Goal: Task Accomplishment & Management: Manage account settings

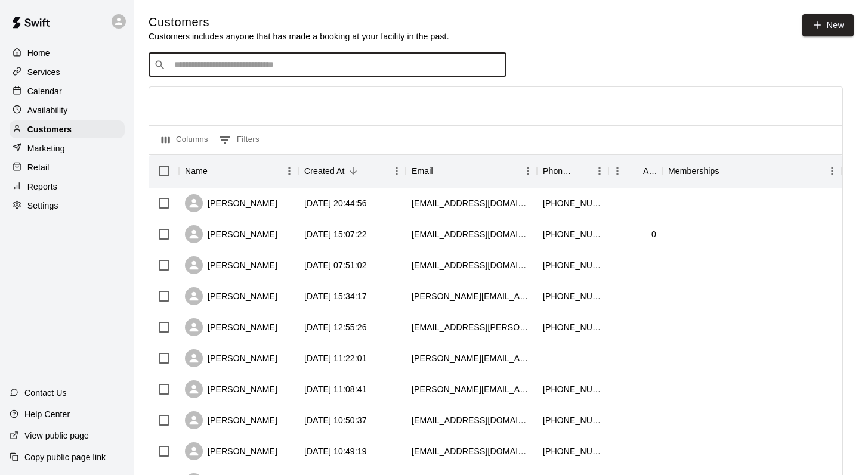
click at [185, 65] on input "Search customers by name or email" at bounding box center [336, 65] width 330 height 12
type input "*****"
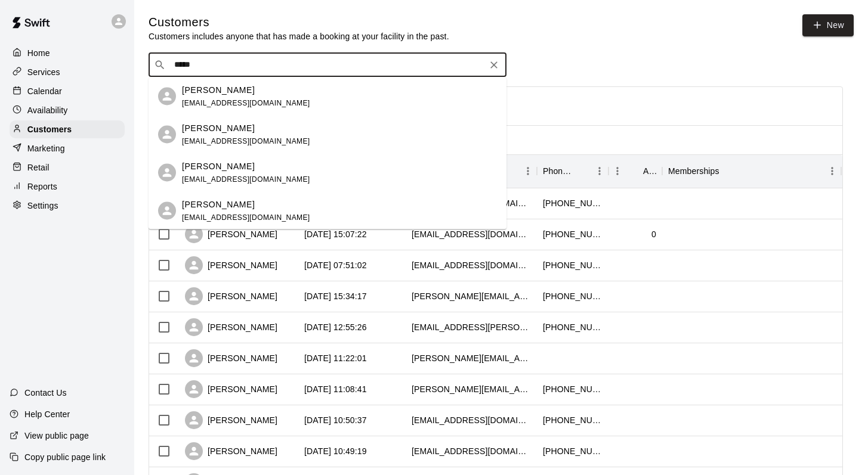
click at [209, 163] on p "Nolan Gregory" at bounding box center [218, 166] width 73 height 13
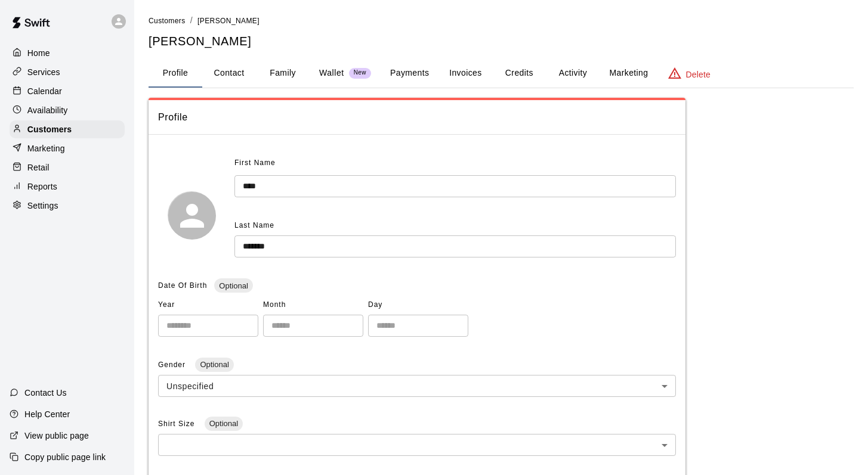
click at [228, 70] on button "Contact" at bounding box center [229, 73] width 54 height 29
select select "**"
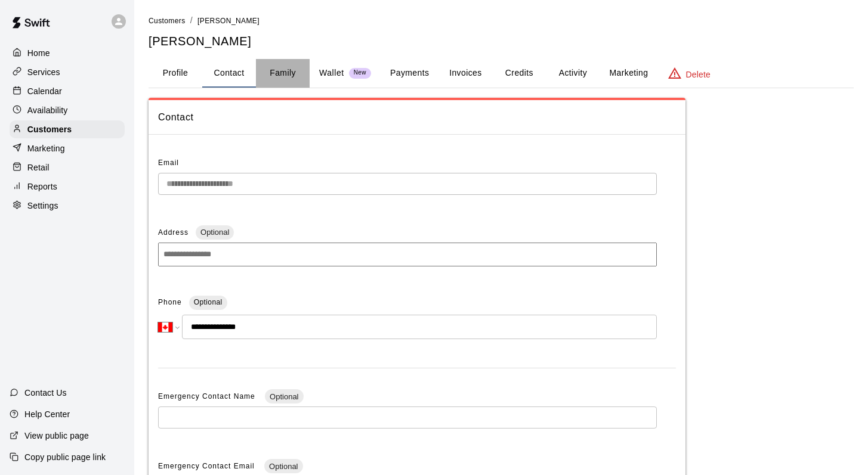
click at [274, 76] on button "Family" at bounding box center [283, 73] width 54 height 29
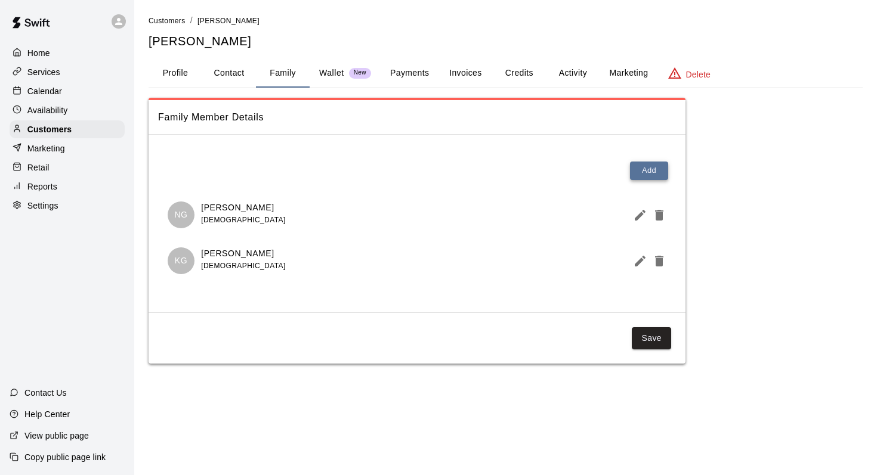
click at [643, 165] on button "Add" at bounding box center [649, 171] width 38 height 18
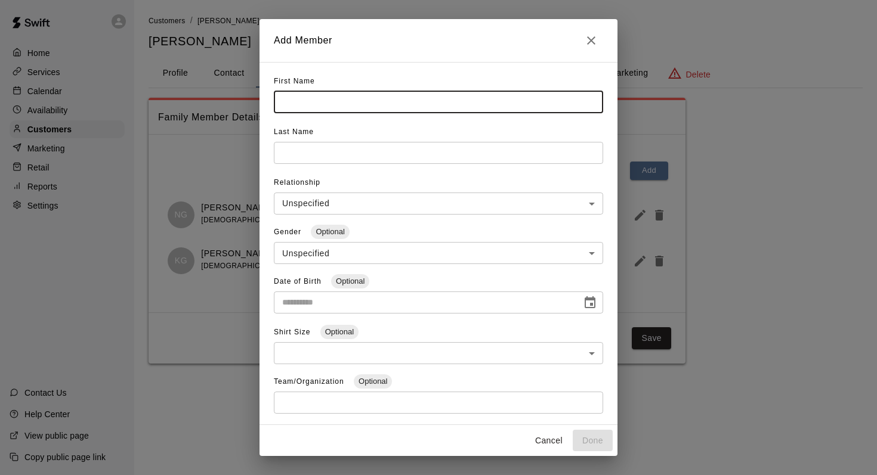
click at [295, 105] on input "text" at bounding box center [438, 102] width 329 height 22
type input "********"
click at [280, 113] on input "text" at bounding box center [438, 102] width 329 height 22
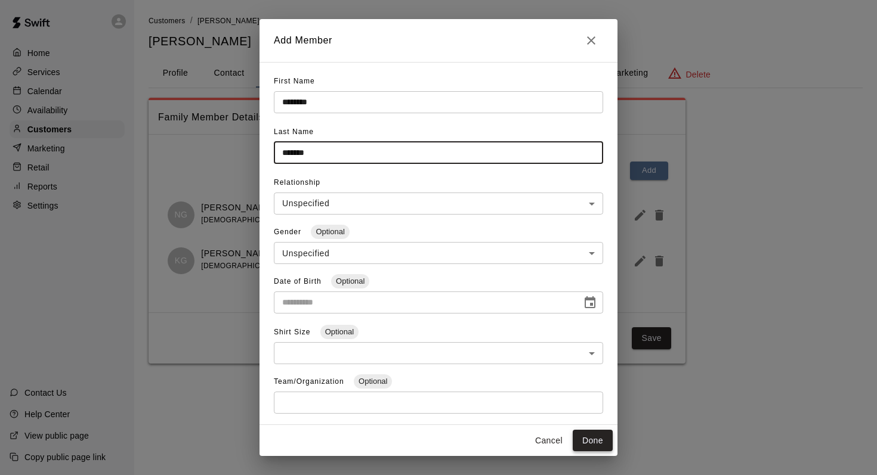
type input "*******"
click at [593, 436] on button "Done" at bounding box center [592, 441] width 40 height 22
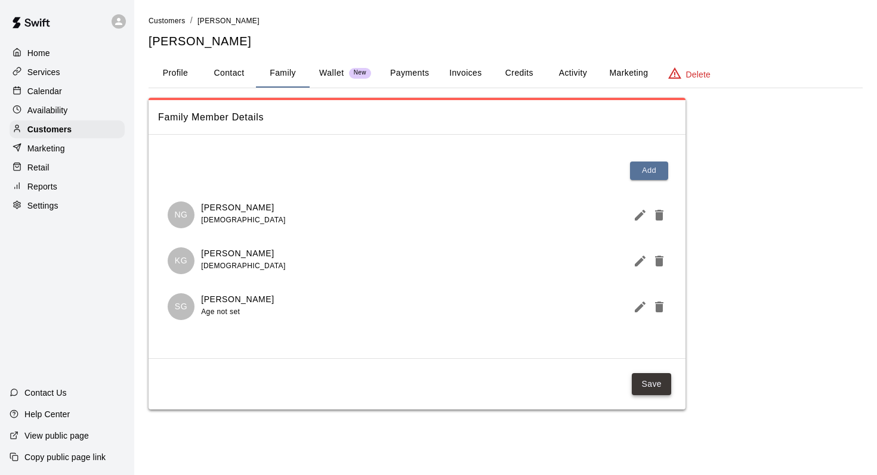
click at [647, 380] on button "Save" at bounding box center [650, 384] width 39 height 22
click at [62, 91] on div "Calendar" at bounding box center [67, 91] width 115 height 18
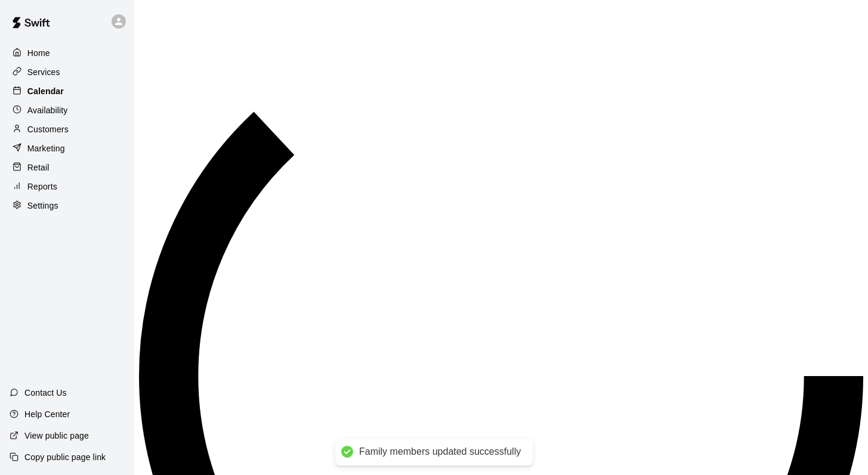
scroll to position [660, 0]
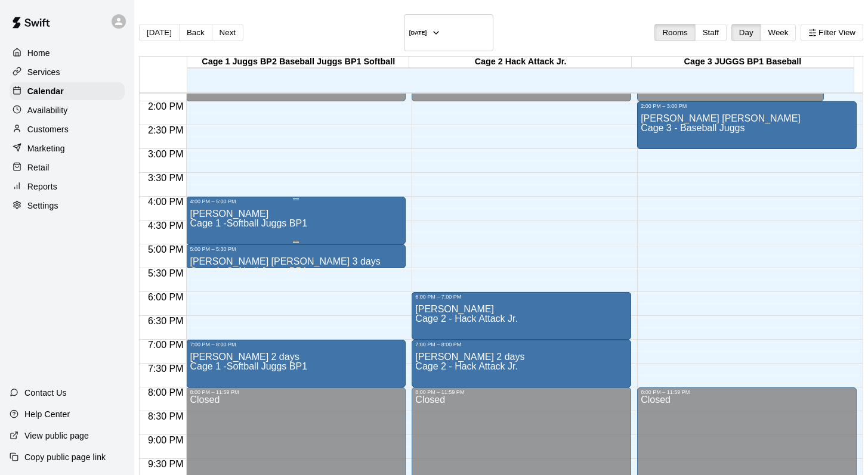
click at [229, 214] on p "Jenna Lortie" at bounding box center [248, 214] width 117 height 0
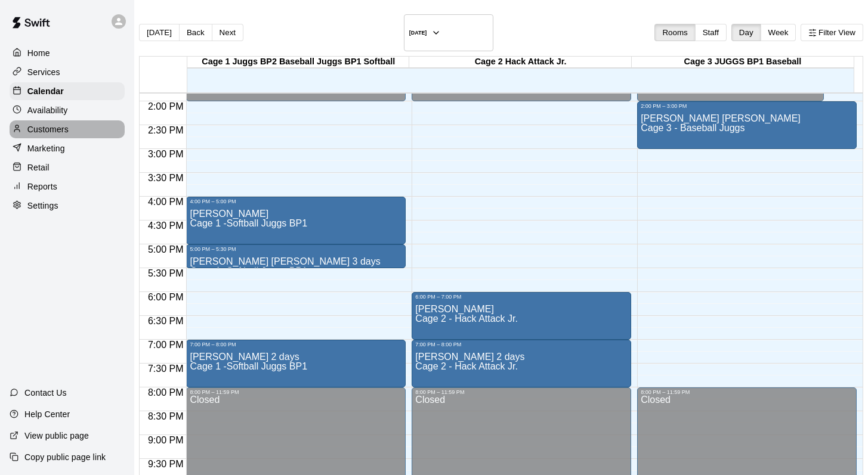
click at [41, 127] on p "Customers" at bounding box center [47, 129] width 41 height 12
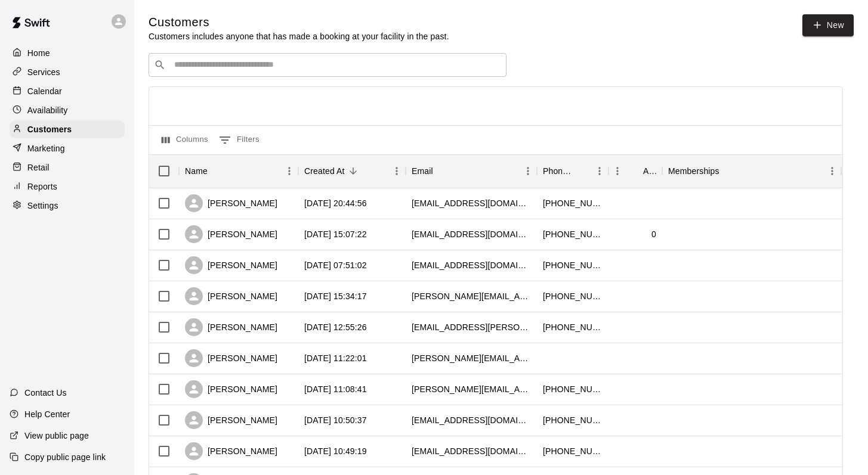
click at [176, 72] on div "​ ​" at bounding box center [327, 65] width 358 height 24
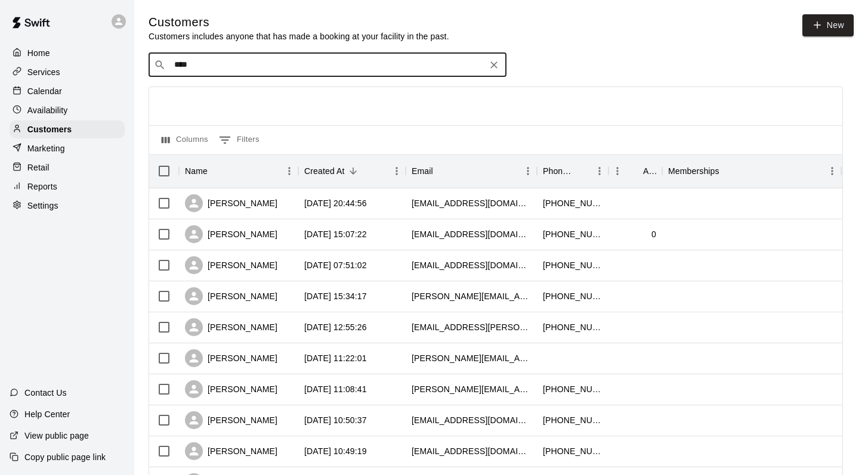
type input "*****"
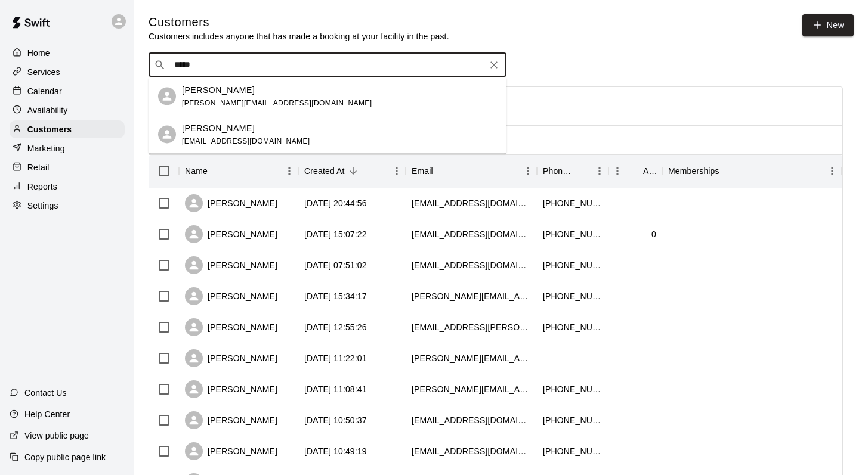
click at [189, 143] on span "shay221982@gmail.com" at bounding box center [246, 141] width 128 height 8
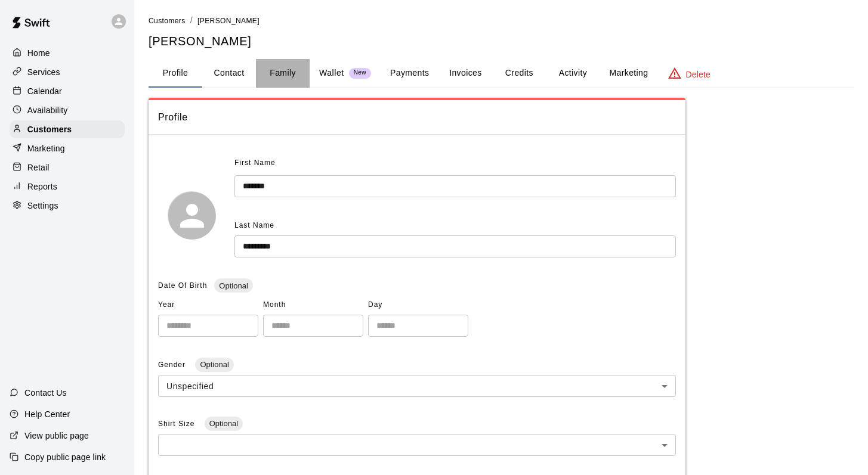
click at [277, 70] on button "Family" at bounding box center [283, 73] width 54 height 29
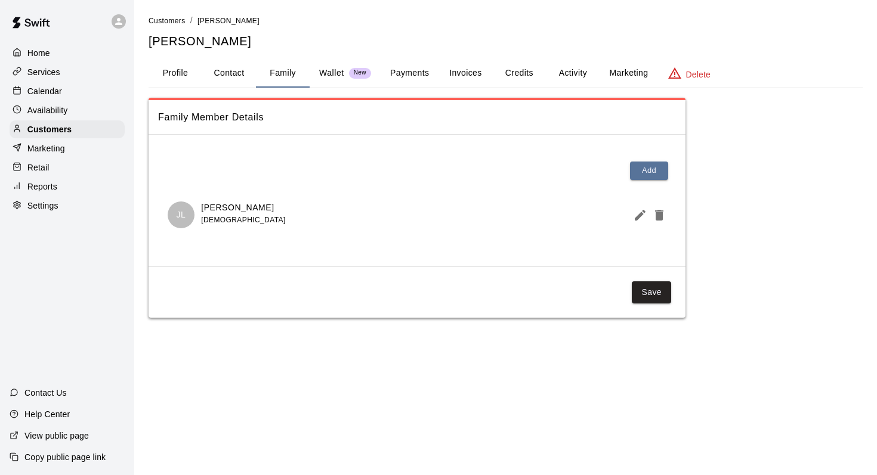
click at [568, 69] on button "Activity" at bounding box center [573, 73] width 54 height 29
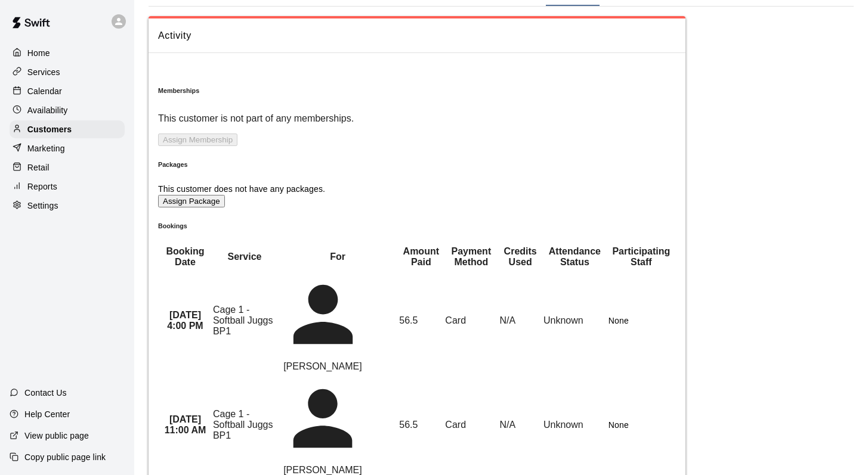
scroll to position [85, 0]
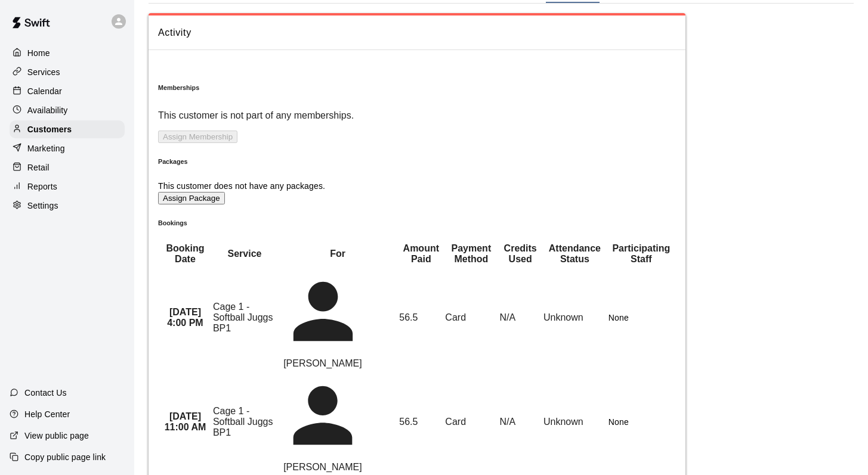
click at [31, 86] on p "Calendar" at bounding box center [44, 91] width 35 height 12
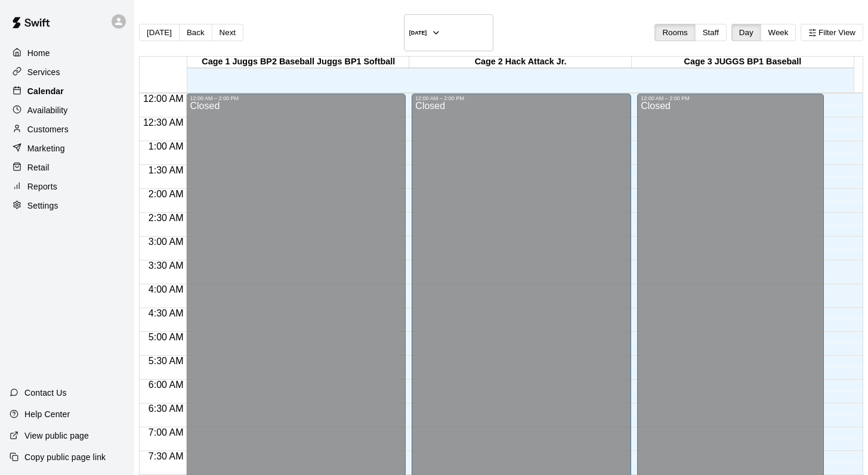
scroll to position [661, 0]
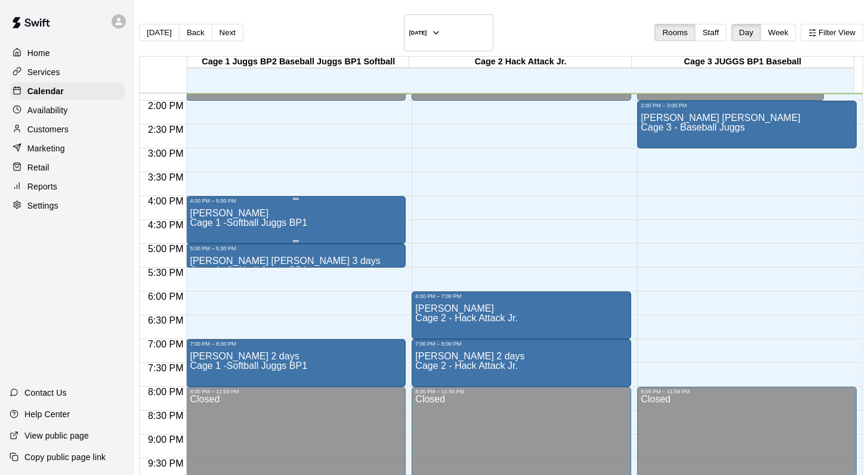
click at [233, 218] on span "Cage 1 -Softball Juggs BP1" at bounding box center [248, 223] width 117 height 10
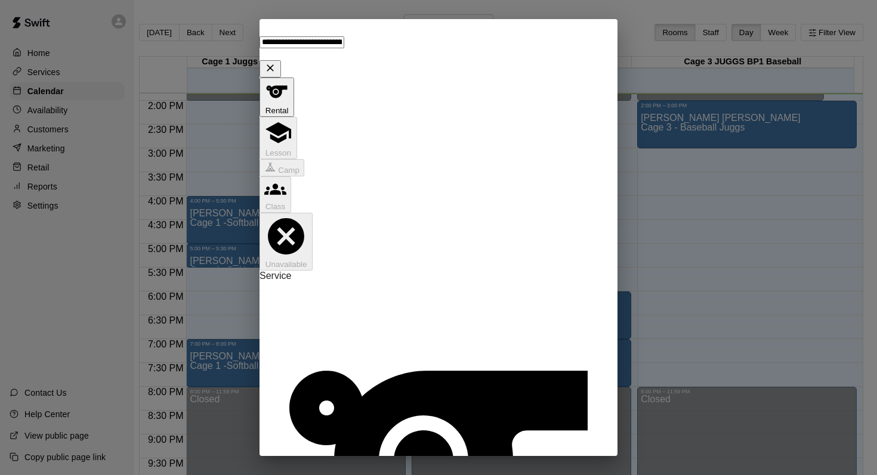
type input "**********"
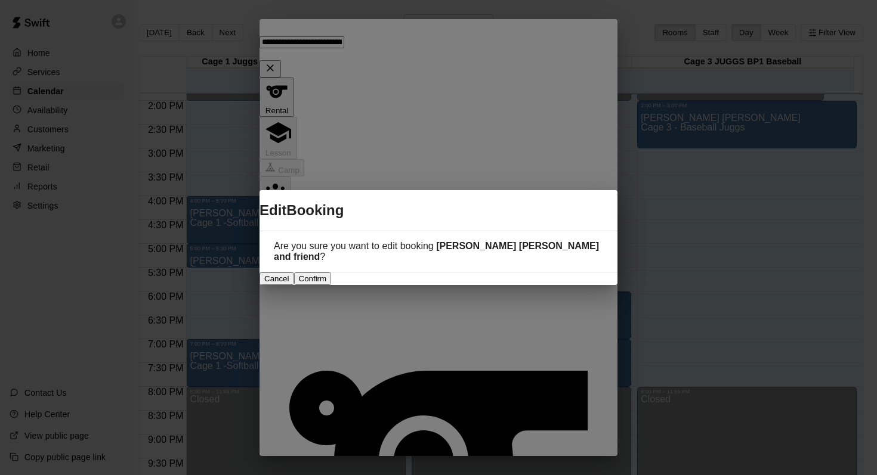
click at [332, 272] on button "Confirm" at bounding box center [313, 278] width 38 height 13
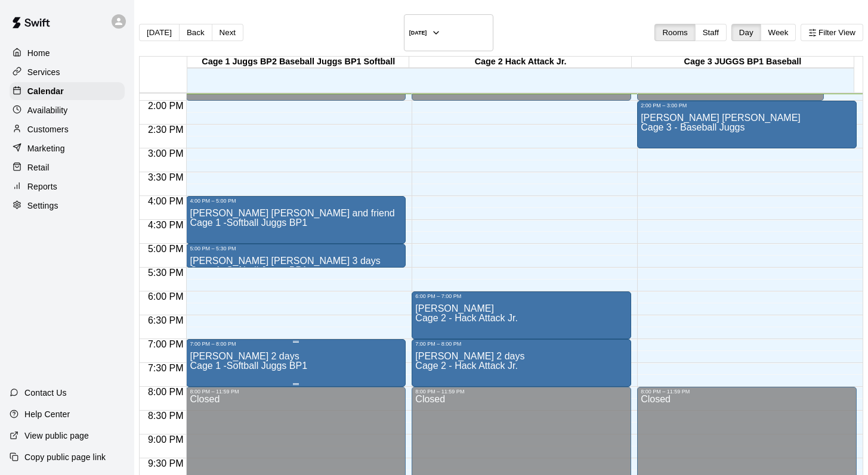
click at [250, 357] on p "GERALD SALIBA 2 days" at bounding box center [248, 357] width 117 height 0
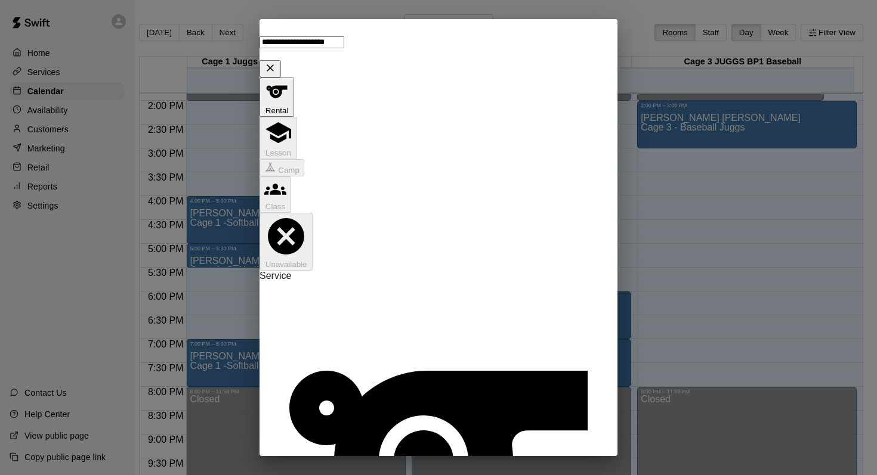
type input "**********"
click at [210, 343] on div "**********" at bounding box center [438, 237] width 877 height 475
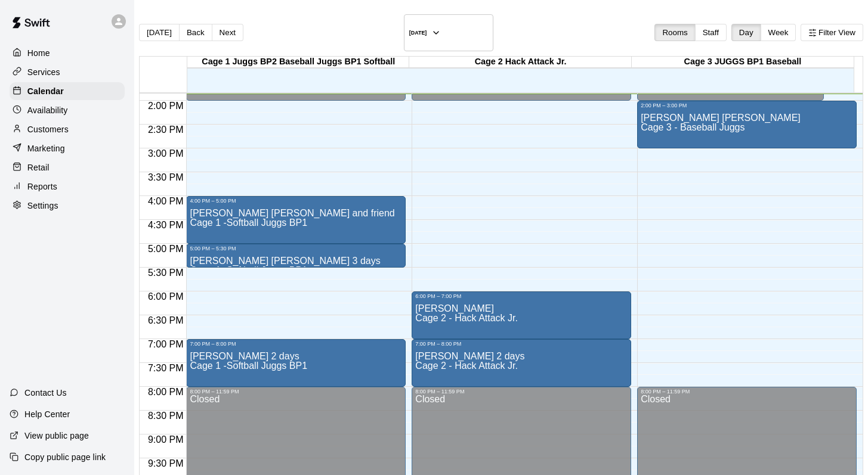
click at [210, 361] on span "Cage 1 -Softball Juggs BP1" at bounding box center [248, 366] width 117 height 10
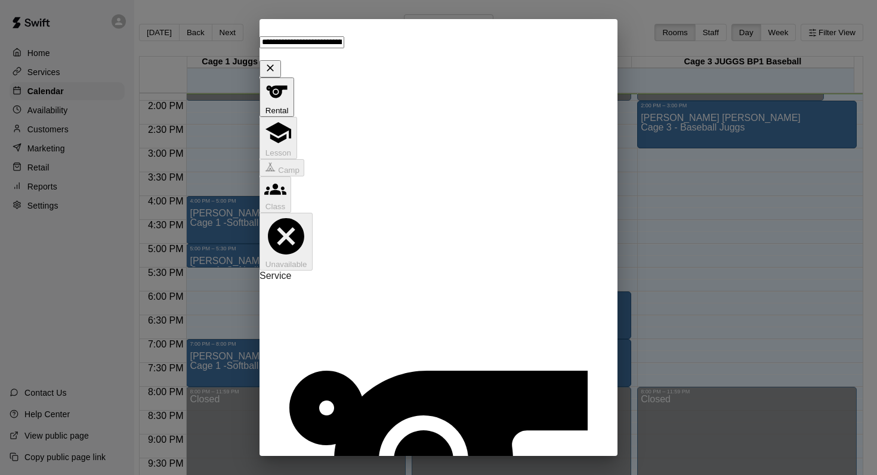
type input "**********"
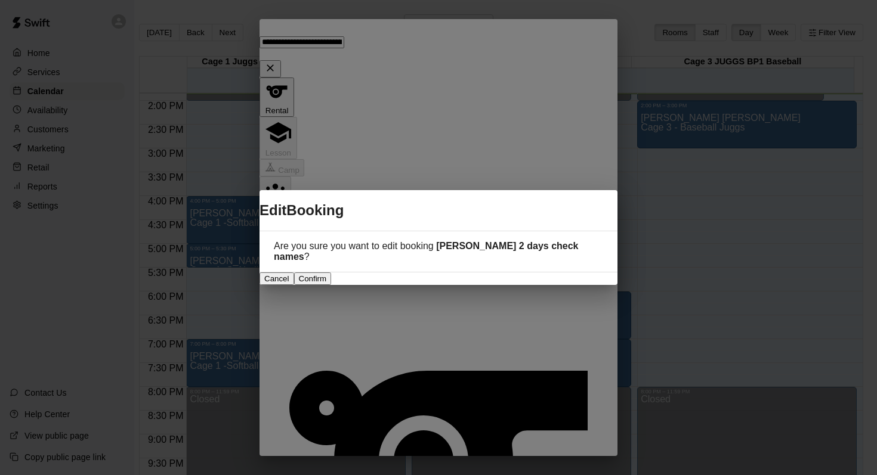
click at [332, 272] on button "Confirm" at bounding box center [313, 278] width 38 height 13
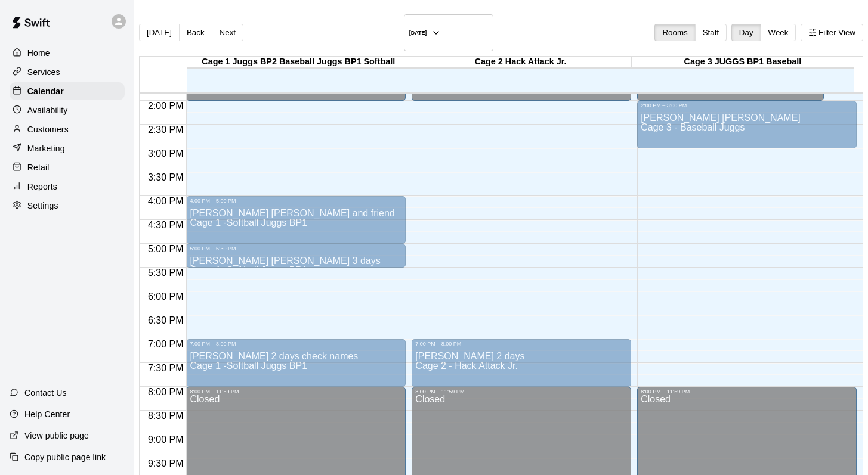
click at [467, 313] on span "Cage 2 - Hack Attack Jr." at bounding box center [466, 318] width 103 height 10
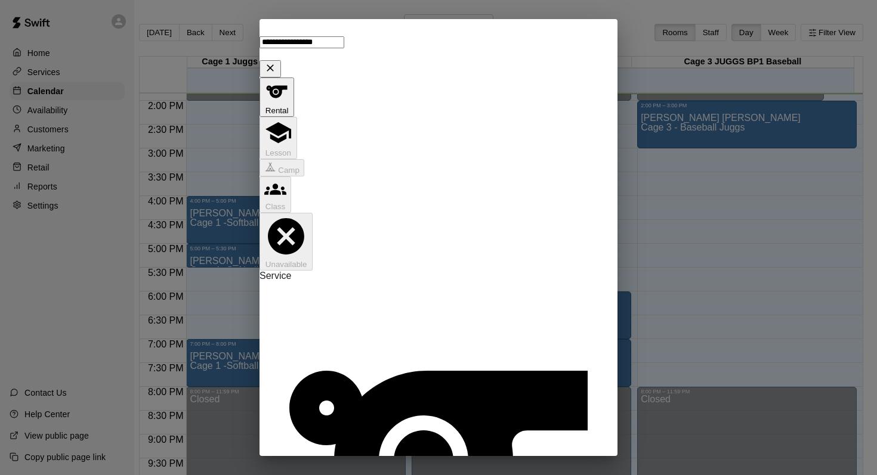
type input "**********"
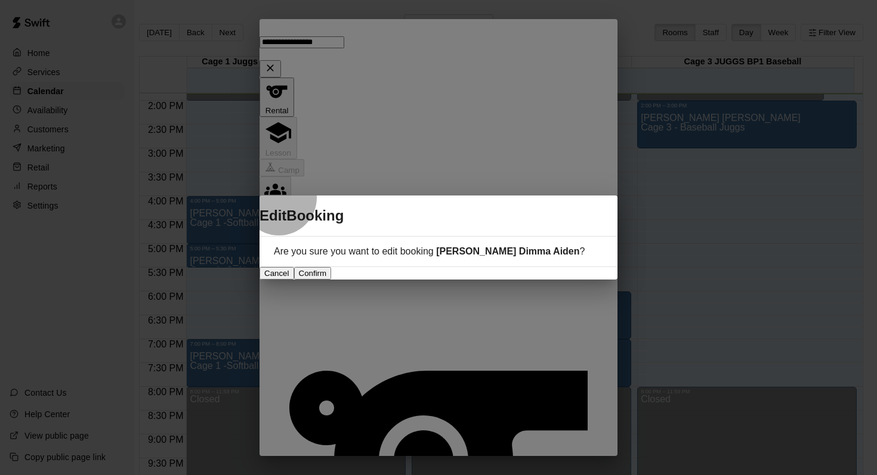
click at [332, 267] on button "Confirm" at bounding box center [313, 273] width 38 height 13
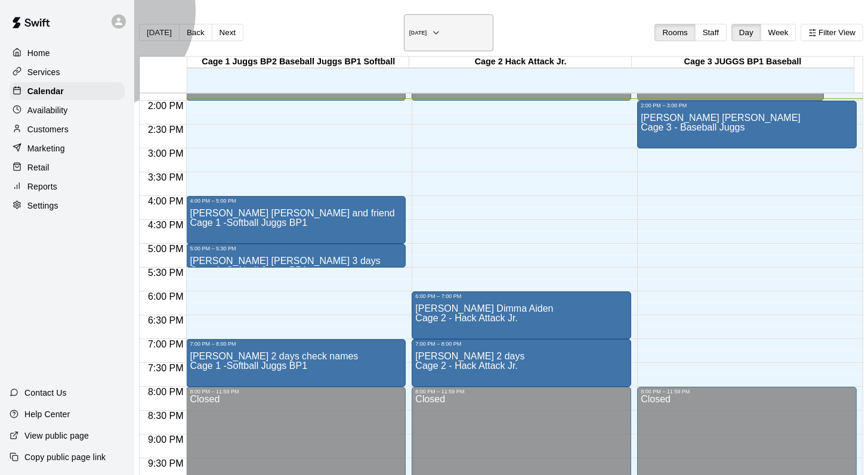
click at [438, 32] on icon "button" at bounding box center [435, 33] width 5 height 2
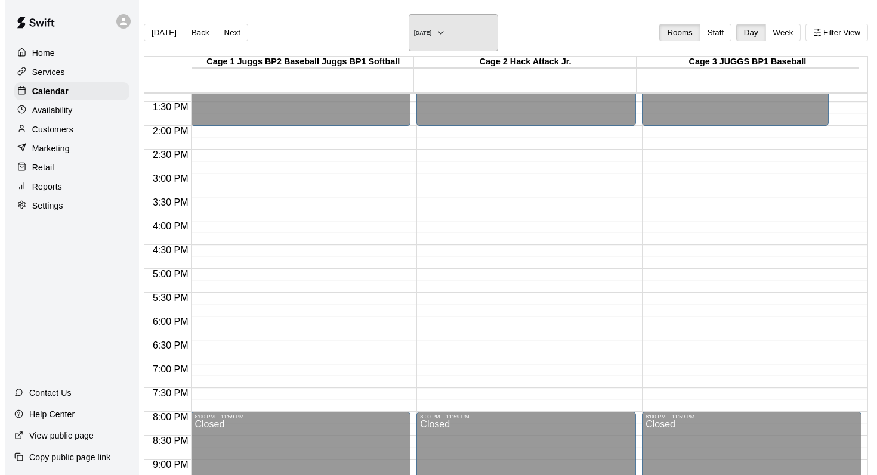
scroll to position [685, 0]
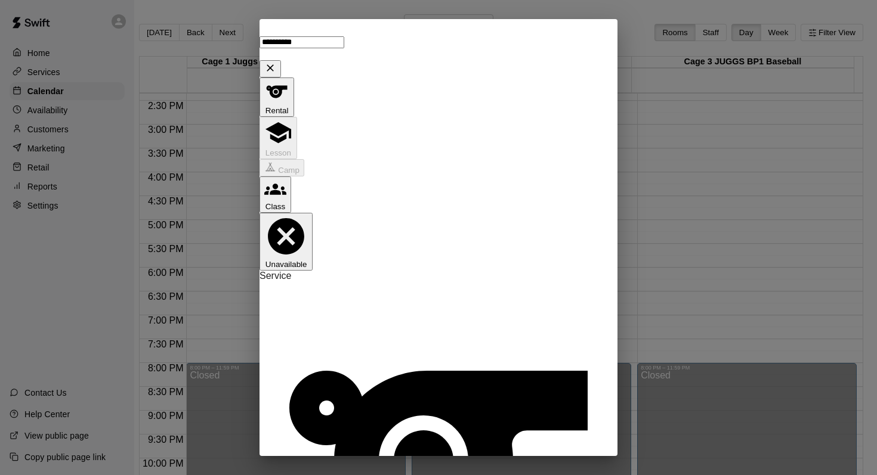
type input "*********"
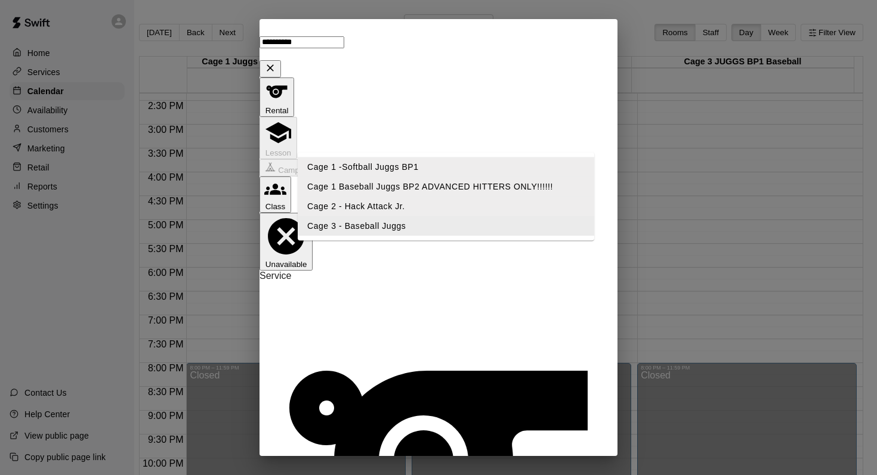
click at [370, 223] on li "Cage 3 - Baseball Juggs" at bounding box center [446, 226] width 296 height 20
type input "**********"
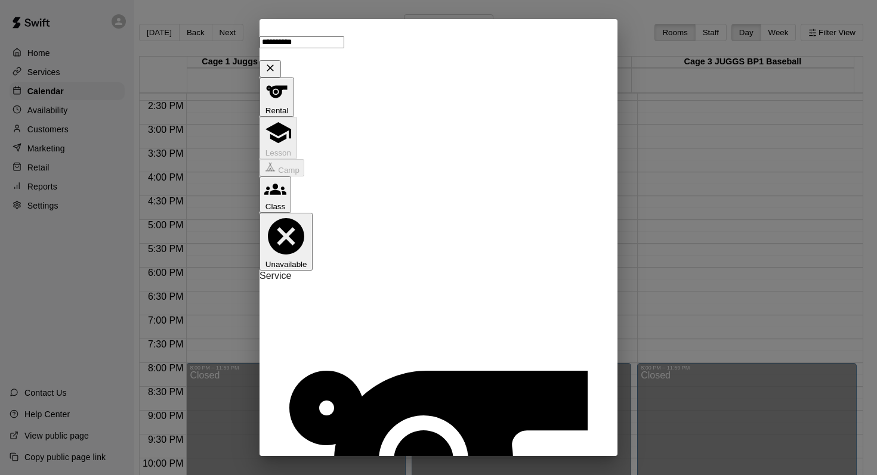
click at [451, 318] on li "09" at bounding box center [458, 321] width 14 height 11
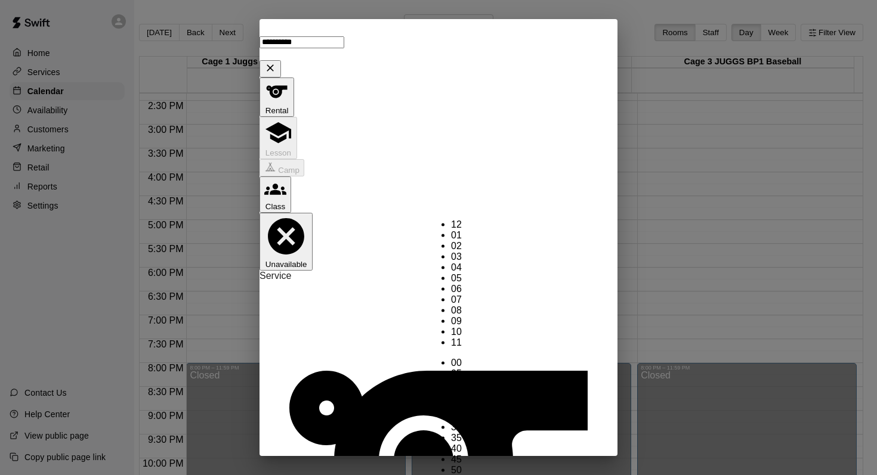
type input "********"
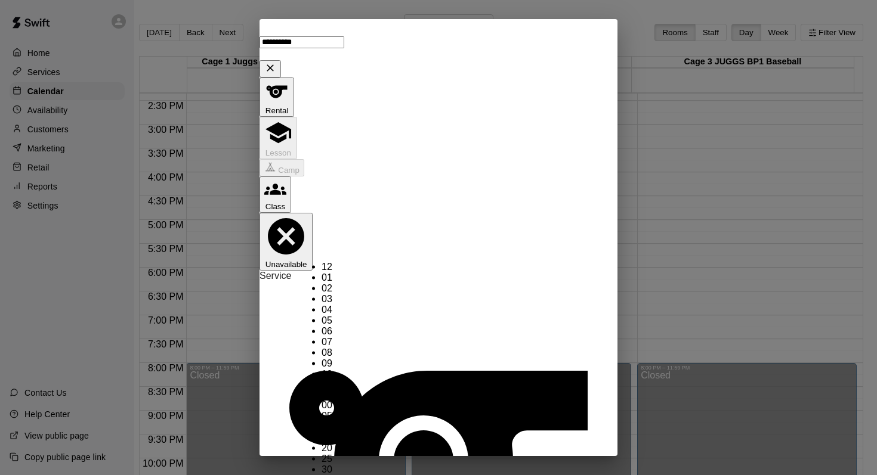
scroll to position [163, 0]
click at [321, 369] on li "10" at bounding box center [328, 374] width 14 height 11
click at [336, 400] on li "00" at bounding box center [328, 405] width 14 height 11
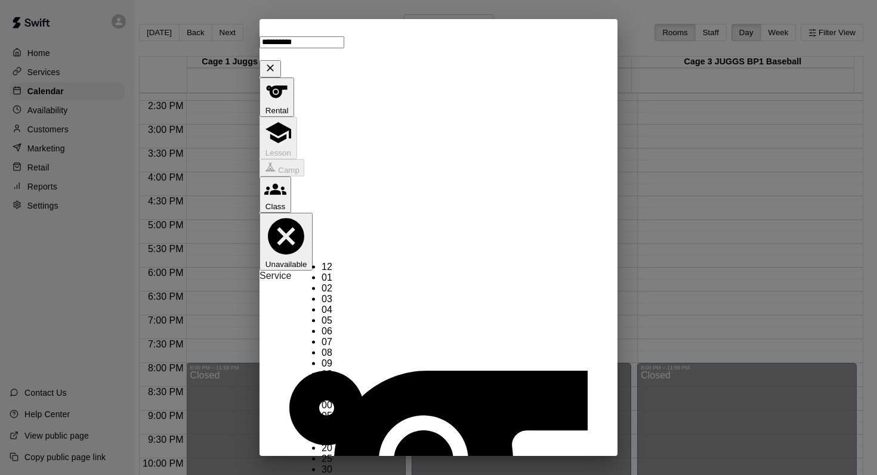
type input "********"
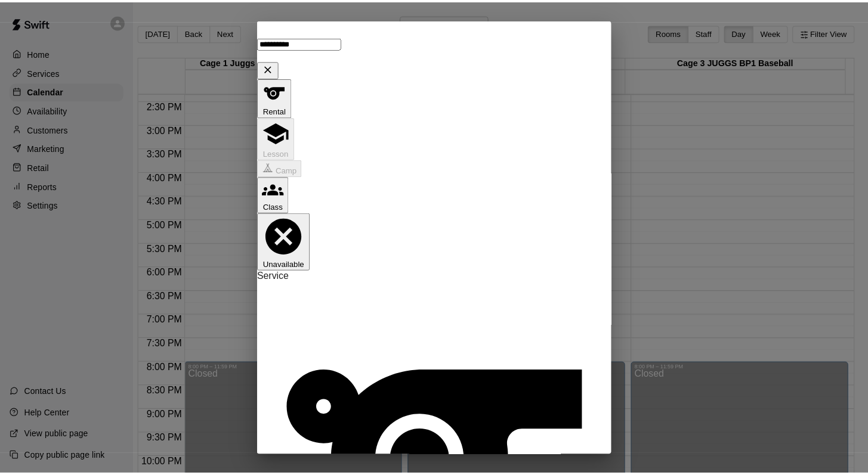
scroll to position [78, 0]
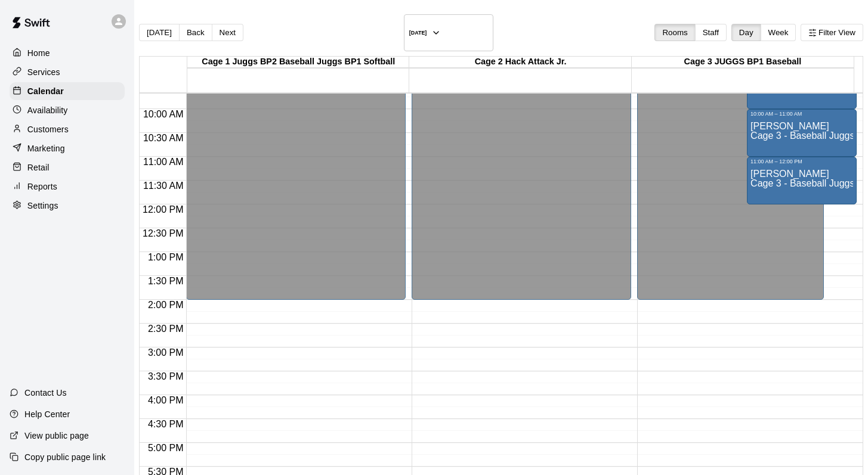
scroll to position [464, 0]
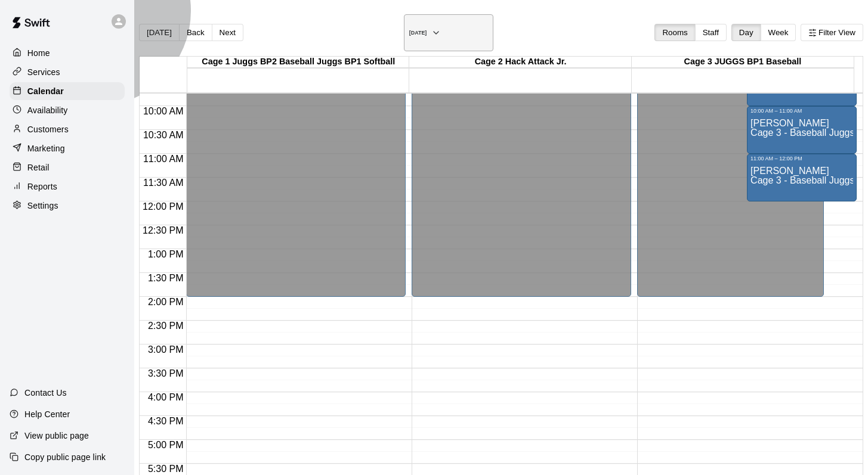
click at [441, 26] on icon "button" at bounding box center [436, 33] width 10 height 14
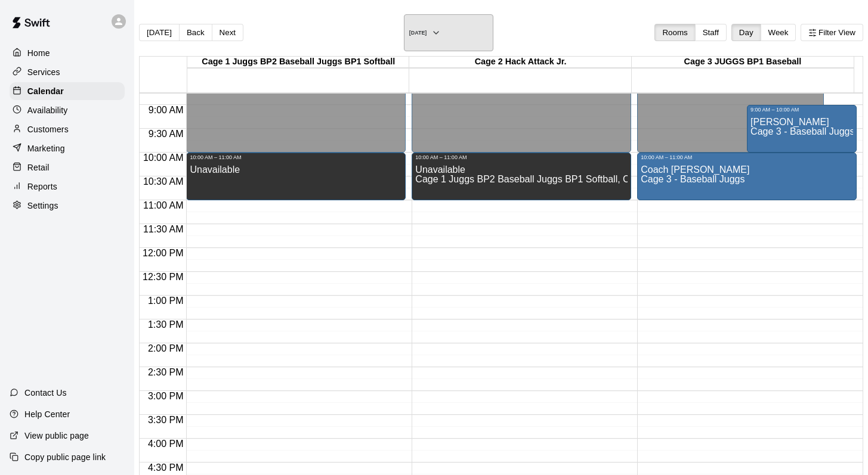
scroll to position [381, 0]
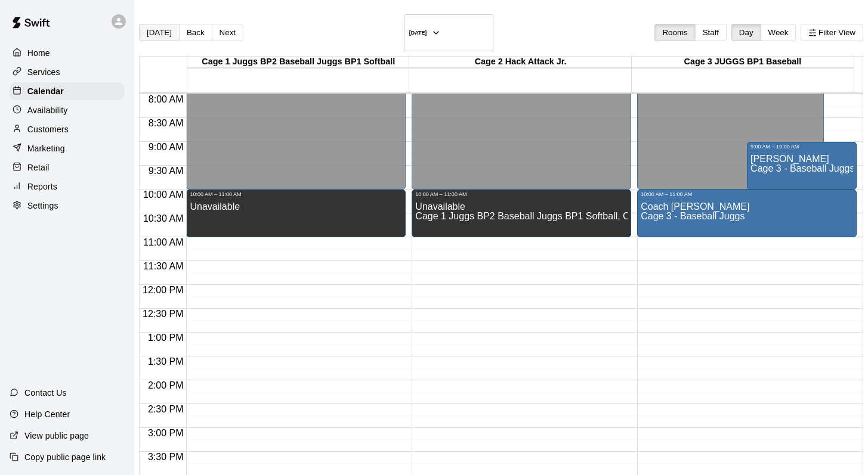
click at [168, 24] on button "[DATE]" at bounding box center [159, 32] width 41 height 17
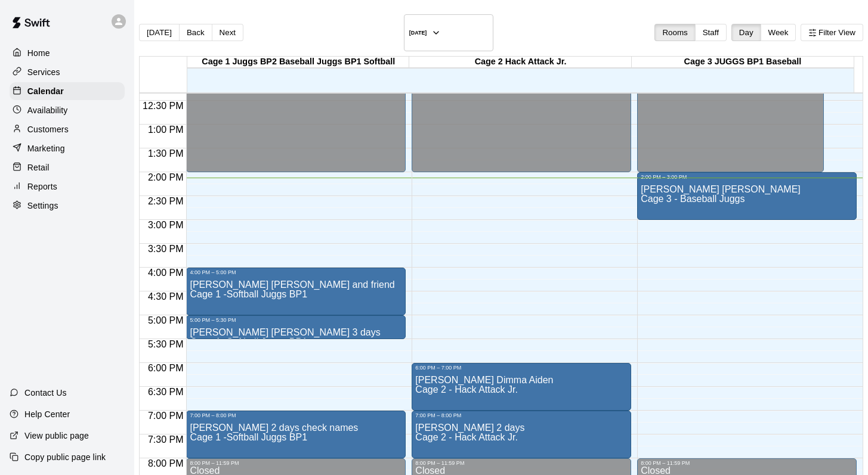
scroll to position [578, 0]
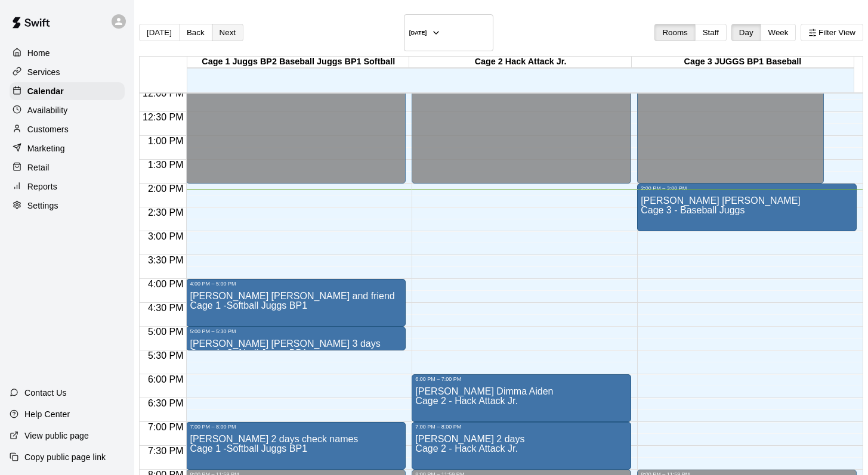
click at [238, 24] on button "Next" at bounding box center [228, 32] width 32 height 17
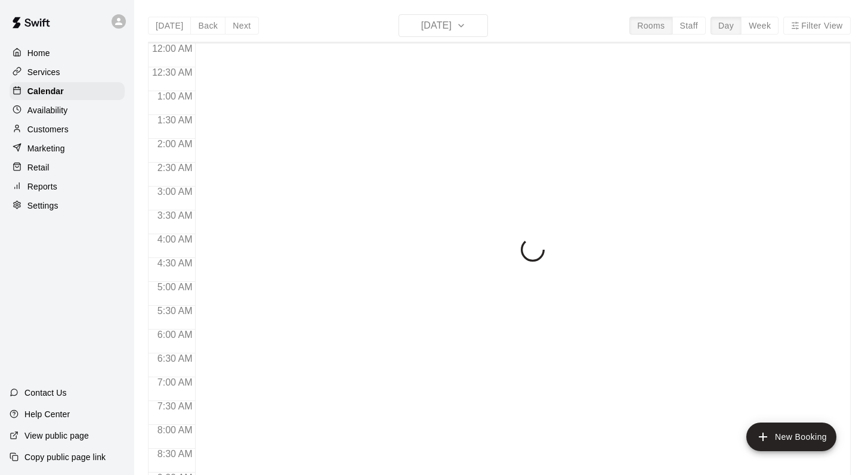
scroll to position [675, 0]
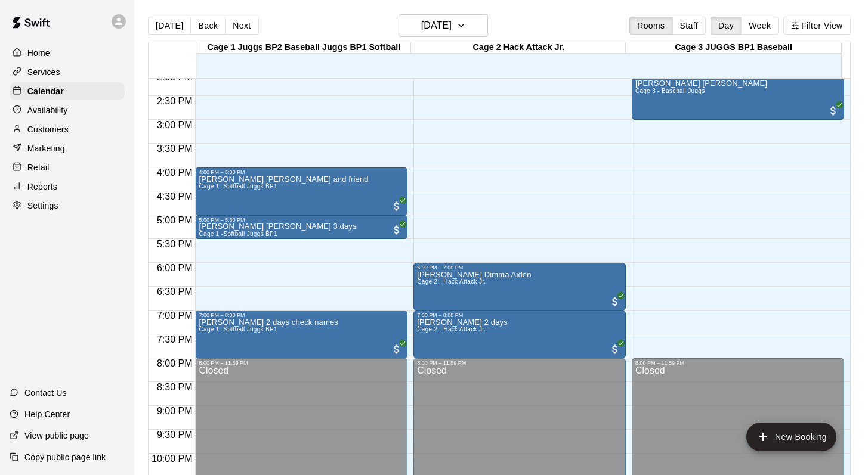
click at [360, 26] on div "[DATE] Back [DATE][DATE] Rooms Staff Day Week Filter View" at bounding box center [499, 27] width 702 height 27
click at [236, 26] on button "Next" at bounding box center [241, 26] width 33 height 18
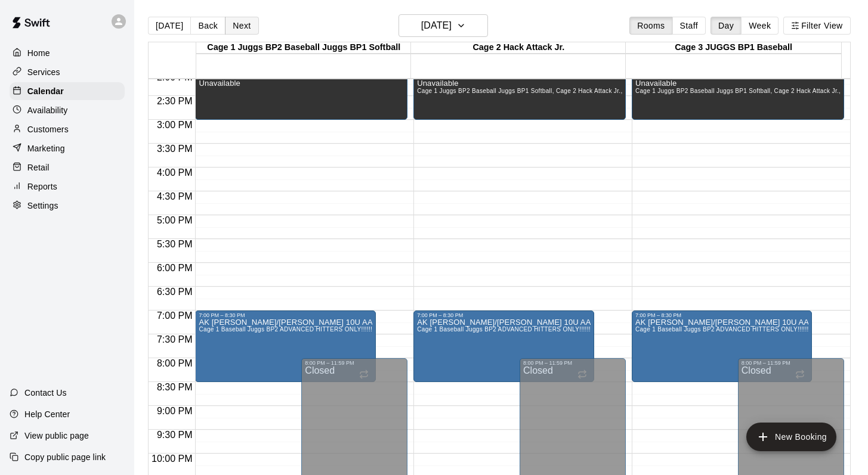
click at [236, 23] on button "Next" at bounding box center [241, 26] width 33 height 18
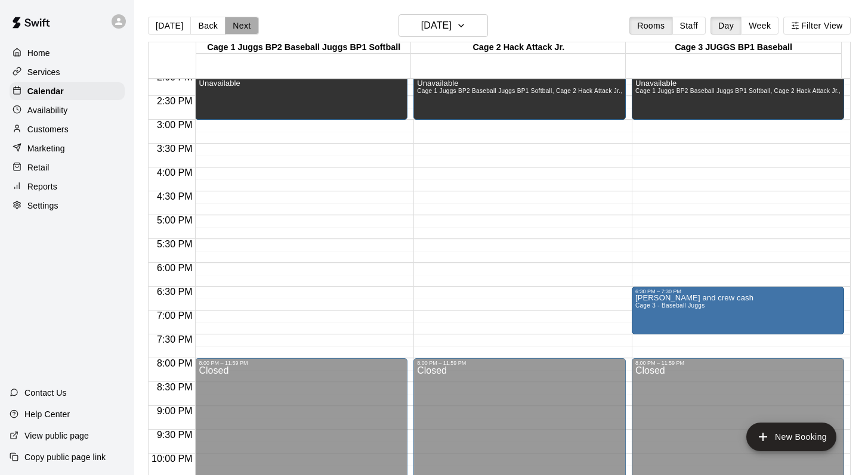
click at [235, 27] on button "Next" at bounding box center [241, 26] width 33 height 18
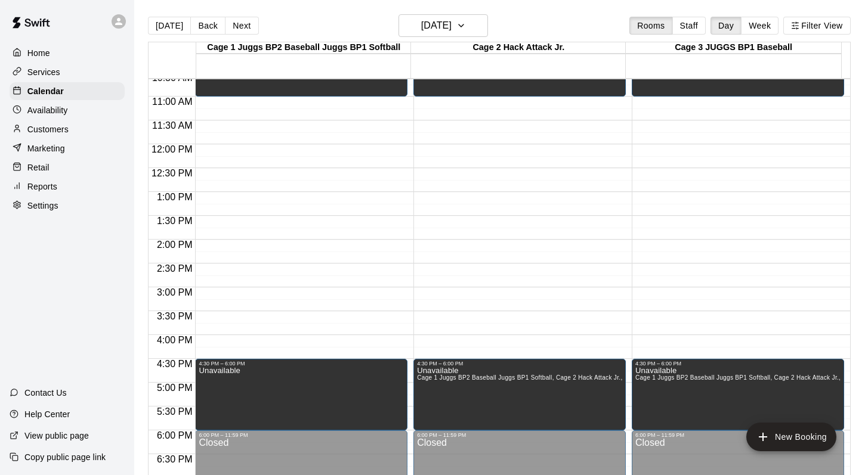
scroll to position [511, 0]
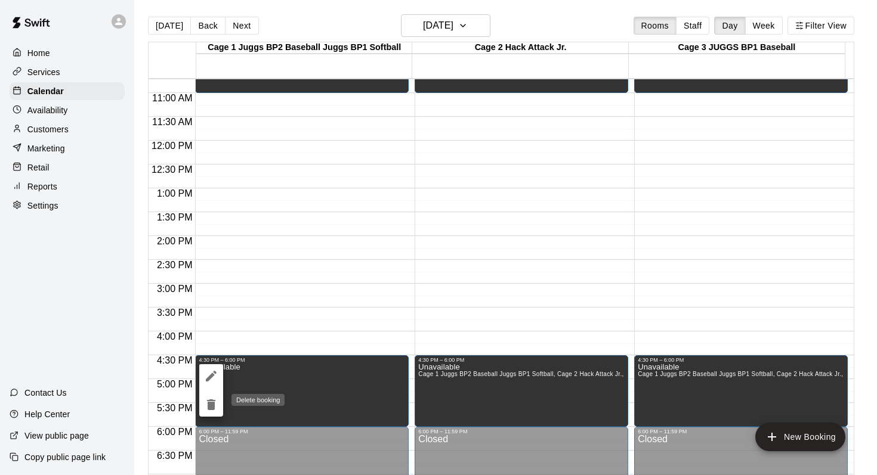
click at [208, 400] on icon "delete" at bounding box center [211, 405] width 8 height 11
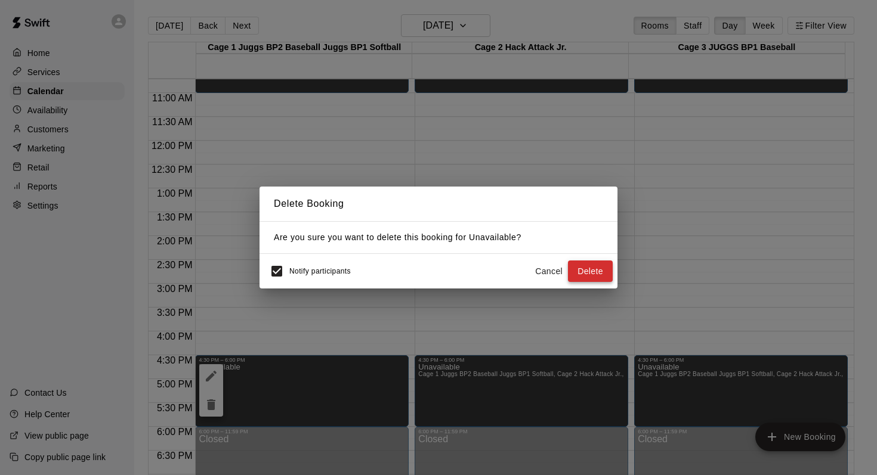
click at [580, 268] on button "Delete" at bounding box center [590, 272] width 45 height 22
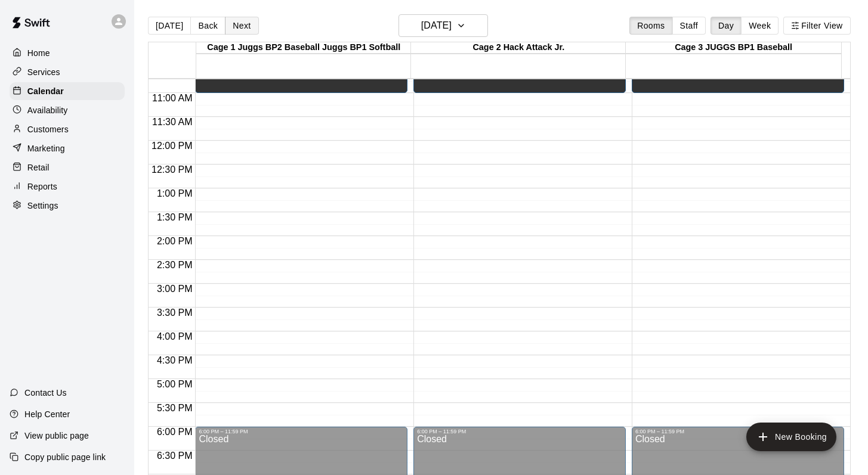
click at [240, 24] on button "Next" at bounding box center [241, 26] width 33 height 18
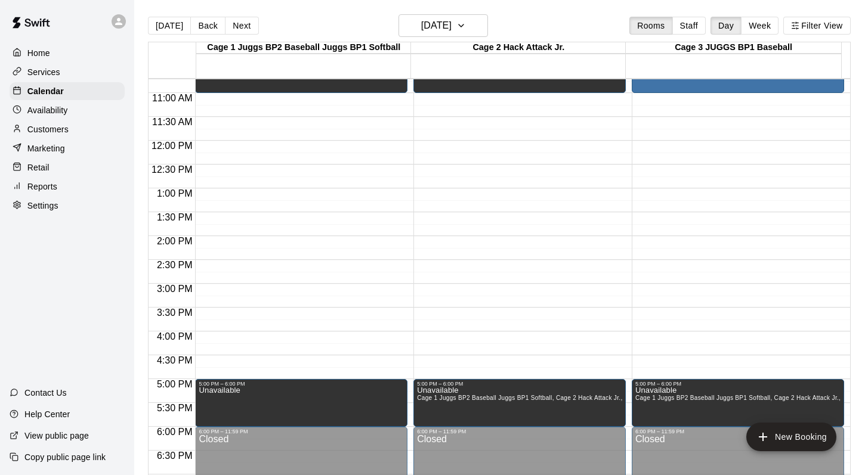
scroll to position [408, 0]
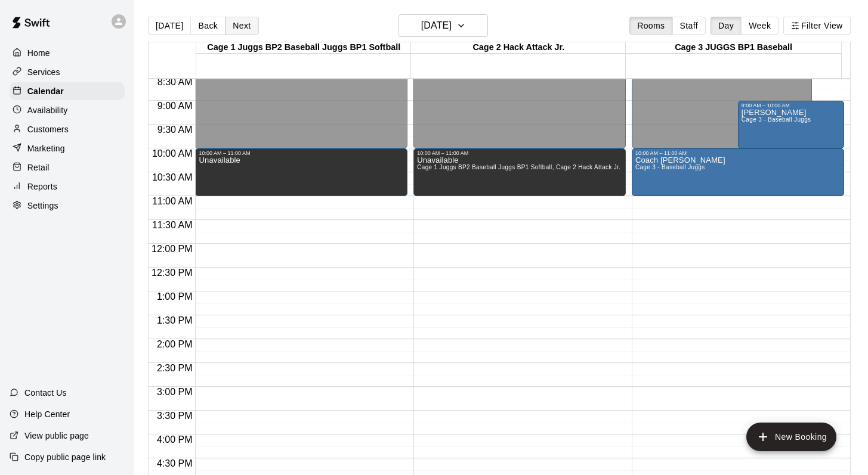
click at [235, 26] on button "Next" at bounding box center [241, 26] width 33 height 18
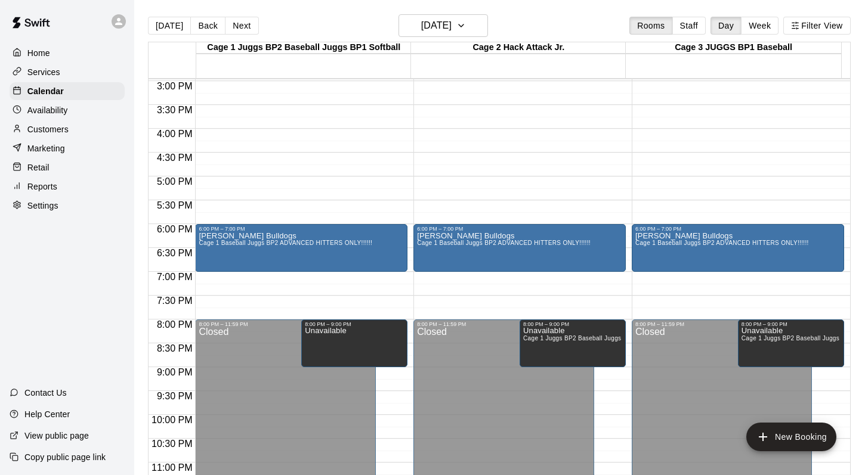
scroll to position [722, 0]
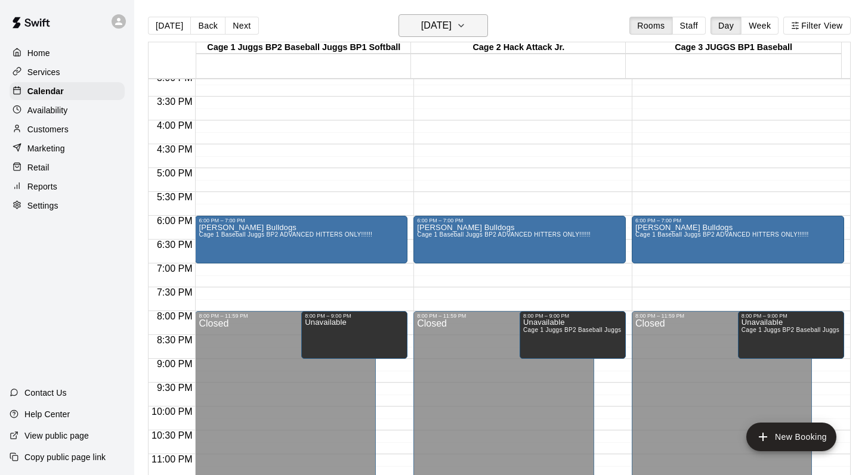
click at [466, 26] on icon "button" at bounding box center [461, 25] width 10 height 14
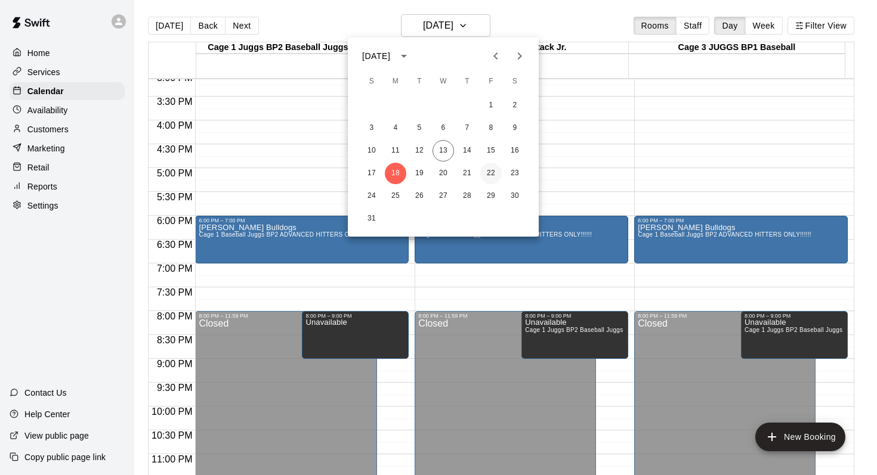
click at [491, 172] on button "22" at bounding box center [490, 173] width 21 height 21
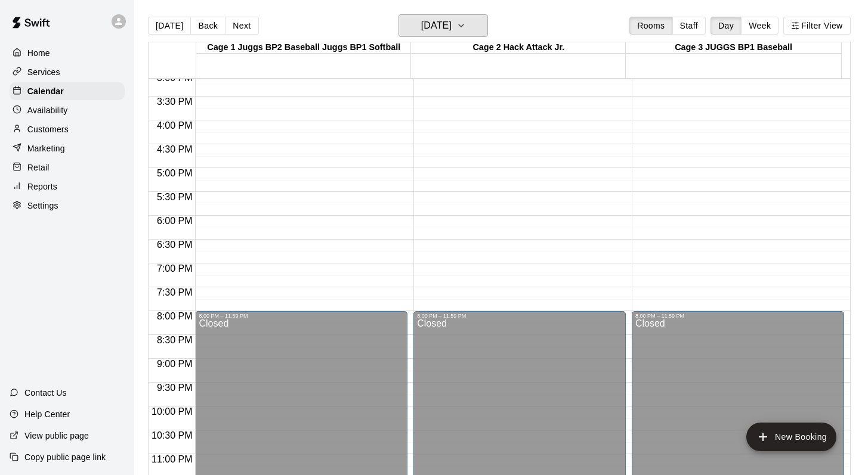
scroll to position [638, 0]
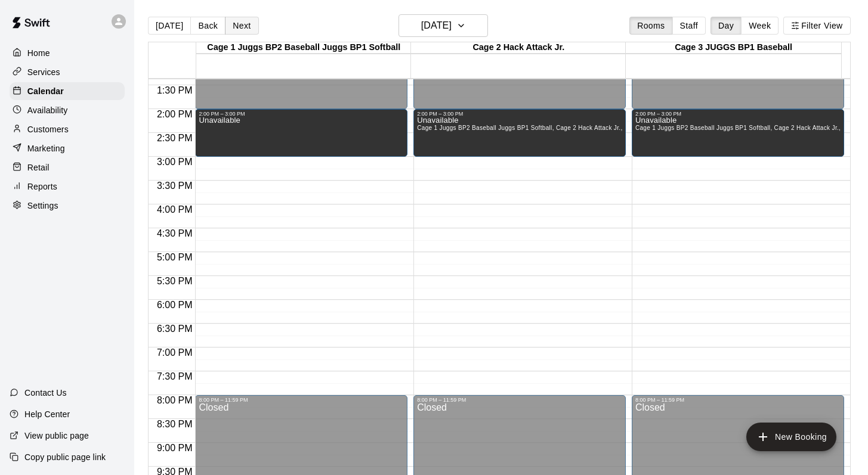
click at [236, 29] on button "Next" at bounding box center [241, 26] width 33 height 18
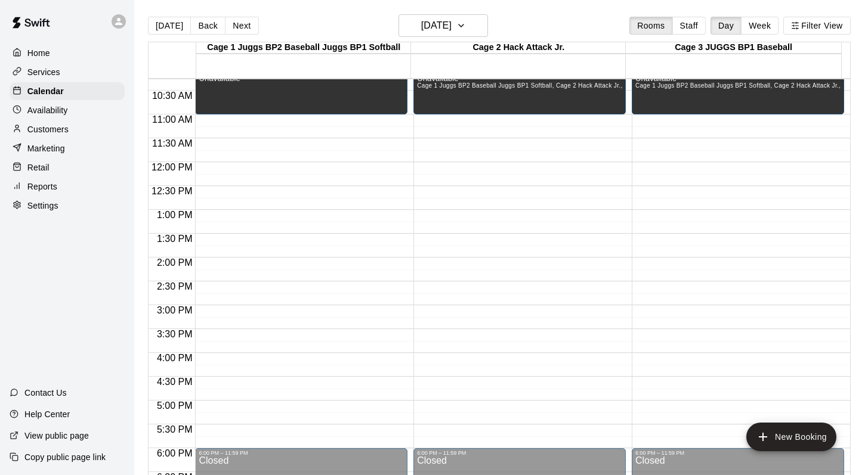
scroll to position [495, 0]
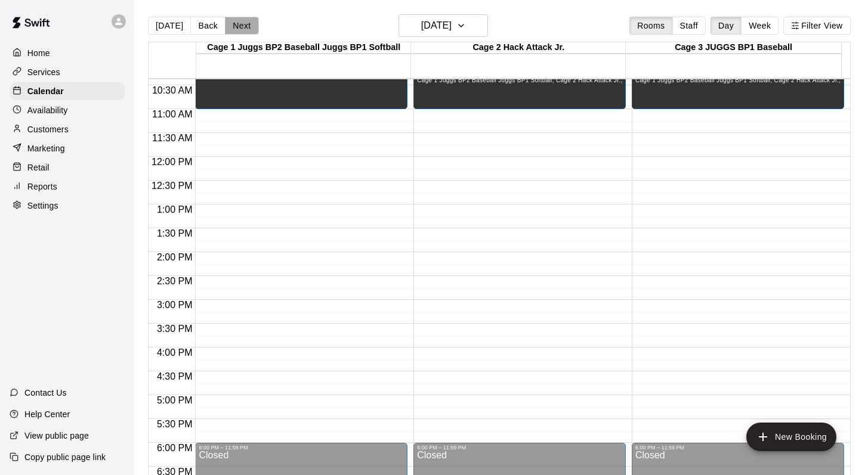
click at [227, 19] on button "Next" at bounding box center [241, 26] width 33 height 18
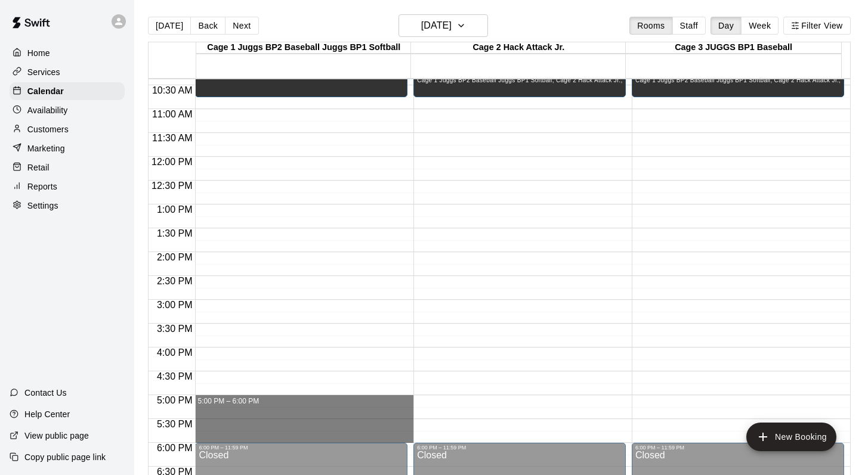
drag, startPoint x: 240, startPoint y: 401, endPoint x: 236, endPoint y: 432, distance: 31.3
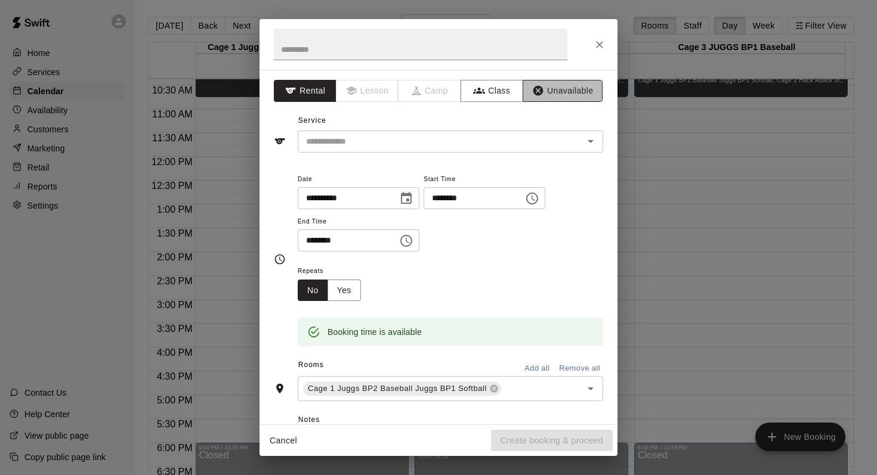
click at [544, 88] on button "Unavailable" at bounding box center [562, 91] width 80 height 22
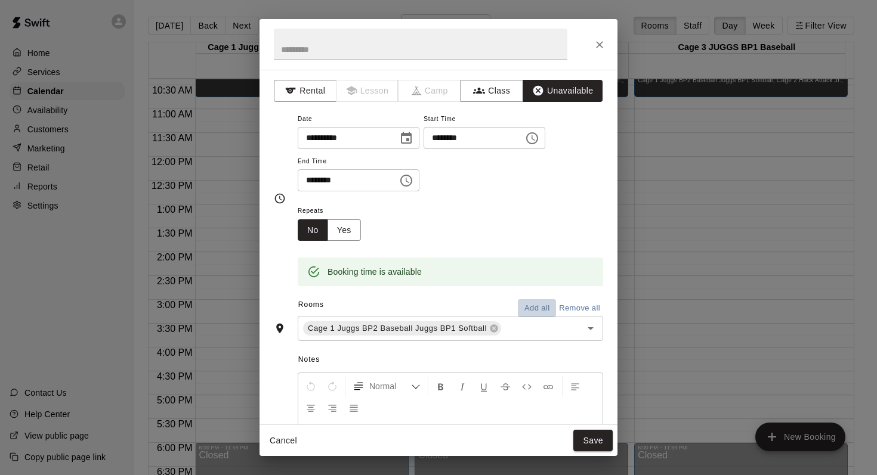
click at [520, 306] on button "Add all" at bounding box center [537, 308] width 38 height 18
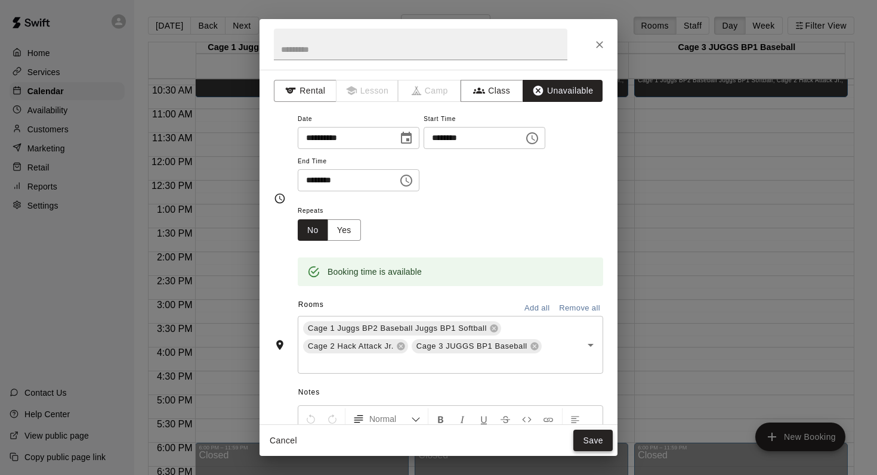
click at [590, 442] on button "Save" at bounding box center [592, 441] width 39 height 22
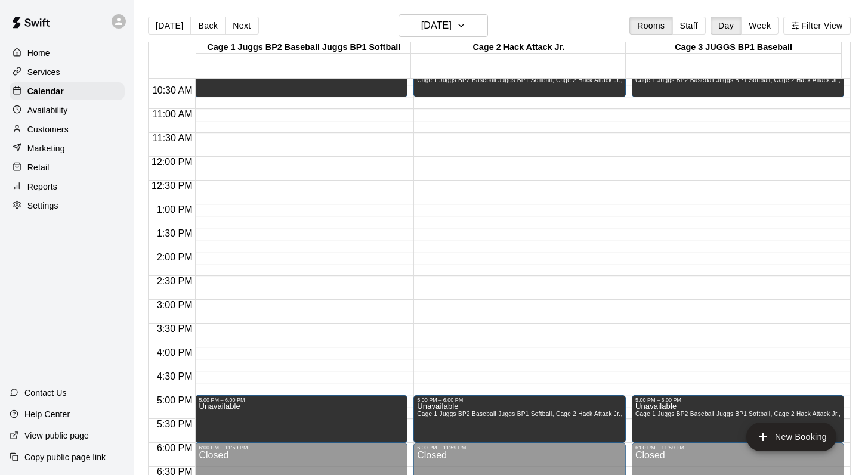
click at [169, 30] on button "[DATE]" at bounding box center [169, 26] width 43 height 18
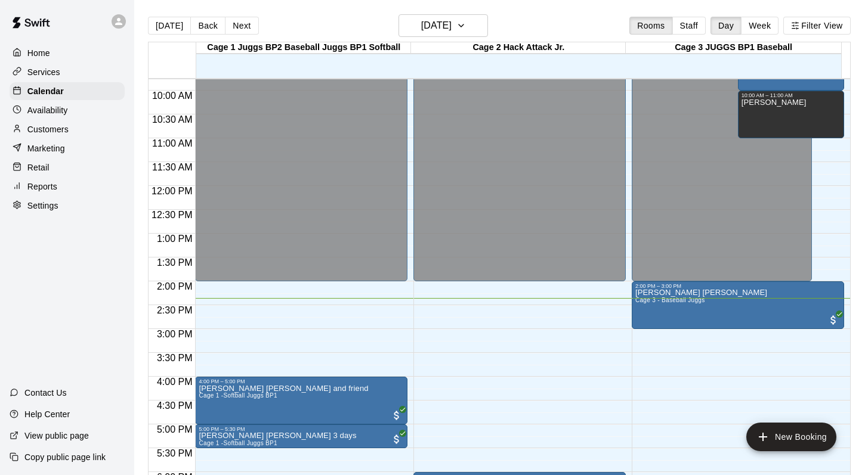
scroll to position [420, 0]
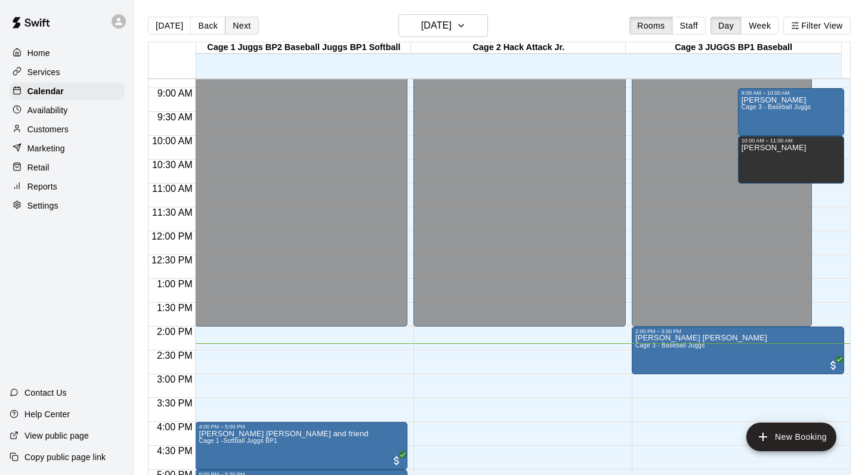
click at [248, 21] on button "Next" at bounding box center [241, 26] width 33 height 18
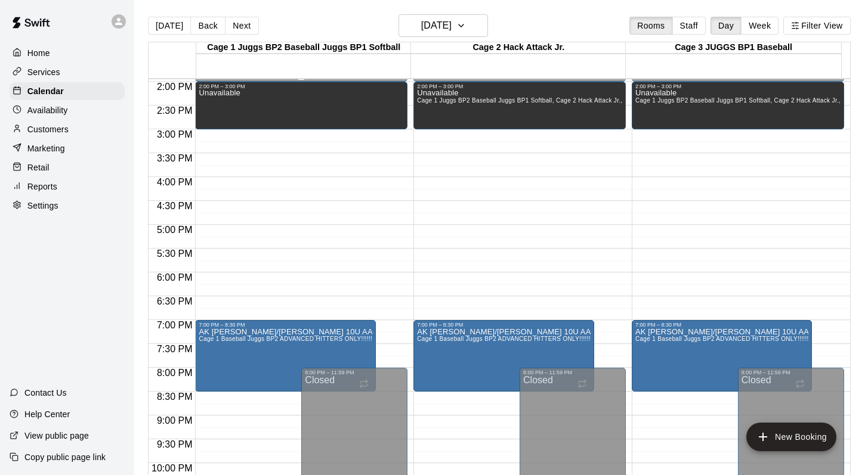
scroll to position [736, 0]
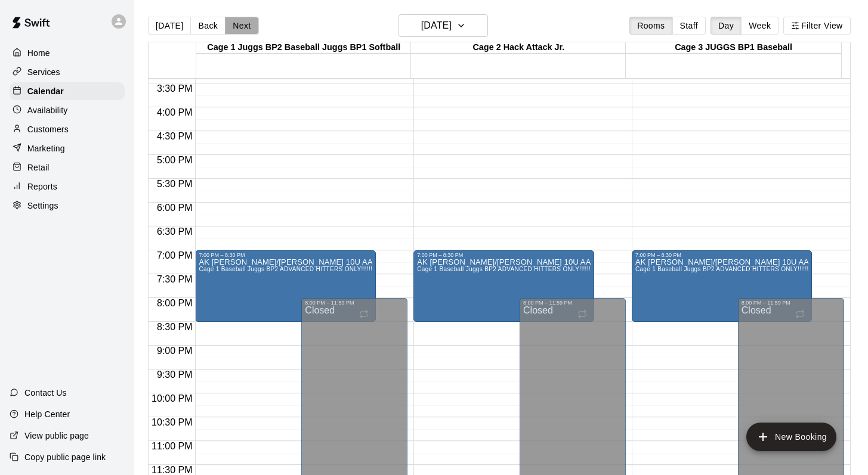
click at [243, 21] on button "Next" at bounding box center [241, 26] width 33 height 18
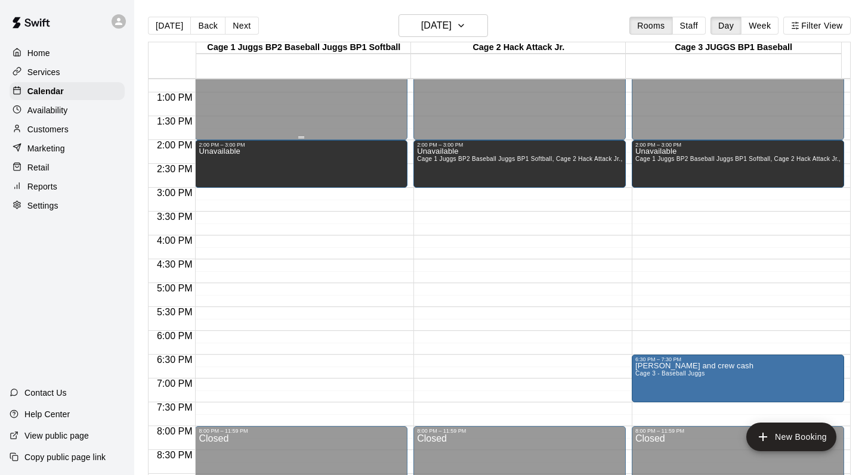
scroll to position [611, 0]
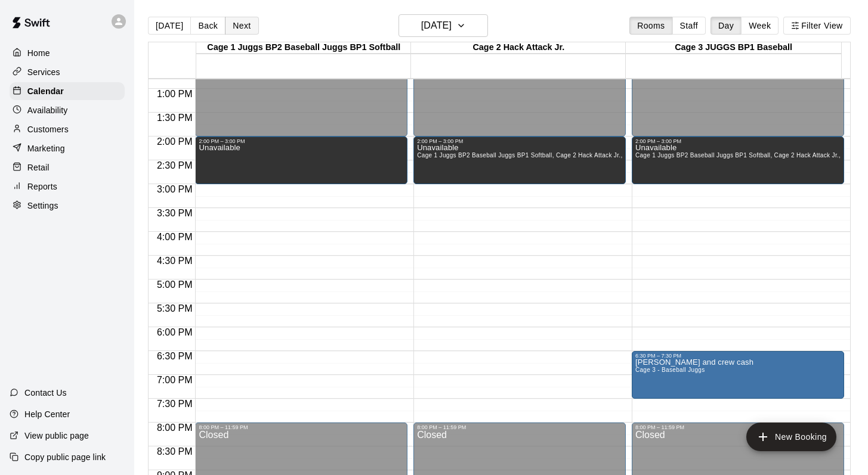
click at [243, 30] on button "Next" at bounding box center [241, 26] width 33 height 18
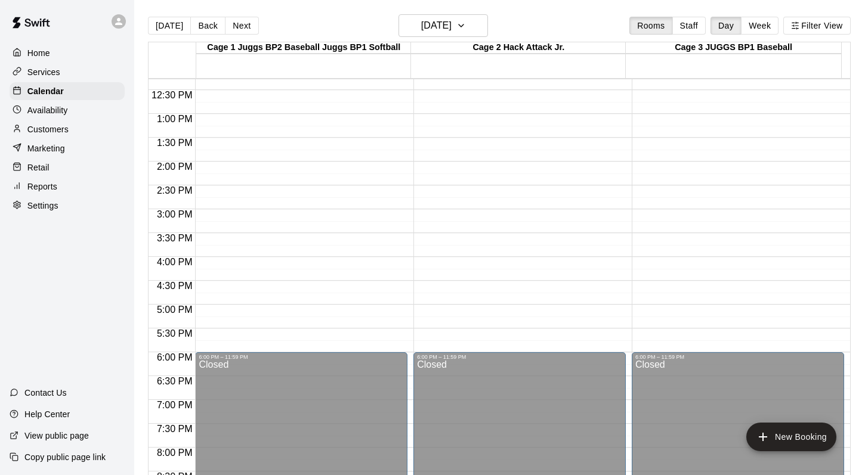
scroll to position [623, 0]
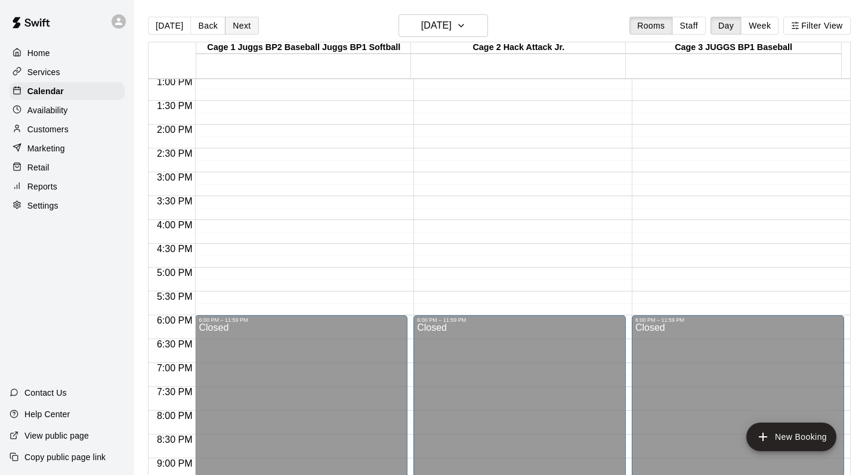
click at [233, 26] on button "Next" at bounding box center [241, 26] width 33 height 18
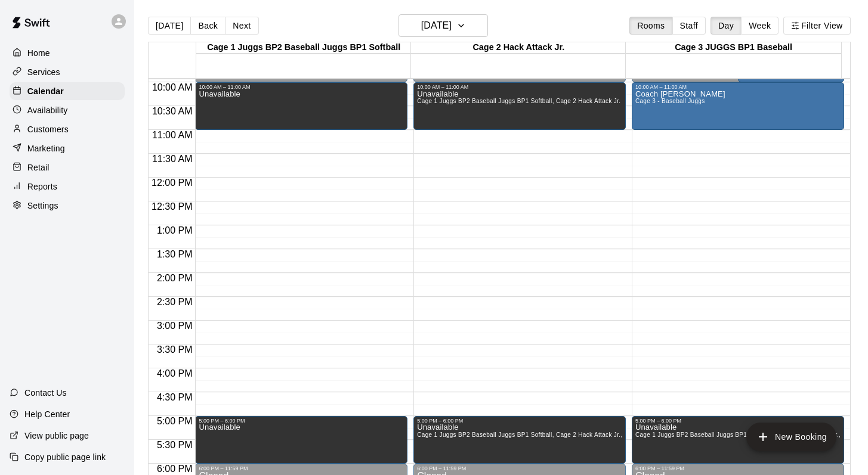
scroll to position [408, 0]
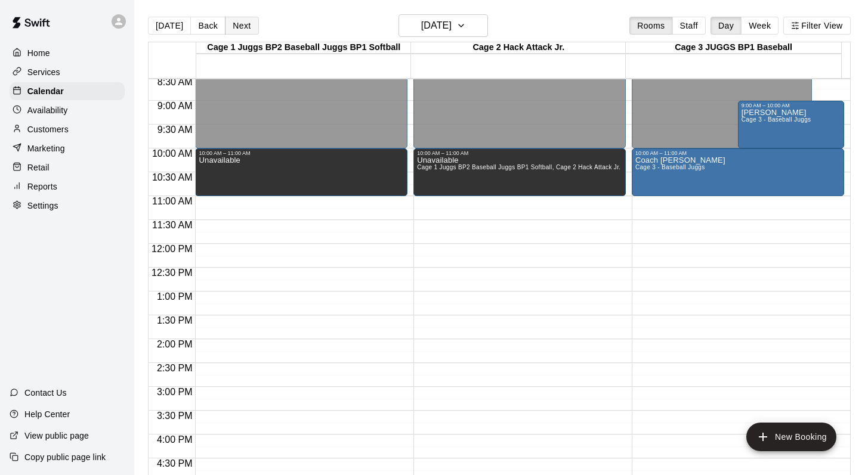
click at [225, 17] on button "Next" at bounding box center [241, 26] width 33 height 18
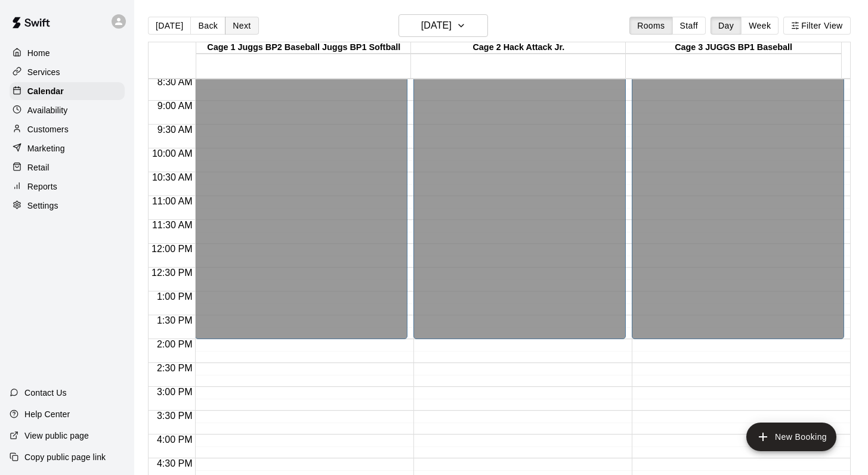
click at [228, 24] on button "Next" at bounding box center [241, 26] width 33 height 18
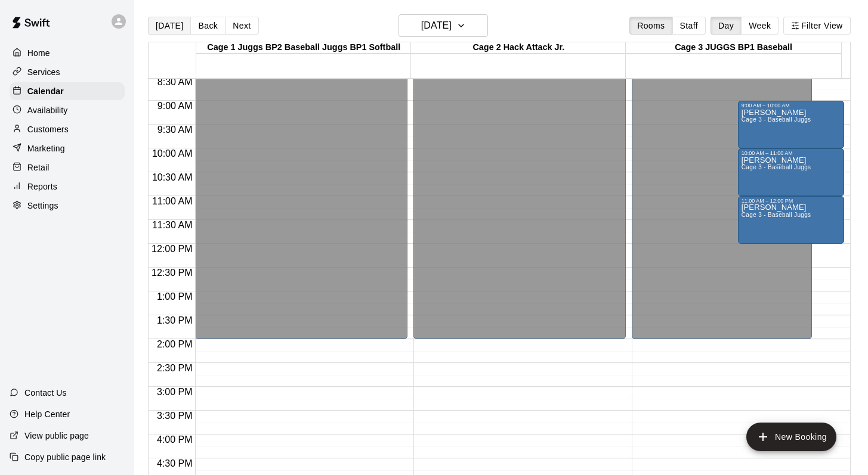
click at [175, 30] on button "[DATE]" at bounding box center [169, 26] width 43 height 18
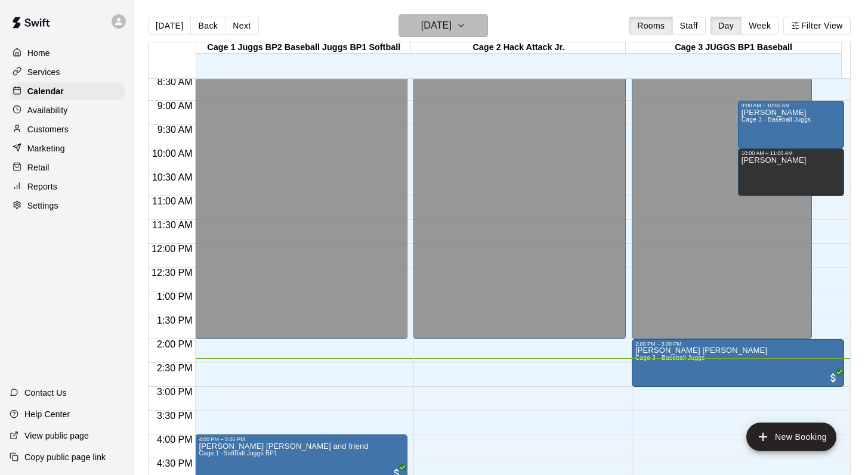
click at [463, 26] on icon "button" at bounding box center [461, 25] width 5 height 2
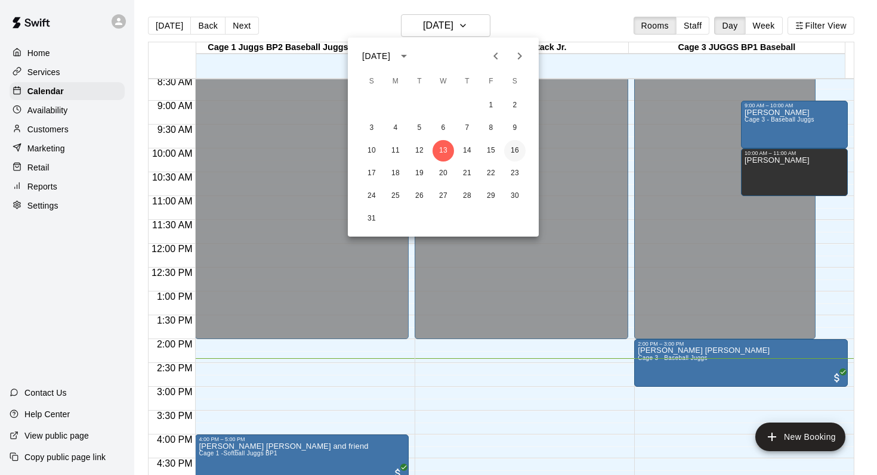
click at [516, 145] on button "16" at bounding box center [514, 150] width 21 height 21
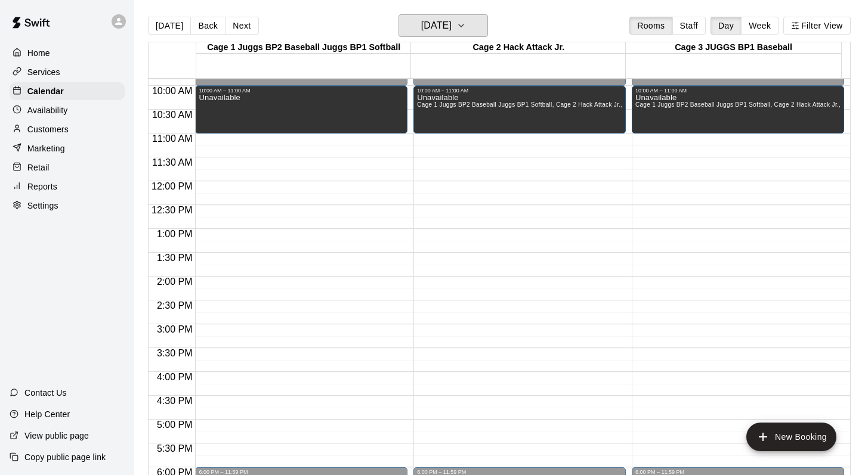
scroll to position [470, 0]
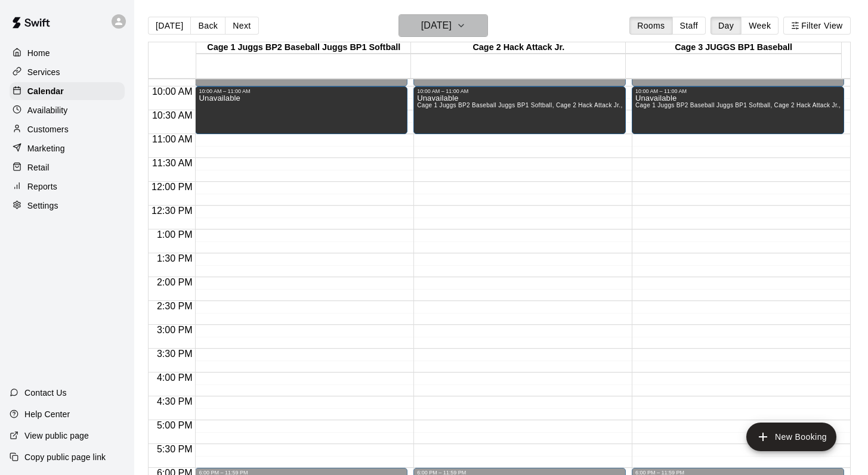
click at [466, 21] on icon "button" at bounding box center [461, 25] width 10 height 14
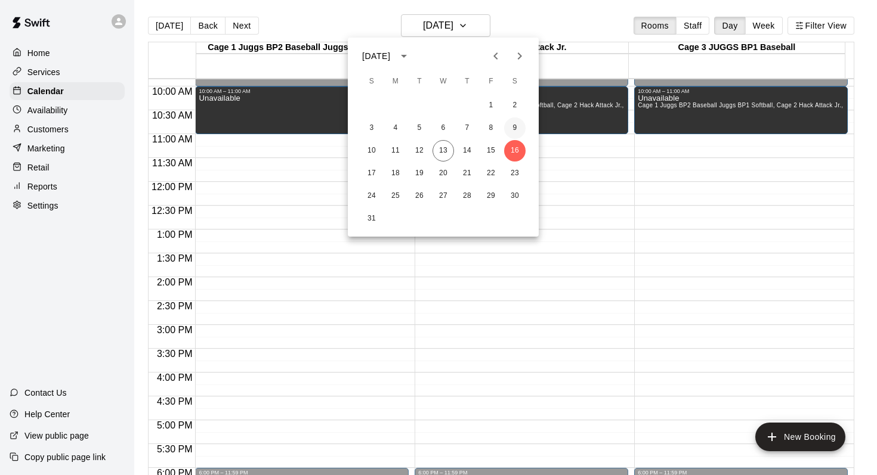
click at [518, 126] on button "9" at bounding box center [514, 127] width 21 height 21
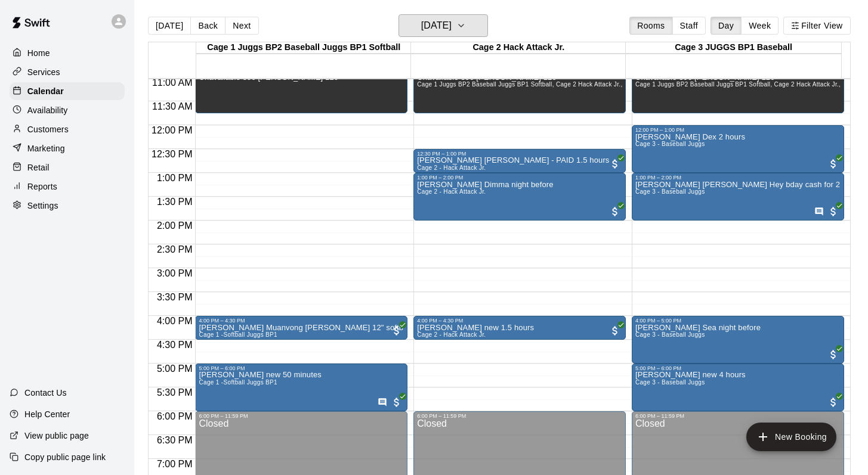
scroll to position [504, 0]
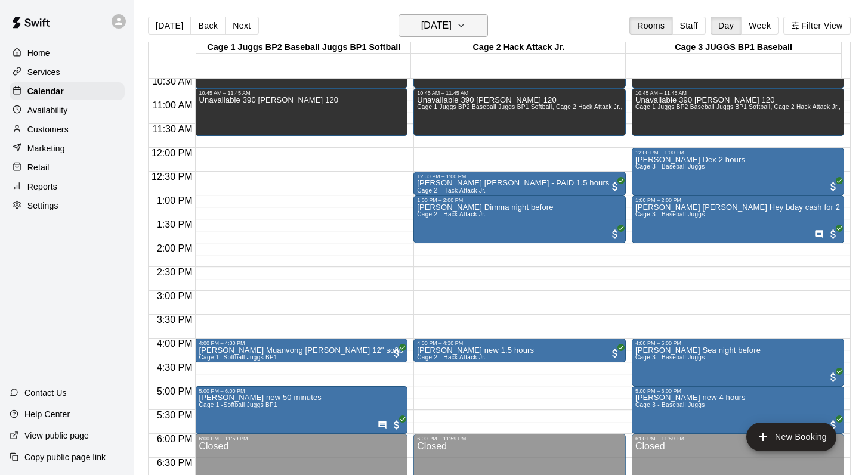
click at [466, 20] on icon "button" at bounding box center [461, 25] width 10 height 14
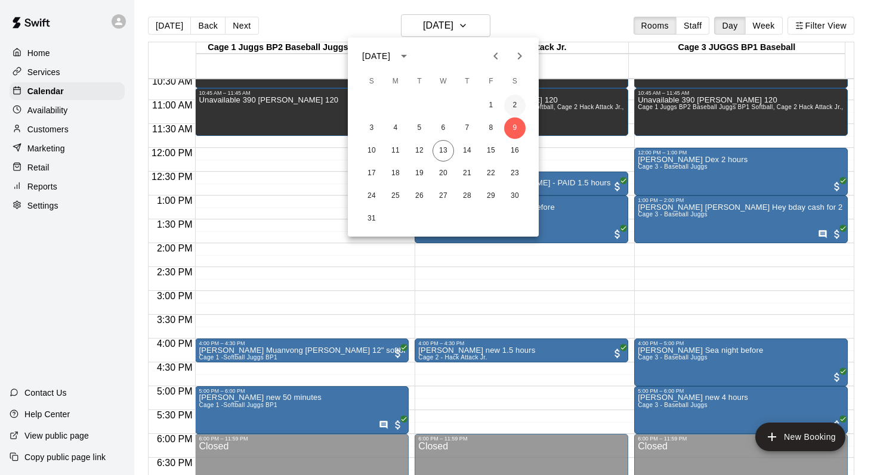
click at [514, 102] on button "2" at bounding box center [514, 105] width 21 height 21
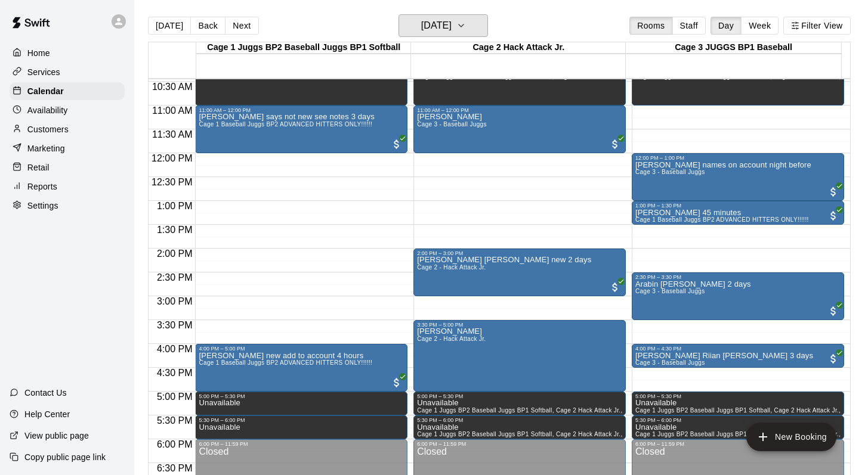
scroll to position [505, 0]
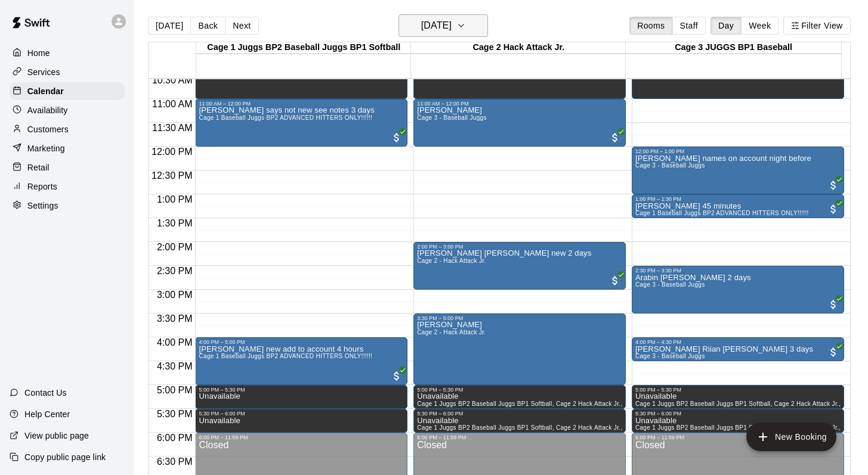
click at [466, 22] on icon "button" at bounding box center [461, 25] width 10 height 14
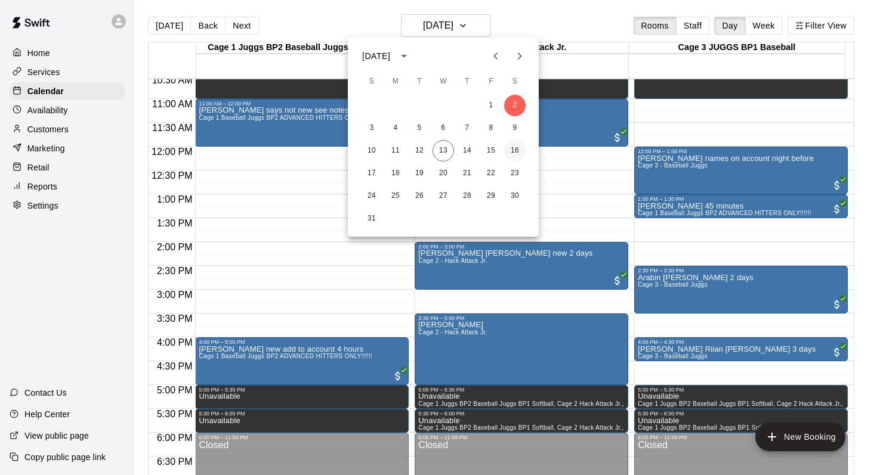
click at [515, 148] on button "16" at bounding box center [514, 150] width 21 height 21
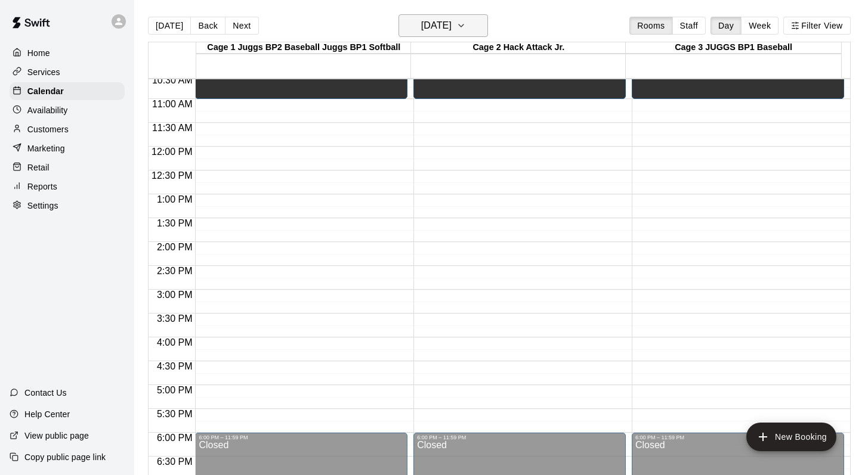
click at [466, 23] on icon "button" at bounding box center [461, 25] width 10 height 14
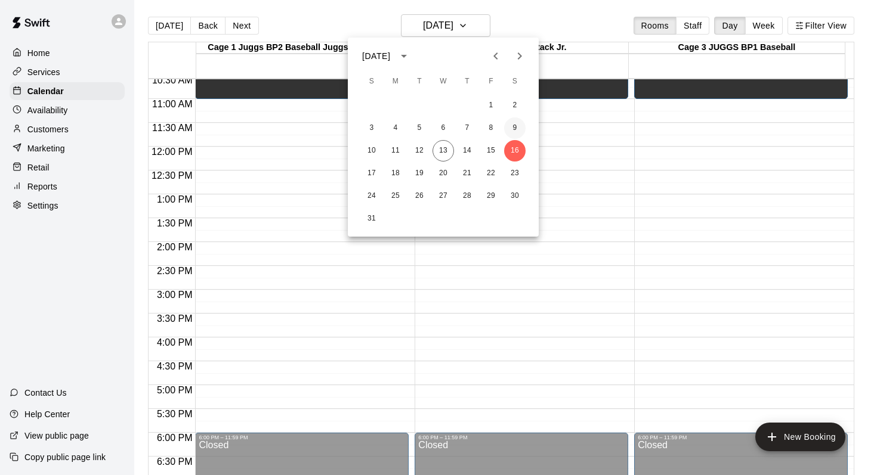
click at [512, 122] on button "9" at bounding box center [514, 127] width 21 height 21
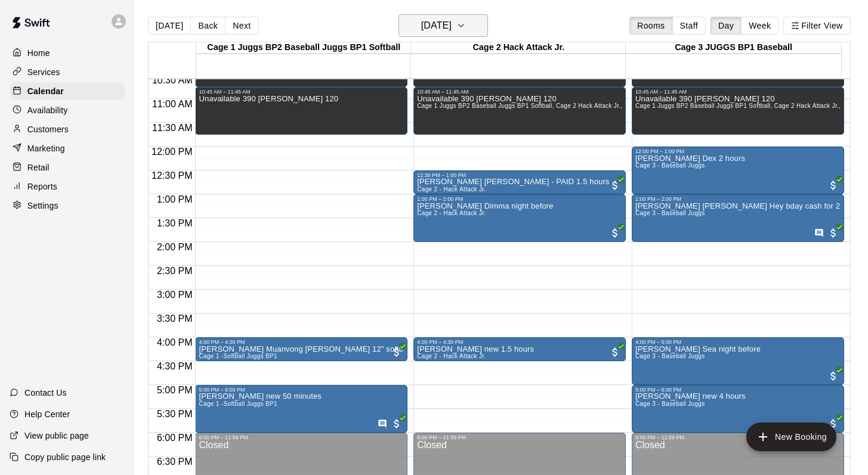
click at [463, 27] on icon "button" at bounding box center [461, 25] width 5 height 2
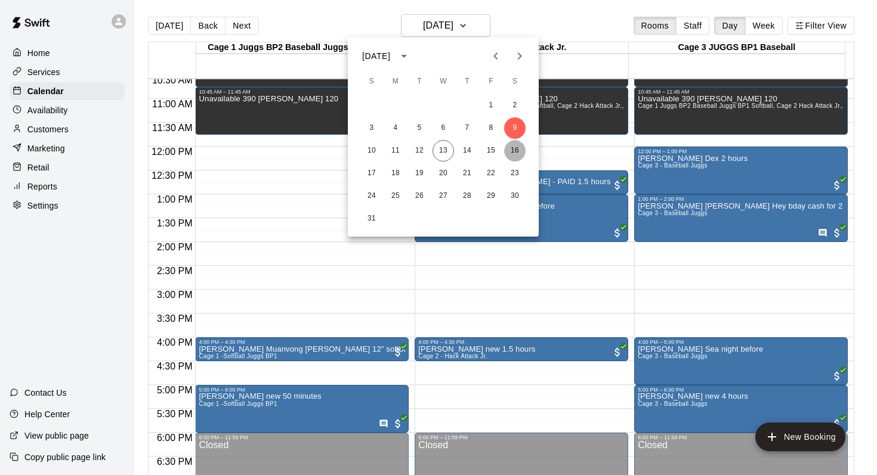
click at [511, 147] on button "16" at bounding box center [514, 150] width 21 height 21
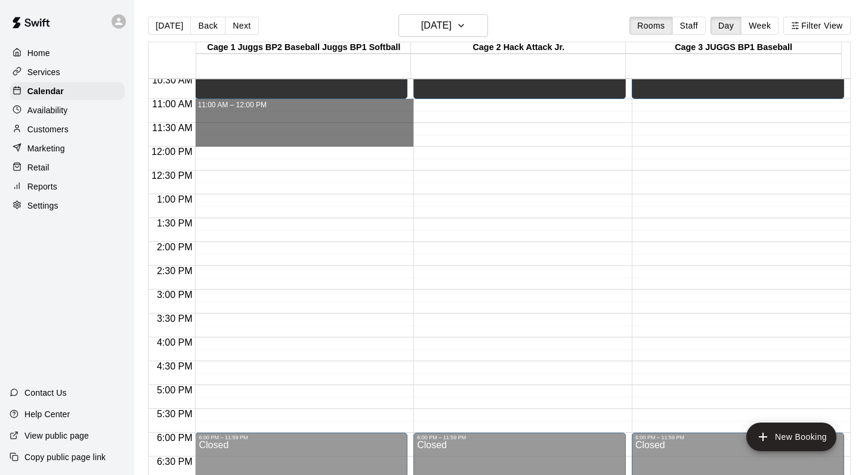
drag, startPoint x: 230, startPoint y: 103, endPoint x: 229, endPoint y: 128, distance: 24.5
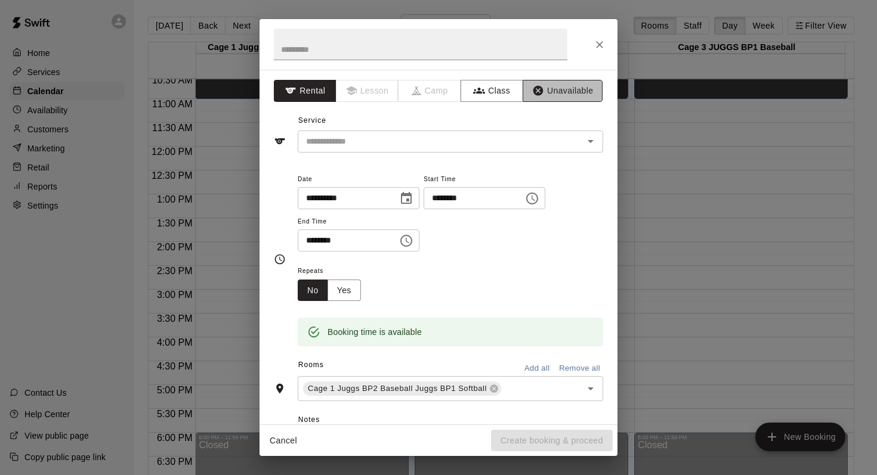
click at [554, 86] on button "Unavailable" at bounding box center [562, 91] width 80 height 22
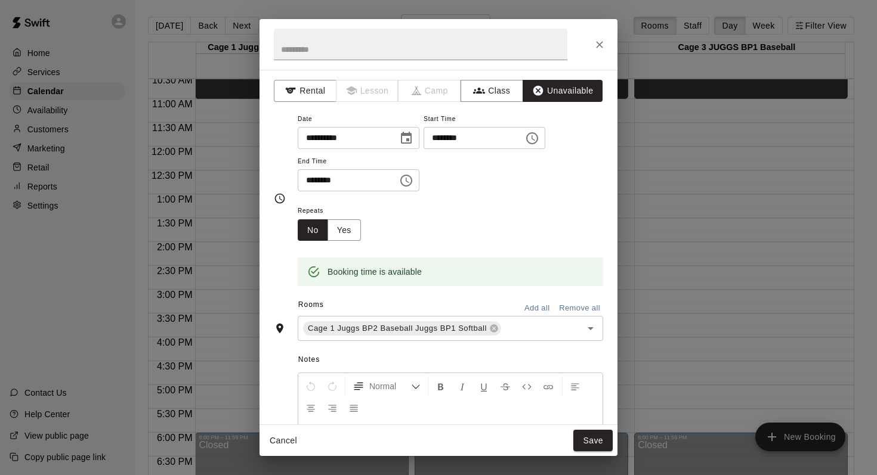
click at [529, 305] on button "Add all" at bounding box center [537, 308] width 38 height 18
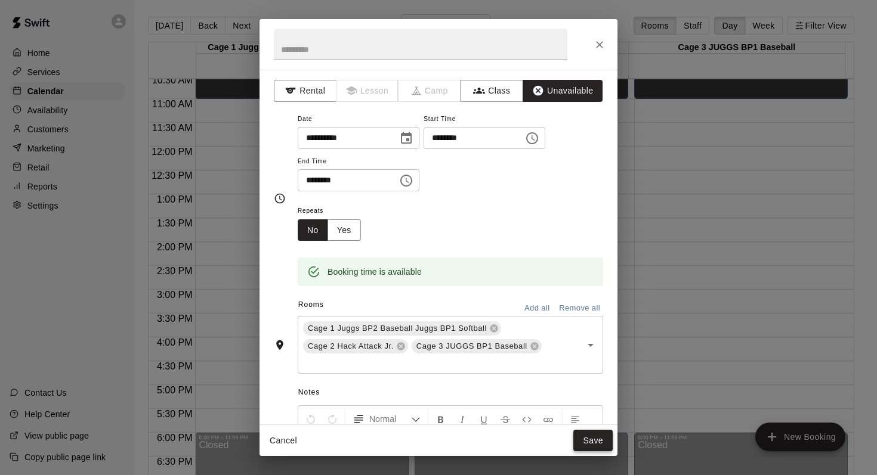
click at [586, 438] on button "Save" at bounding box center [592, 441] width 39 height 22
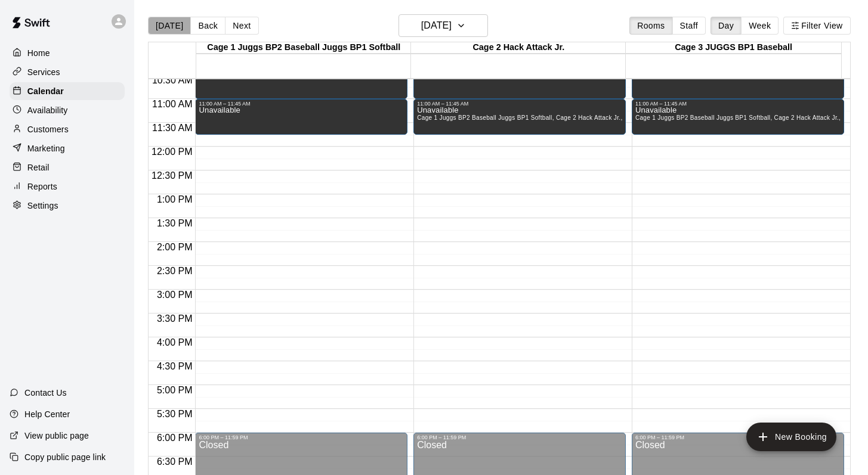
click at [169, 24] on button "[DATE]" at bounding box center [169, 26] width 43 height 18
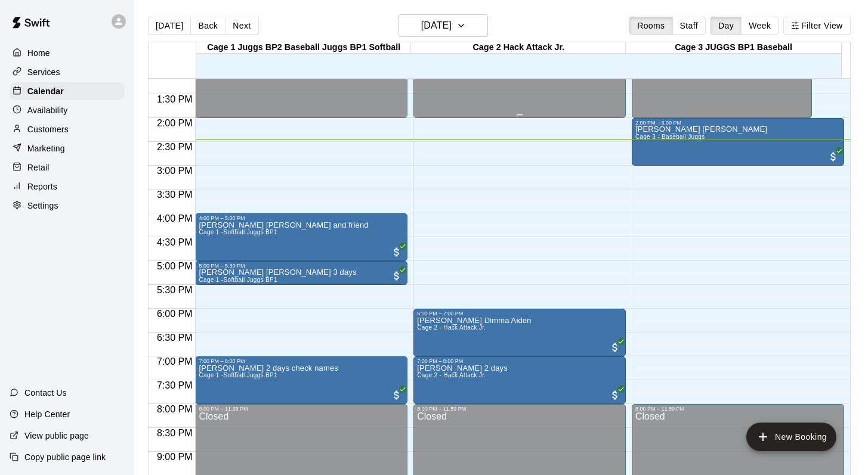
scroll to position [632, 0]
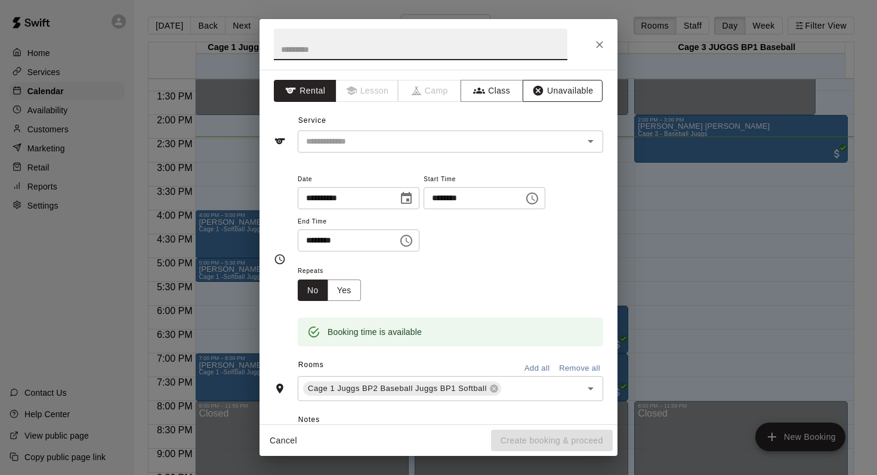
click at [546, 96] on button "Unavailable" at bounding box center [562, 91] width 80 height 22
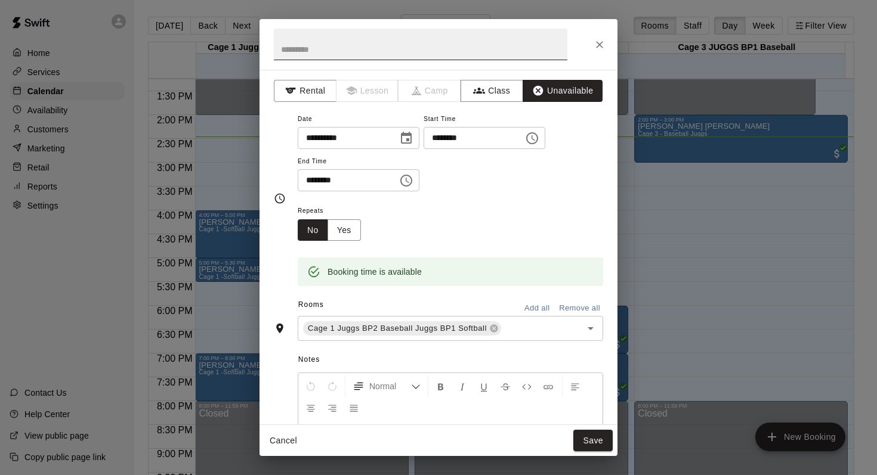
click at [283, 58] on input "text" at bounding box center [420, 45] width 293 height 32
type input "***"
click at [583, 441] on button "Save" at bounding box center [592, 441] width 39 height 22
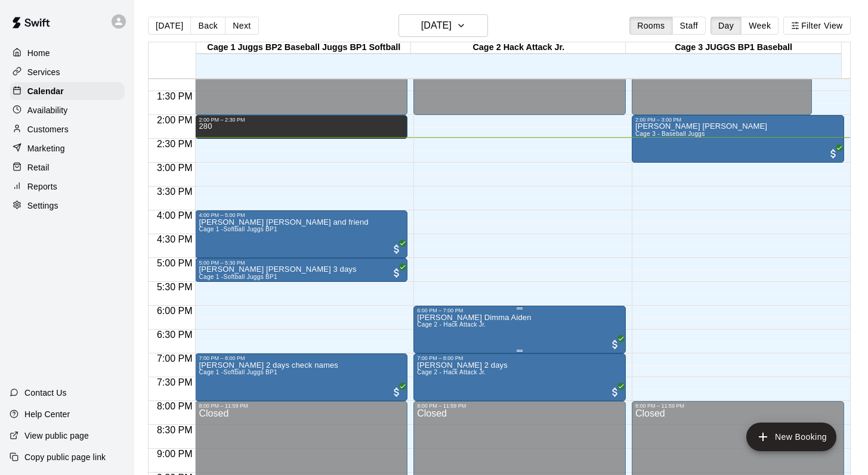
click at [461, 323] on span "Cage 2 - Hack Attack Jr." at bounding box center [451, 324] width 69 height 7
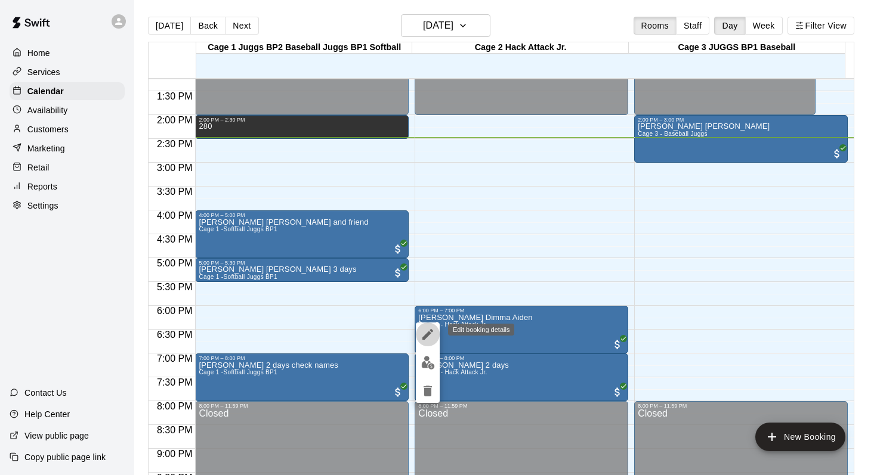
click at [425, 327] on icon "edit" at bounding box center [427, 334] width 14 height 14
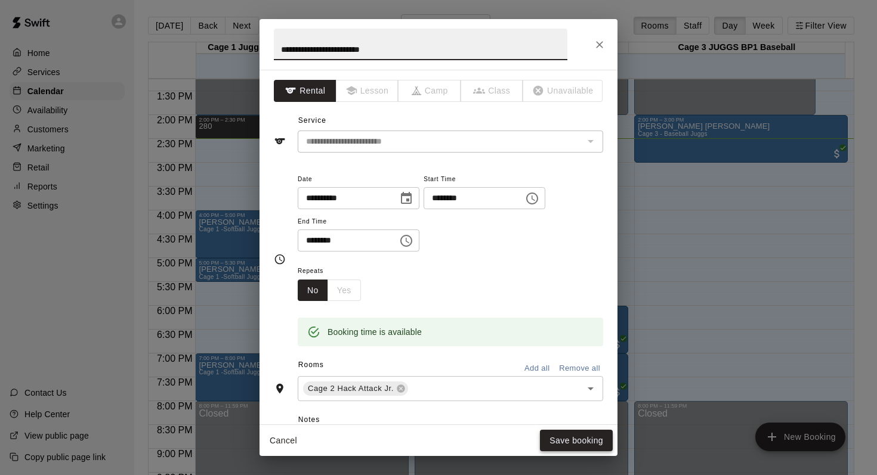
type input "**********"
click at [565, 441] on button "Save booking" at bounding box center [576, 441] width 73 height 22
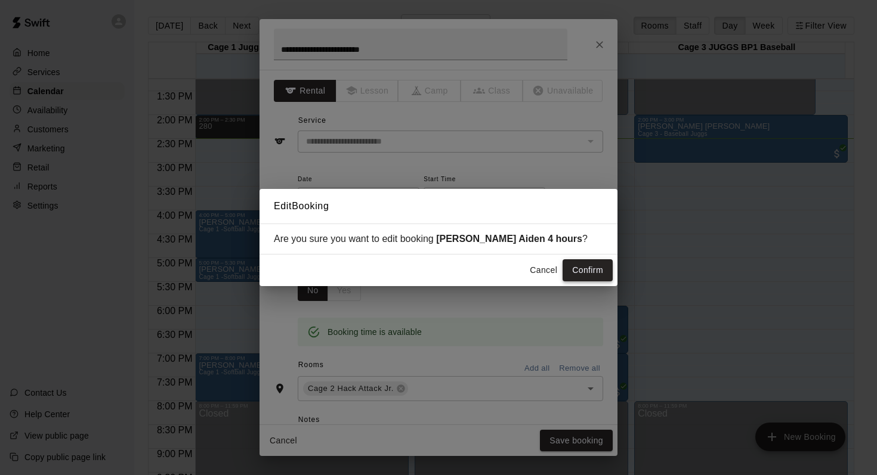
click at [579, 268] on button "Confirm" at bounding box center [587, 270] width 50 height 22
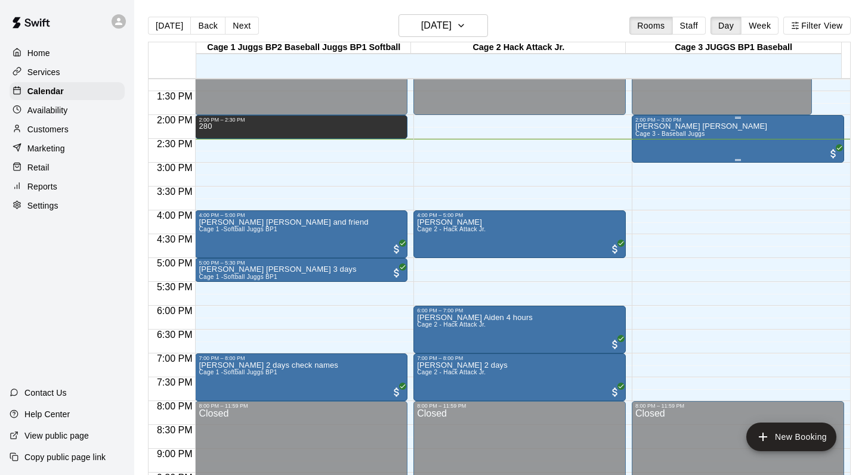
click at [658, 134] on span "Cage 3 - Baseball Juggs" at bounding box center [670, 134] width 70 height 7
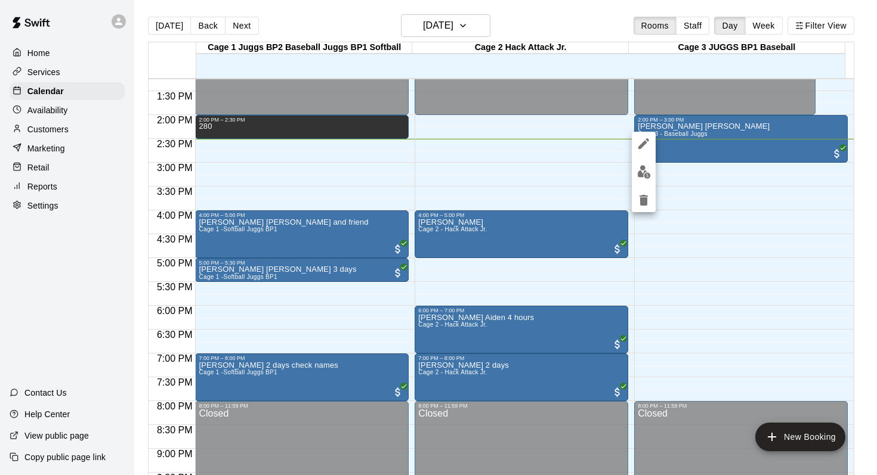
click at [642, 139] on icon "edit" at bounding box center [643, 144] width 14 height 14
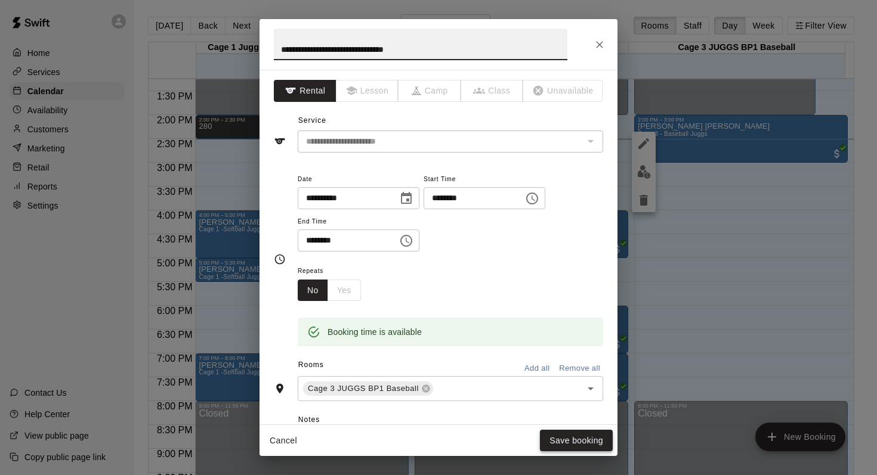
type input "**********"
click at [563, 431] on button "Save booking" at bounding box center [576, 441] width 73 height 22
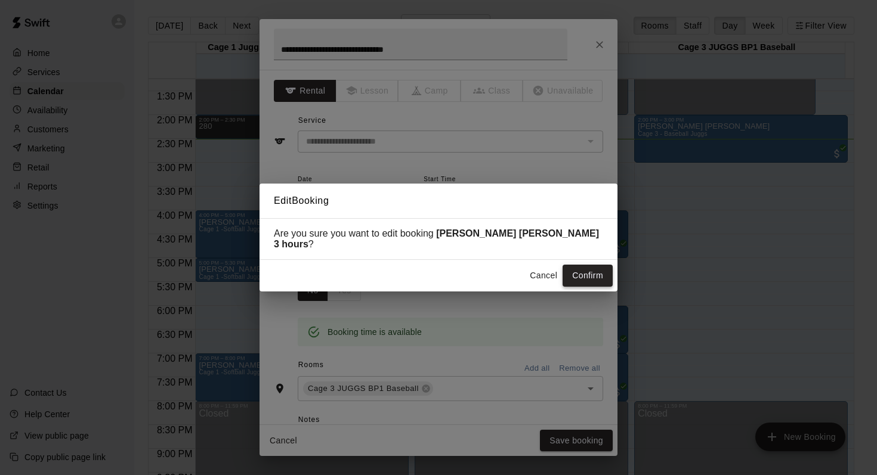
click at [577, 268] on button "Confirm" at bounding box center [587, 276] width 50 height 22
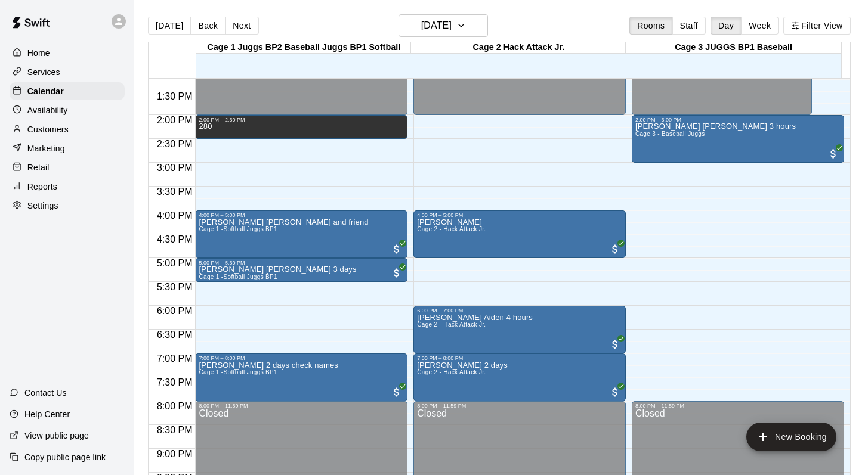
click at [553, 18] on div "Today Back Next Wednesday Aug 13 Rooms Staff Day Week Filter View" at bounding box center [499, 27] width 702 height 27
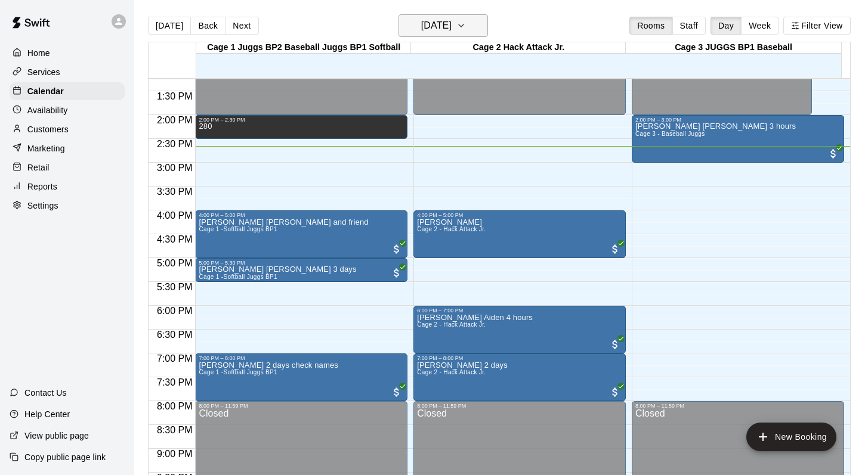
click at [466, 25] on icon "button" at bounding box center [461, 25] width 10 height 14
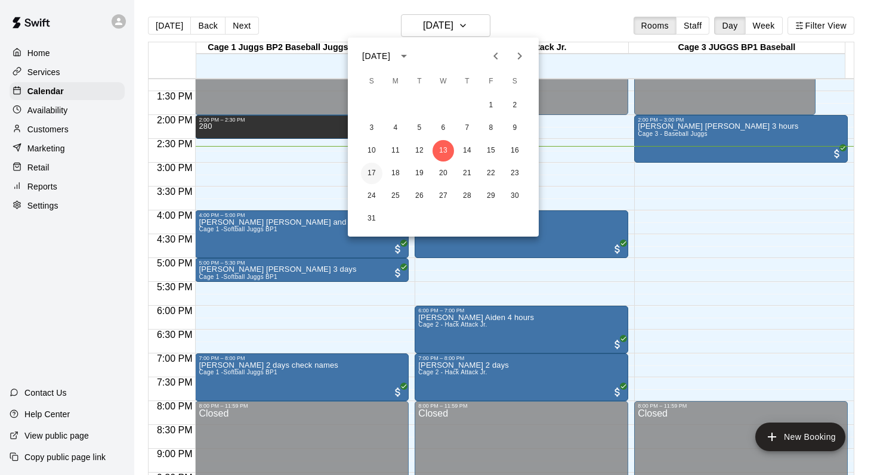
click at [368, 171] on button "17" at bounding box center [371, 173] width 21 height 21
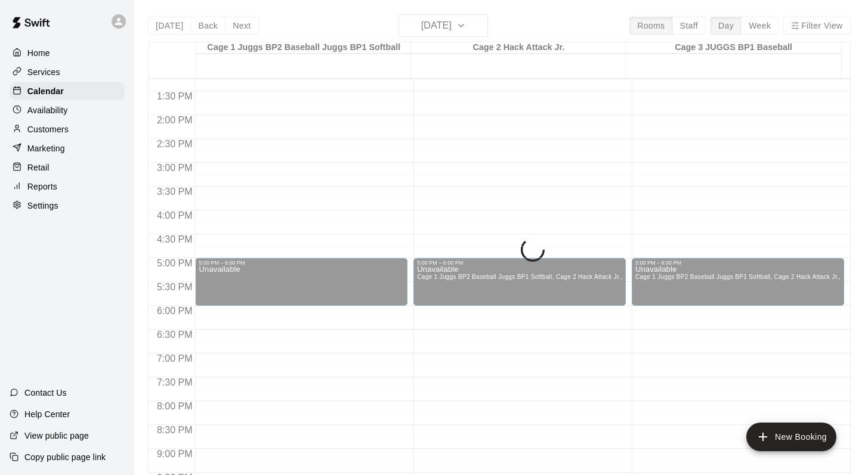
click at [473, 26] on div "Today Back Next Sunday Aug 17 Rooms Staff Day Week Filter View Cage 1 Juggs BP2…" at bounding box center [499, 251] width 702 height 475
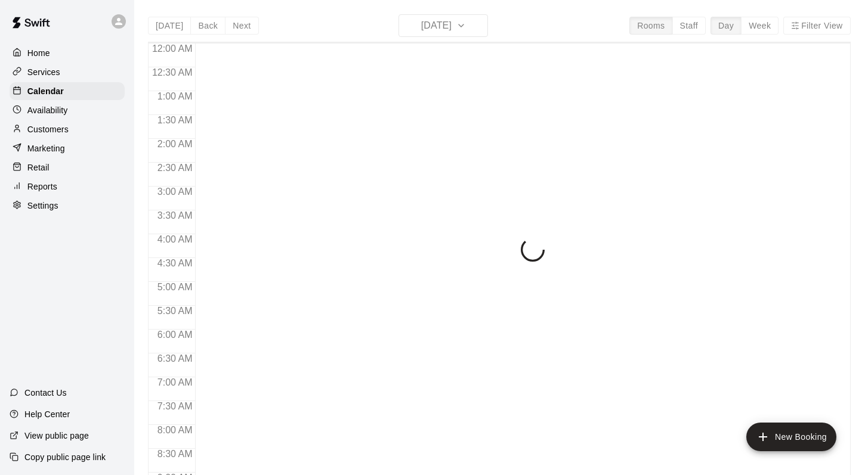
scroll to position [700, 0]
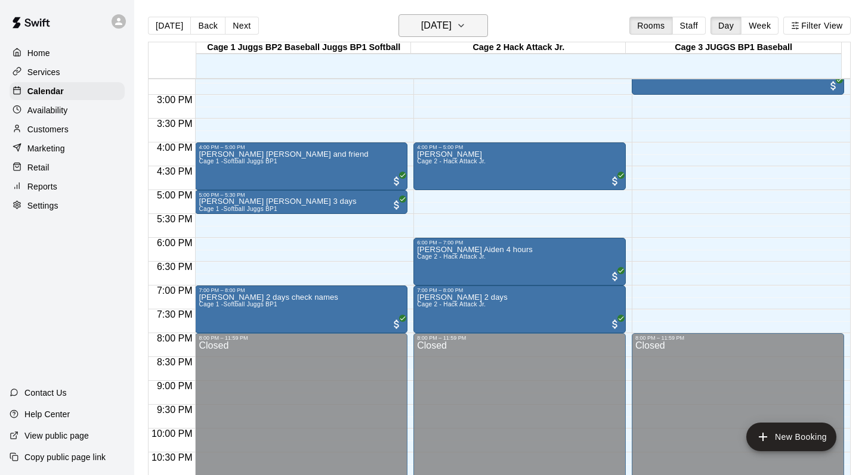
click at [466, 22] on icon "button" at bounding box center [461, 25] width 10 height 14
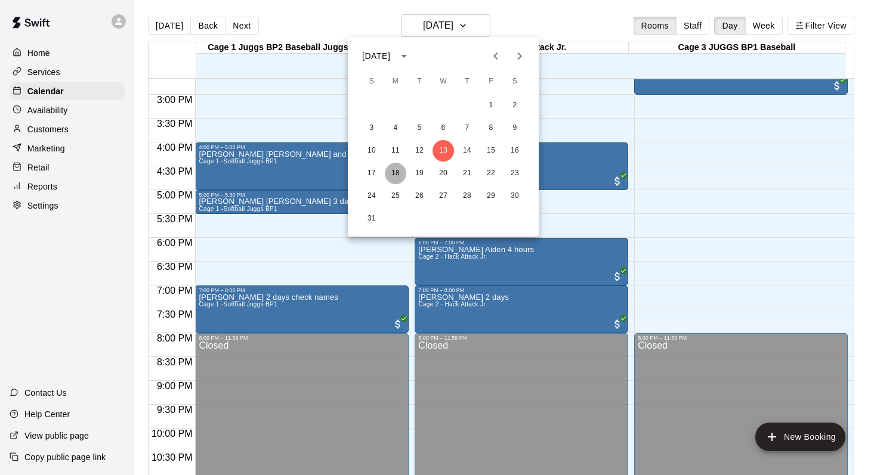
click at [392, 167] on button "18" at bounding box center [395, 173] width 21 height 21
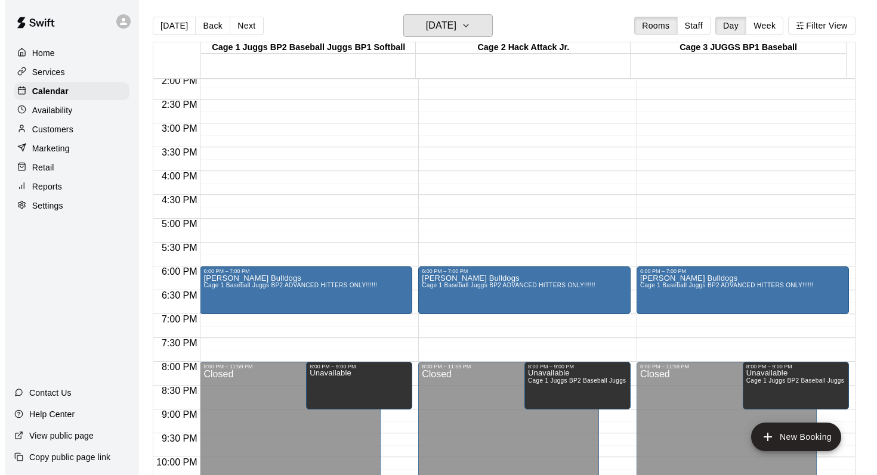
scroll to position [643, 0]
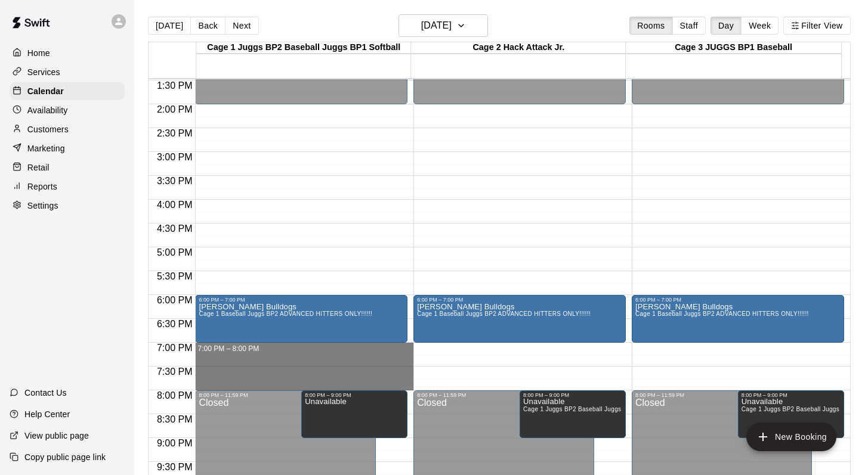
drag, startPoint x: 244, startPoint y: 347, endPoint x: 251, endPoint y: 388, distance: 41.7
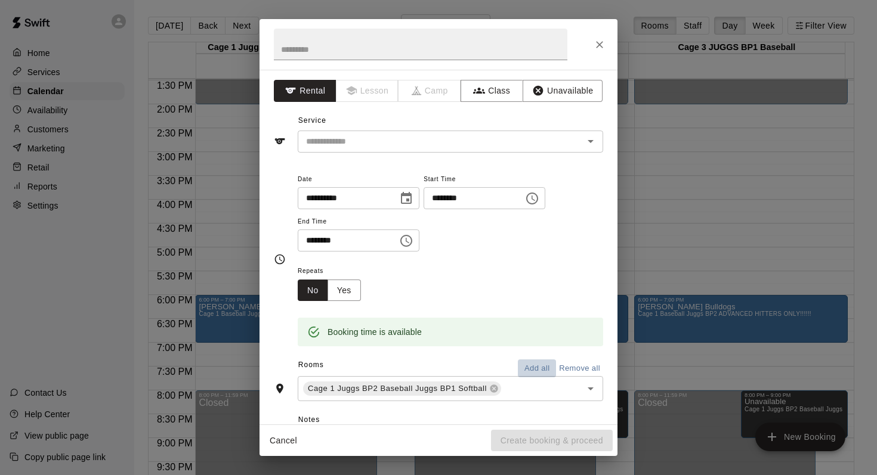
click at [523, 363] on button "Add all" at bounding box center [537, 369] width 38 height 18
click at [538, 83] on button "Unavailable" at bounding box center [562, 91] width 80 height 22
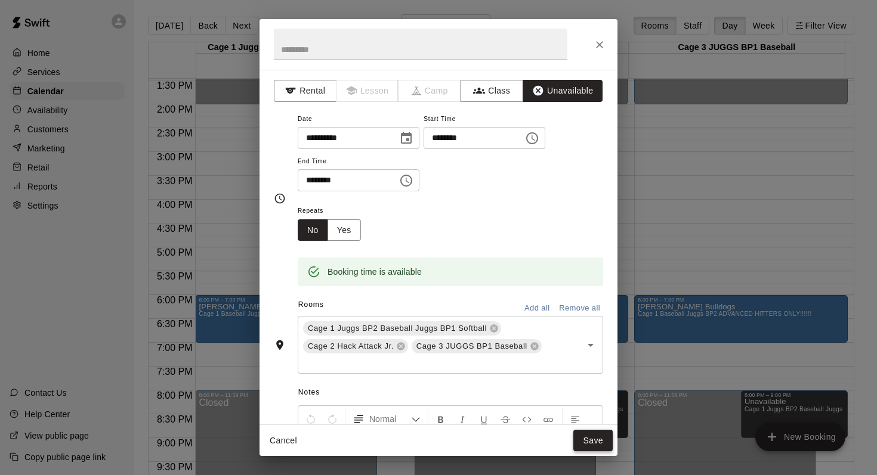
click at [581, 435] on button "Save" at bounding box center [592, 441] width 39 height 22
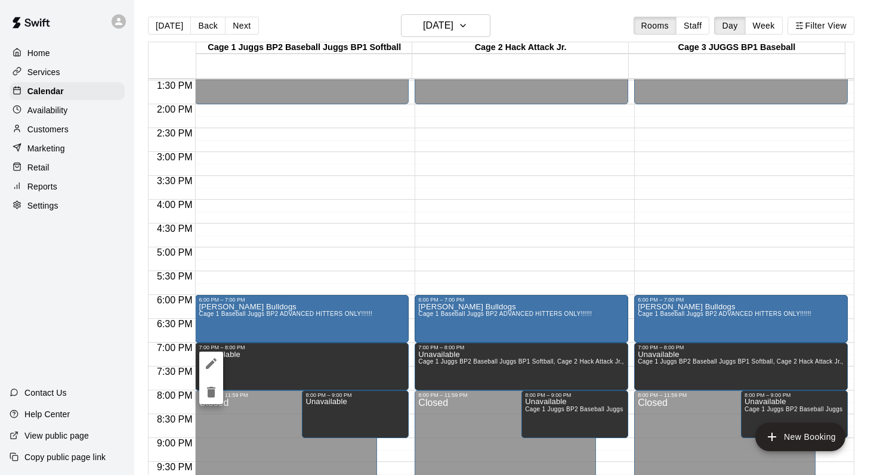
click at [210, 387] on icon "delete" at bounding box center [211, 392] width 8 height 11
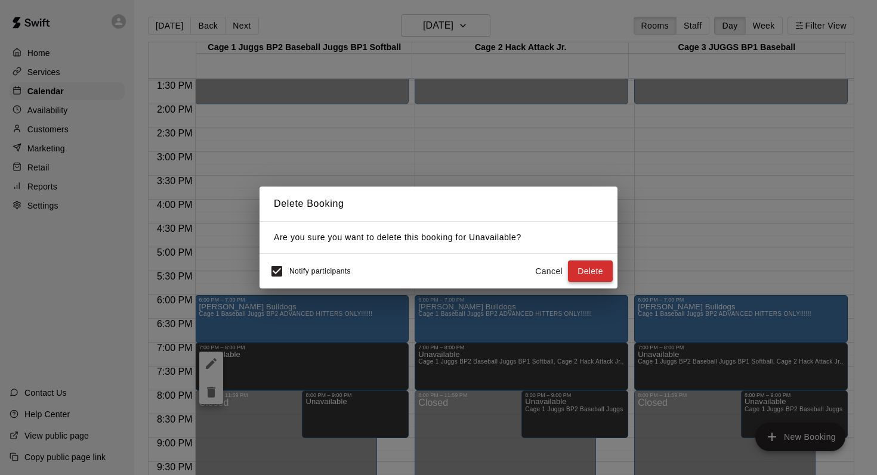
click at [582, 264] on button "Delete" at bounding box center [590, 272] width 45 height 22
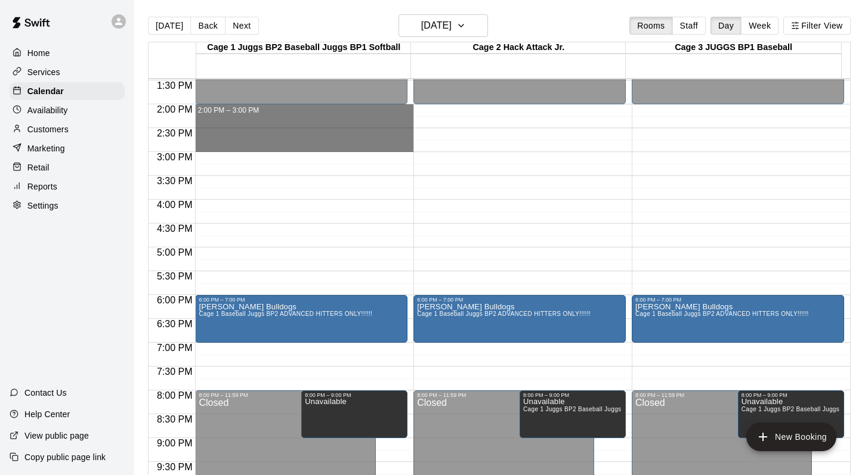
drag, startPoint x: 210, startPoint y: 107, endPoint x: 205, endPoint y: 138, distance: 31.4
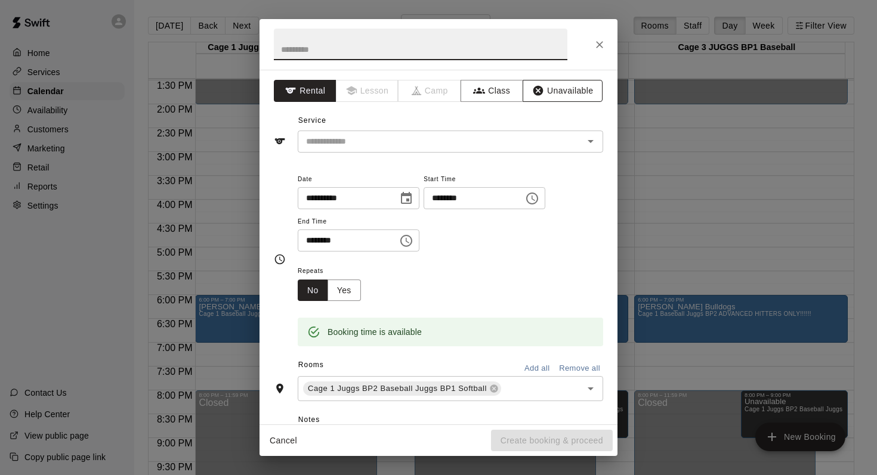
click at [537, 90] on button "Unavailable" at bounding box center [562, 91] width 80 height 22
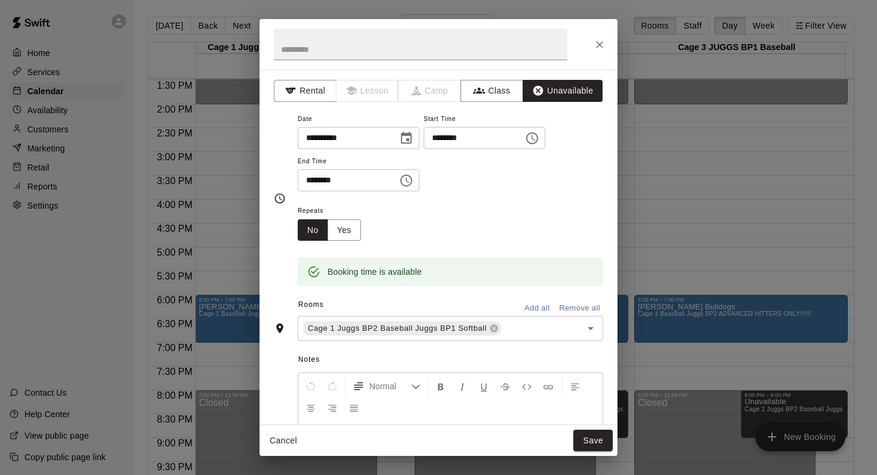
click at [519, 305] on button "Add all" at bounding box center [537, 308] width 38 height 18
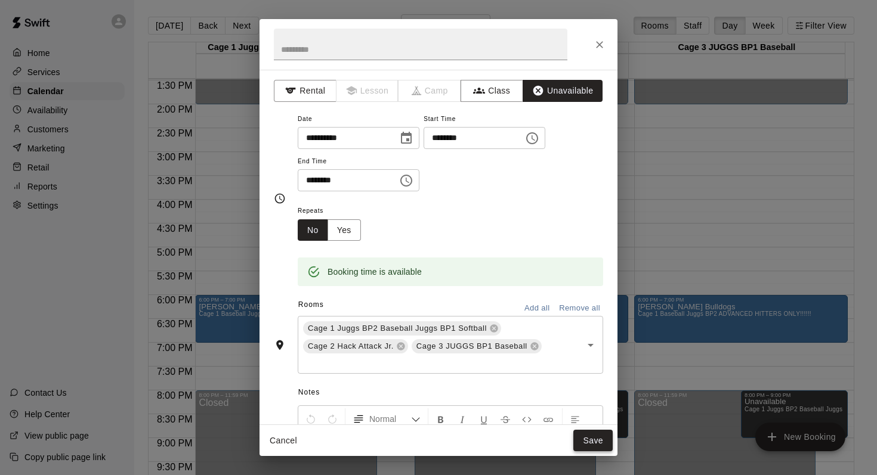
click at [588, 438] on button "Save" at bounding box center [592, 441] width 39 height 22
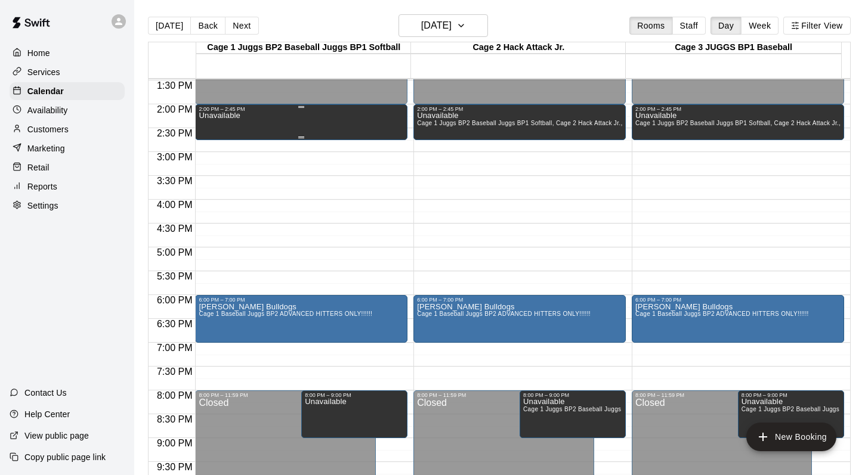
click at [245, 123] on div "Unavailable" at bounding box center [301, 349] width 205 height 475
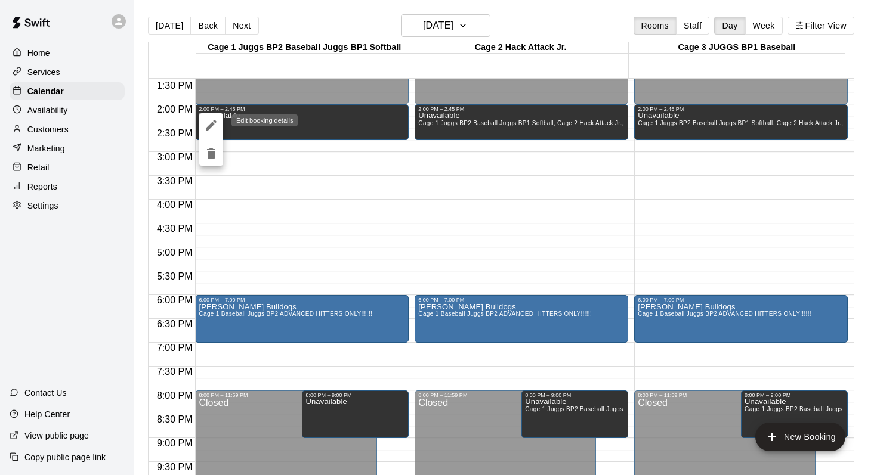
click at [209, 126] on icon "edit" at bounding box center [211, 125] width 11 height 11
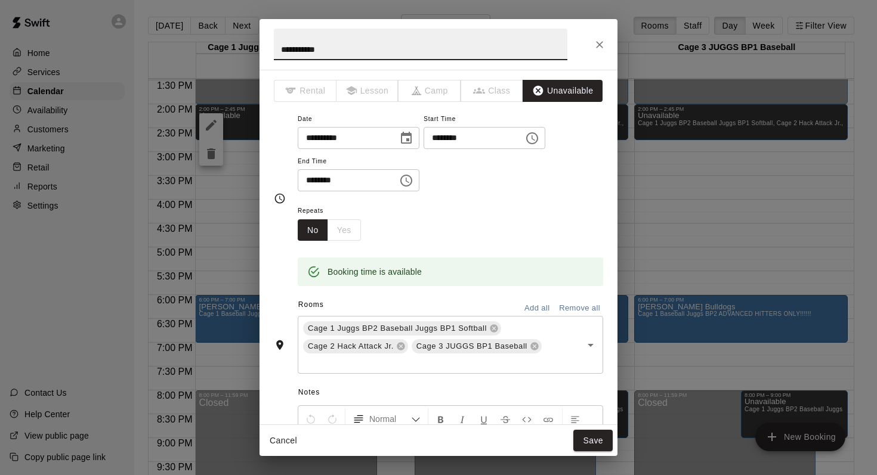
click at [408, 179] on icon "Choose time, selected time is 2:45 PM" at bounding box center [406, 181] width 14 height 14
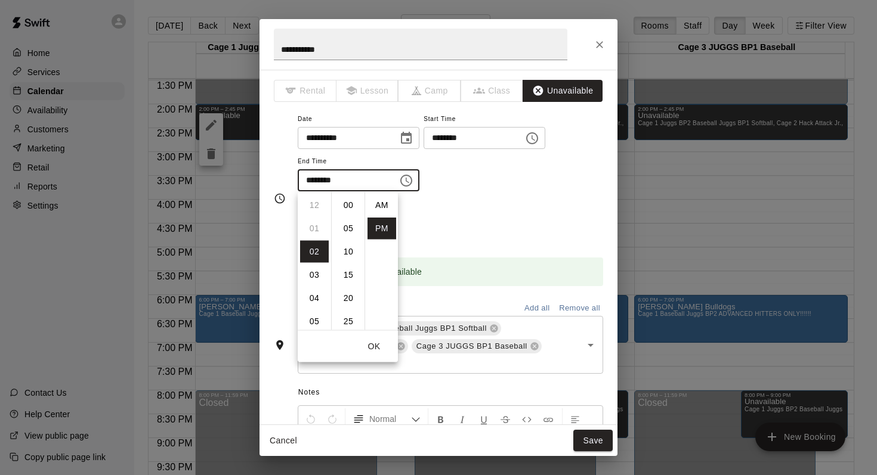
scroll to position [21, 0]
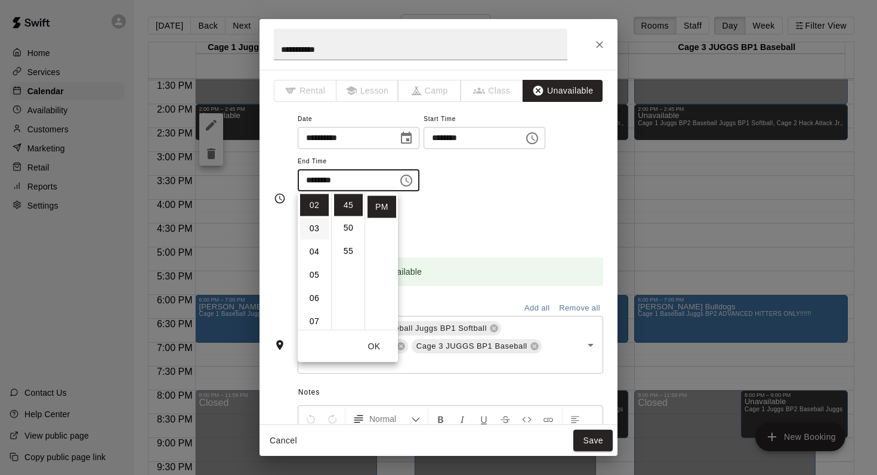
click at [311, 228] on li "03" at bounding box center [314, 229] width 29 height 22
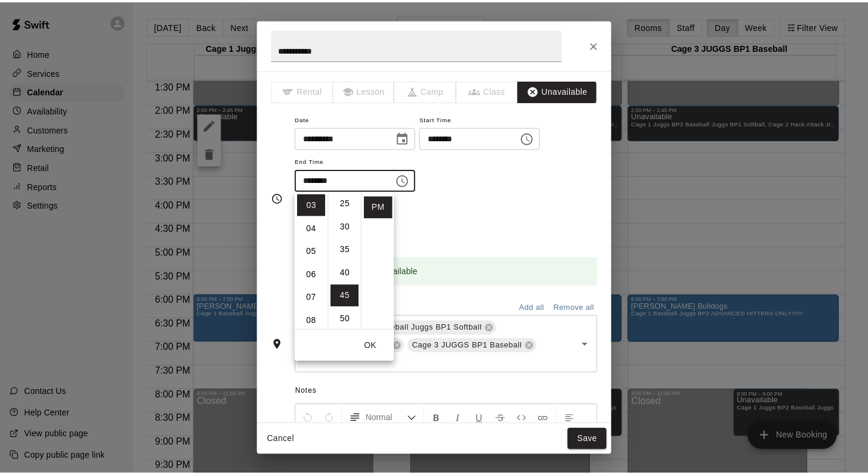
scroll to position [0, 0]
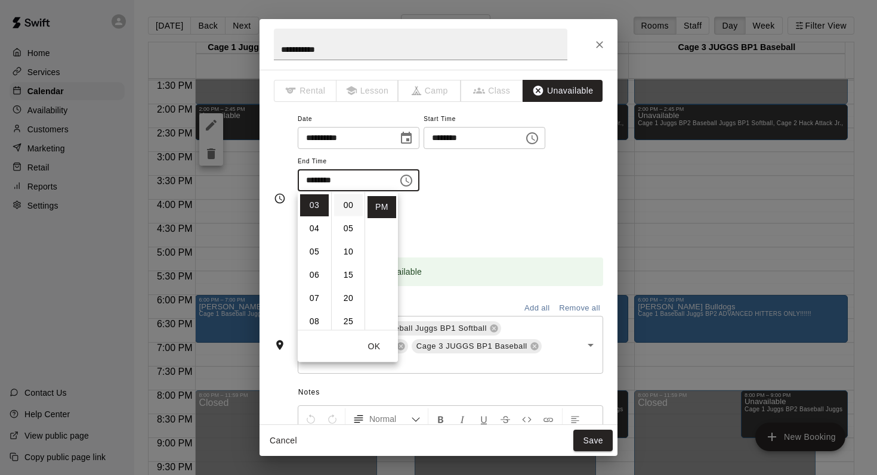
click at [343, 213] on li "00" at bounding box center [348, 205] width 29 height 22
type input "********"
click at [447, 200] on div "**********" at bounding box center [450, 158] width 305 height 92
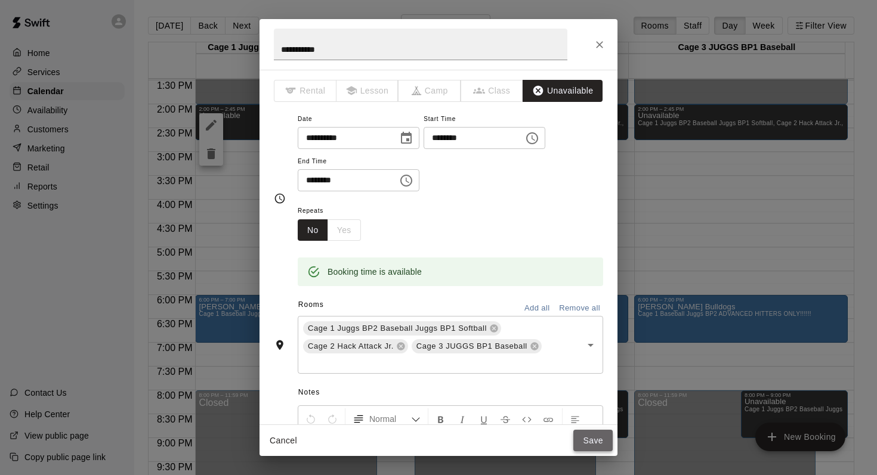
click at [586, 431] on button "Save" at bounding box center [592, 441] width 39 height 22
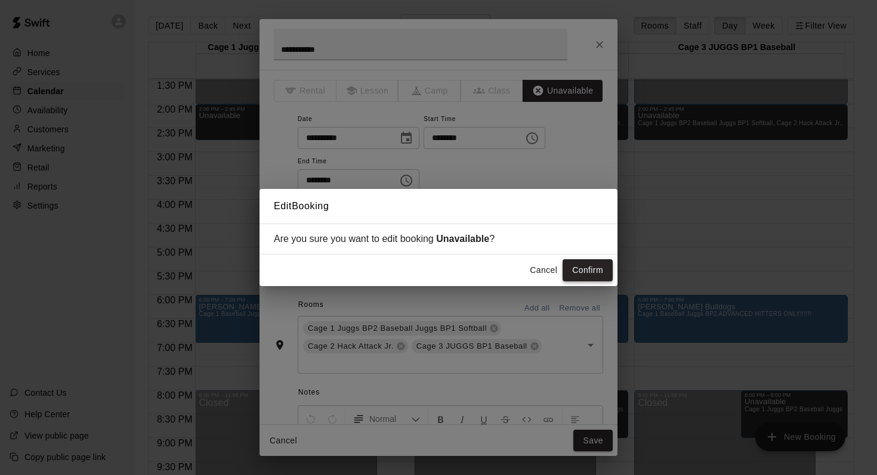
click at [581, 267] on button "Confirm" at bounding box center [587, 270] width 50 height 22
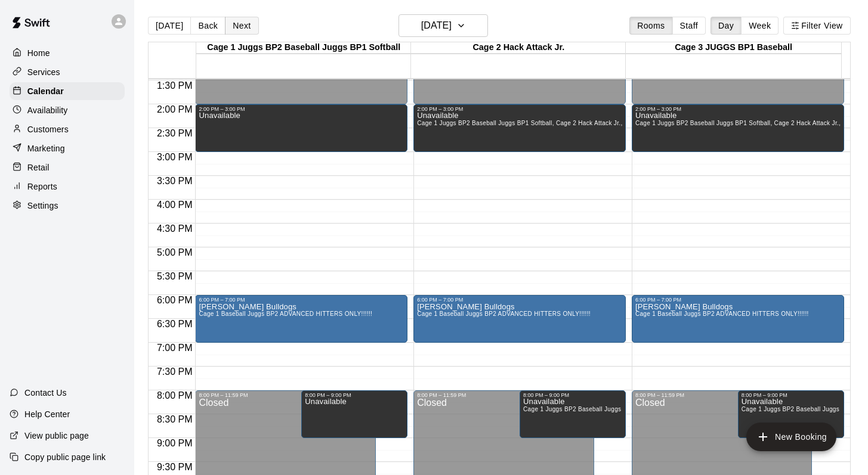
click at [244, 19] on button "Next" at bounding box center [241, 26] width 33 height 18
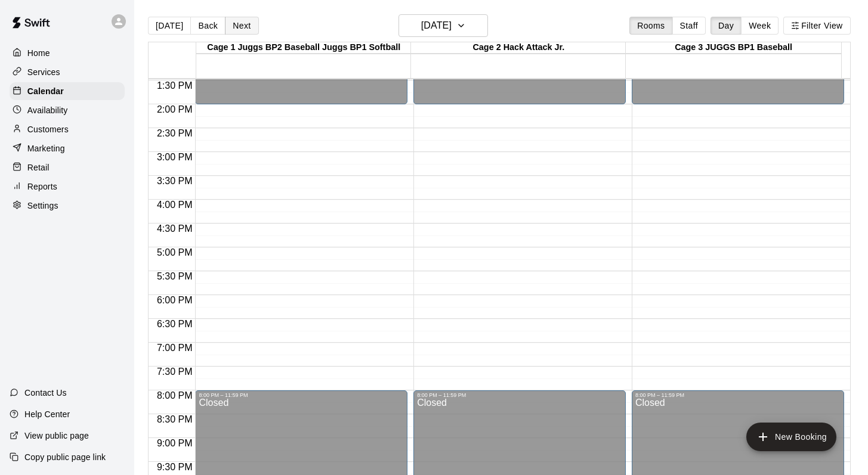
click at [244, 20] on button "Next" at bounding box center [241, 26] width 33 height 18
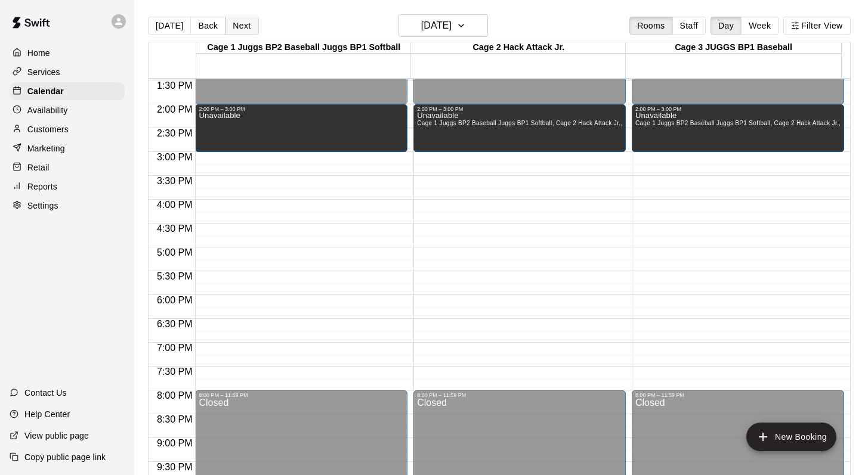
click at [247, 26] on button "Next" at bounding box center [241, 26] width 33 height 18
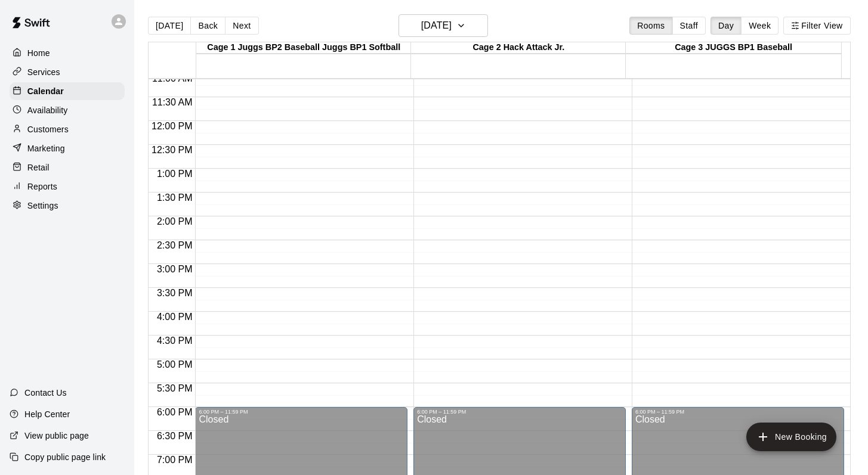
scroll to position [480, 0]
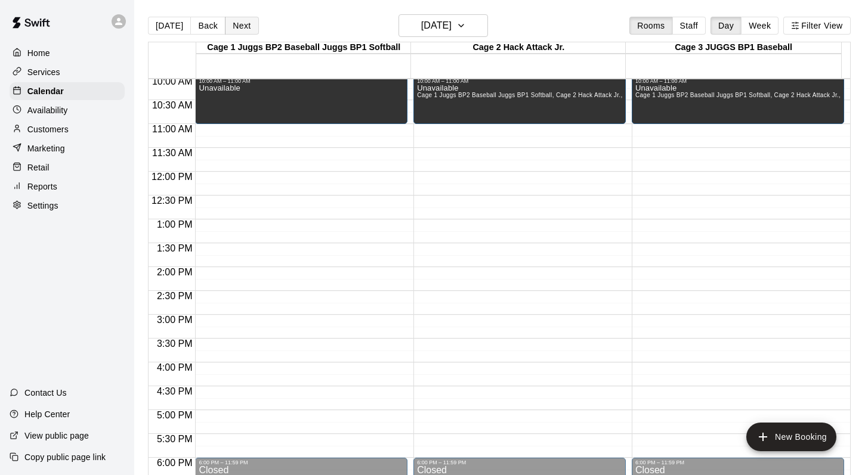
click at [241, 23] on button "Next" at bounding box center [241, 26] width 33 height 18
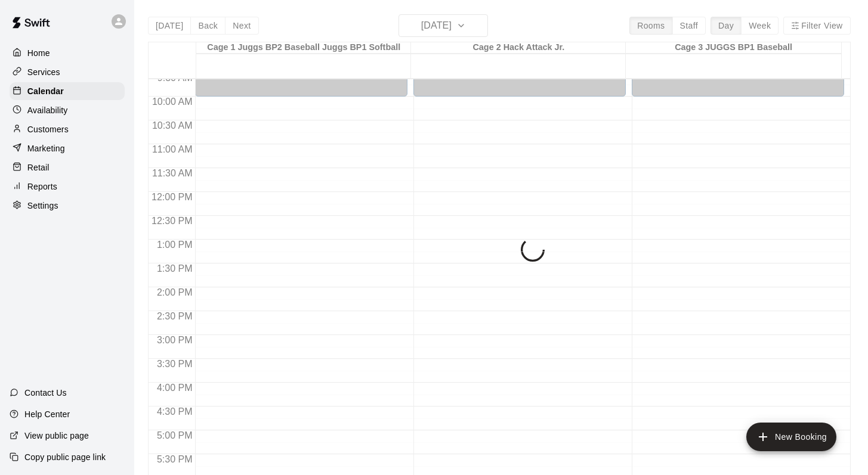
scroll to position [460, 0]
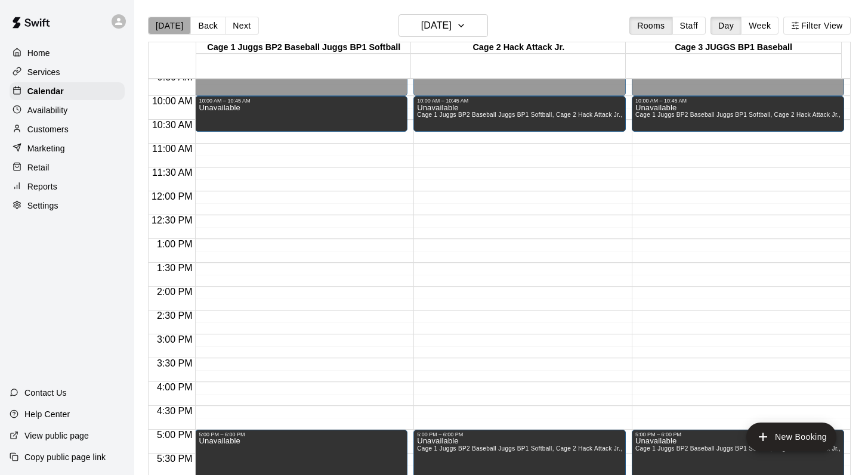
click at [168, 21] on button "[DATE]" at bounding box center [169, 26] width 43 height 18
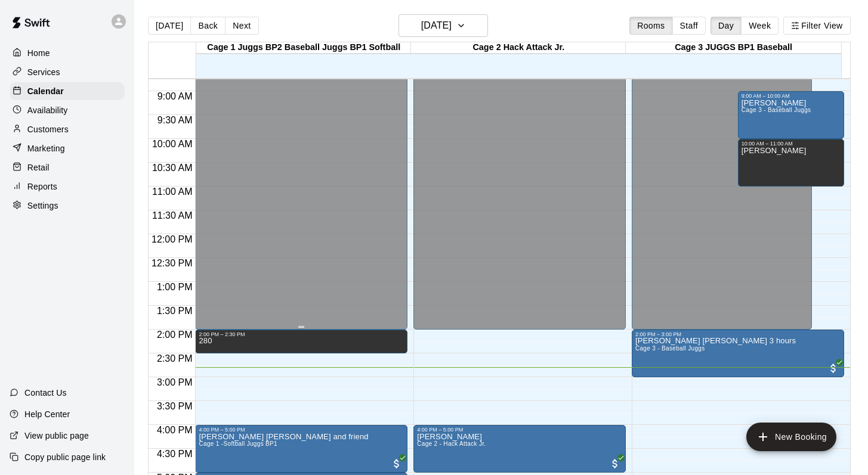
scroll to position [400, 0]
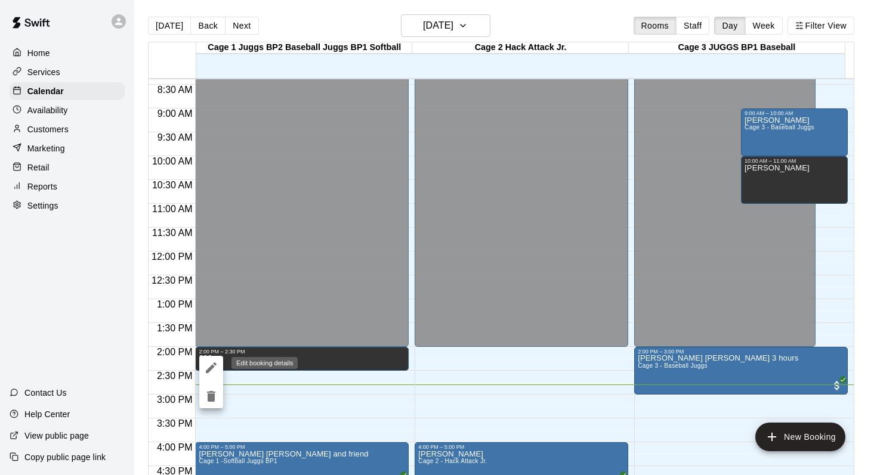
click at [209, 367] on icon "edit" at bounding box center [211, 368] width 14 height 14
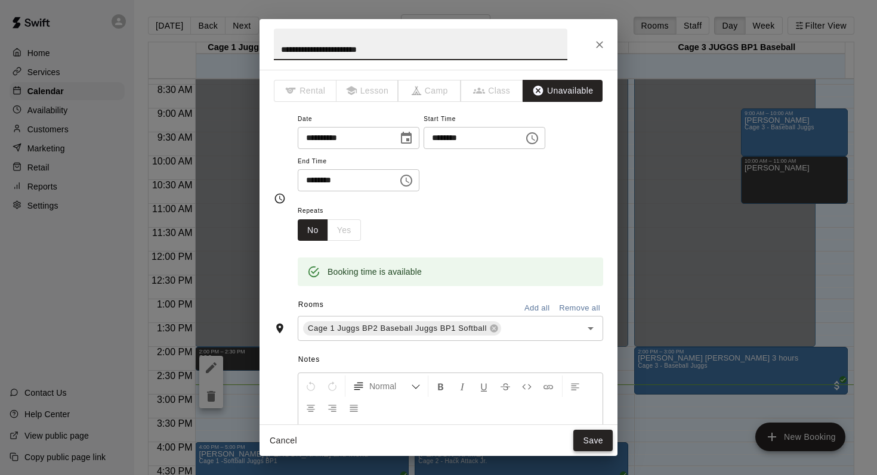
type input "**********"
click at [586, 431] on button "Save" at bounding box center [592, 441] width 39 height 22
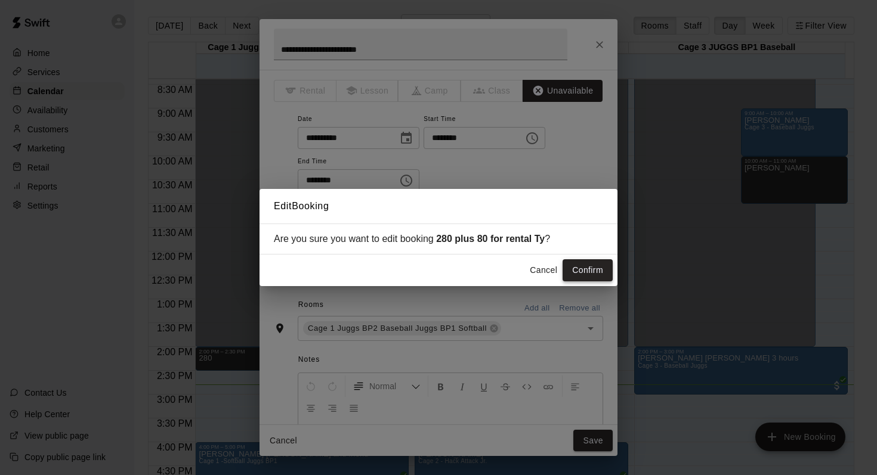
click at [573, 265] on button "Confirm" at bounding box center [587, 270] width 50 height 22
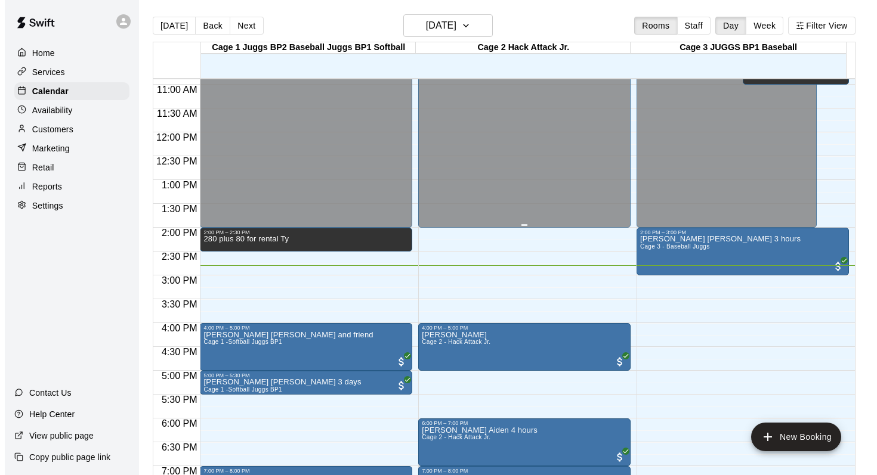
scroll to position [521, 0]
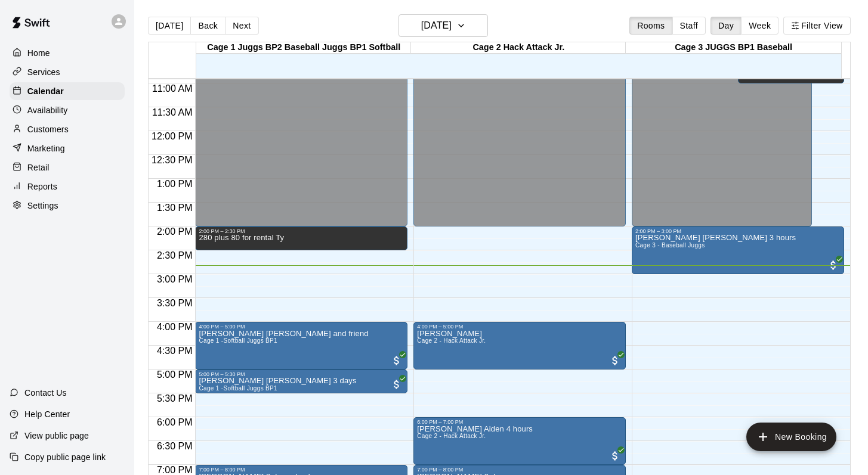
click at [577, 5] on main "Today Back Next Wednesday Aug 13 Rooms Staff Day Week Filter View Cage 1 Juggs …" at bounding box center [500, 247] width 733 height 494
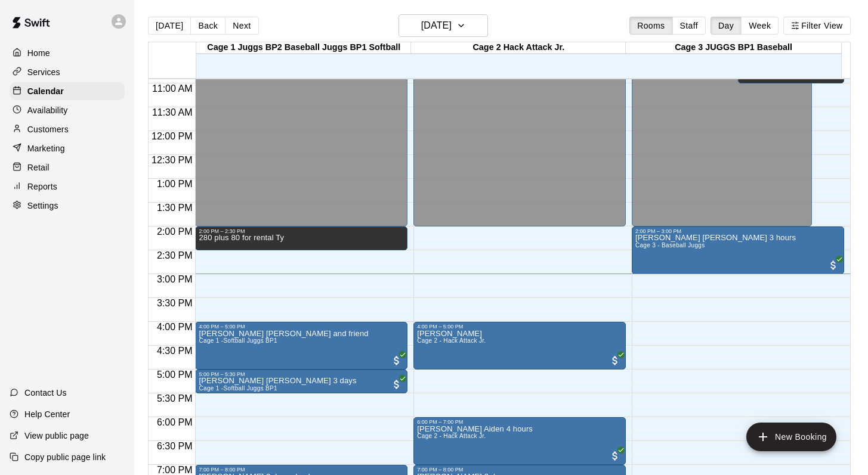
click at [74, 127] on div "Customers" at bounding box center [67, 129] width 115 height 18
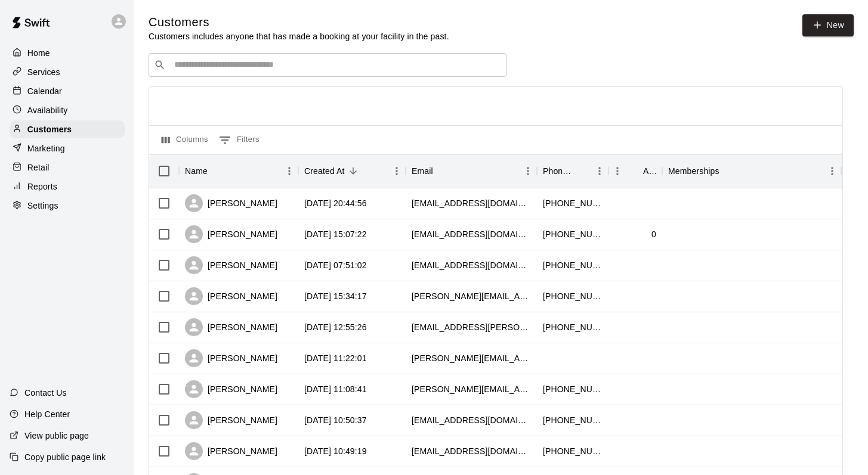
click at [185, 62] on input "Search customers by name or email" at bounding box center [336, 65] width 330 height 12
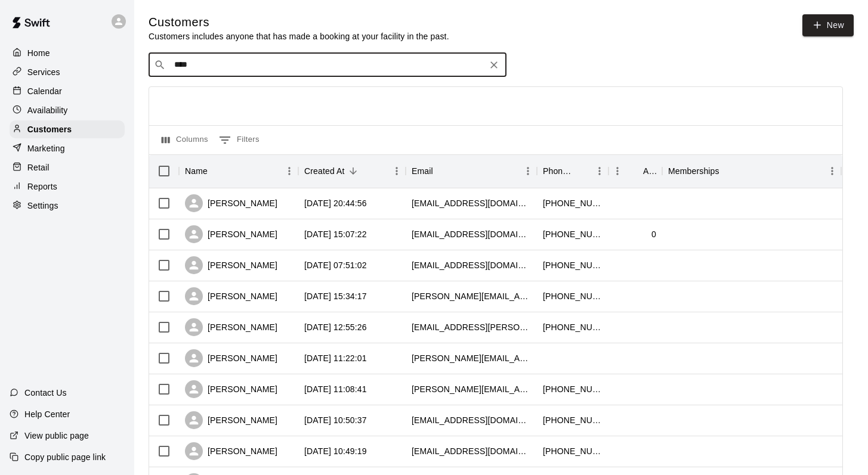
type input "*****"
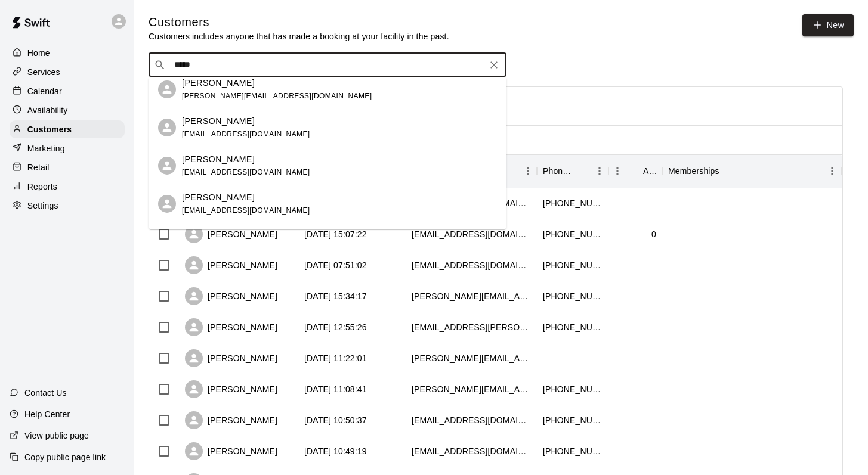
scroll to position [445, 0]
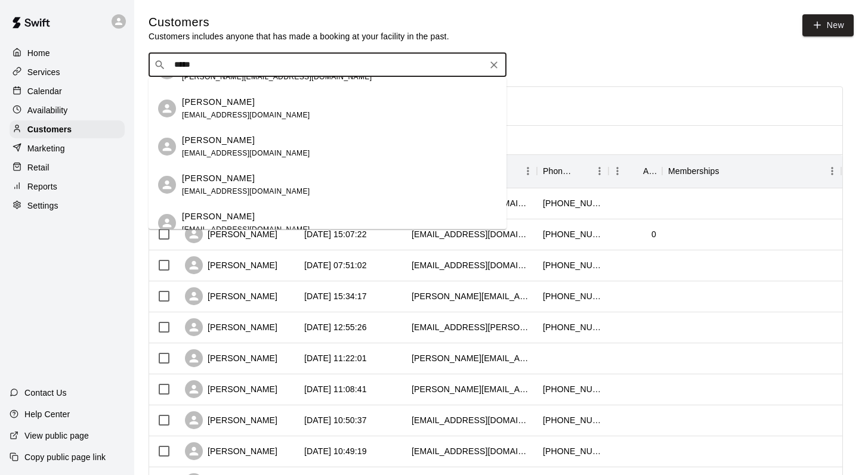
click at [205, 109] on div "[PERSON_NAME] [EMAIL_ADDRESS][DOMAIN_NAME]" at bounding box center [246, 109] width 128 height 26
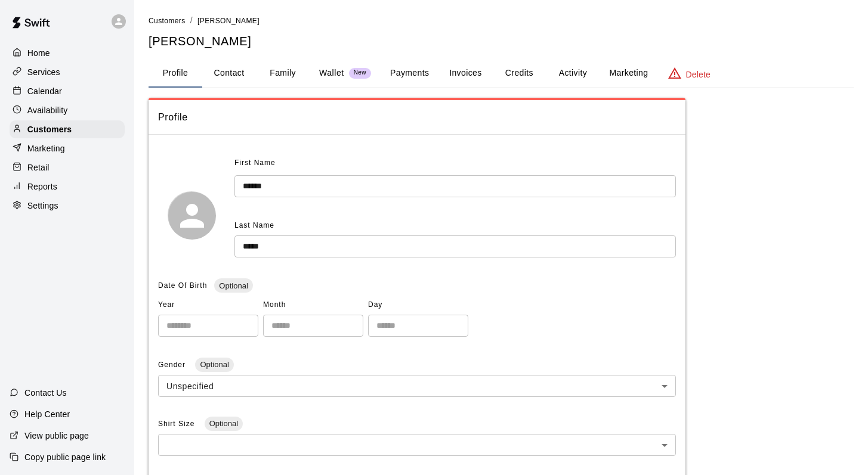
click at [281, 67] on button "Family" at bounding box center [283, 73] width 54 height 29
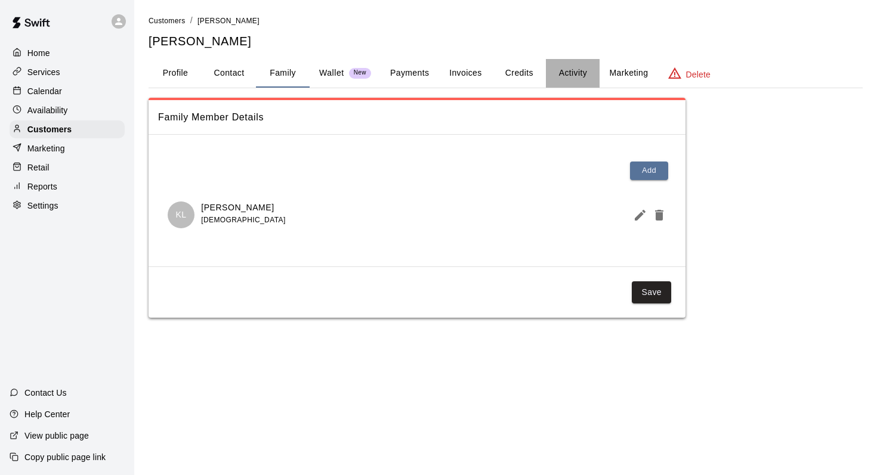
click at [567, 72] on button "Activity" at bounding box center [573, 73] width 54 height 29
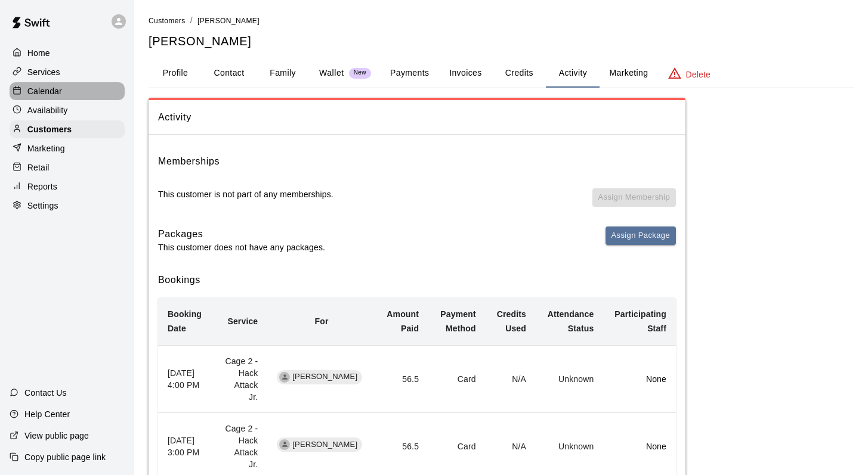
click at [39, 89] on p "Calendar" at bounding box center [44, 91] width 35 height 12
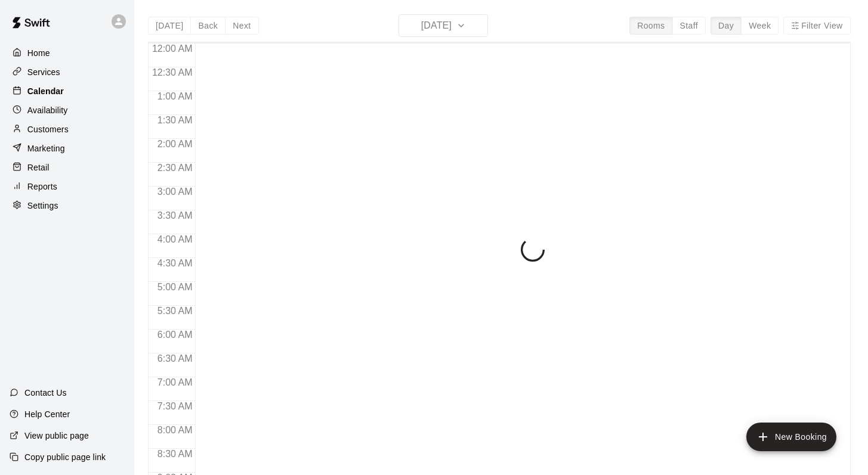
scroll to position [700, 0]
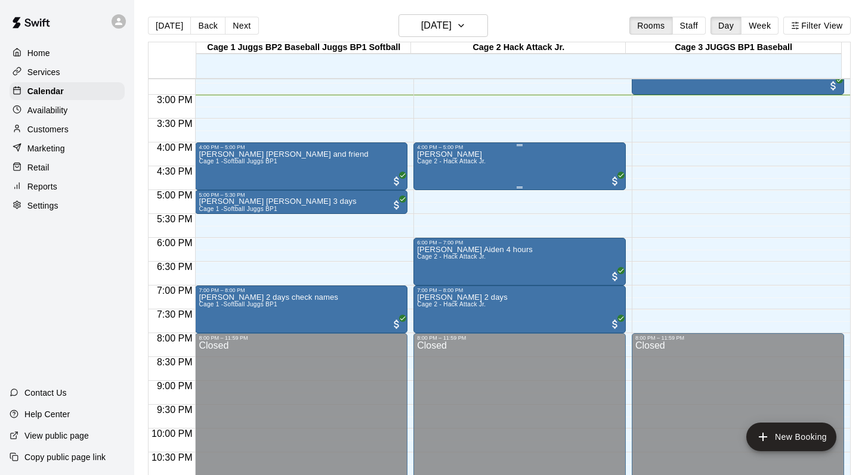
click at [445, 169] on div "Kevin Liang Cage 2 - Hack Attack Jr." at bounding box center [451, 387] width 69 height 475
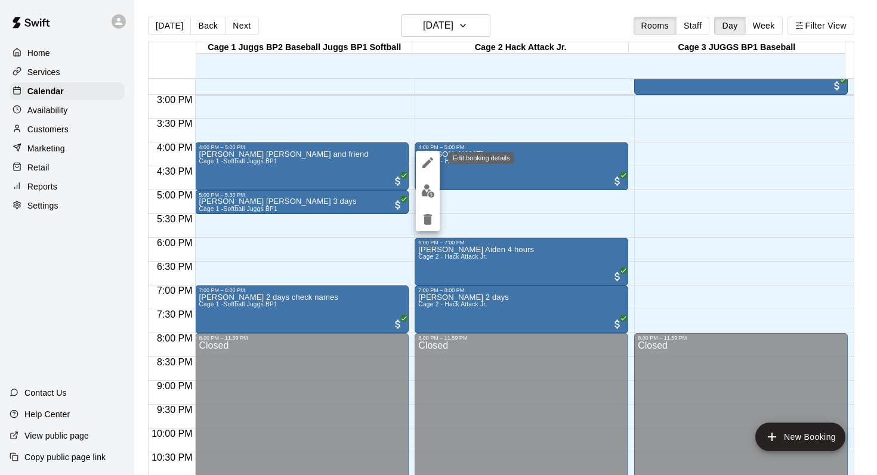
click at [425, 164] on icon "edit" at bounding box center [427, 162] width 11 height 11
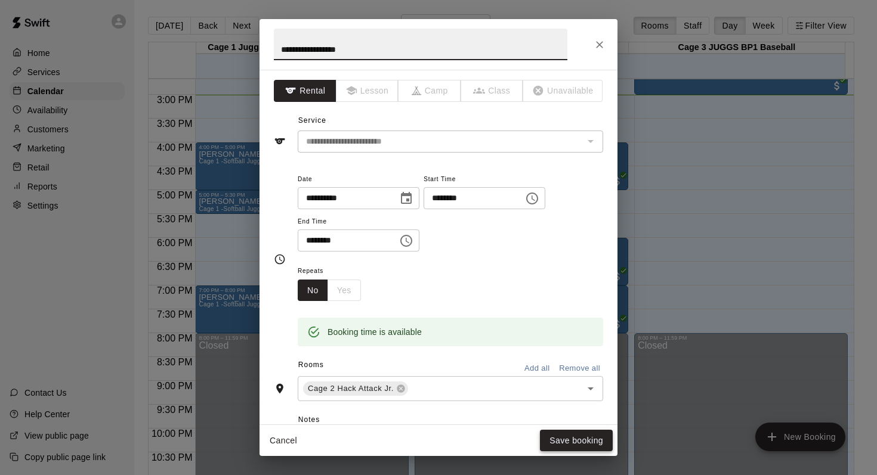
type input "**********"
click at [556, 444] on button "Save booking" at bounding box center [576, 441] width 73 height 22
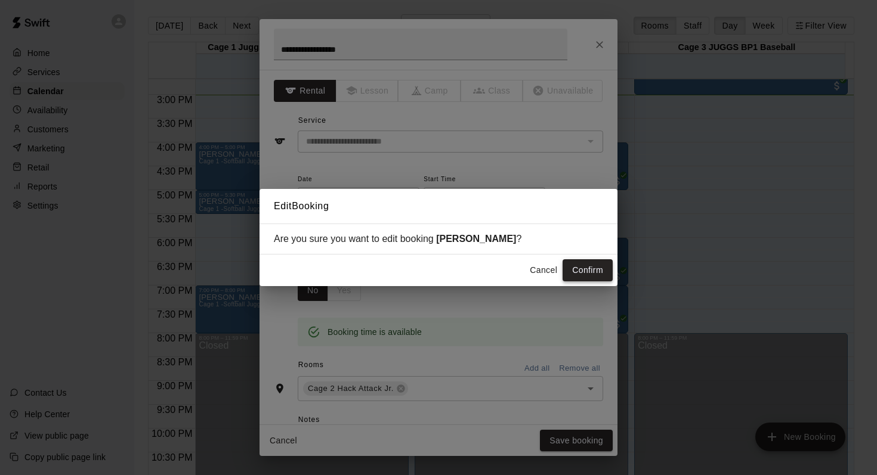
click at [583, 271] on button "Confirm" at bounding box center [587, 270] width 50 height 22
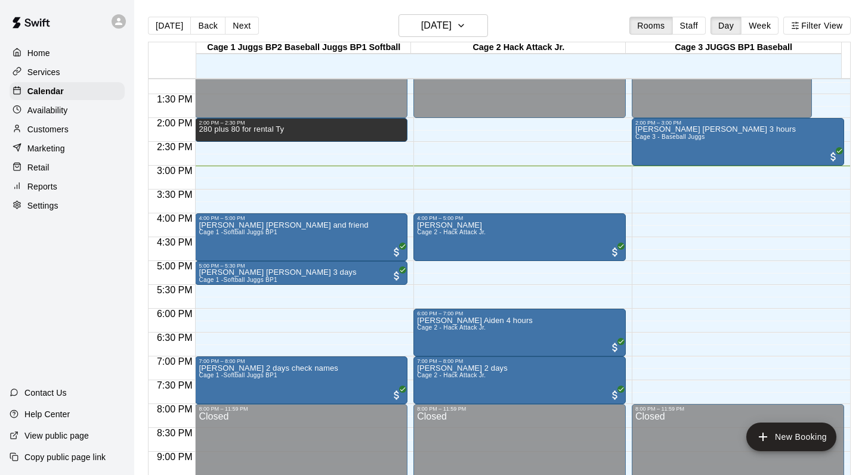
scroll to position [624, 0]
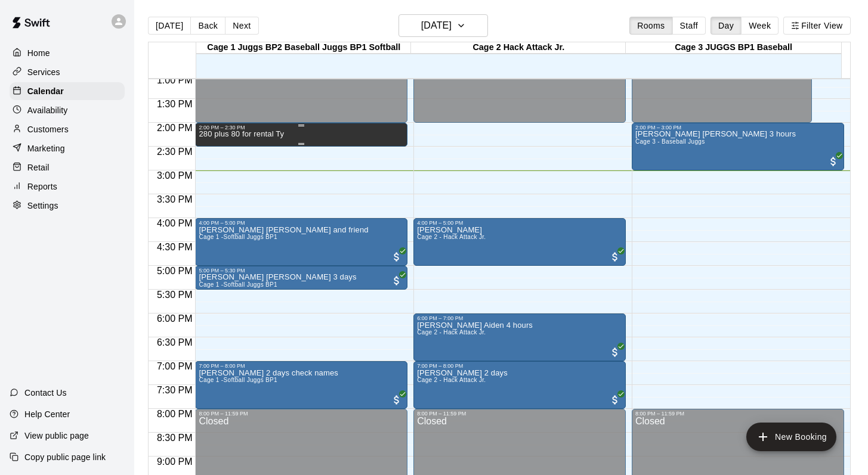
click at [210, 134] on p "280 plus 80 for rental Ty" at bounding box center [241, 134] width 85 height 0
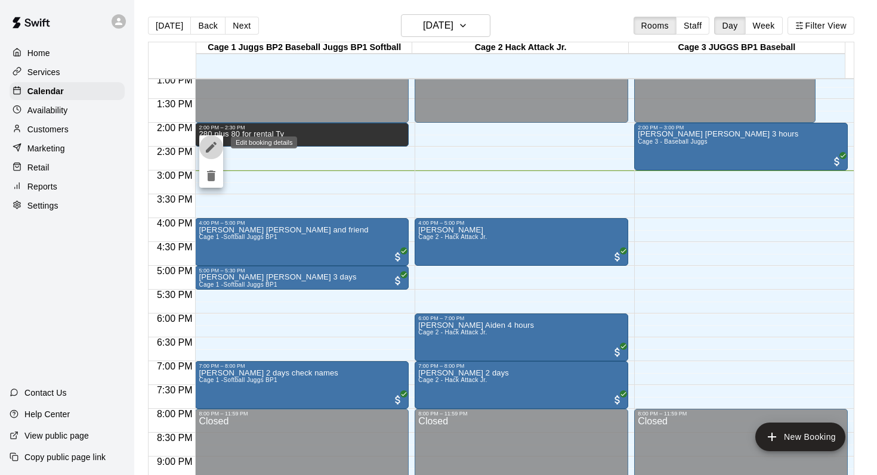
click at [213, 148] on icon "edit" at bounding box center [211, 147] width 14 height 14
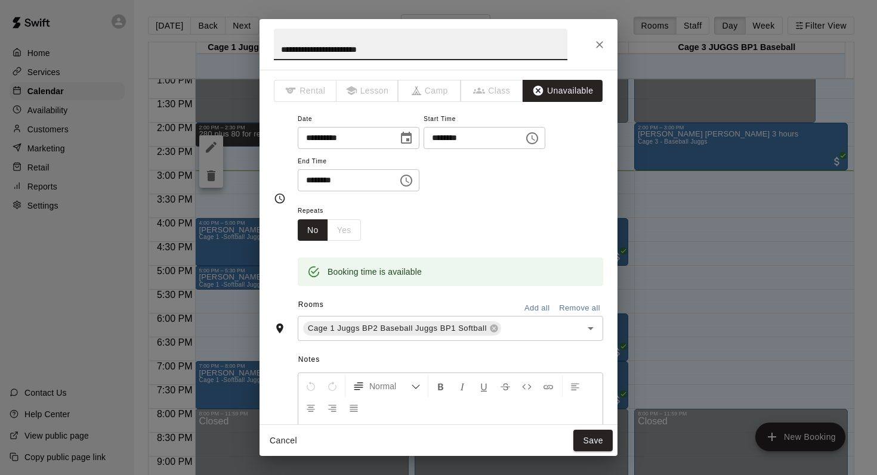
click at [295, 48] on input "**********" at bounding box center [420, 45] width 293 height 32
type input "**********"
click at [590, 441] on button "Save" at bounding box center [592, 441] width 39 height 22
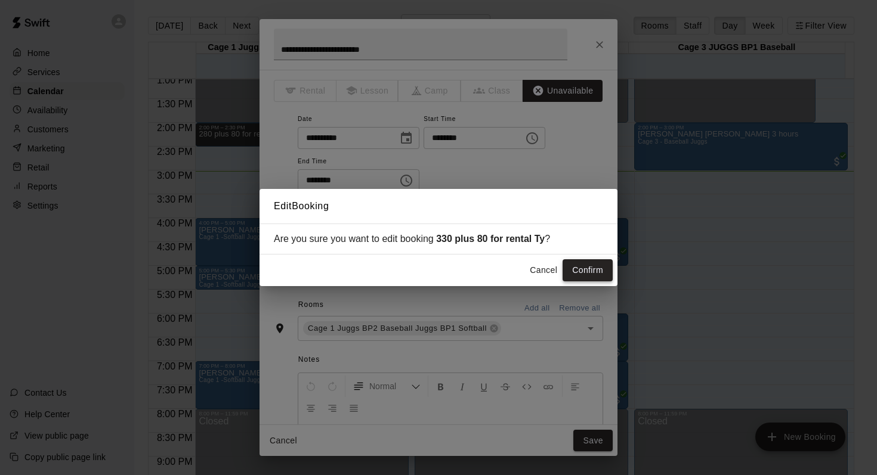
click at [577, 268] on button "Confirm" at bounding box center [587, 270] width 50 height 22
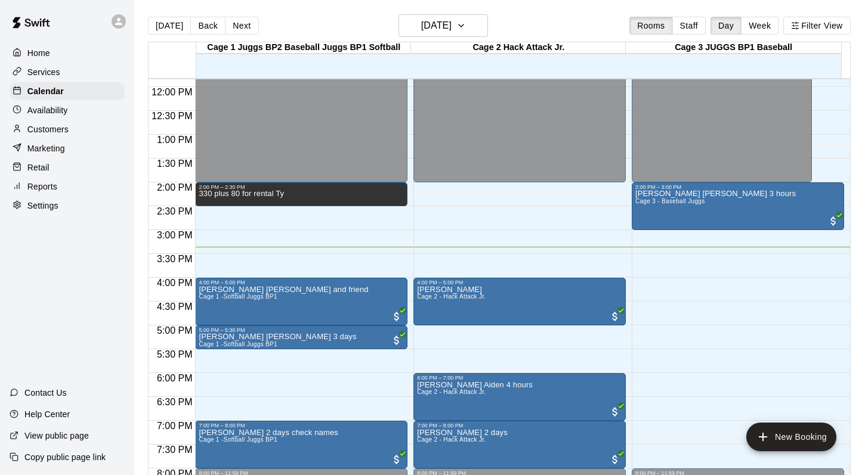
scroll to position [543, 0]
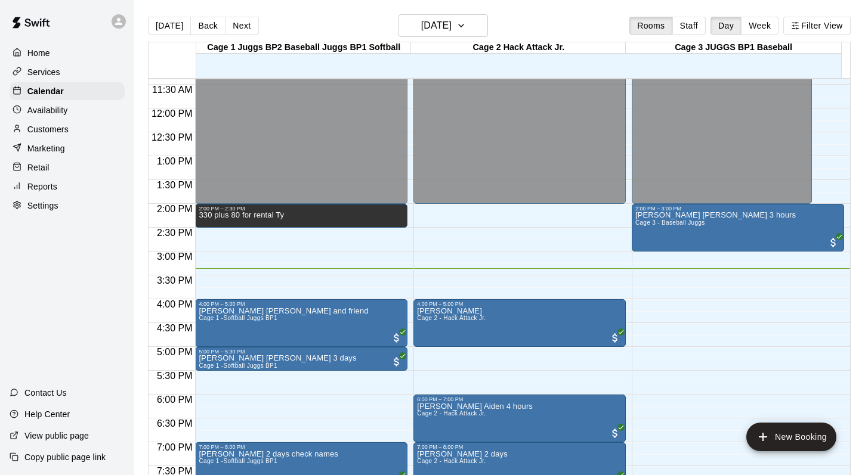
click at [349, 16] on div "[DATE] Back [DATE][DATE] Rooms Staff Day Week Filter View" at bounding box center [499, 27] width 702 height 27
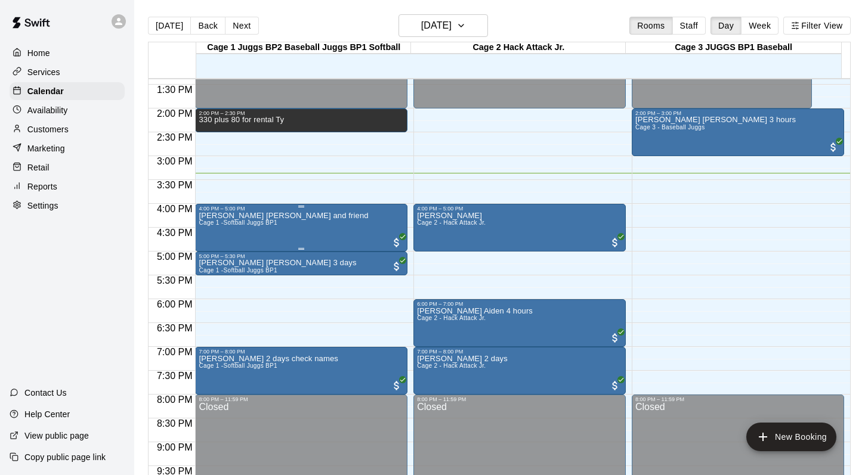
scroll to position [642, 0]
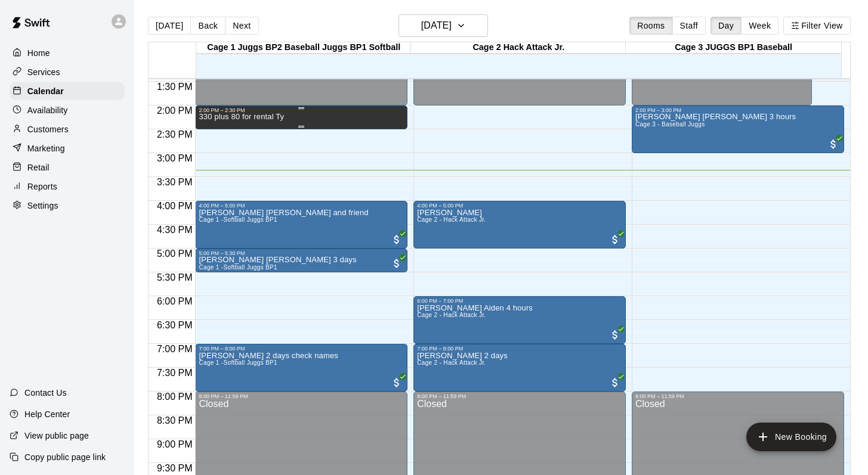
click at [220, 110] on div "2:00 PM – 2:30 PM" at bounding box center [301, 110] width 205 height 6
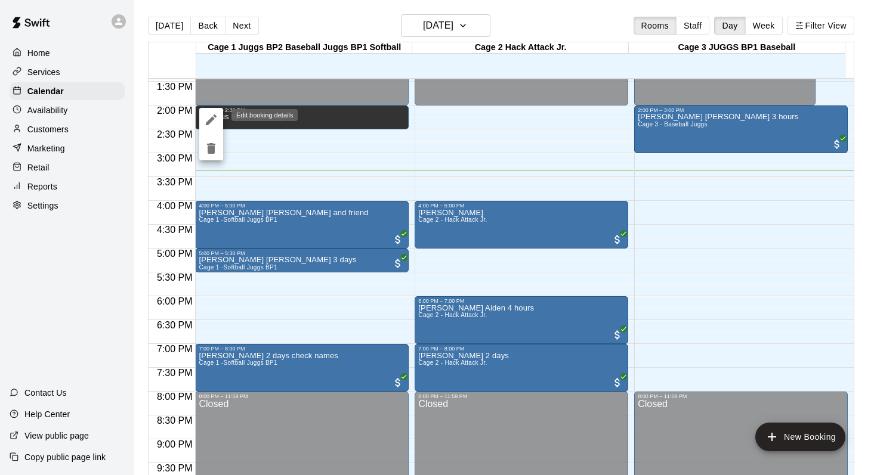
click at [213, 116] on icon "edit" at bounding box center [211, 120] width 14 height 14
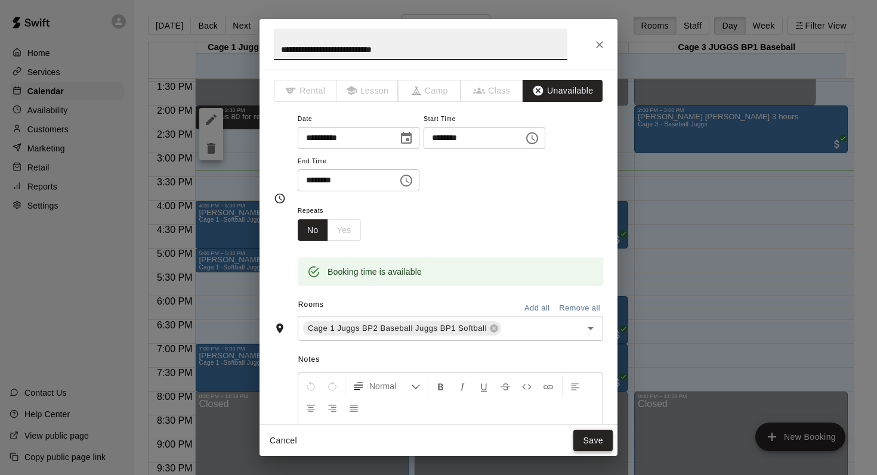
type input "**********"
click at [583, 441] on button "Save" at bounding box center [592, 441] width 39 height 22
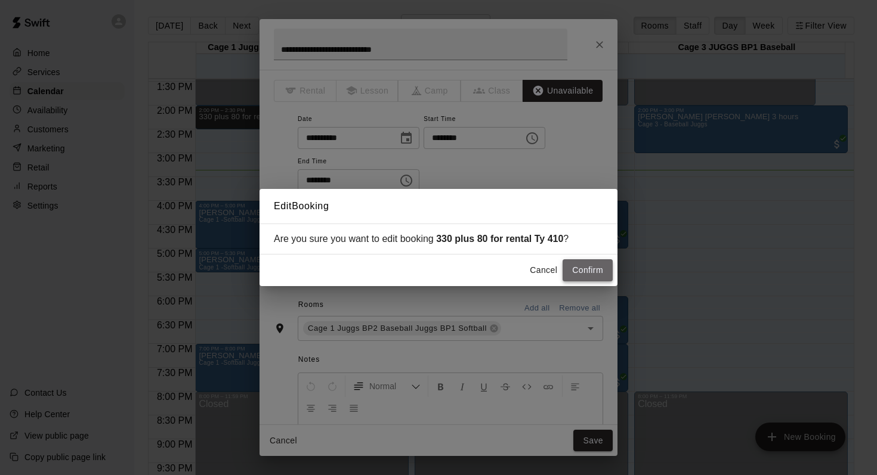
click at [570, 269] on button "Confirm" at bounding box center [587, 270] width 50 height 22
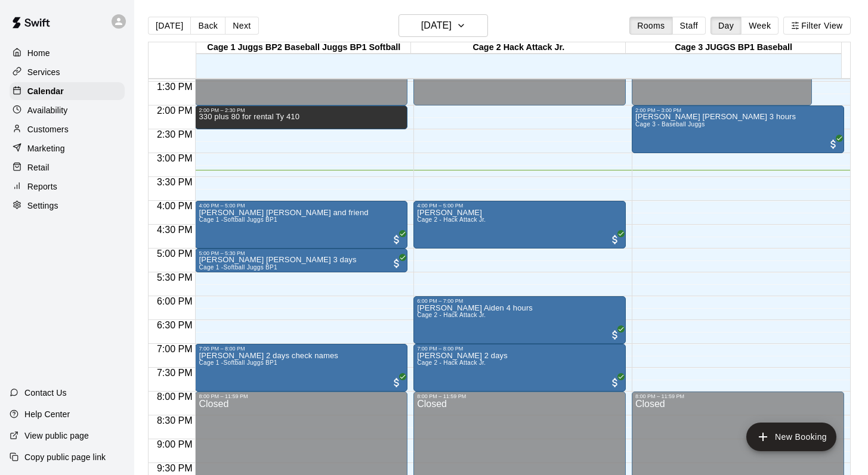
click at [52, 128] on p "Customers" at bounding box center [47, 129] width 41 height 12
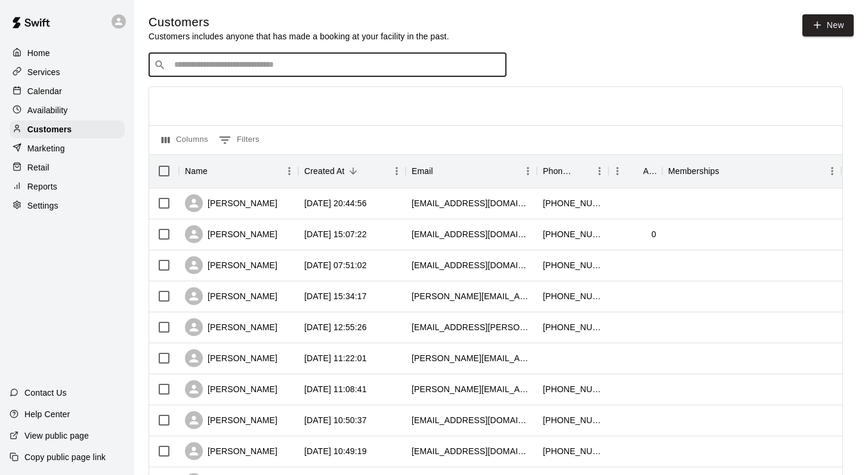
click at [179, 66] on input "Search customers by name or email" at bounding box center [336, 65] width 330 height 12
type input "*****"
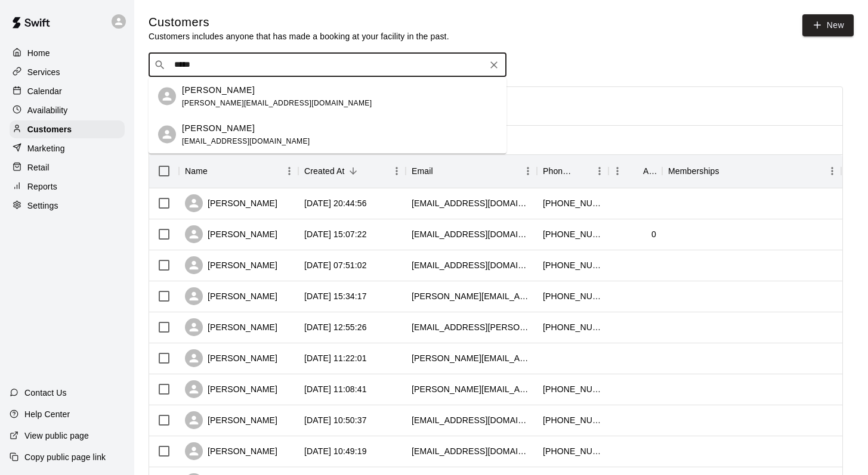
click at [199, 137] on span "[EMAIL_ADDRESS][DOMAIN_NAME]" at bounding box center [246, 141] width 128 height 8
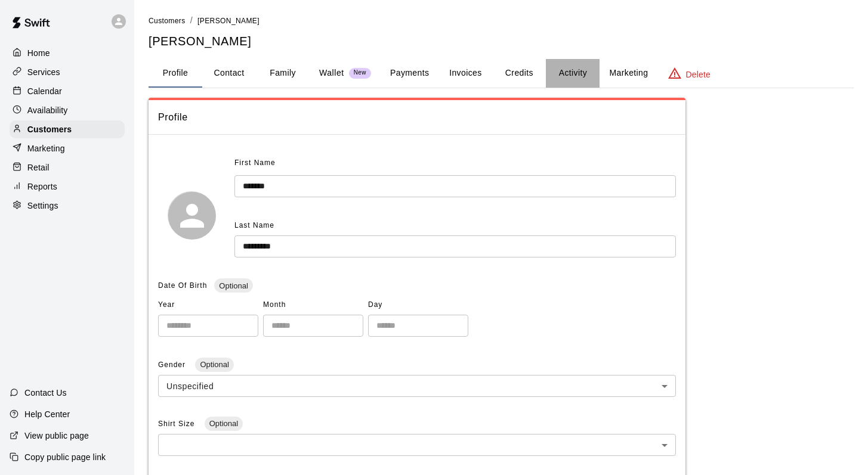
click at [562, 70] on button "Activity" at bounding box center [573, 73] width 54 height 29
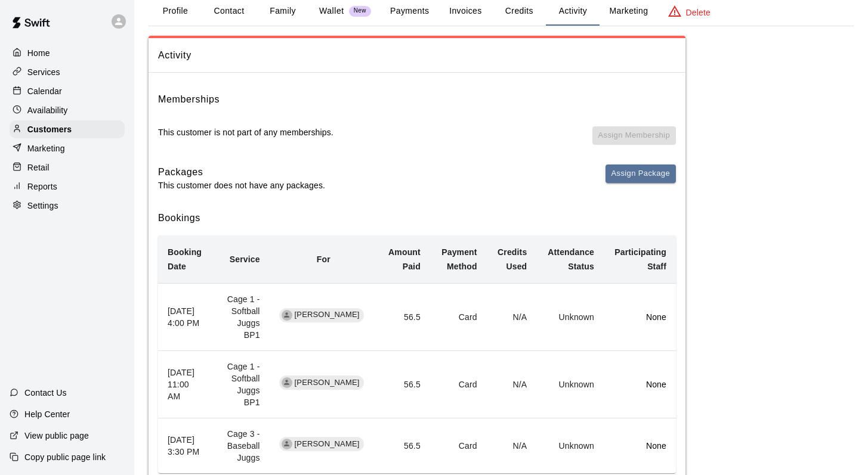
scroll to position [106, 0]
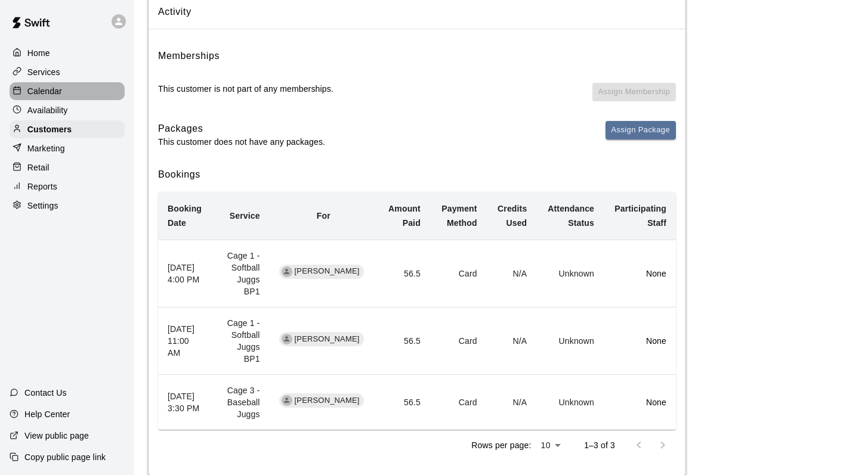
click at [57, 86] on p "Calendar" at bounding box center [44, 91] width 35 height 12
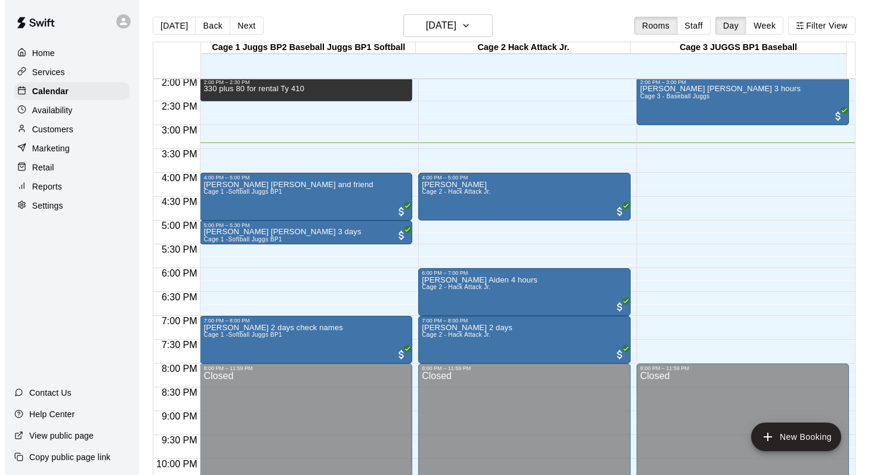
scroll to position [642, 0]
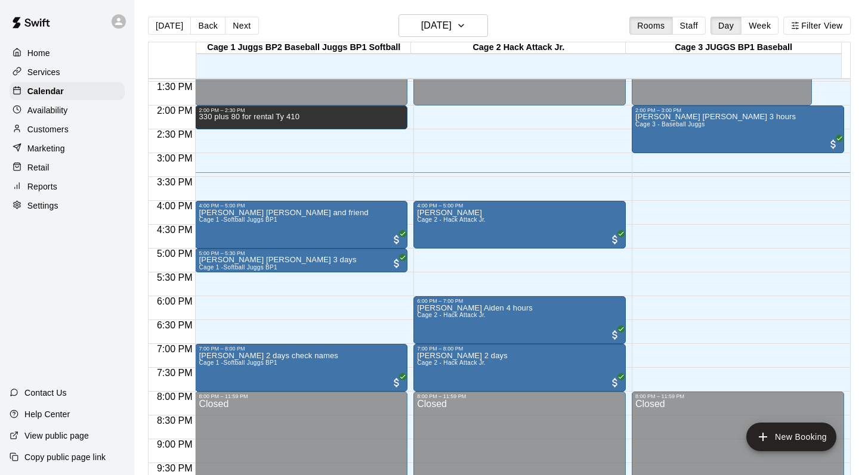
click at [512, 16] on div "[DATE] Back [DATE][DATE] Rooms Staff Day Week Filter View" at bounding box center [499, 27] width 702 height 27
click at [467, 216] on div "[PERSON_NAME] 2 - Hack Attack Jr." at bounding box center [451, 446] width 69 height 475
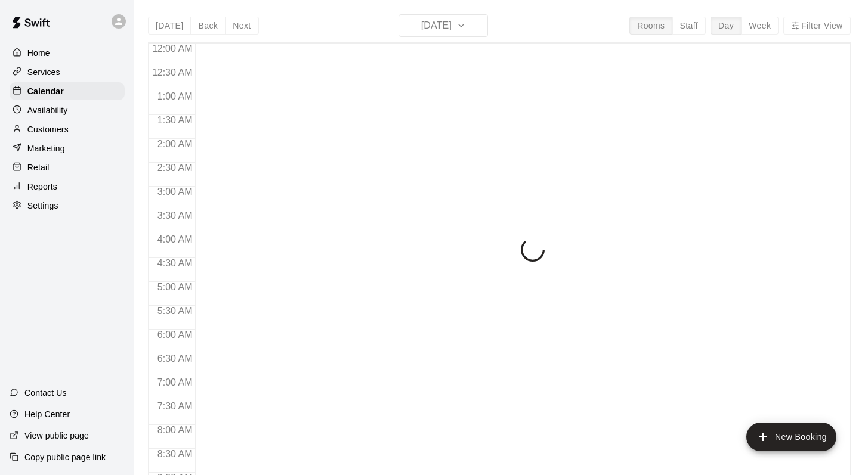
scroll to position [700, 0]
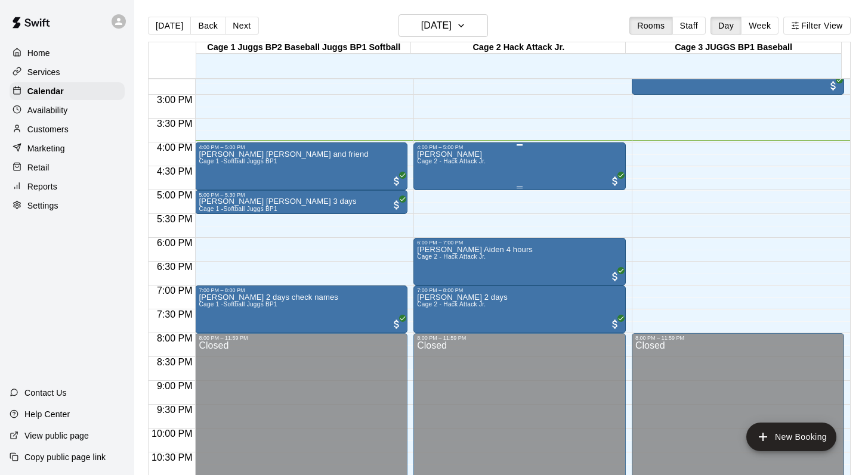
click at [462, 162] on span "Cage 2 - Hack Attack Jr." at bounding box center [451, 161] width 69 height 7
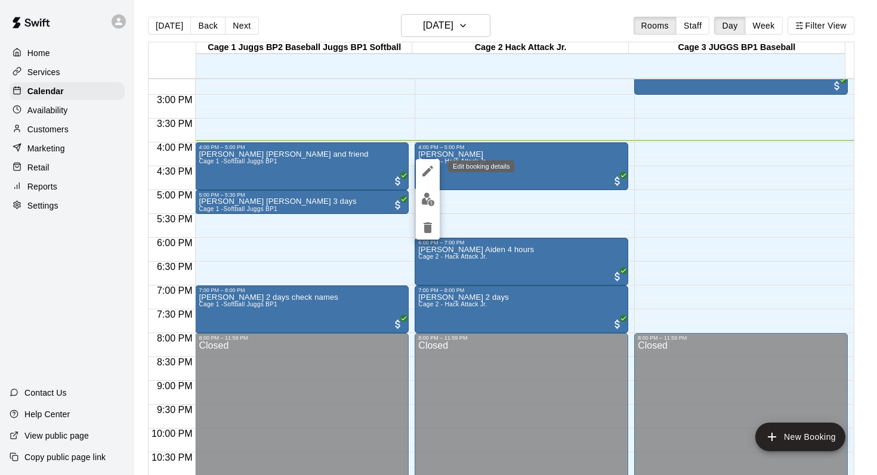
click at [426, 168] on icon "edit" at bounding box center [427, 171] width 14 height 14
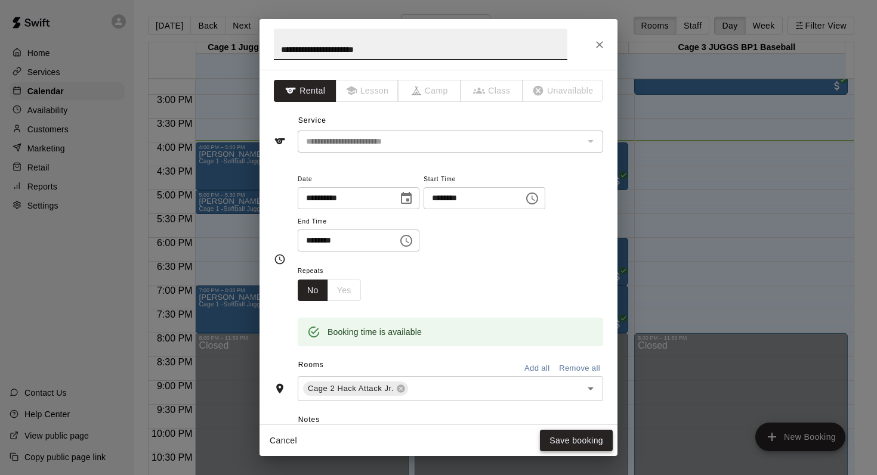
type input "**********"
click at [568, 441] on button "Save booking" at bounding box center [576, 441] width 73 height 22
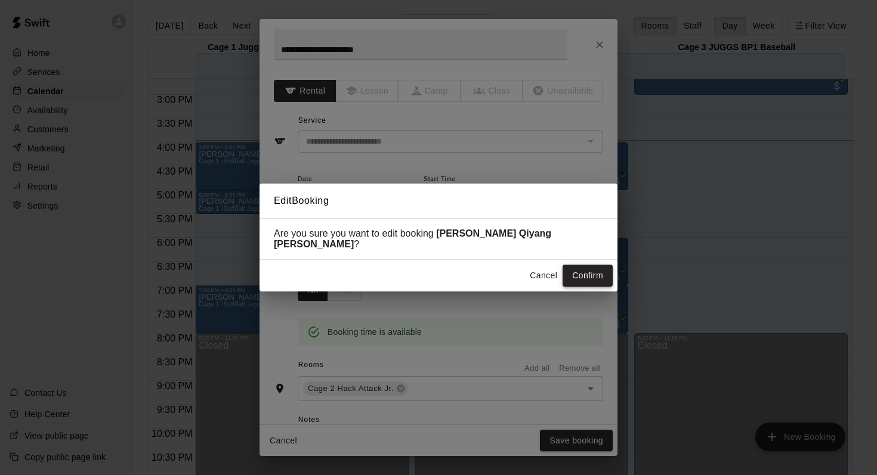
click at [575, 268] on button "Confirm" at bounding box center [587, 276] width 50 height 22
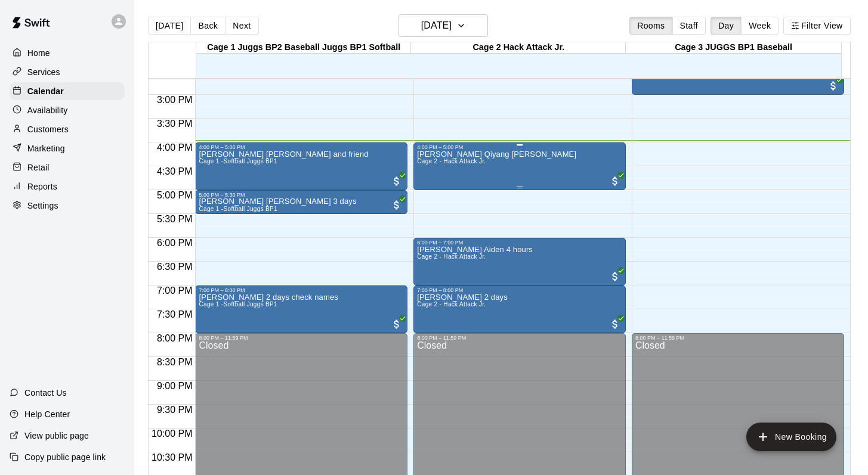
click at [456, 170] on div "Kevin Liang Qiyang Tony Cage 2 - Hack Attack Jr." at bounding box center [496, 387] width 159 height 475
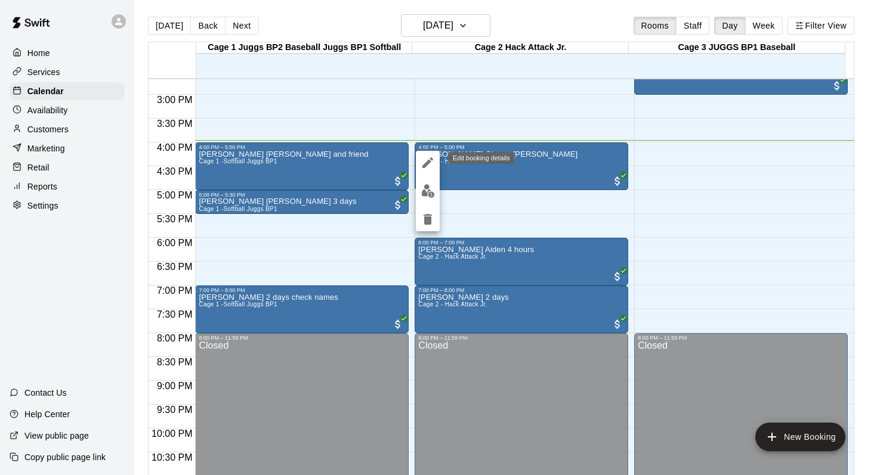
click at [423, 159] on icon "edit" at bounding box center [427, 163] width 14 height 14
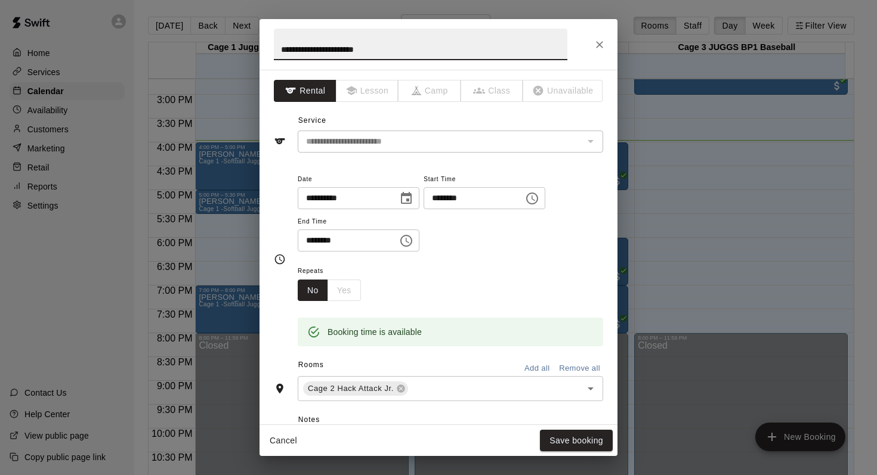
click at [364, 49] on input "**********" at bounding box center [420, 45] width 293 height 32
click at [388, 50] on input "**********" at bounding box center [420, 45] width 293 height 32
type input "**********"
click at [547, 448] on button "Save booking" at bounding box center [576, 441] width 73 height 22
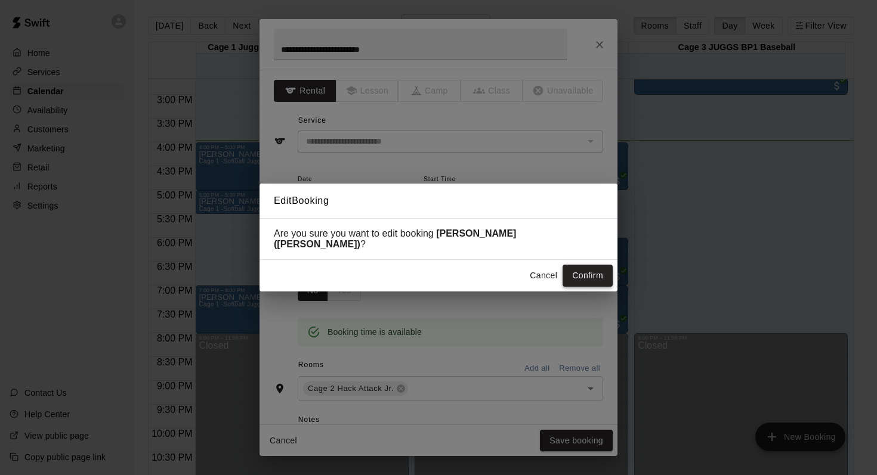
click at [580, 273] on button "Confirm" at bounding box center [587, 276] width 50 height 22
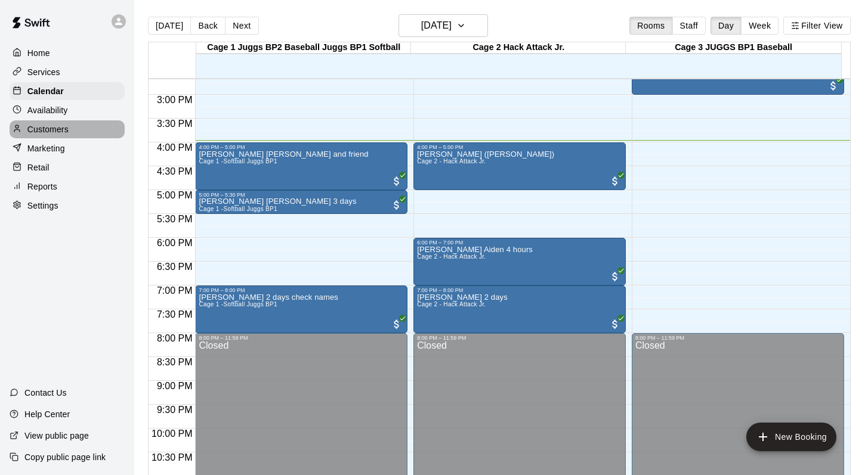
click at [49, 126] on p "Customers" at bounding box center [47, 129] width 41 height 12
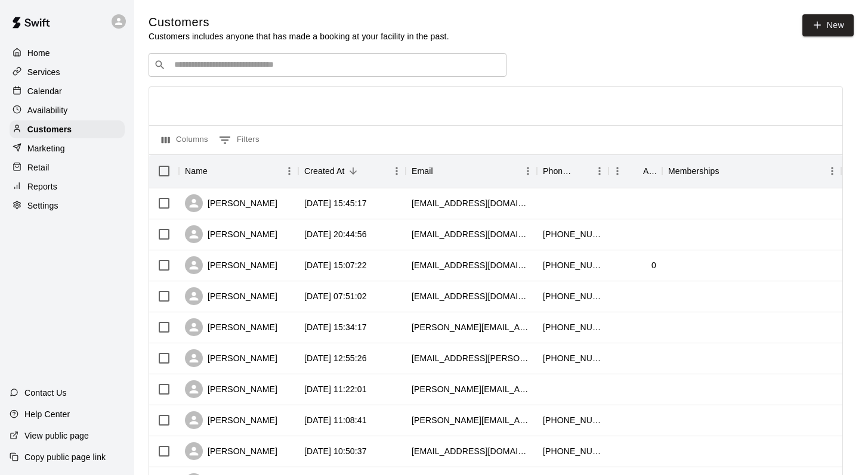
click at [183, 72] on div "​ ​" at bounding box center [327, 65] width 358 height 24
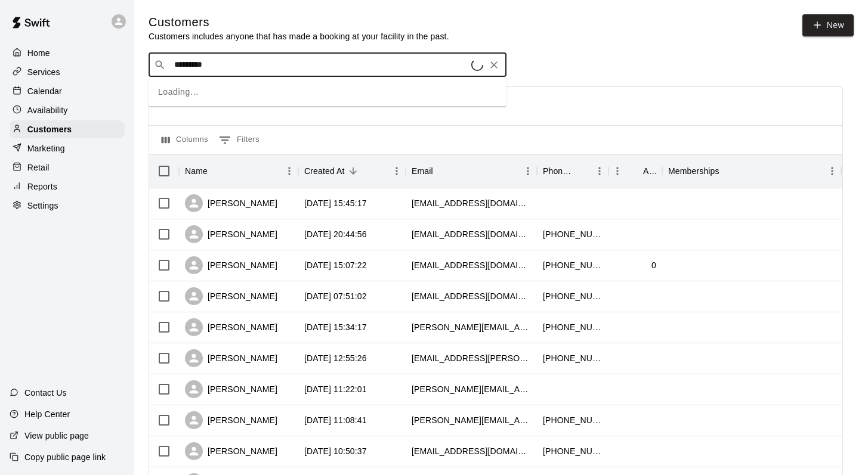
type input "**********"
click at [194, 91] on p "Kevin Liang" at bounding box center [218, 89] width 73 height 13
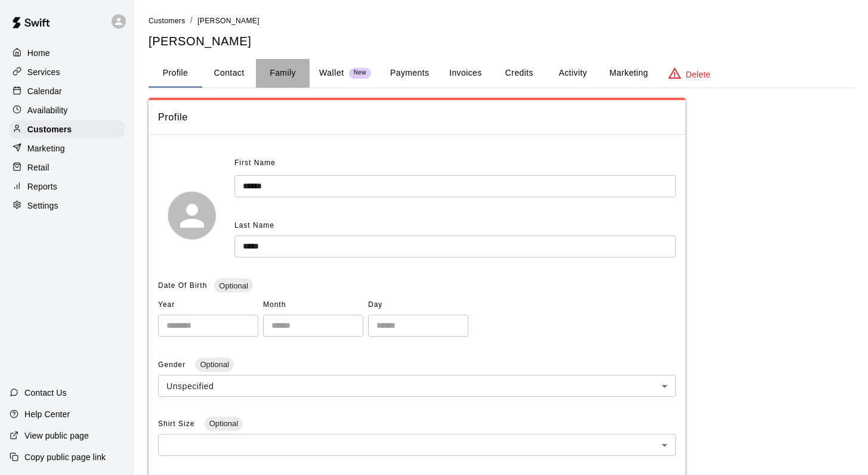
click at [271, 73] on button "Family" at bounding box center [283, 73] width 54 height 29
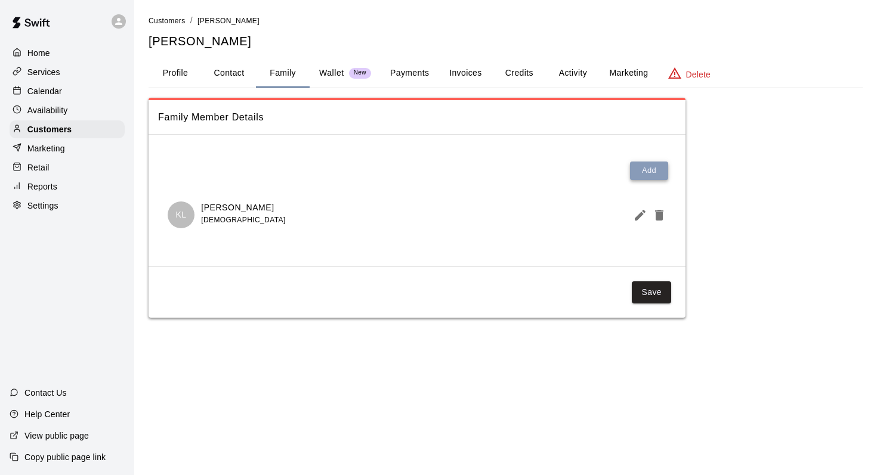
click at [634, 168] on button "Add" at bounding box center [649, 171] width 38 height 18
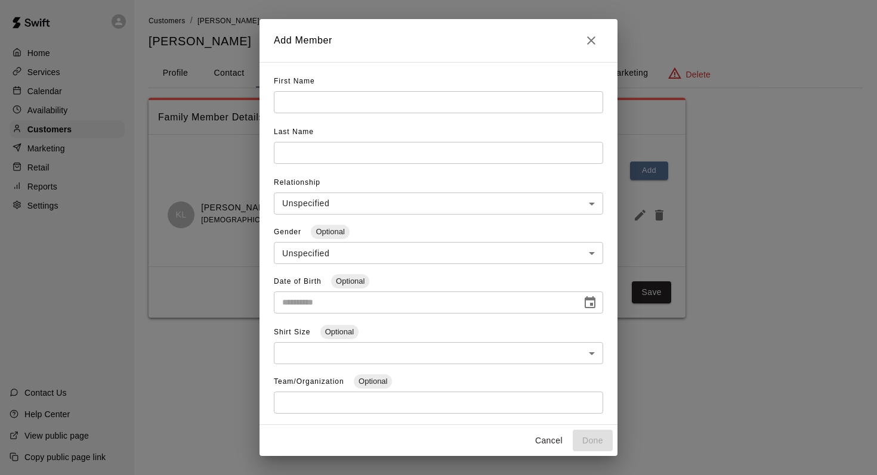
click at [282, 90] on div "First Name ​" at bounding box center [438, 97] width 329 height 51
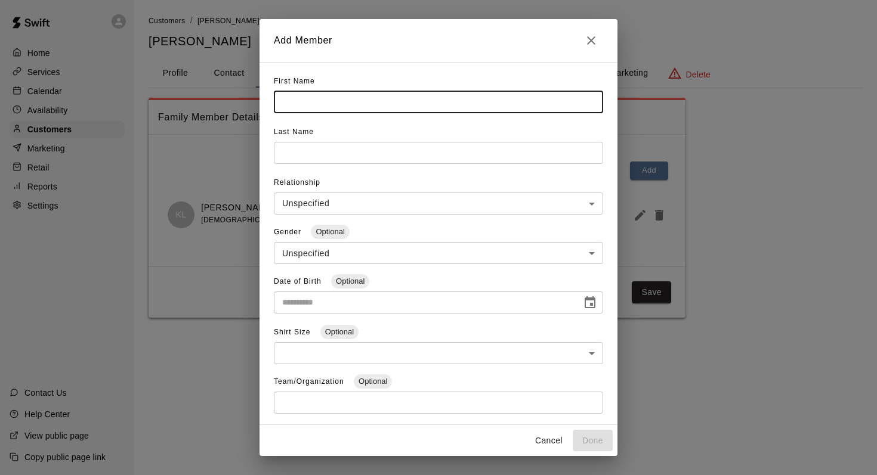
click at [286, 104] on input "text" at bounding box center [438, 102] width 329 height 22
type input "****"
click at [289, 113] on input "text" at bounding box center [438, 102] width 329 height 22
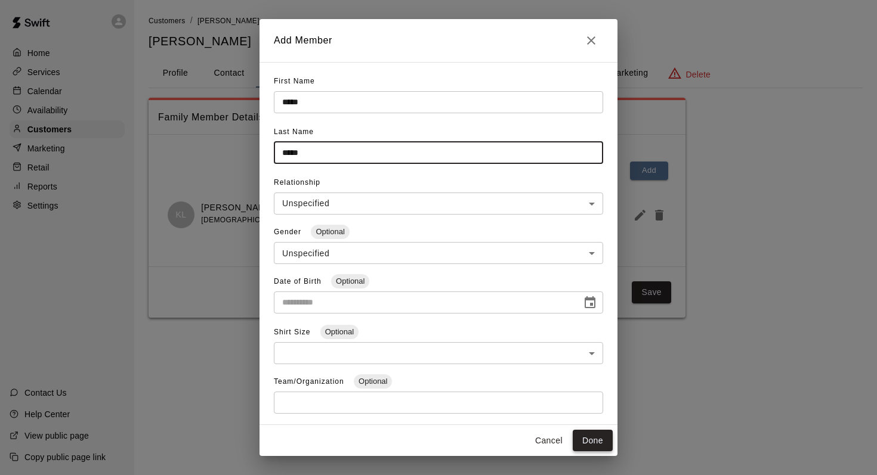
type input "*****"
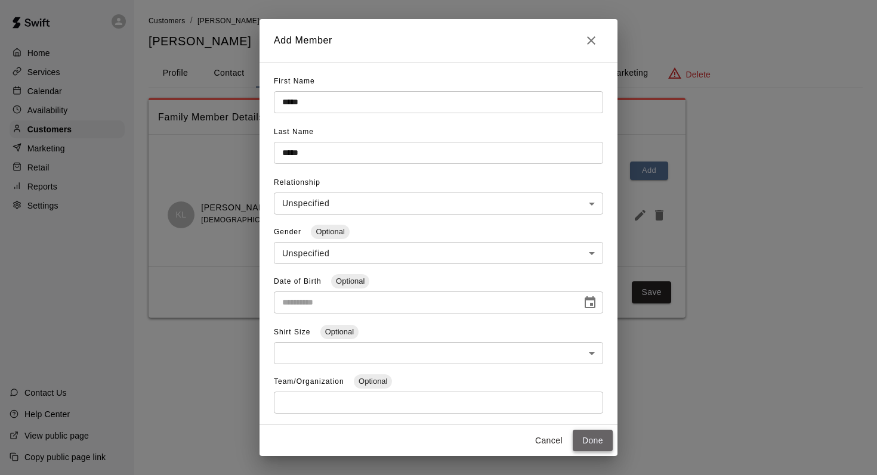
click at [584, 435] on button "Done" at bounding box center [592, 441] width 40 height 22
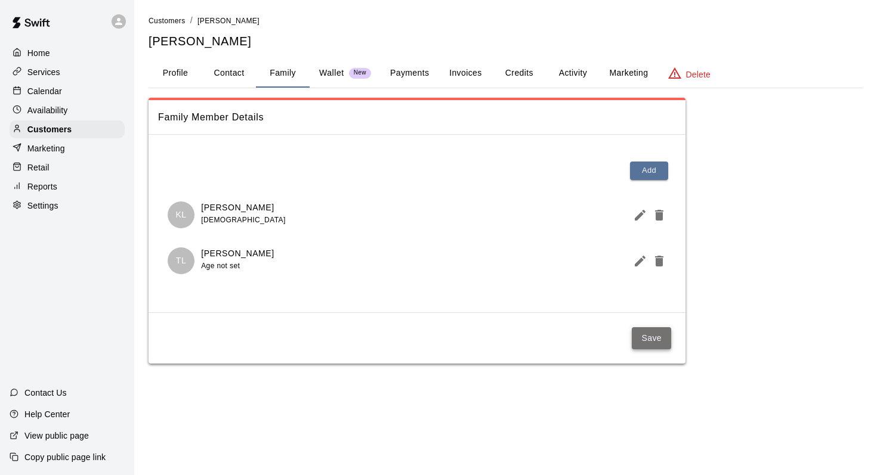
click at [647, 333] on button "Save" at bounding box center [650, 338] width 39 height 22
click at [163, 70] on button "Profile" at bounding box center [175, 73] width 54 height 29
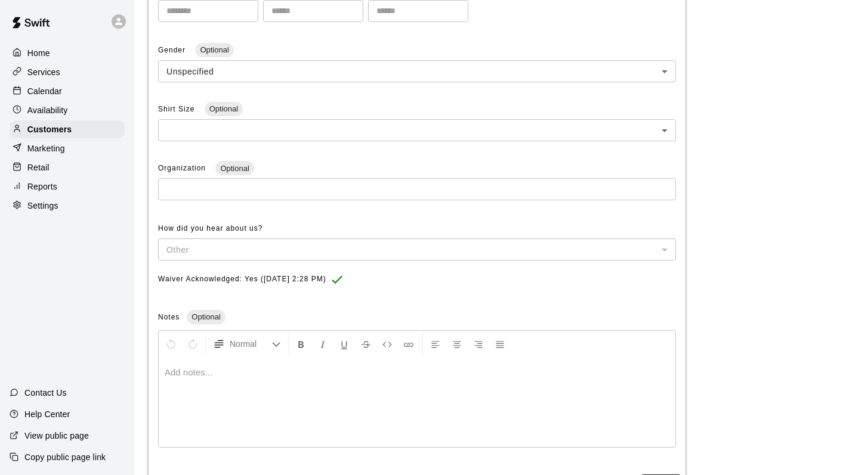
scroll to position [364, 0]
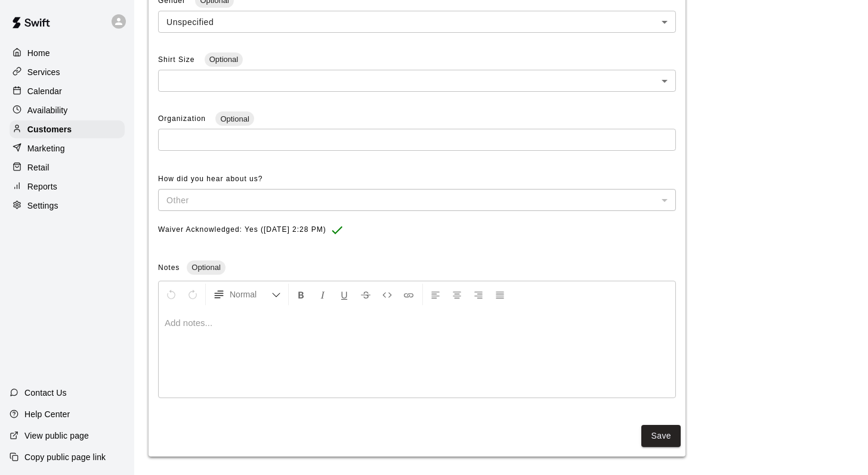
click at [194, 318] on p at bounding box center [417, 323] width 504 height 12
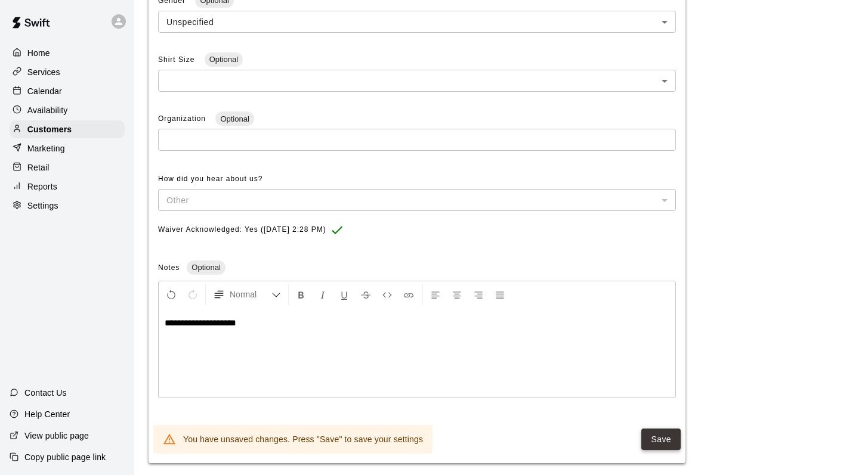
click at [655, 439] on button "Save" at bounding box center [660, 440] width 39 height 22
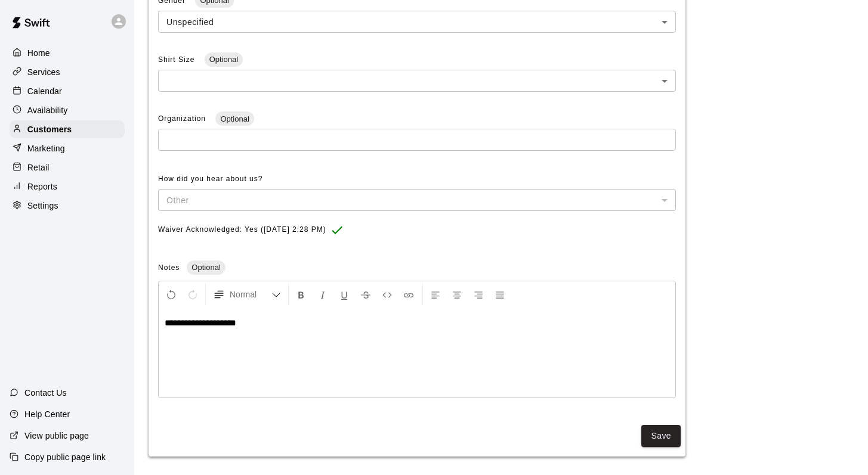
click at [662, 199] on div "Other" at bounding box center [417, 200] width 518 height 22
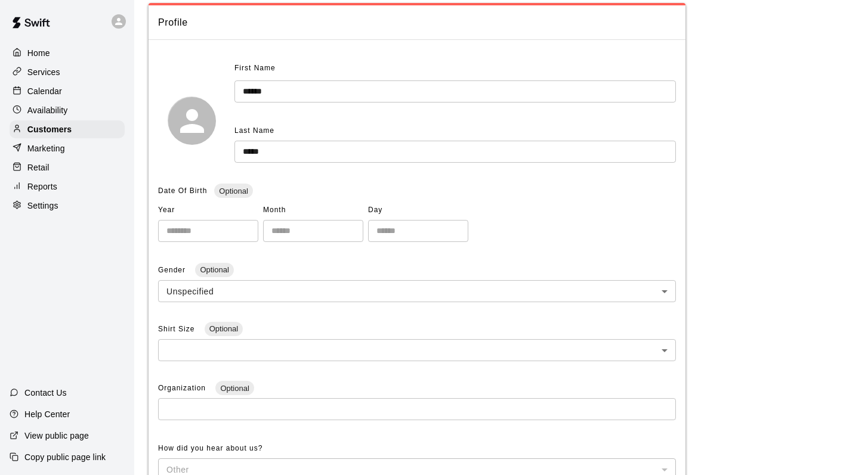
scroll to position [0, 0]
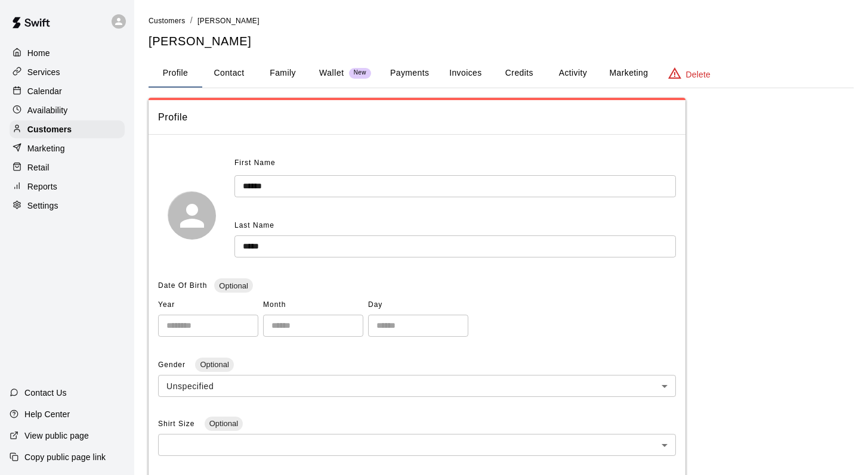
click at [45, 89] on p "Calendar" at bounding box center [44, 91] width 35 height 12
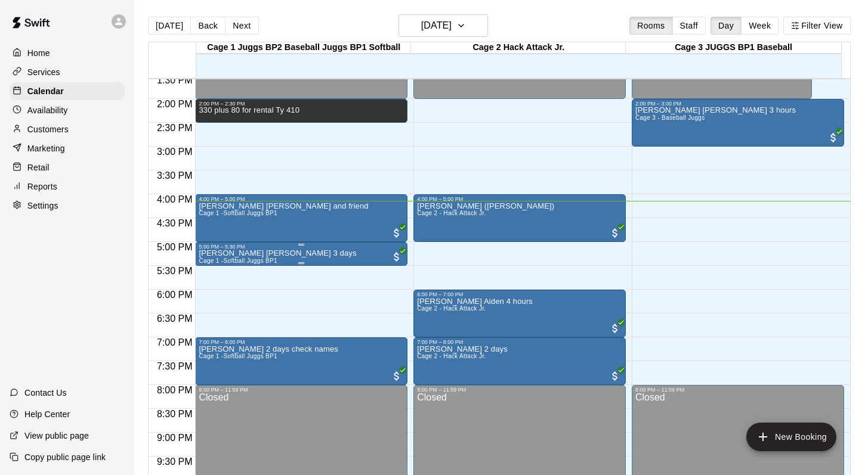
scroll to position [644, 0]
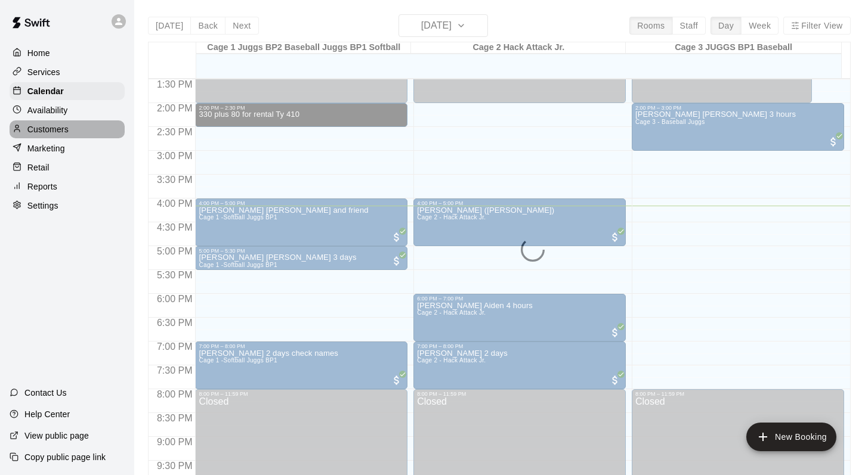
click at [42, 125] on p "Customers" at bounding box center [47, 129] width 41 height 12
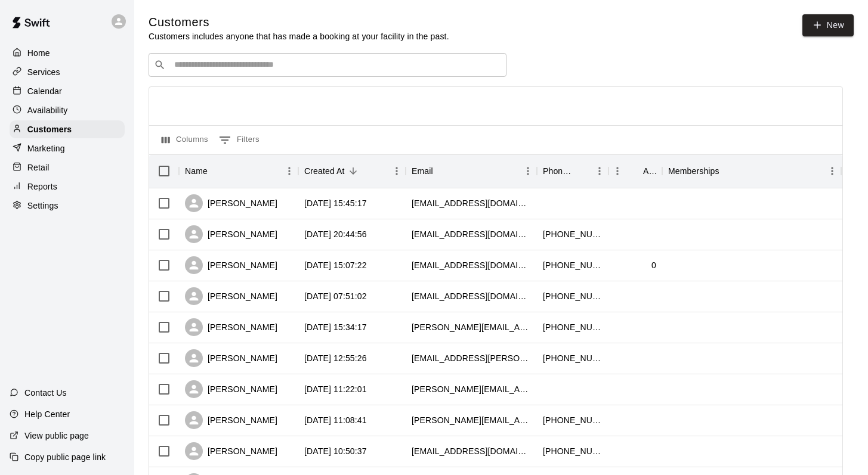
click at [191, 68] on input "Search customers by name or email" at bounding box center [336, 65] width 330 height 12
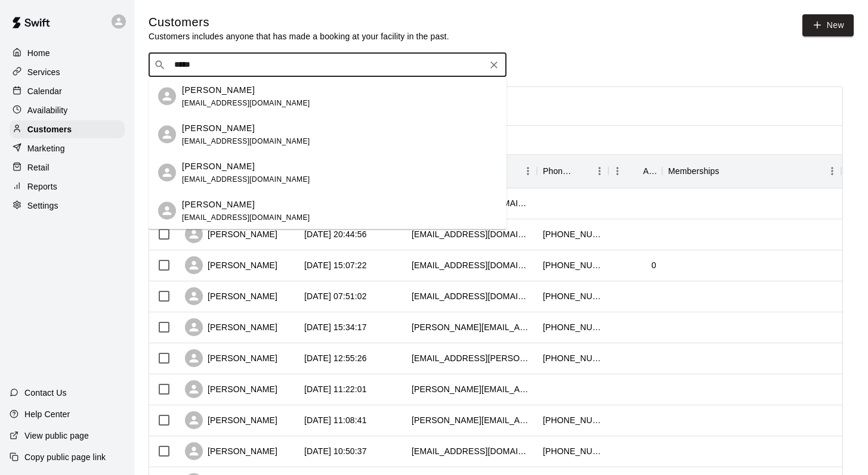
type input "*****"
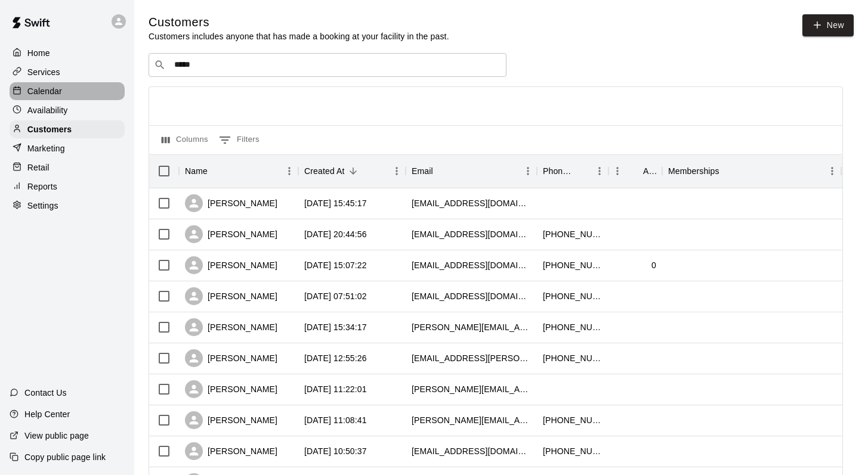
click at [31, 85] on p "Calendar" at bounding box center [44, 91] width 35 height 12
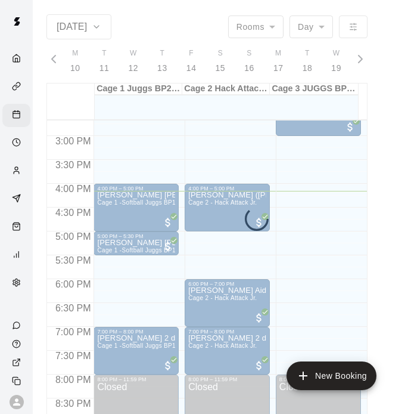
scroll to position [0, 4992]
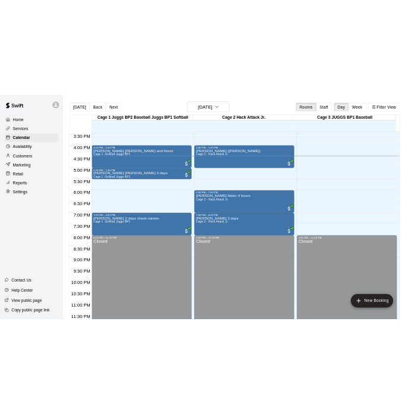
scroll to position [772, 0]
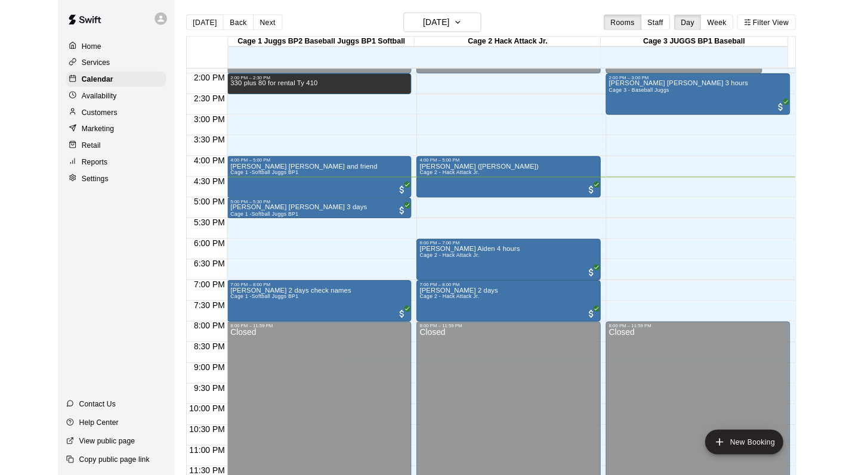
scroll to position [736, 0]
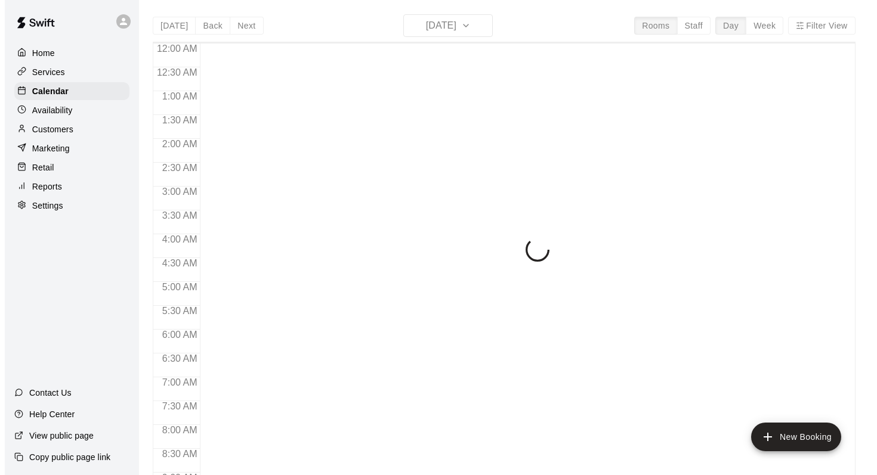
scroll to position [700, 0]
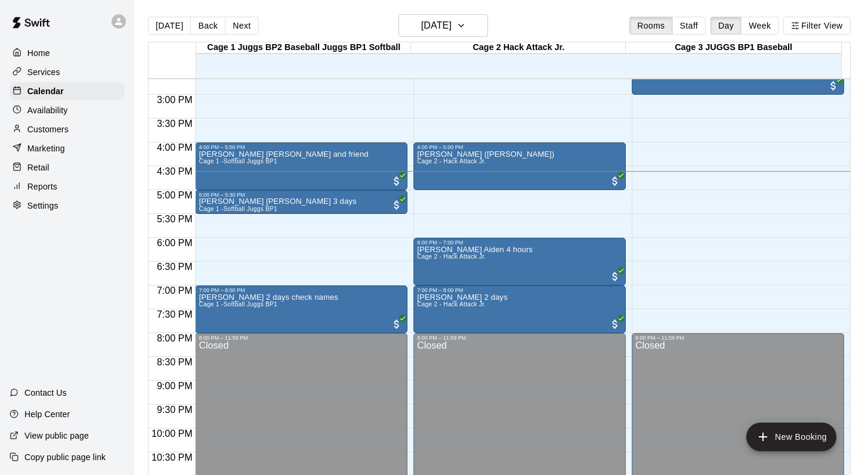
click at [563, 20] on div "[DATE] Back [DATE][DATE] Rooms Staff Day Week Filter View" at bounding box center [499, 27] width 702 height 27
click at [767, 433] on icon "add" at bounding box center [762, 437] width 14 height 14
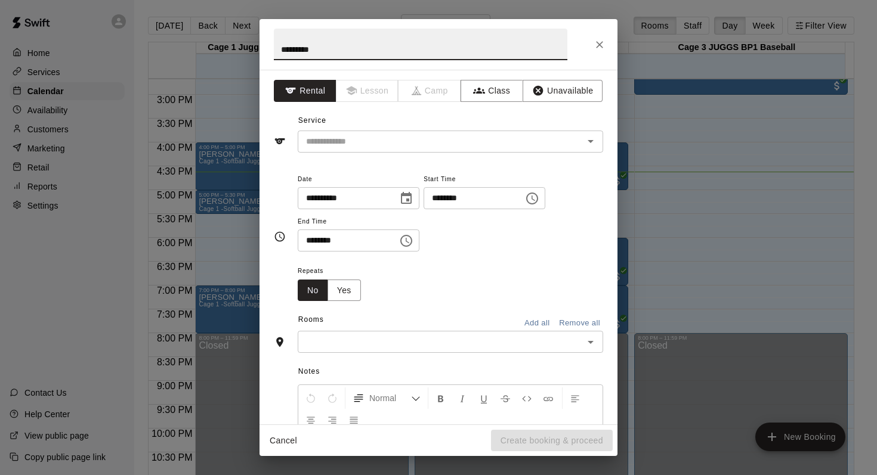
type input "********"
click at [529, 197] on button "Choose time, selected time is 4:00 PM" at bounding box center [532, 199] width 24 height 24
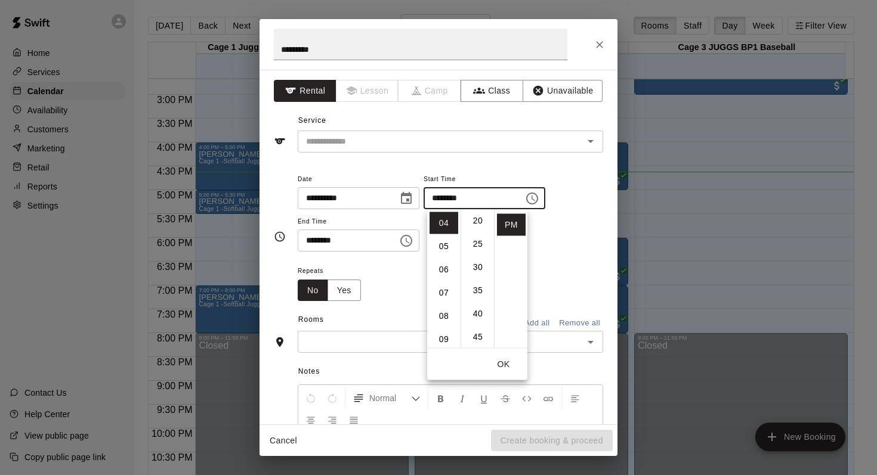
scroll to position [92, 0]
click at [480, 340] on li "45" at bounding box center [477, 341] width 29 height 22
type input "********"
click at [584, 213] on div "**********" at bounding box center [450, 212] width 305 height 80
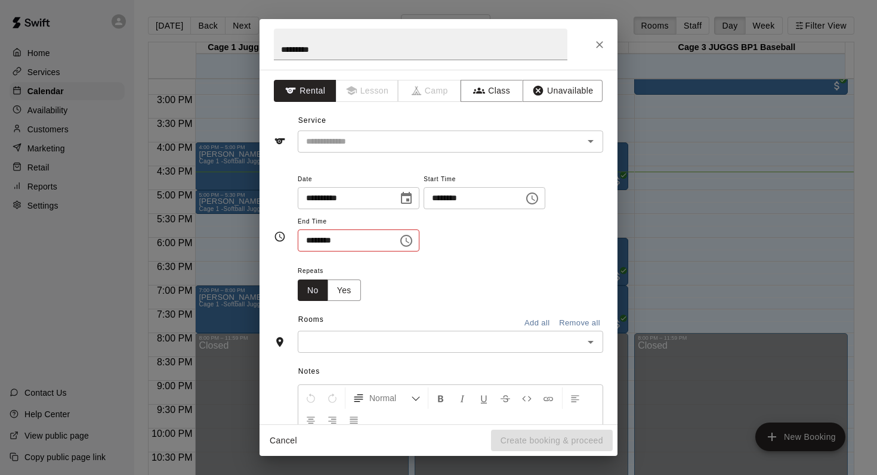
click at [408, 239] on icon "Choose time, selected time is 4:30 PM" at bounding box center [406, 241] width 14 height 14
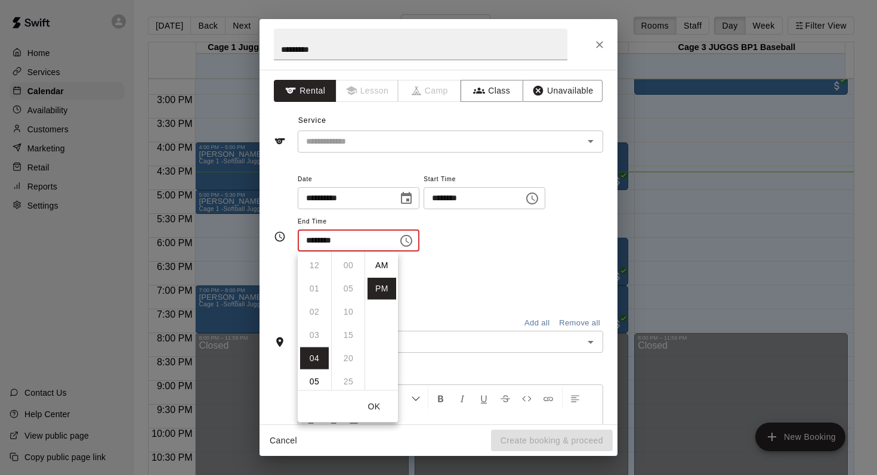
scroll to position [21, 0]
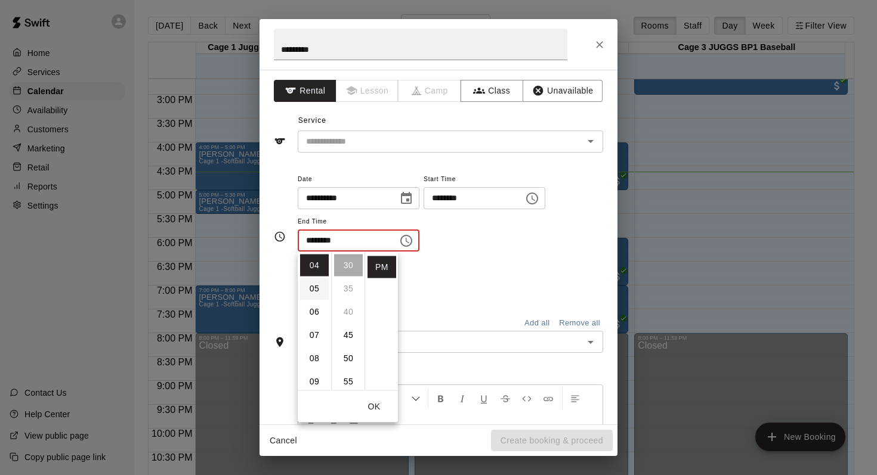
click at [311, 283] on li "05" at bounding box center [314, 289] width 29 height 22
click at [346, 333] on li "15" at bounding box center [348, 335] width 29 height 22
type input "********"
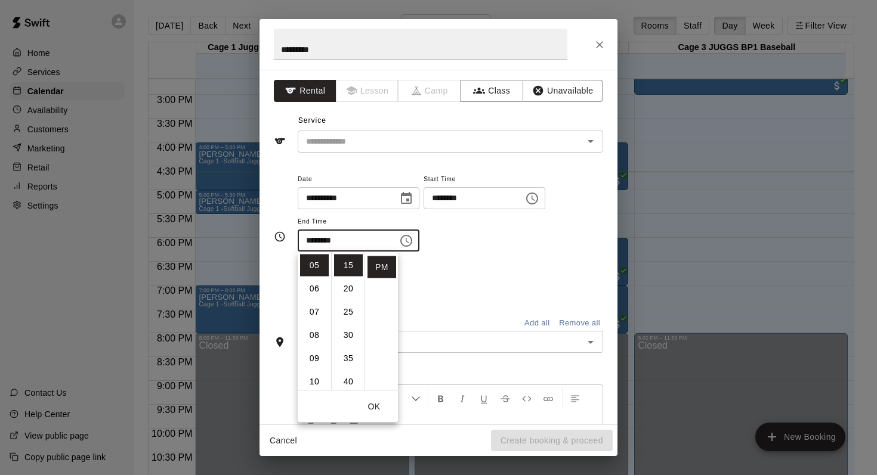
click at [476, 267] on div "Repeats No Yes" at bounding box center [450, 283] width 305 height 38
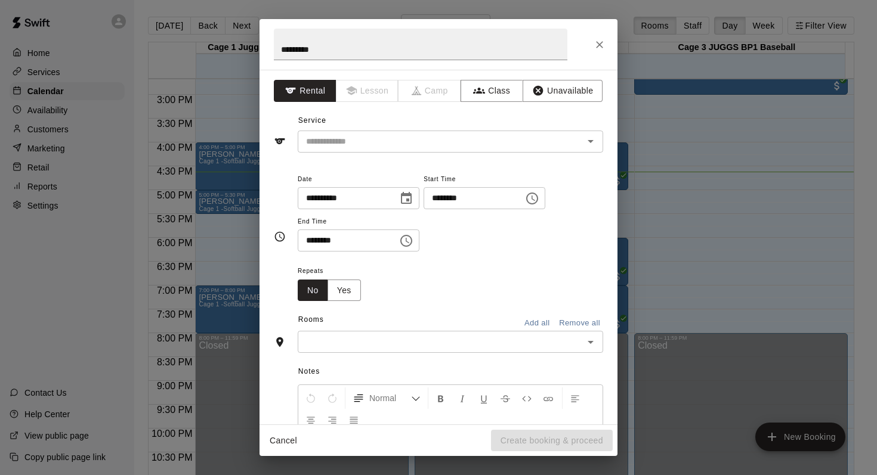
click at [583, 341] on icon "Open" at bounding box center [590, 342] width 14 height 14
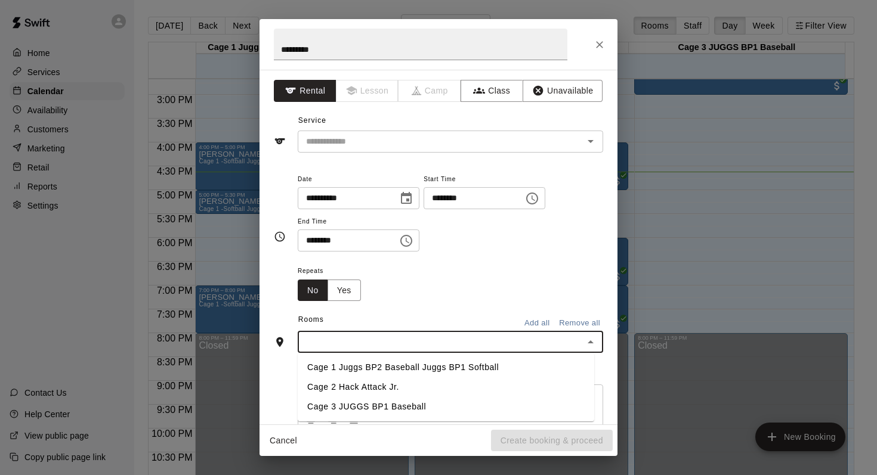
click at [376, 404] on li "Cage 3 JUGGS BP1 Baseball" at bounding box center [446, 407] width 296 height 20
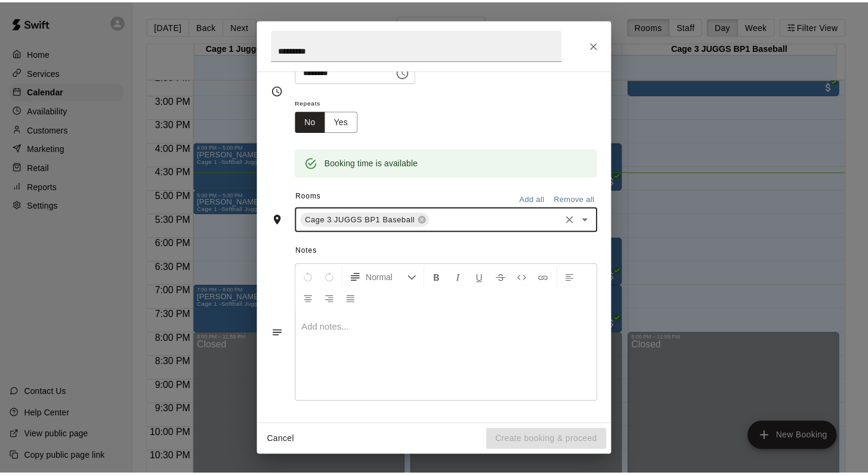
scroll to position [0, 0]
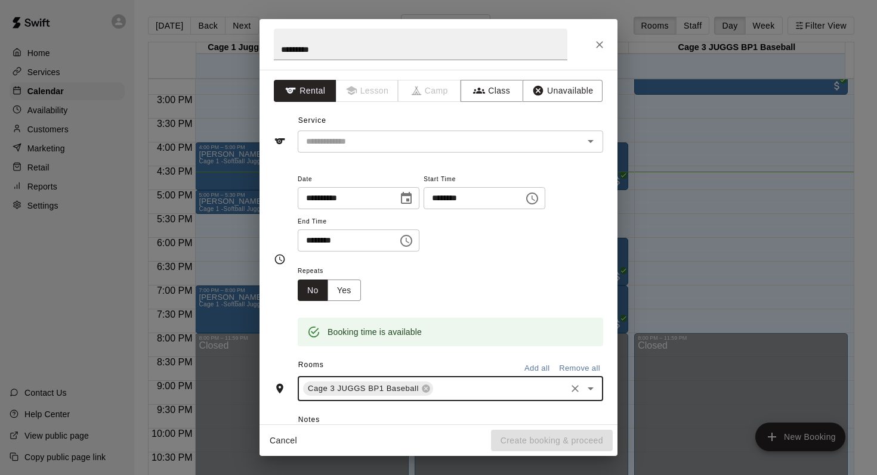
click at [308, 82] on button "Rental" at bounding box center [305, 91] width 63 height 22
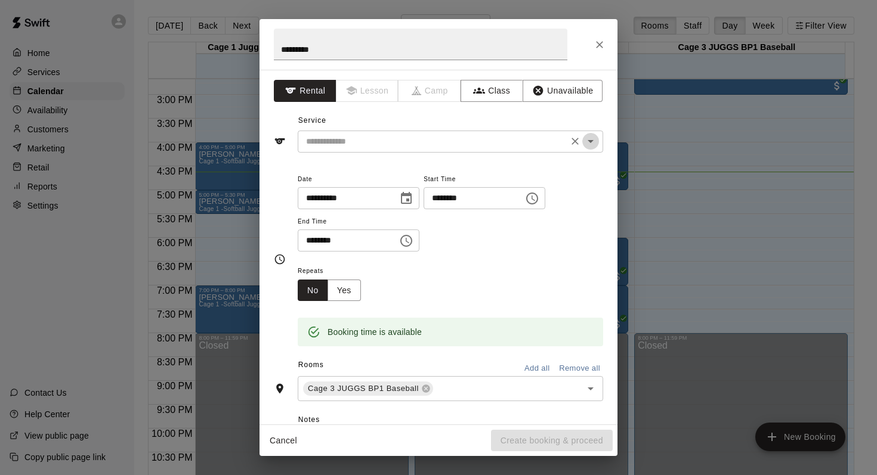
click at [583, 138] on icon "Open" at bounding box center [590, 141] width 14 height 14
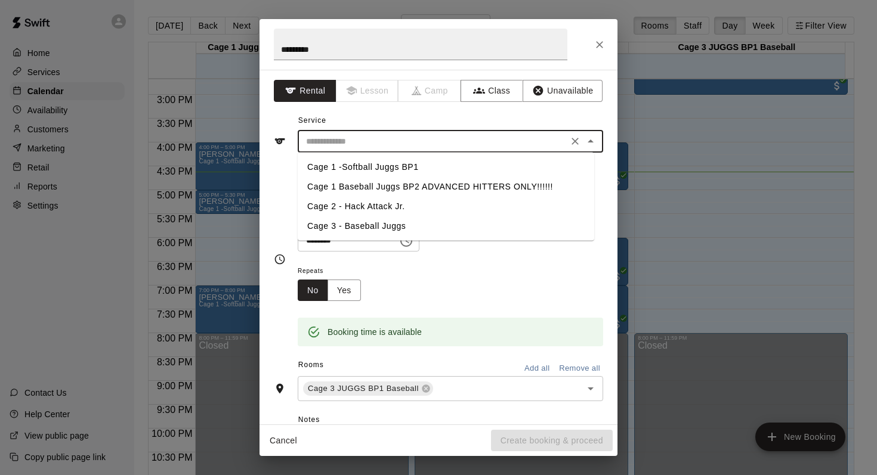
click at [372, 225] on li "Cage 3 - Baseball Juggs" at bounding box center [446, 226] width 296 height 20
type input "**********"
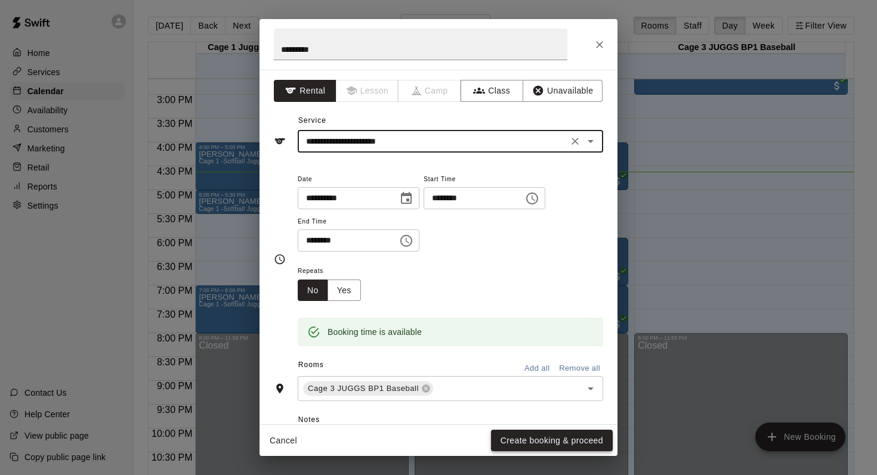
click at [506, 440] on button "Create booking & proceed" at bounding box center [552, 441] width 122 height 22
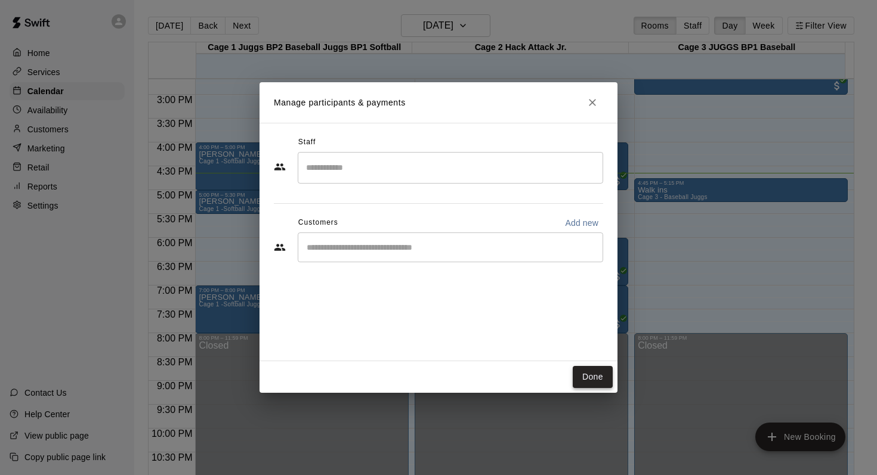
click at [578, 374] on button "Done" at bounding box center [592, 377] width 40 height 22
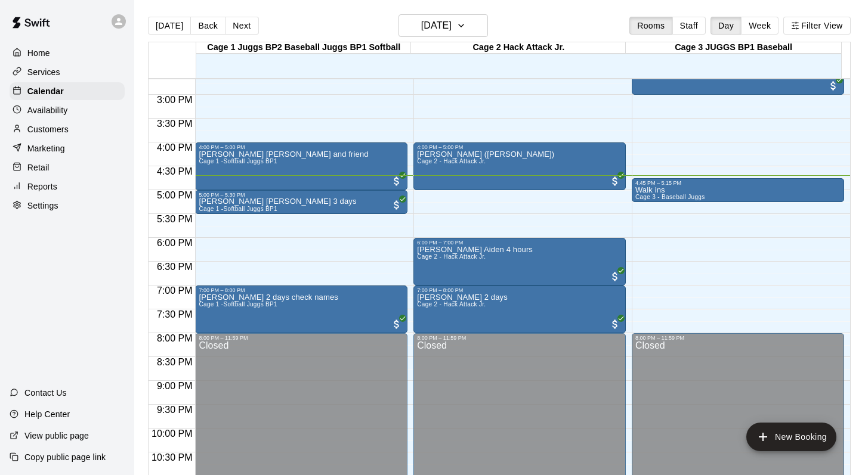
click at [572, 22] on div "[DATE] Back [DATE][DATE] Rooms Staff Day Week Filter View" at bounding box center [499, 27] width 702 height 27
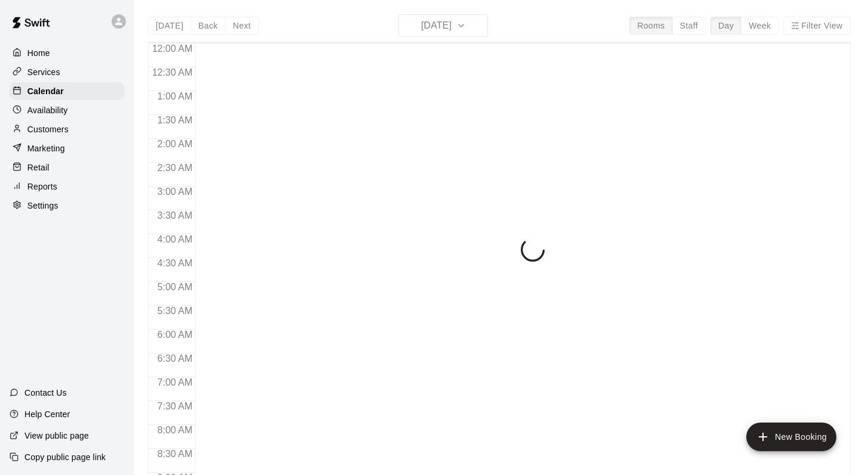
scroll to position [700, 0]
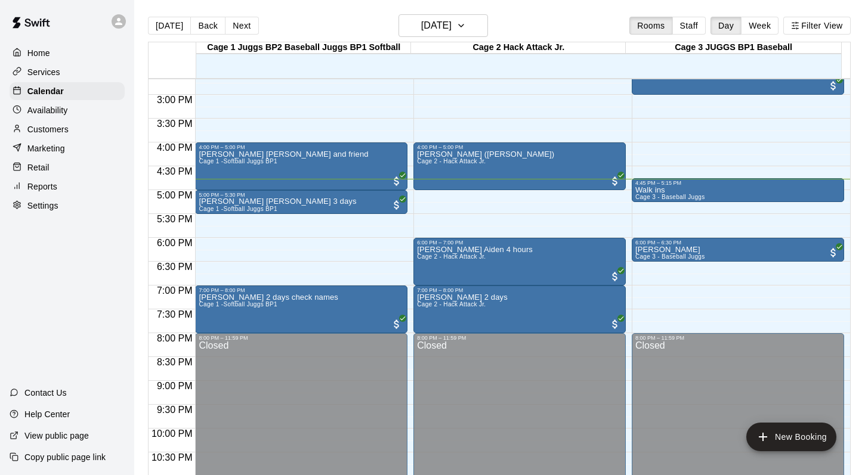
click at [560, 11] on main "Today Back Next Wednesday Aug 13 Rooms Staff Day Week Filter View Cage 1 Juggs …" at bounding box center [500, 247] width 733 height 494
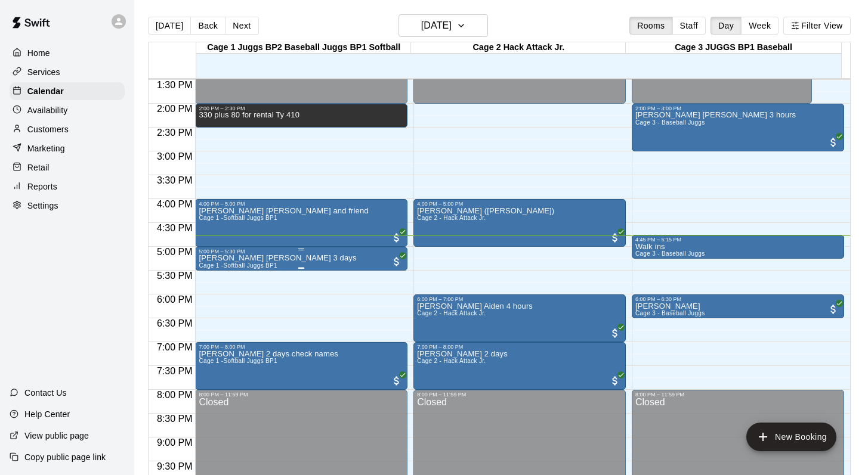
scroll to position [603, 0]
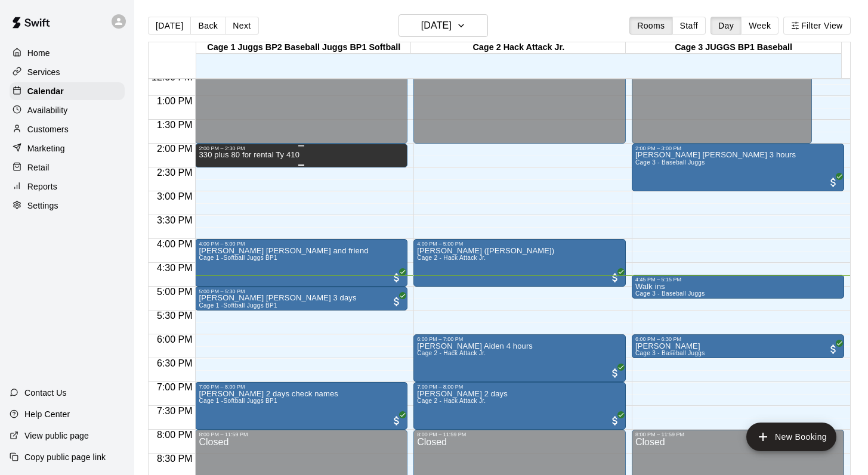
click at [222, 151] on div "2:00 PM – 2:30 PM" at bounding box center [301, 148] width 205 height 6
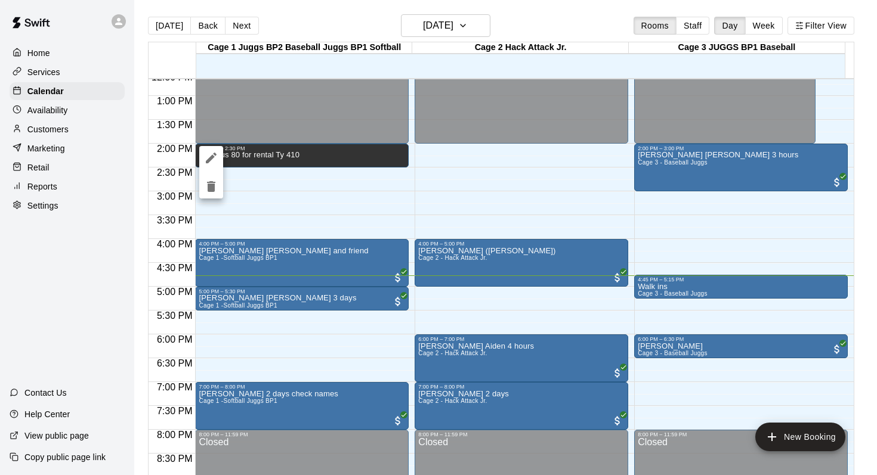
click at [200, 158] on button "edit" at bounding box center [211, 158] width 24 height 24
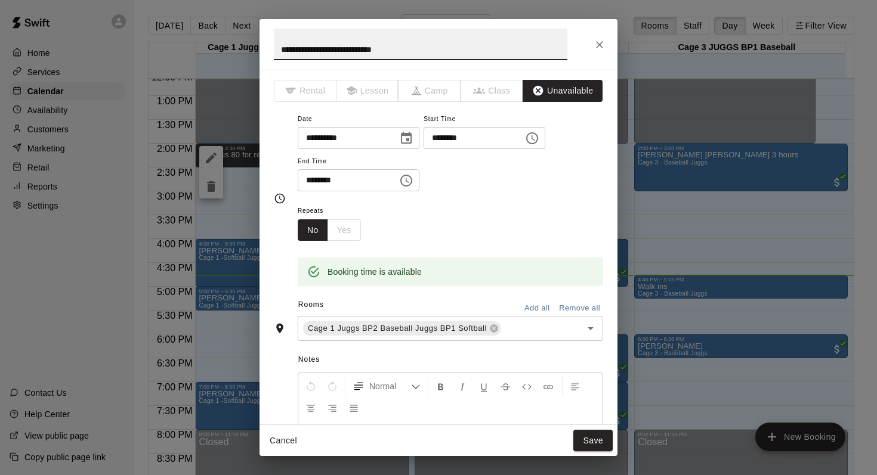
click at [297, 48] on input "**********" at bounding box center [420, 45] width 293 height 32
click at [397, 52] on input "**********" at bounding box center [420, 45] width 293 height 32
type input "**********"
click at [586, 435] on button "Save" at bounding box center [592, 441] width 39 height 22
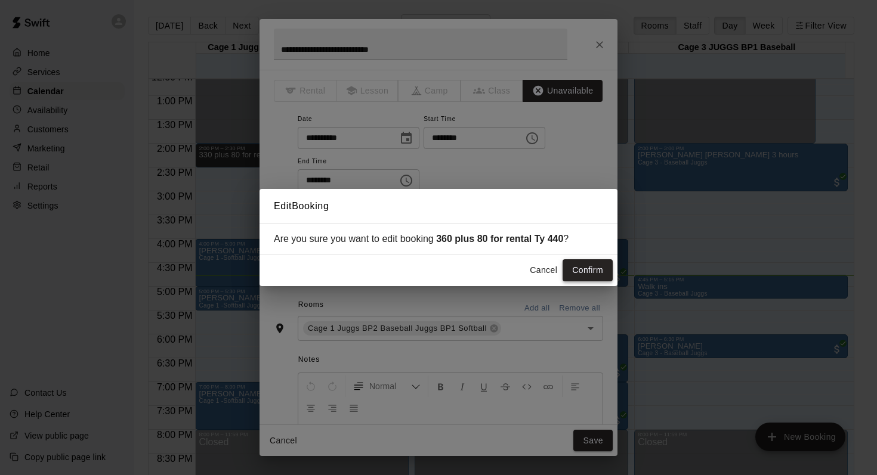
click at [574, 266] on button "Confirm" at bounding box center [587, 270] width 50 height 22
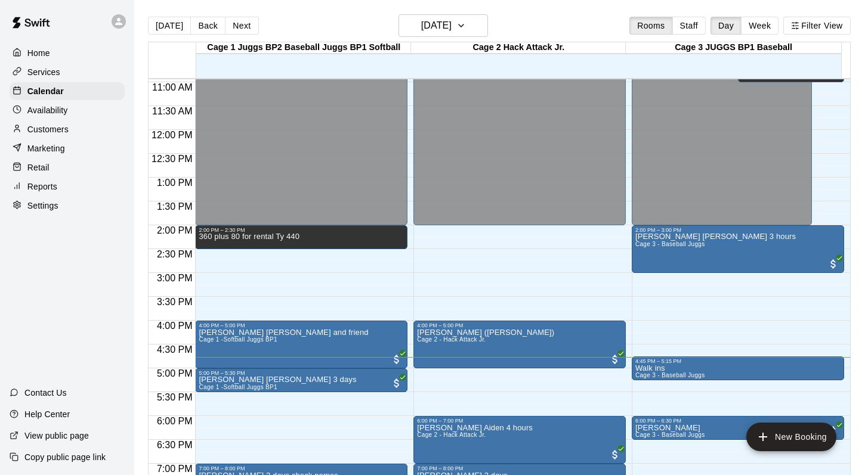
scroll to position [517, 0]
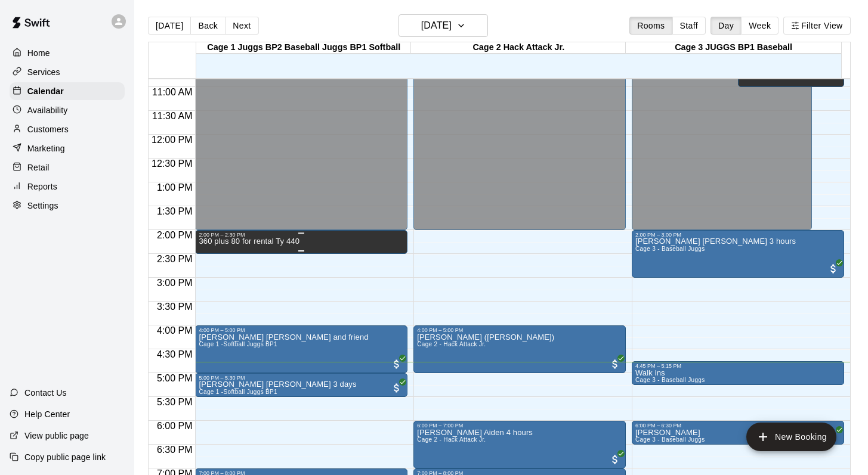
click at [214, 241] on p "360 plus 80 for rental Ty 440" at bounding box center [249, 241] width 101 height 0
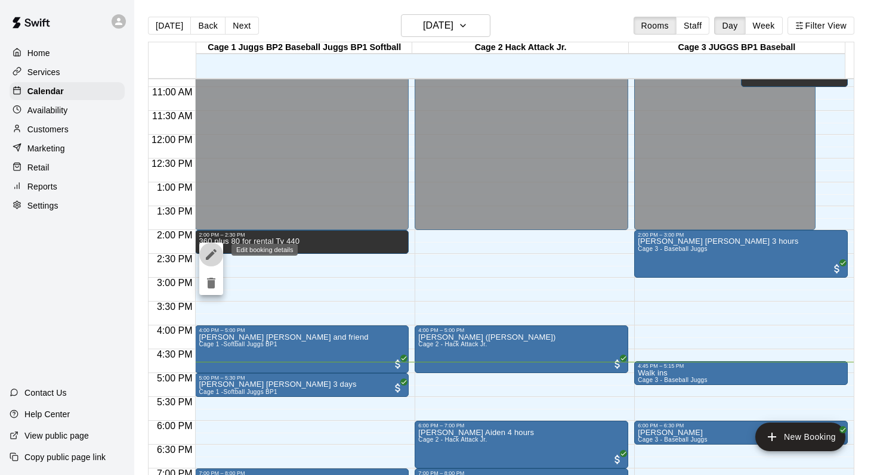
click at [208, 249] on icon "edit" at bounding box center [211, 254] width 14 height 14
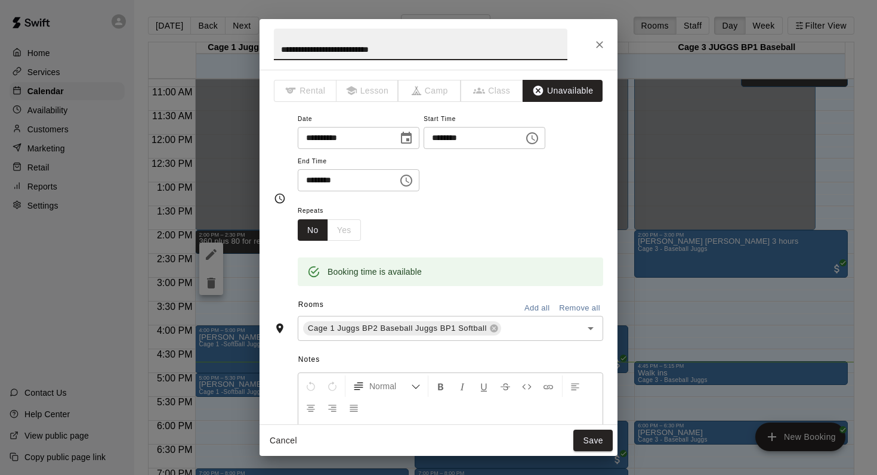
click at [294, 49] on input "**********" at bounding box center [420, 45] width 293 height 32
click at [398, 49] on input "**********" at bounding box center [420, 45] width 293 height 32
type input "**********"
click at [589, 441] on button "Save" at bounding box center [592, 441] width 39 height 22
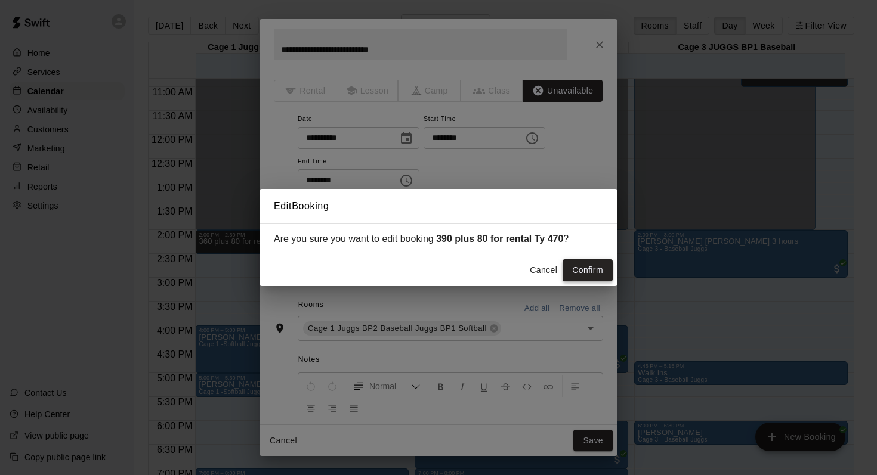
click at [577, 267] on button "Confirm" at bounding box center [587, 270] width 50 height 22
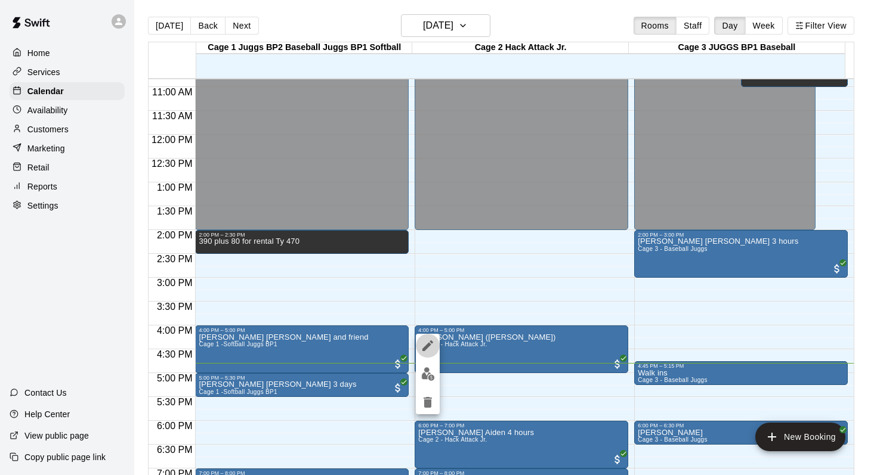
click at [427, 343] on icon "edit" at bounding box center [427, 346] width 14 height 14
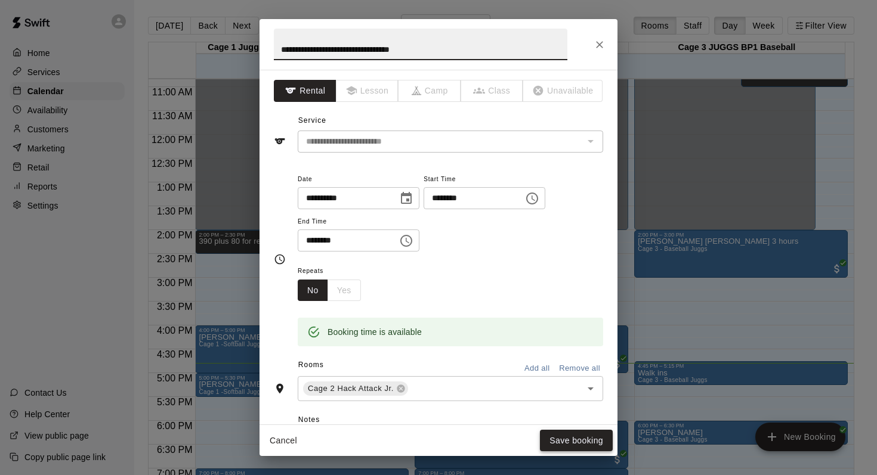
type input "**********"
click at [560, 435] on button "Save booking" at bounding box center [576, 441] width 73 height 22
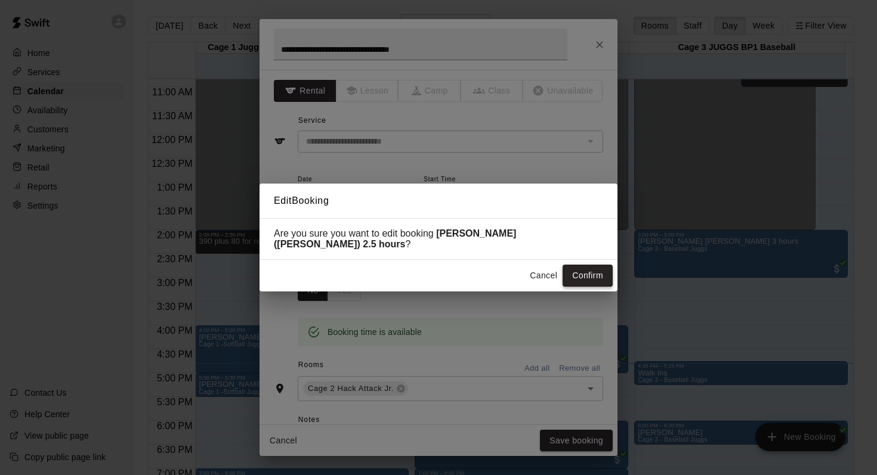
click at [587, 271] on button "Confirm" at bounding box center [587, 276] width 50 height 22
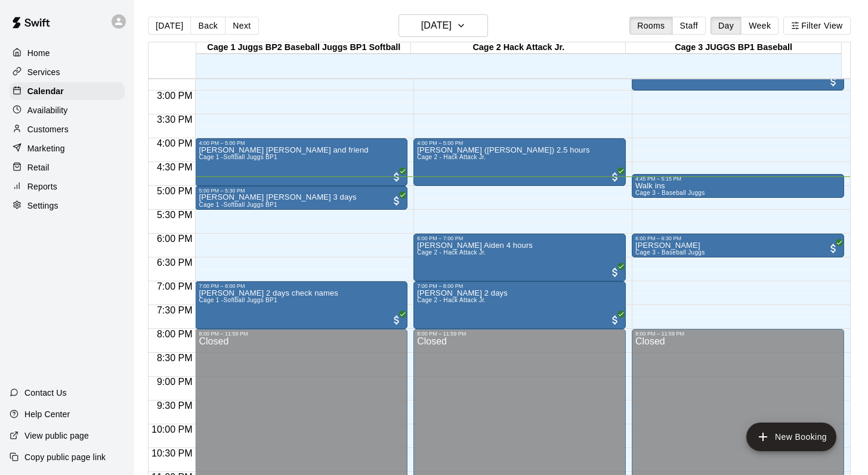
scroll to position [705, 0]
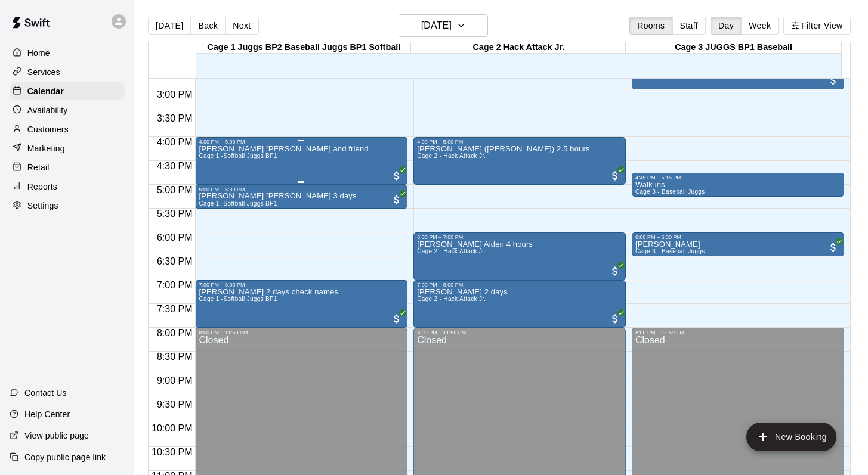
click at [207, 162] on div "Jenna Lortie Shannon and friend Cage 1 -Softball Juggs BP1" at bounding box center [283, 382] width 169 height 475
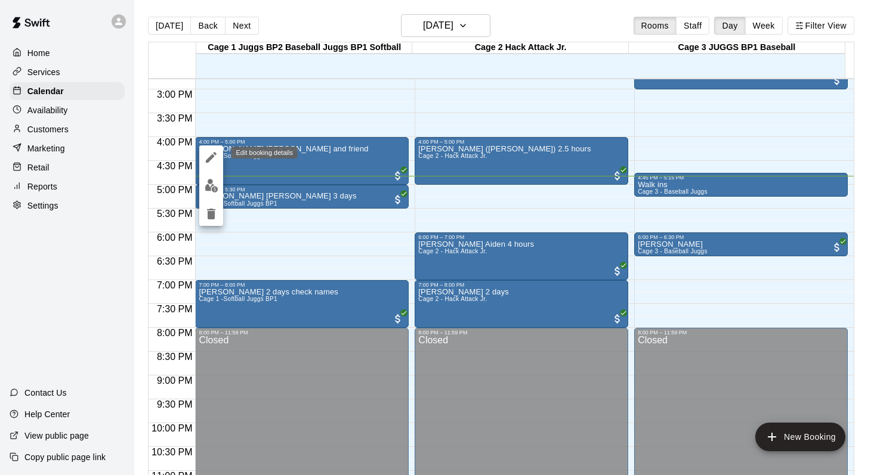
click at [208, 153] on icon "edit" at bounding box center [211, 157] width 14 height 14
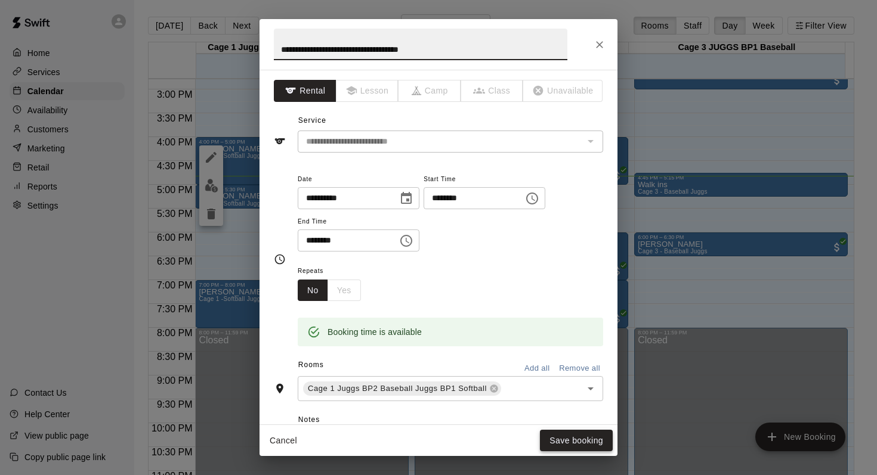
type input "**********"
click at [552, 444] on button "Save booking" at bounding box center [576, 441] width 73 height 22
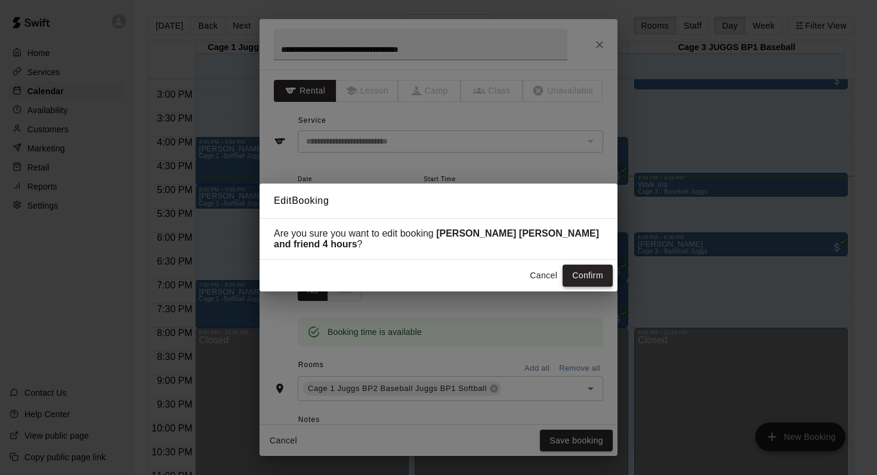
click at [568, 268] on button "Confirm" at bounding box center [587, 276] width 50 height 22
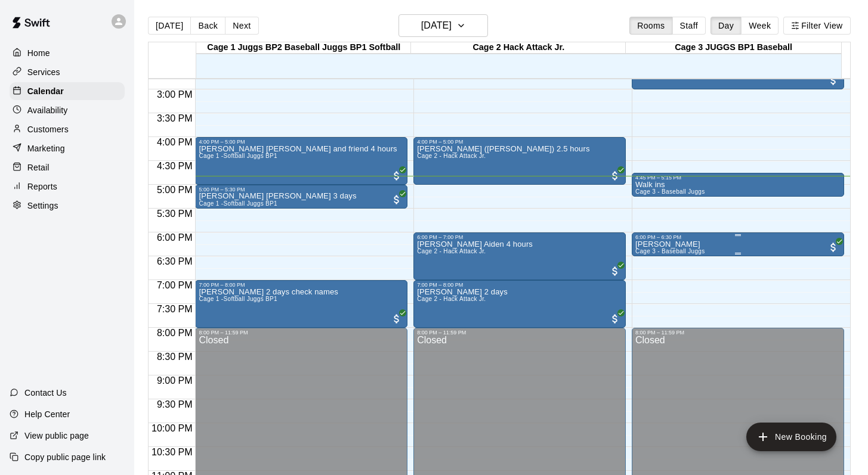
click at [651, 240] on div "6:00 PM – 6:30 PM" at bounding box center [737, 237] width 205 height 6
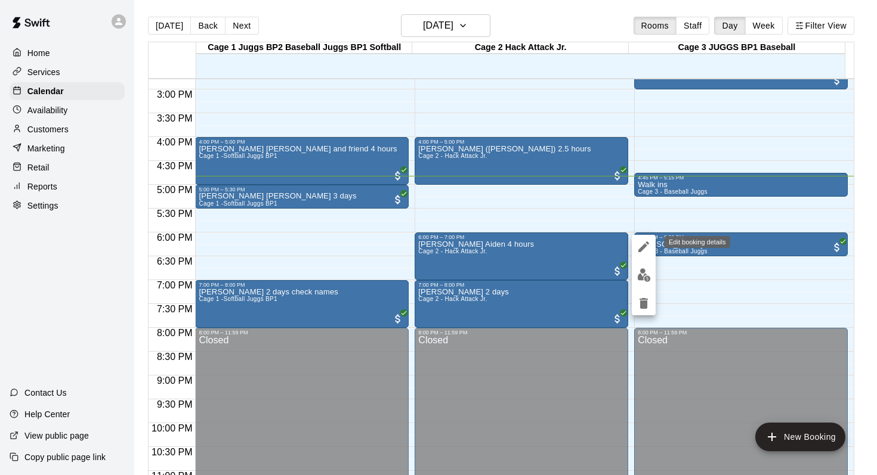
click at [637, 244] on icon "edit" at bounding box center [643, 247] width 14 height 14
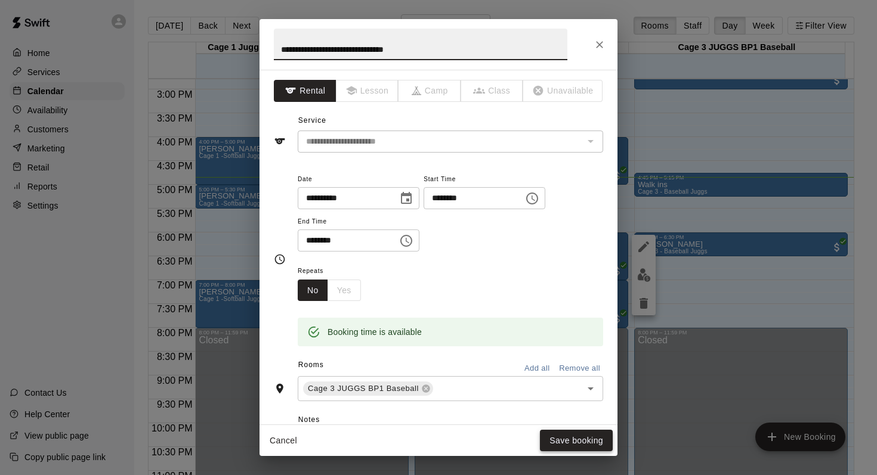
type input "**********"
click at [569, 439] on button "Save booking" at bounding box center [576, 441] width 73 height 22
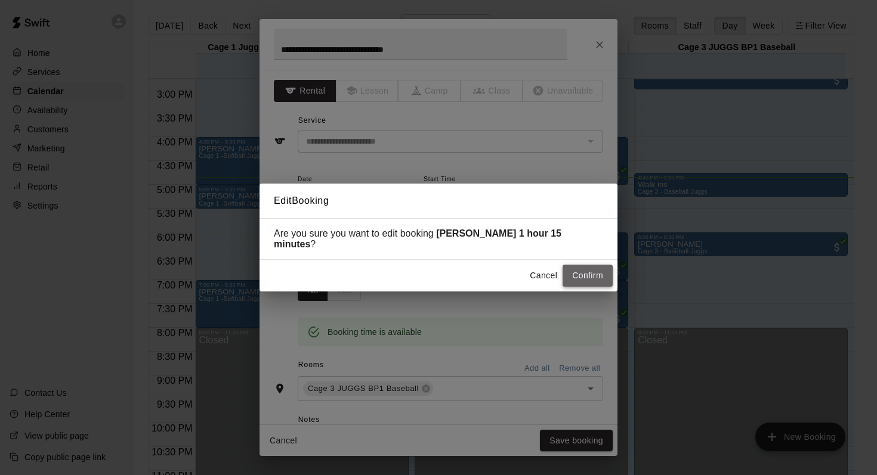
click at [574, 277] on button "Confirm" at bounding box center [587, 276] width 50 height 22
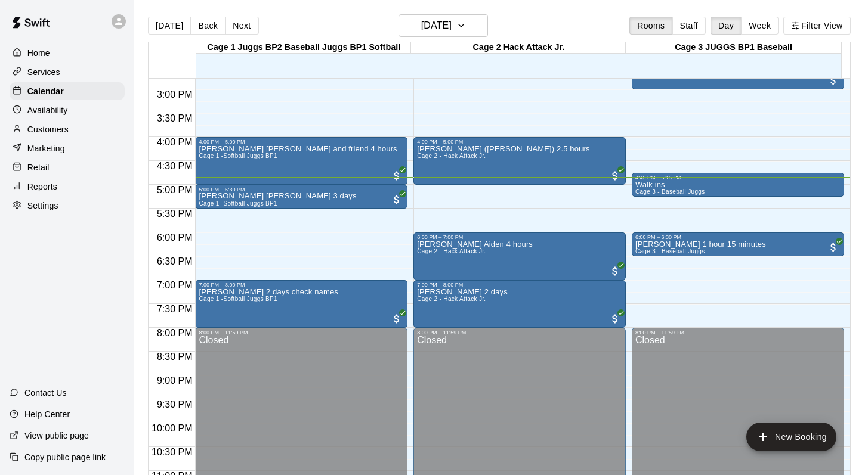
click at [52, 132] on p "Customers" at bounding box center [47, 129] width 41 height 12
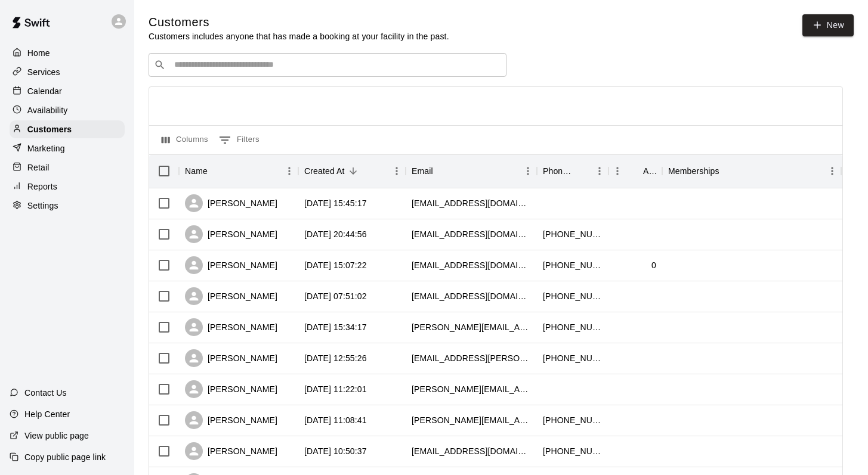
click at [222, 66] on input "Search customers by name or email" at bounding box center [336, 65] width 330 height 12
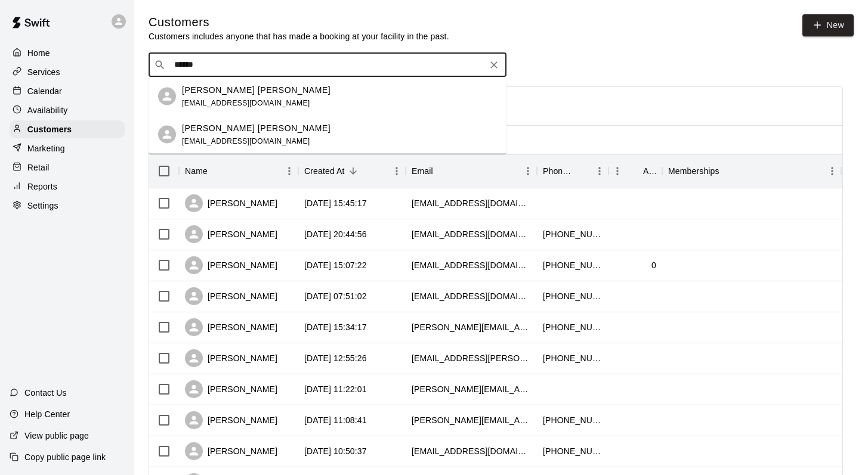
type input "******"
click at [49, 88] on p "Calendar" at bounding box center [44, 91] width 35 height 12
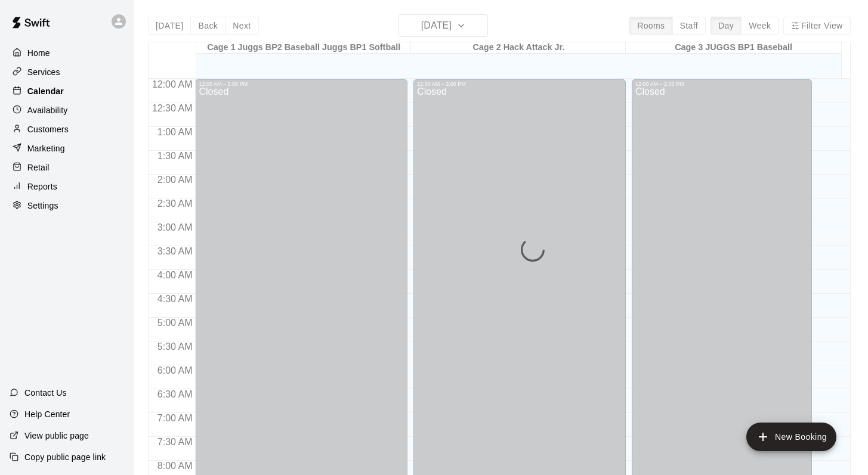
scroll to position [700, 0]
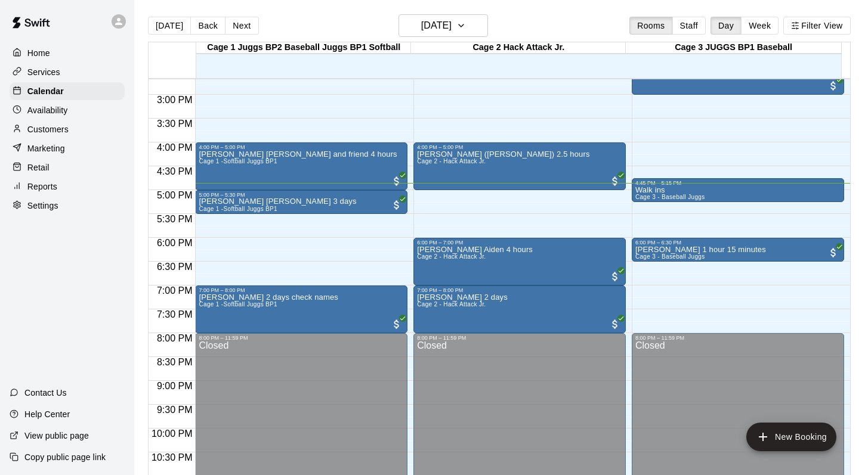
click at [46, 129] on p "Customers" at bounding box center [47, 129] width 41 height 12
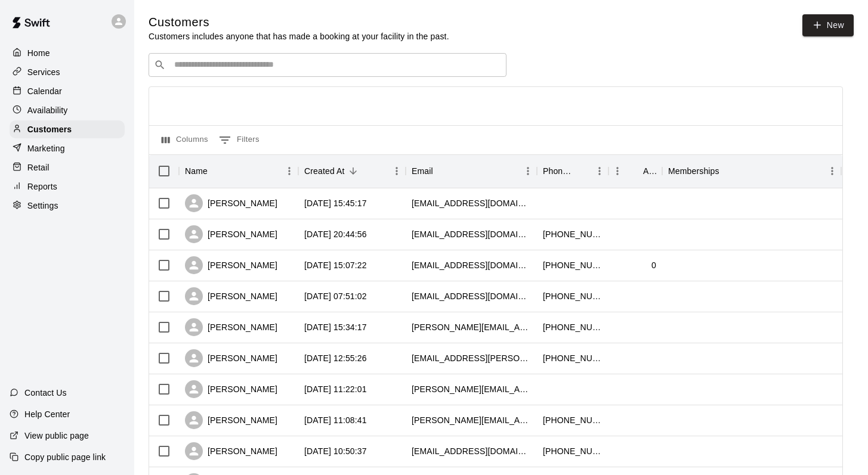
click at [190, 61] on input "Search customers by name or email" at bounding box center [336, 65] width 330 height 12
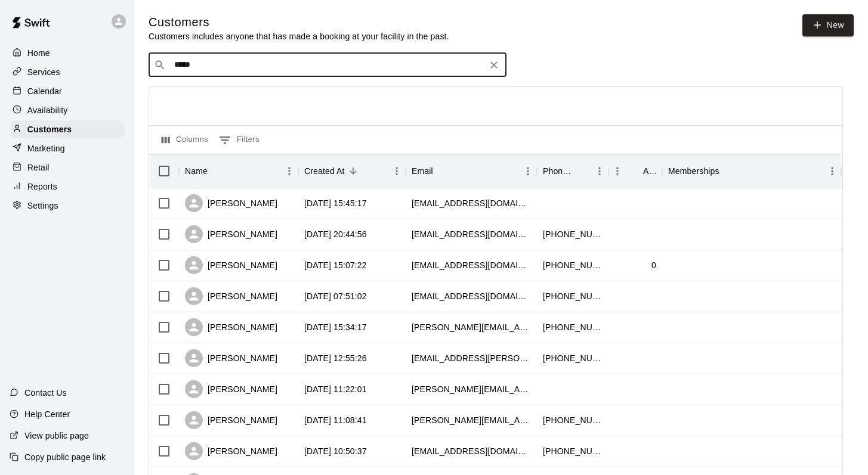
type input "******"
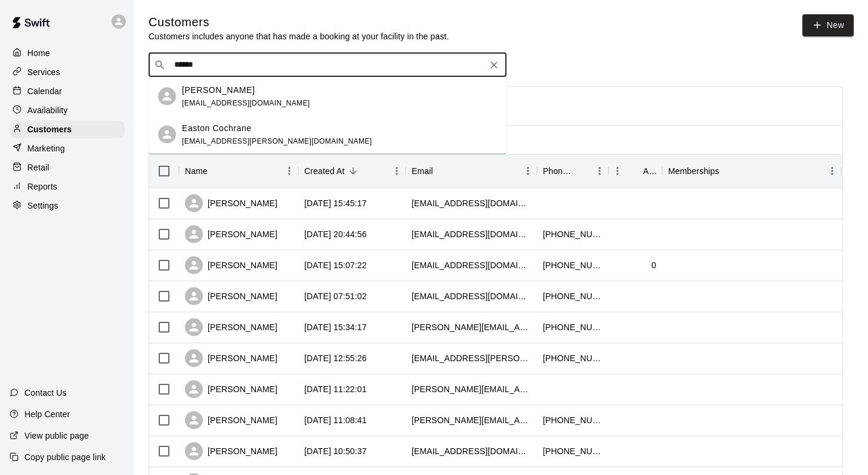
click at [205, 90] on p "Easton Smith" at bounding box center [218, 89] width 73 height 13
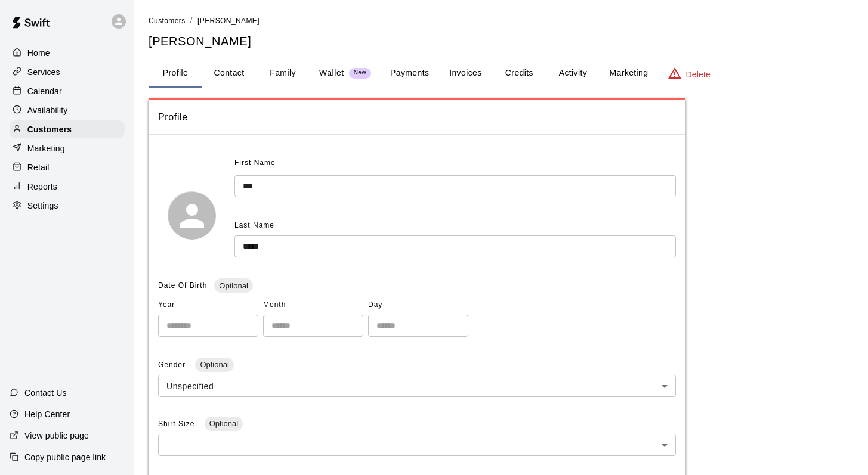
click at [282, 69] on button "Family" at bounding box center [283, 73] width 54 height 29
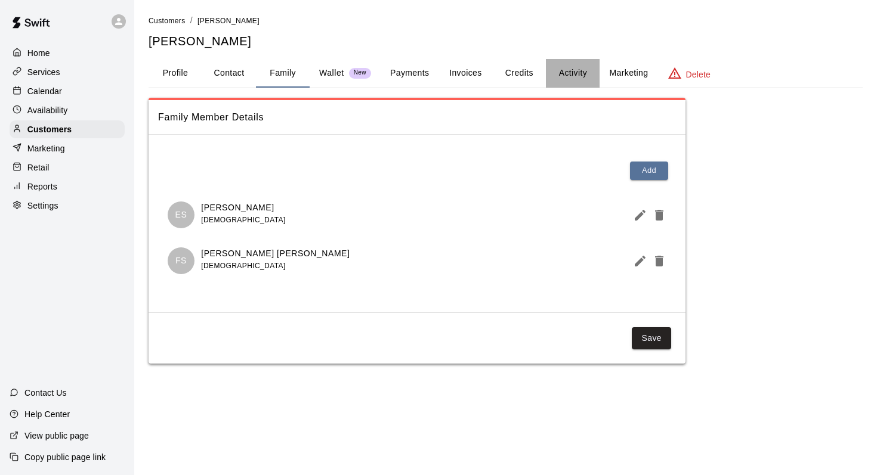
click at [571, 71] on button "Activity" at bounding box center [573, 73] width 54 height 29
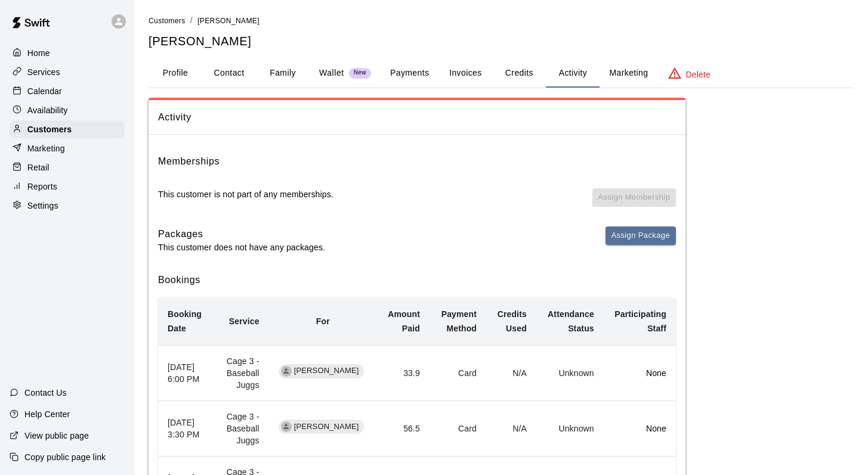
click at [286, 69] on button "Family" at bounding box center [283, 73] width 54 height 29
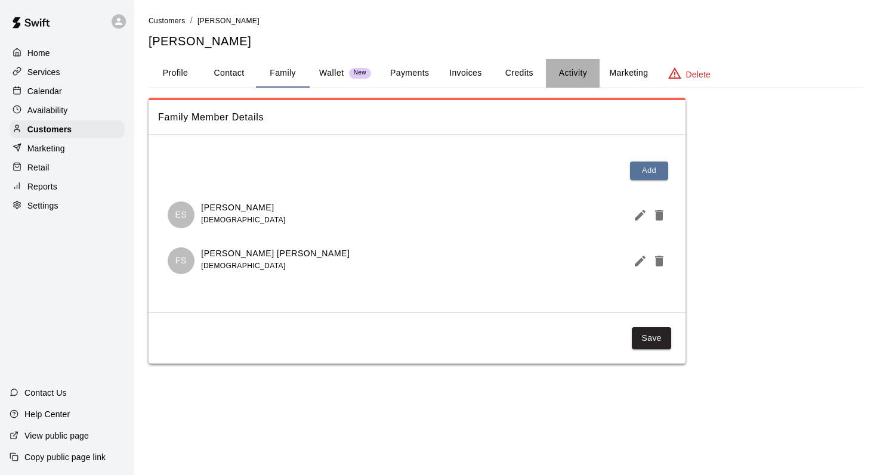
click at [572, 67] on button "Activity" at bounding box center [573, 73] width 54 height 29
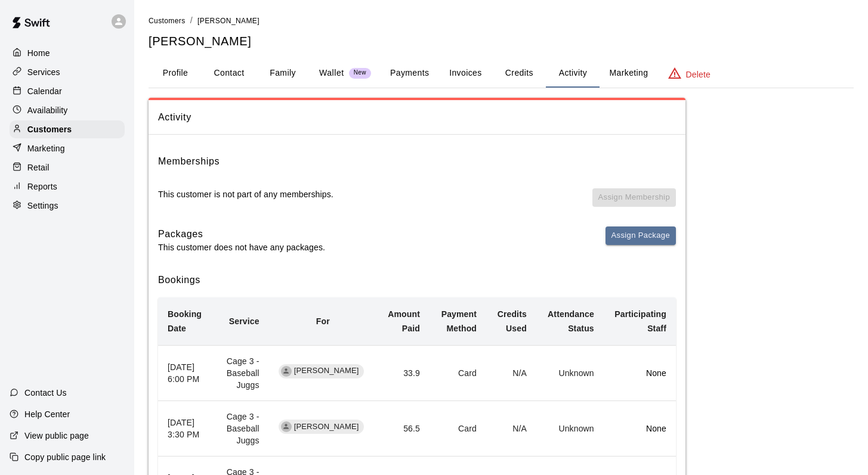
click at [41, 90] on p "Calendar" at bounding box center [44, 91] width 35 height 12
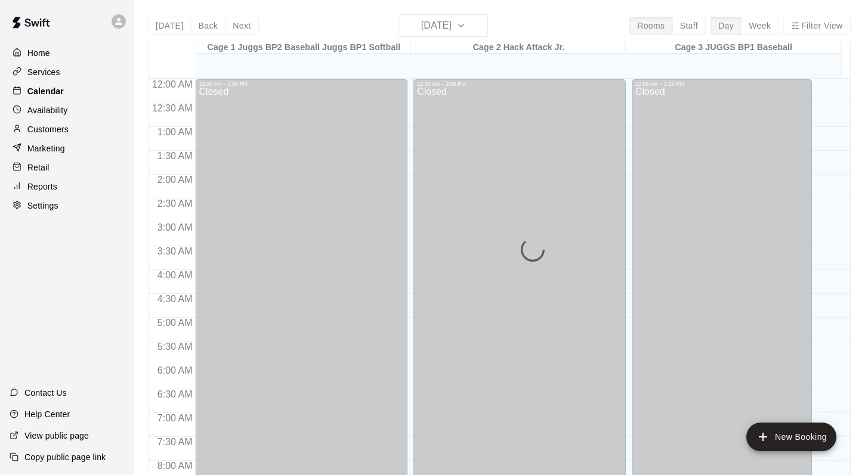
scroll to position [700, 0]
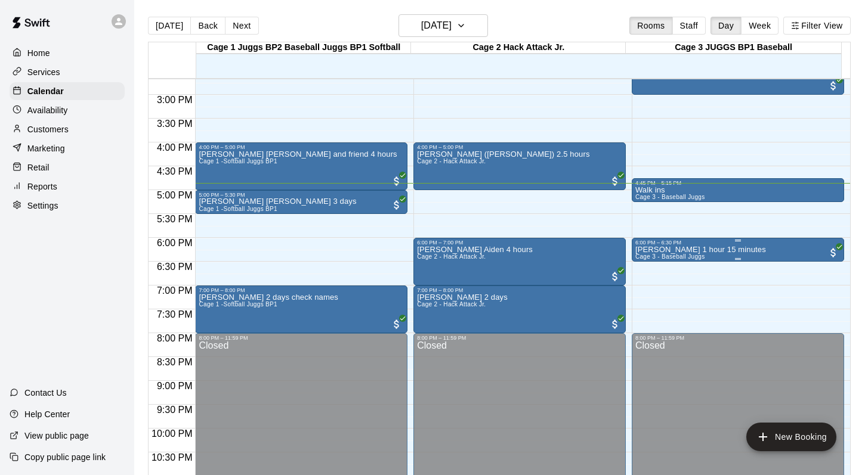
click at [652, 258] on span "Cage 3 - Baseball Juggs" at bounding box center [670, 256] width 70 height 7
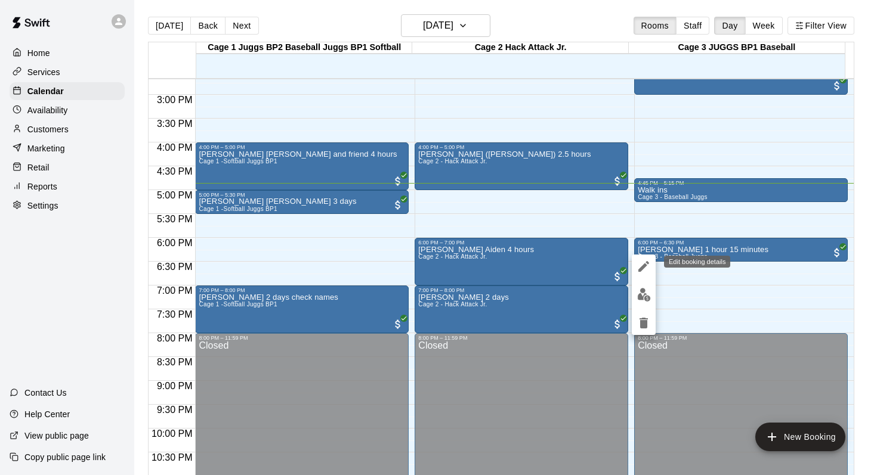
click at [643, 261] on icon "edit" at bounding box center [643, 266] width 14 height 14
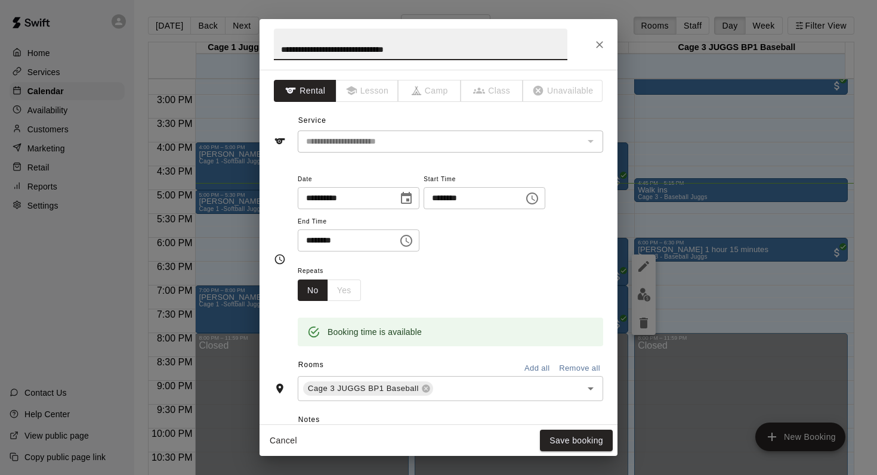
click at [352, 50] on input "**********" at bounding box center [420, 45] width 293 height 32
type input "**********"
click at [556, 440] on button "Save booking" at bounding box center [576, 441] width 73 height 22
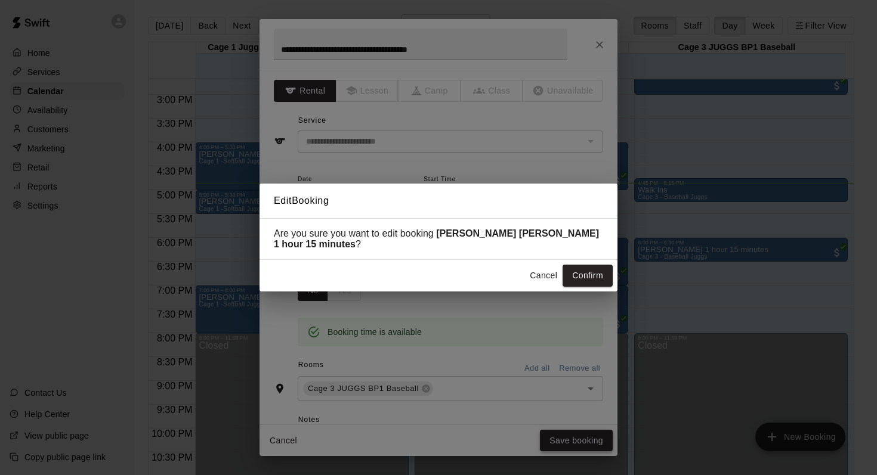
click at [556, 440] on div "Edit Booking Are you sure you want to edit booking Easton Smith Jay Finnley 1 h…" at bounding box center [438, 237] width 877 height 475
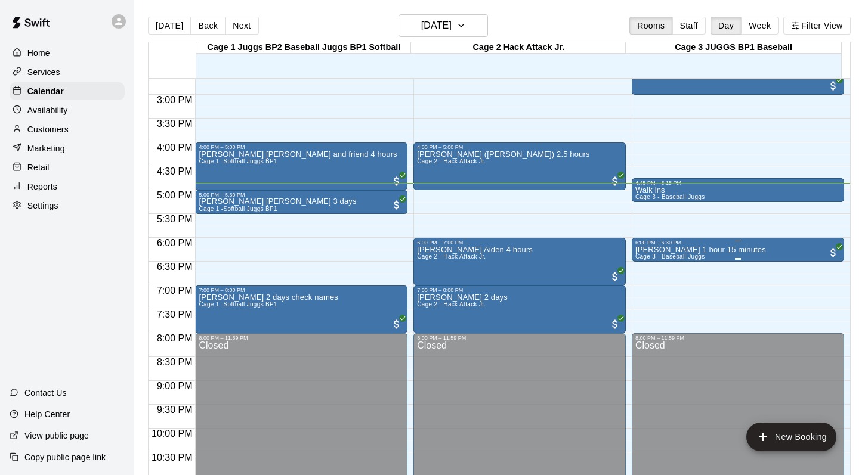
click at [651, 253] on div "Easton Smith Jay 1 hour 15 minutes Cage 3 - Baseball Juggs" at bounding box center [700, 483] width 131 height 475
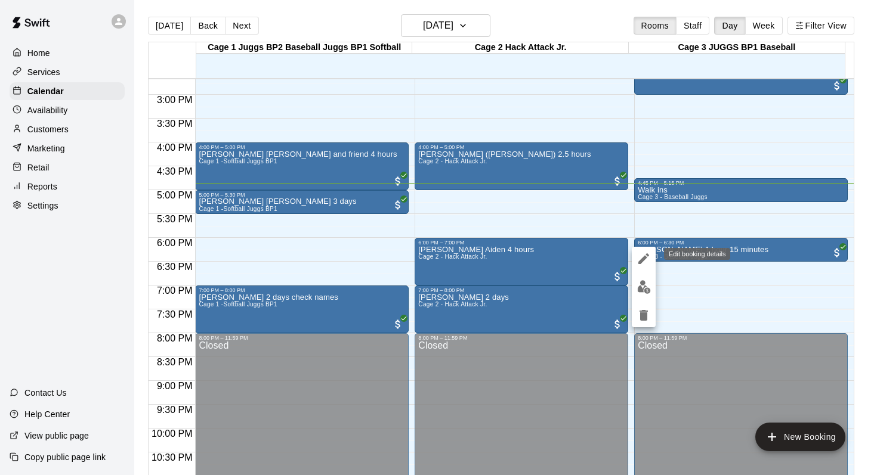
click at [642, 255] on icon "edit" at bounding box center [643, 259] width 14 height 14
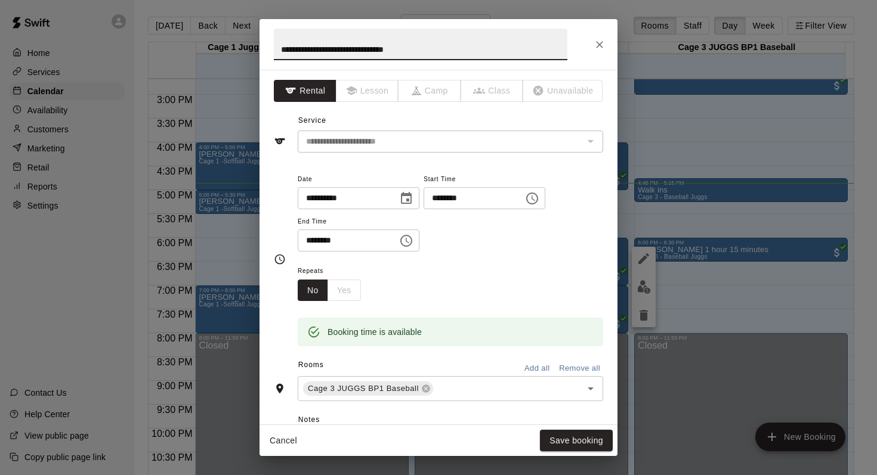
click at [354, 52] on input "**********" at bounding box center [420, 45] width 293 height 32
type input "**********"
click at [549, 430] on button "Save booking" at bounding box center [576, 441] width 73 height 22
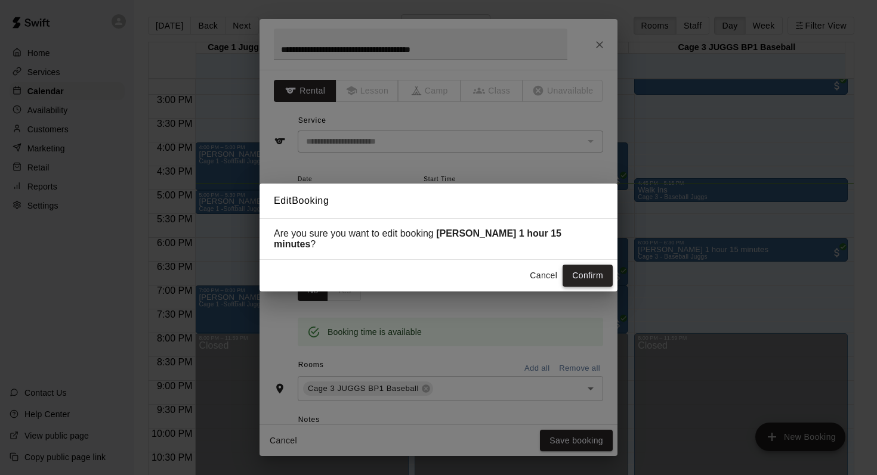
click at [578, 271] on button "Confirm" at bounding box center [587, 276] width 50 height 22
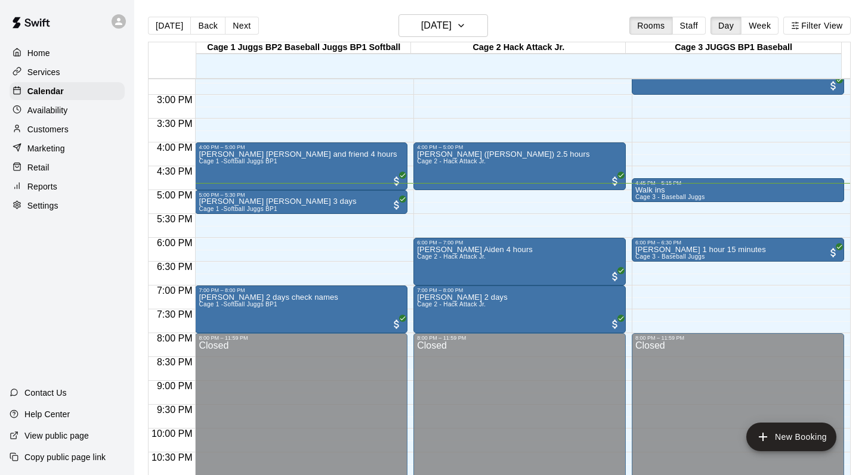
scroll to position [643, 0]
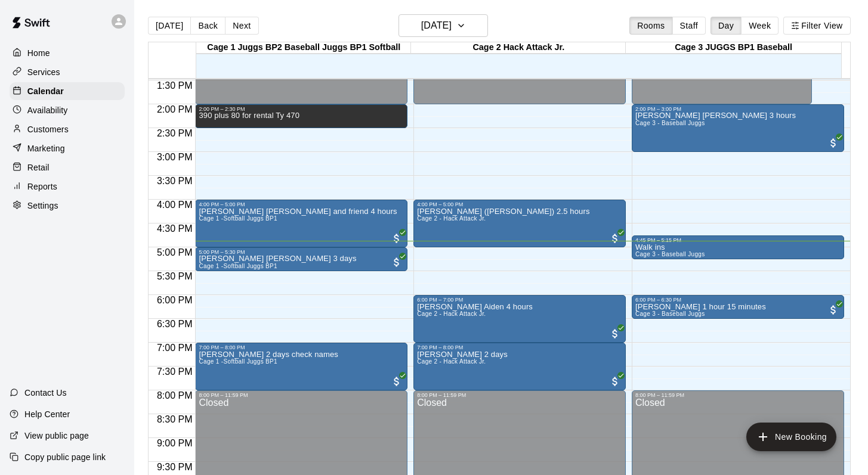
click at [560, 20] on div "Today Back Next Wednesday Aug 13 Rooms Staff Day Week Filter View" at bounding box center [499, 27] width 702 height 27
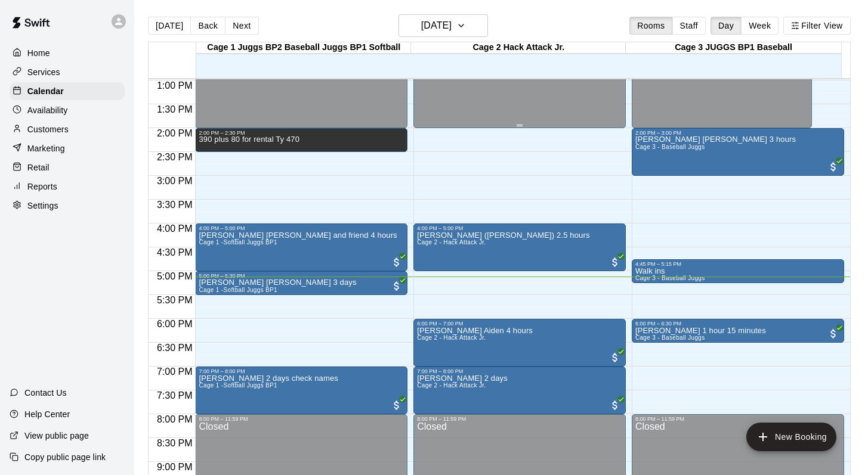
scroll to position [620, 0]
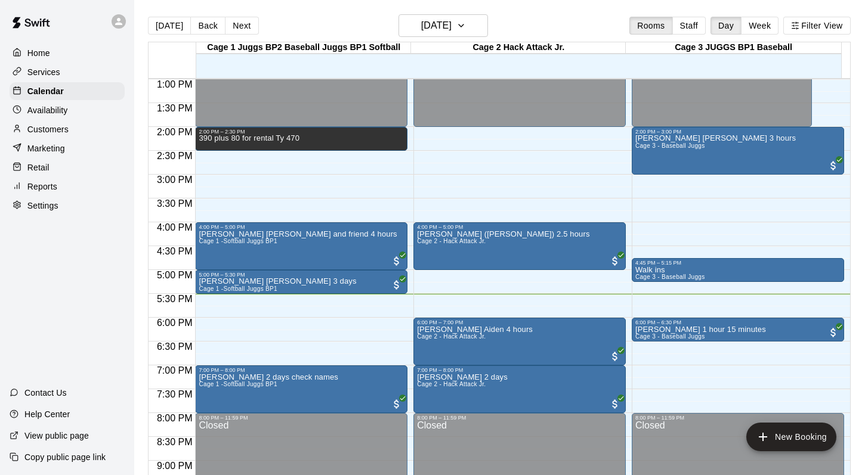
click at [578, 24] on div "Today Back Next Wednesday Aug 13 Rooms Staff Day Week Filter View" at bounding box center [499, 27] width 702 height 27
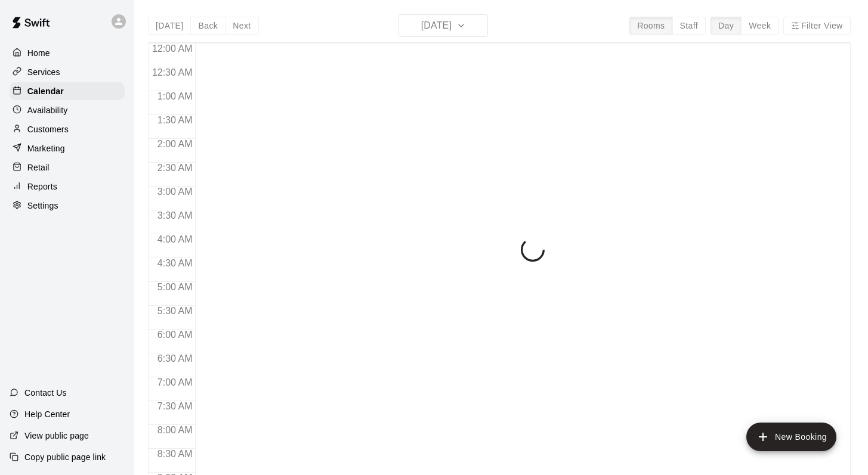
scroll to position [700, 0]
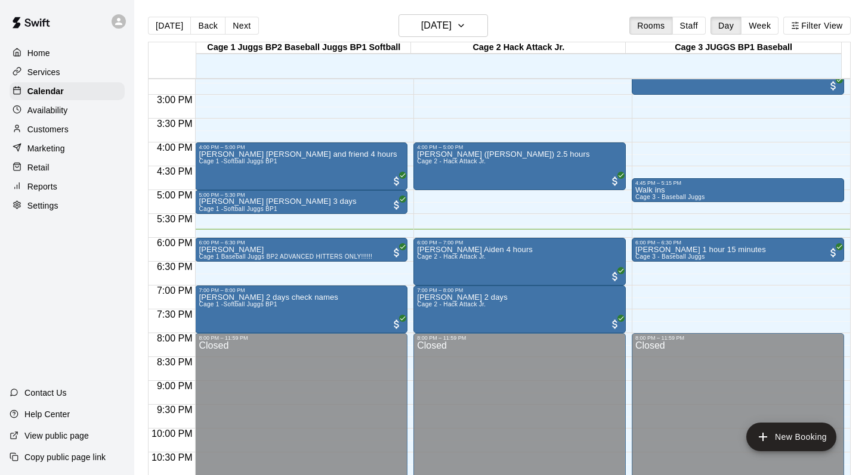
click at [533, 21] on div "[DATE] Back [DATE][DATE] Rooms Staff Day Week Filter View" at bounding box center [499, 27] width 702 height 27
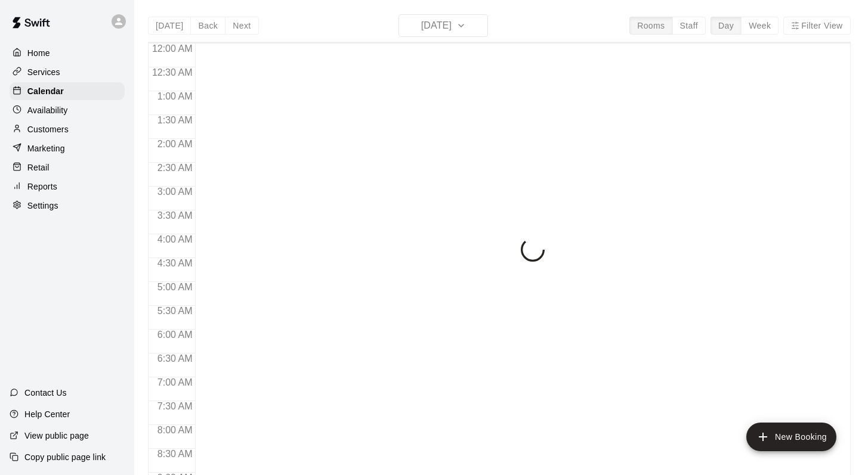
scroll to position [700, 0]
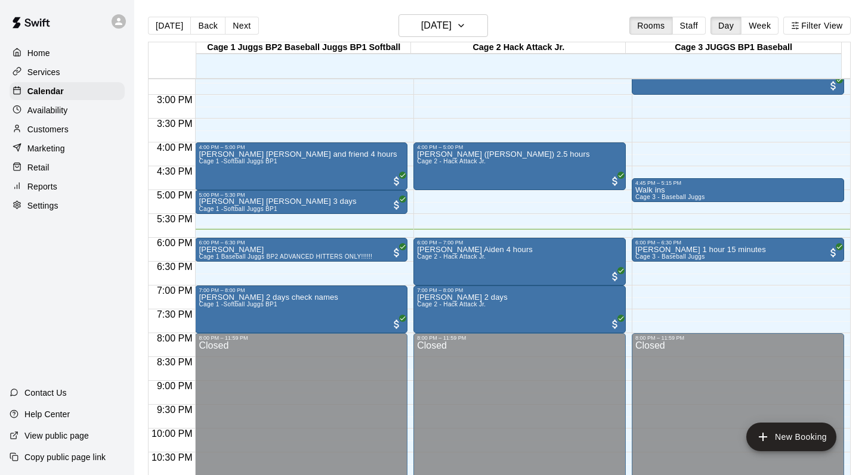
click at [47, 131] on p "Customers" at bounding box center [47, 129] width 41 height 12
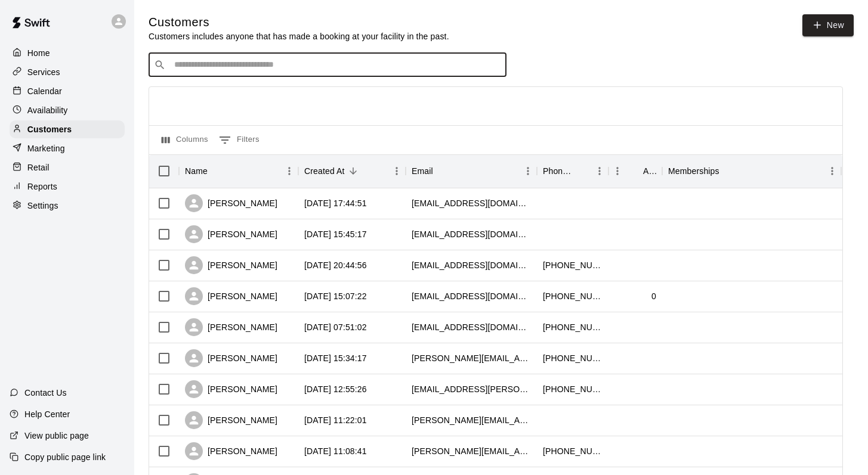
click at [181, 68] on input "Search customers by name or email" at bounding box center [336, 65] width 330 height 12
type input "********"
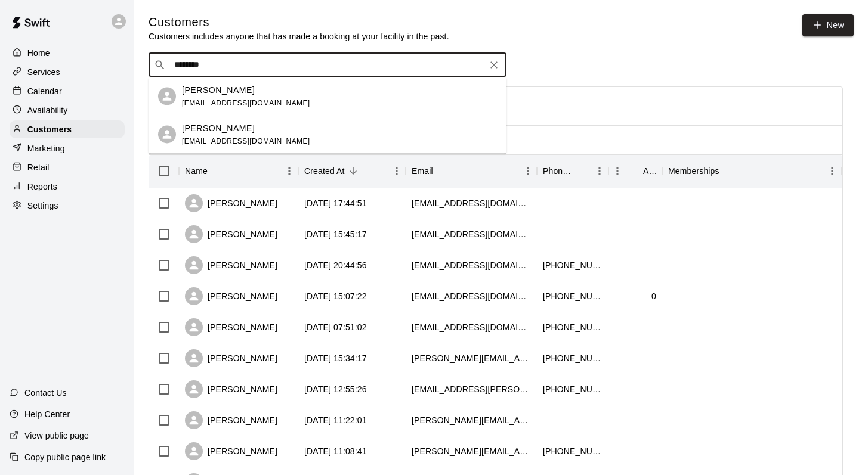
click at [205, 99] on span "[EMAIL_ADDRESS][DOMAIN_NAME]" at bounding box center [246, 102] width 128 height 8
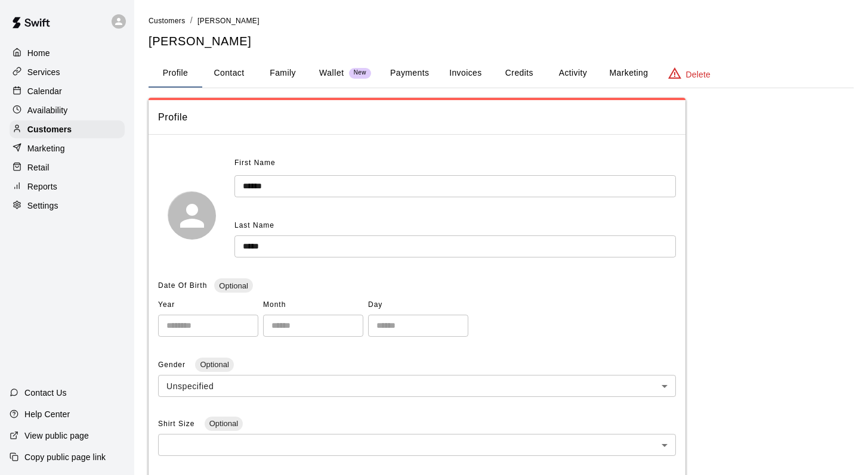
click at [281, 70] on button "Family" at bounding box center [283, 73] width 54 height 29
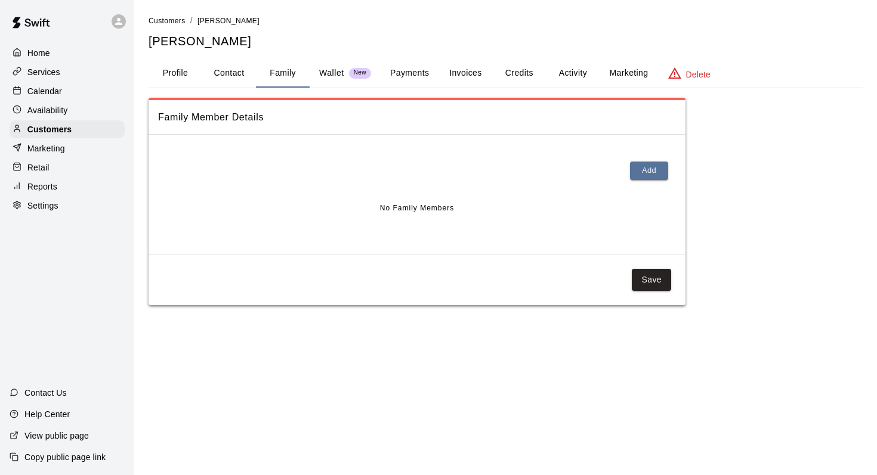
click at [575, 68] on button "Activity" at bounding box center [573, 73] width 54 height 29
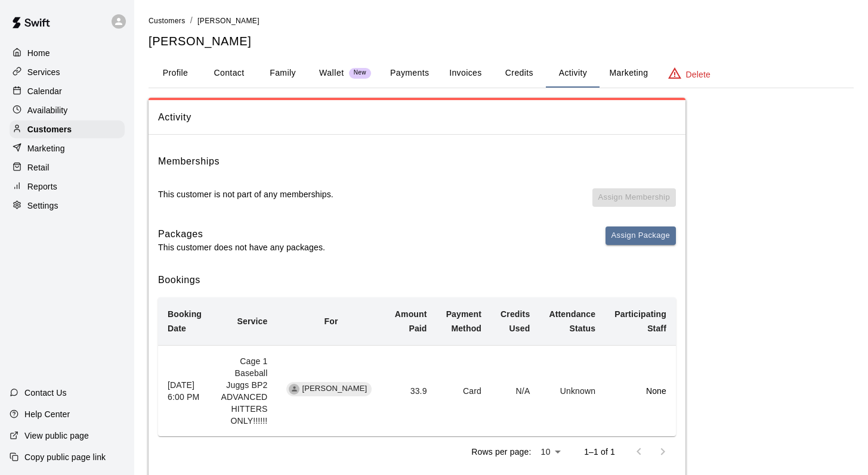
click at [35, 86] on p "Calendar" at bounding box center [44, 91] width 35 height 12
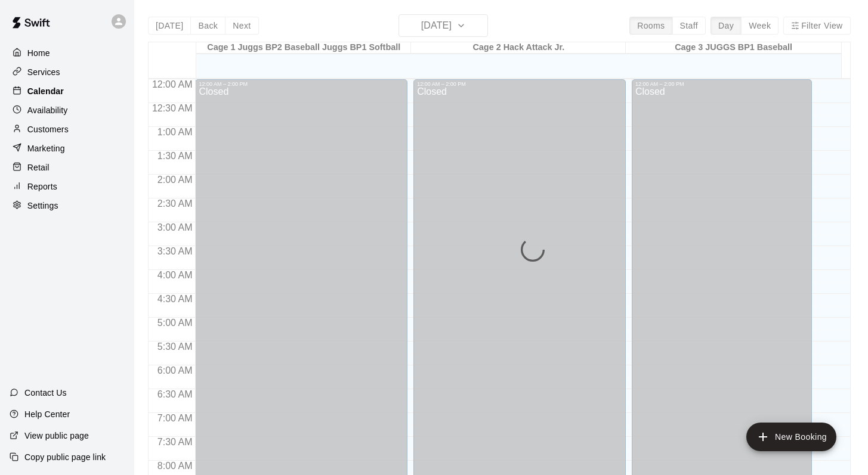
scroll to position [700, 0]
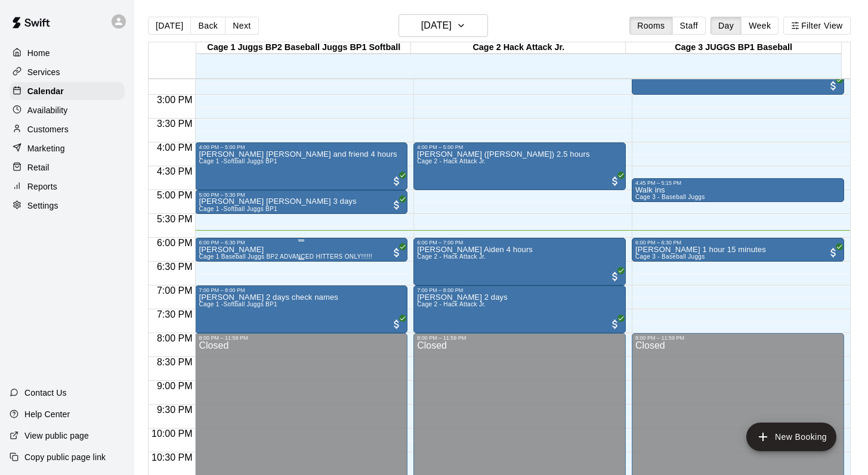
click at [228, 244] on div "6:00 PM – 6:30 PM" at bounding box center [301, 243] width 205 height 6
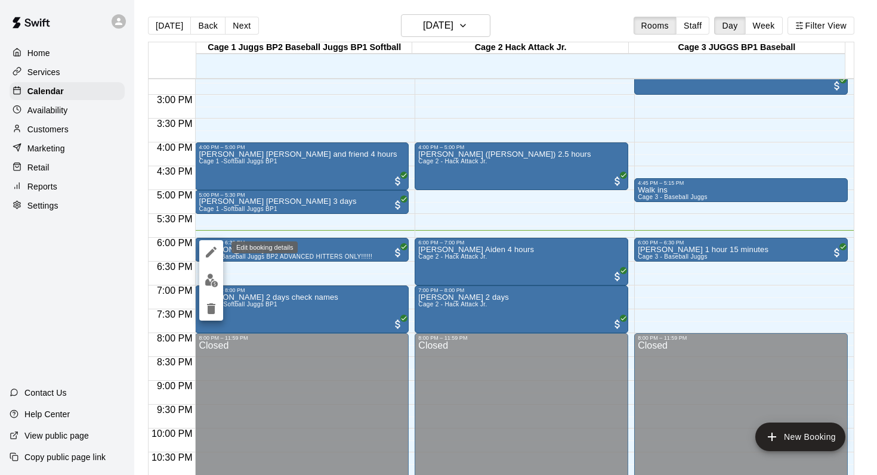
click at [208, 251] on icon "edit" at bounding box center [211, 252] width 14 height 14
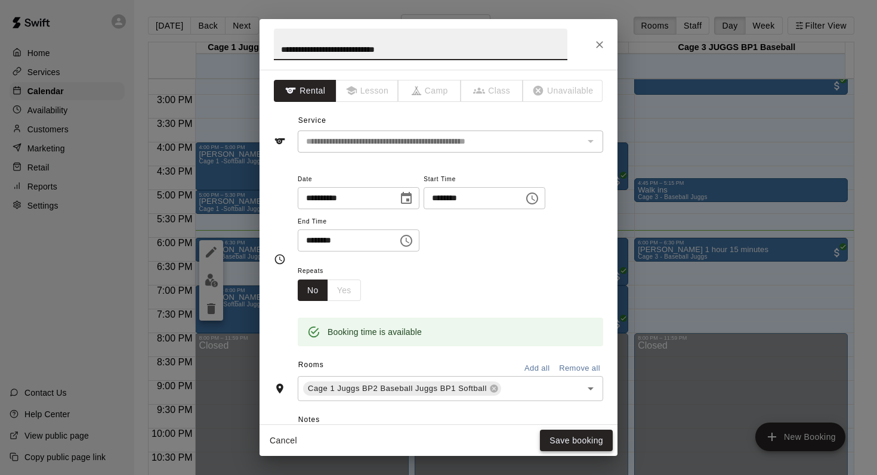
type input "**********"
click at [562, 442] on button "Save booking" at bounding box center [576, 441] width 73 height 22
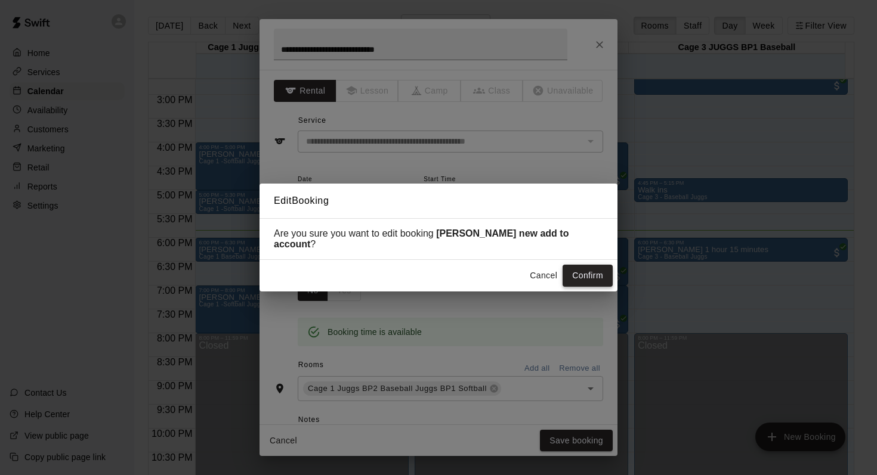
click at [578, 265] on button "Confirm" at bounding box center [587, 276] width 50 height 22
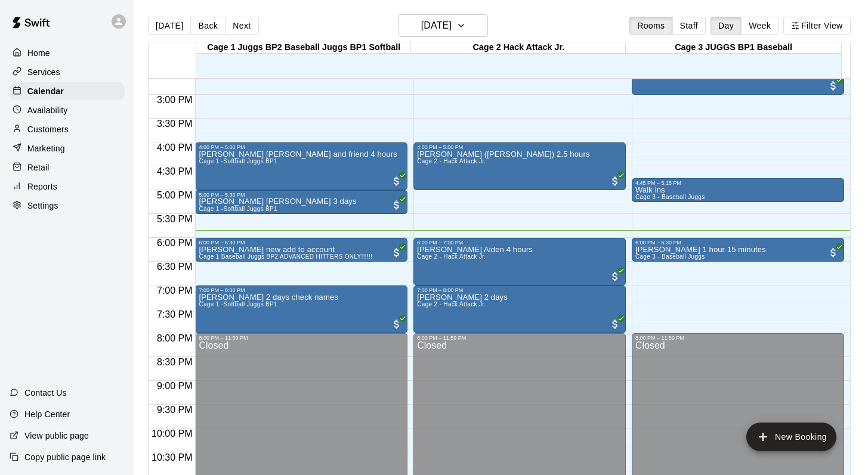
click at [552, 10] on main "Today Back Next Wednesday Aug 13 Rooms Staff Day Week Filter View Cage 1 Juggs …" at bounding box center [500, 247] width 733 height 494
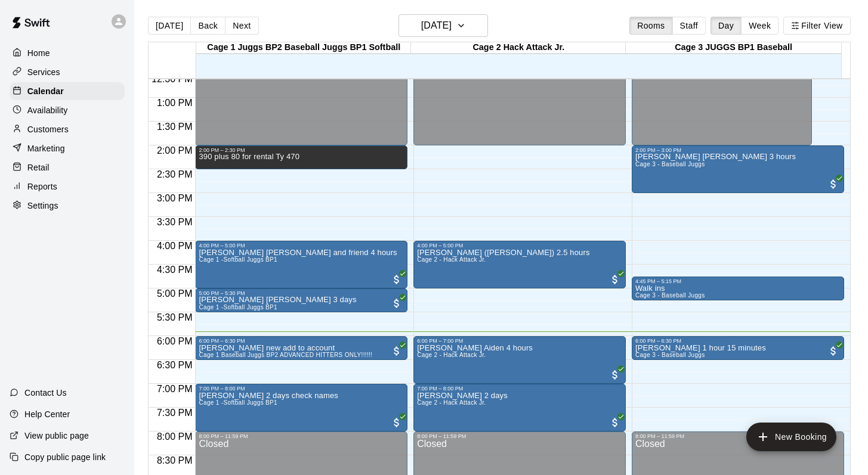
scroll to position [649, 0]
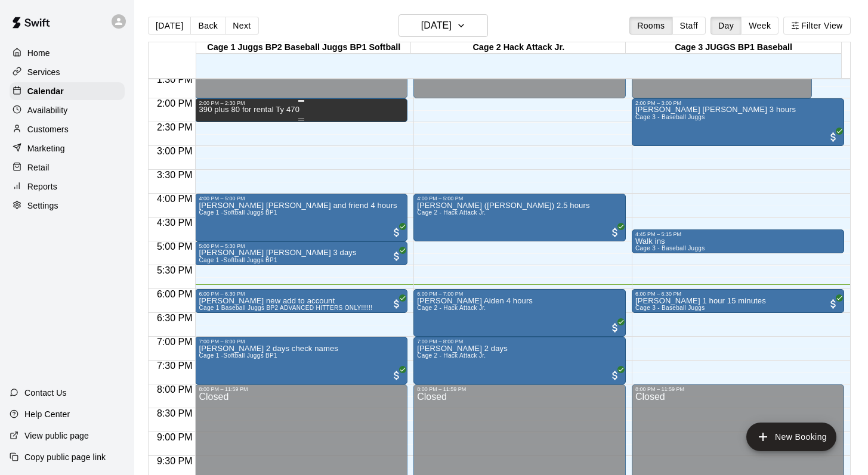
click at [210, 110] on p "390 plus 80 for rental Ty 470" at bounding box center [249, 110] width 101 height 0
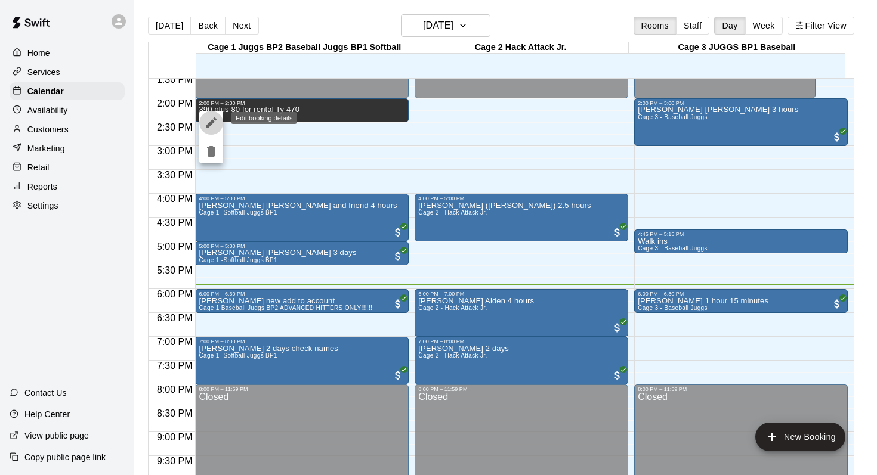
click at [210, 118] on icon "edit" at bounding box center [211, 123] width 14 height 14
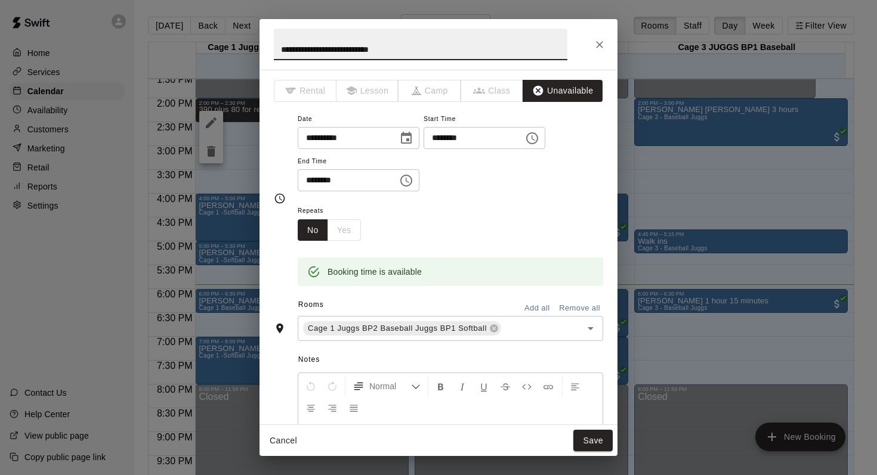
click at [296, 51] on input "**********" at bounding box center [420, 45] width 293 height 32
click at [398, 51] on input "**********" at bounding box center [420, 45] width 293 height 32
type input "**********"
click at [587, 445] on button "Save" at bounding box center [592, 441] width 39 height 22
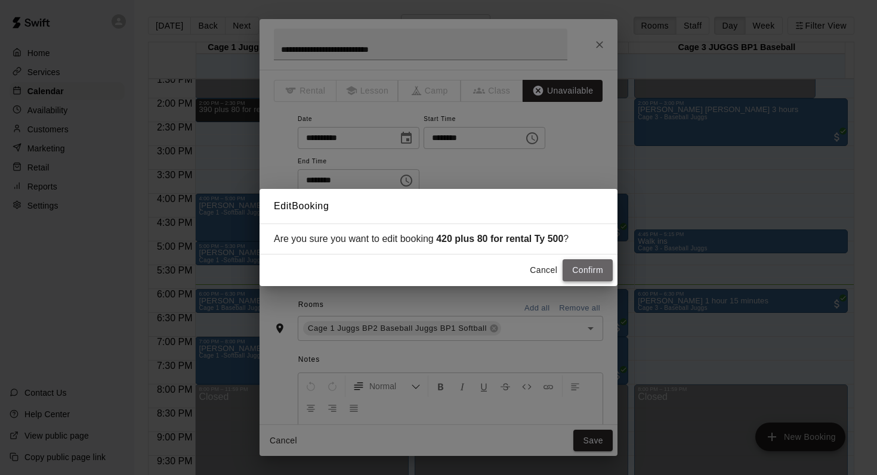
click at [572, 270] on button "Confirm" at bounding box center [587, 270] width 50 height 22
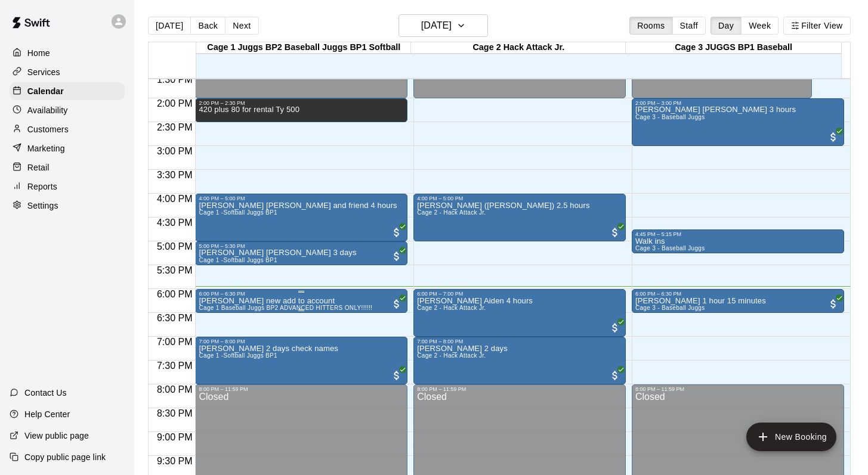
click at [239, 297] on div "6:00 PM – 6:30 PM" at bounding box center [301, 294] width 205 height 6
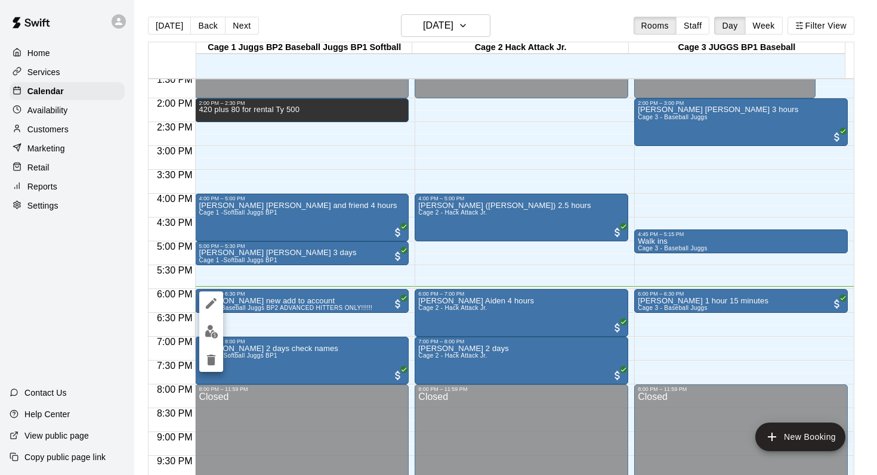
click at [211, 298] on icon "edit" at bounding box center [211, 303] width 14 height 14
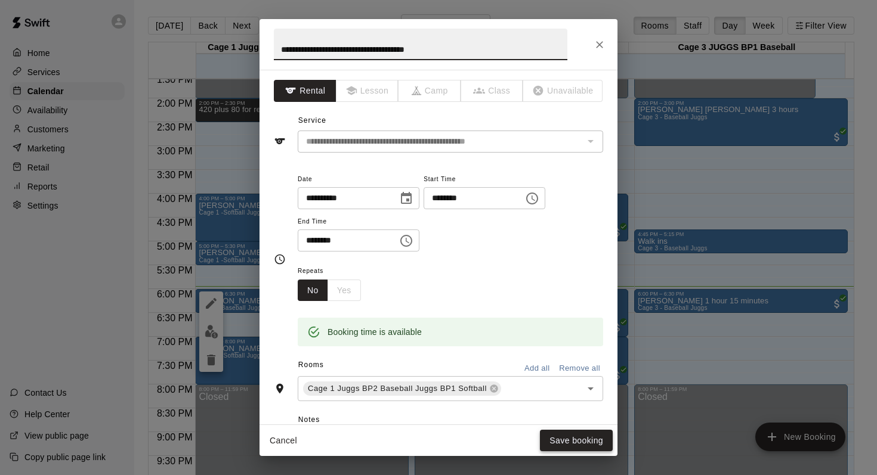
type input "**********"
click at [566, 434] on button "Save booking" at bounding box center [576, 441] width 73 height 22
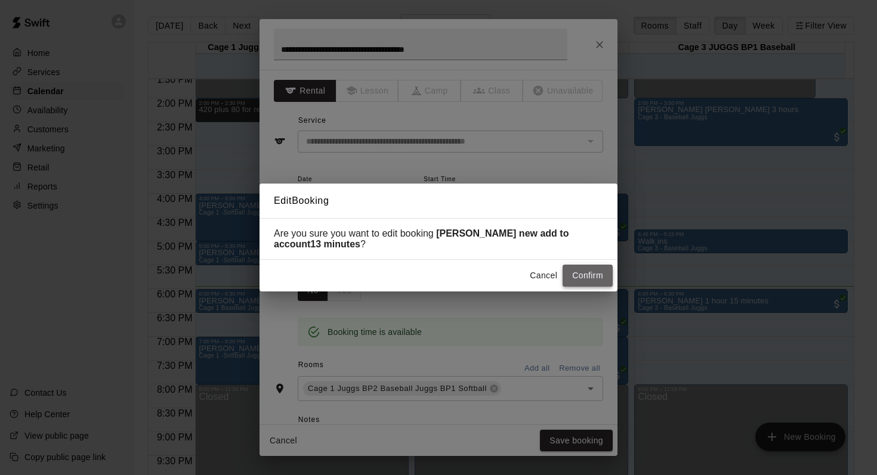
click at [578, 276] on button "Confirm" at bounding box center [587, 276] width 50 height 22
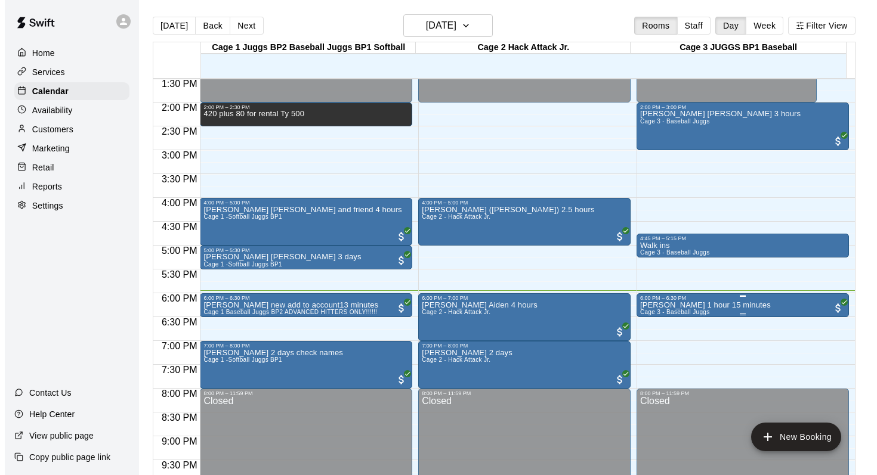
scroll to position [648, 0]
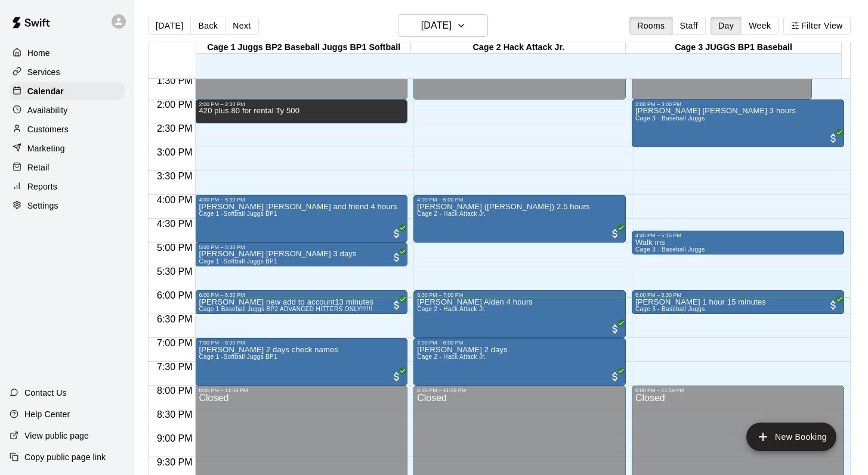
click at [522, 11] on main "Today Back Next Wednesday Aug 13 Rooms Staff Day Week Filter View Cage 1 Juggs …" at bounding box center [500, 247] width 733 height 494
click at [237, 297] on div "6:00 PM – 6:30 PM" at bounding box center [301, 295] width 205 height 6
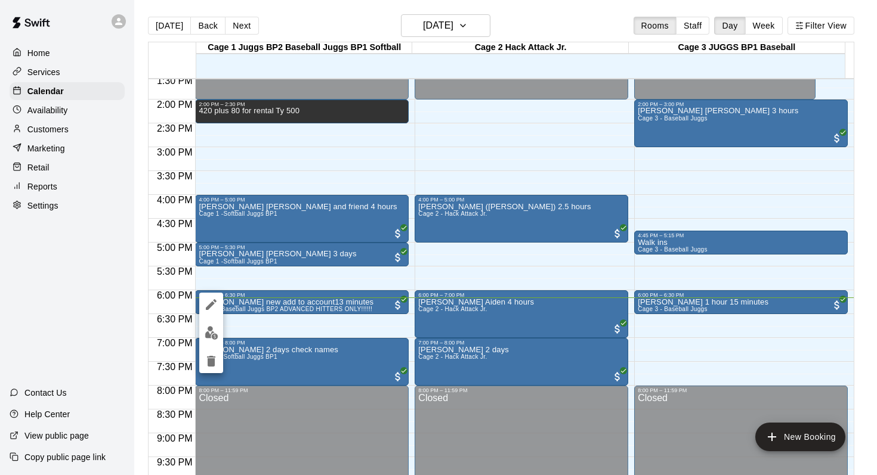
click at [38, 129] on div at bounding box center [438, 237] width 877 height 475
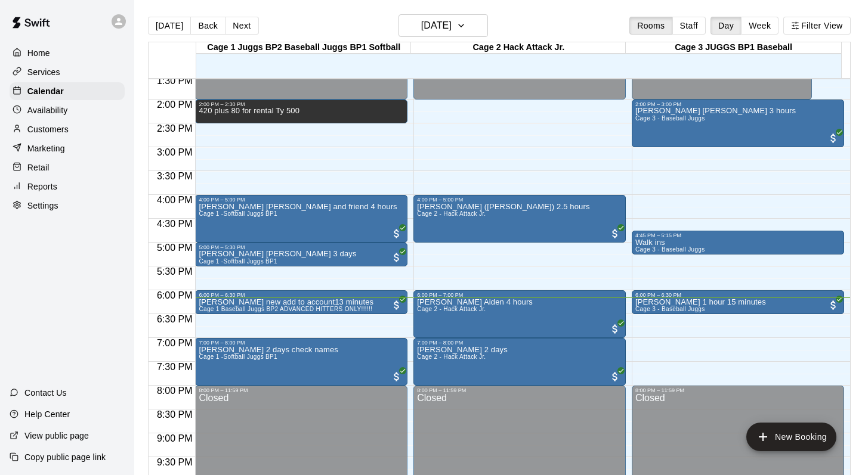
click at [36, 126] on p "Customers" at bounding box center [47, 129] width 41 height 12
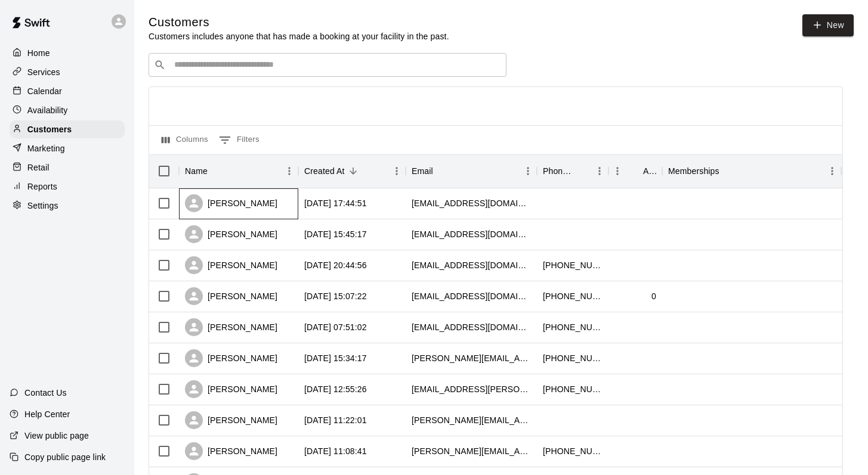
click at [239, 203] on div "[PERSON_NAME]" at bounding box center [231, 203] width 92 height 18
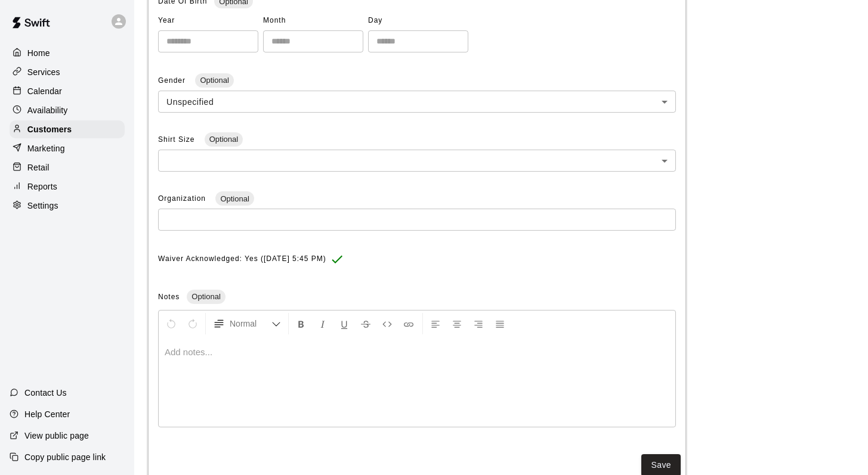
scroll to position [286, 0]
click at [182, 368] on div at bounding box center [417, 380] width 516 height 89
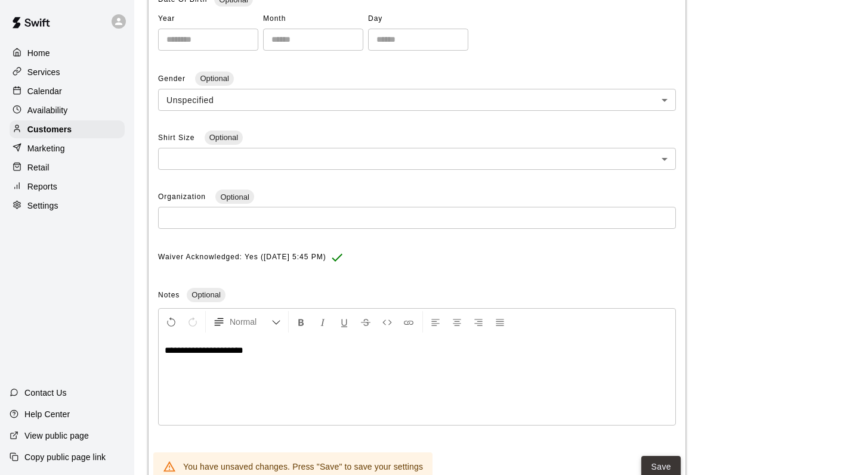
click at [659, 460] on button "Save" at bounding box center [660, 467] width 39 height 22
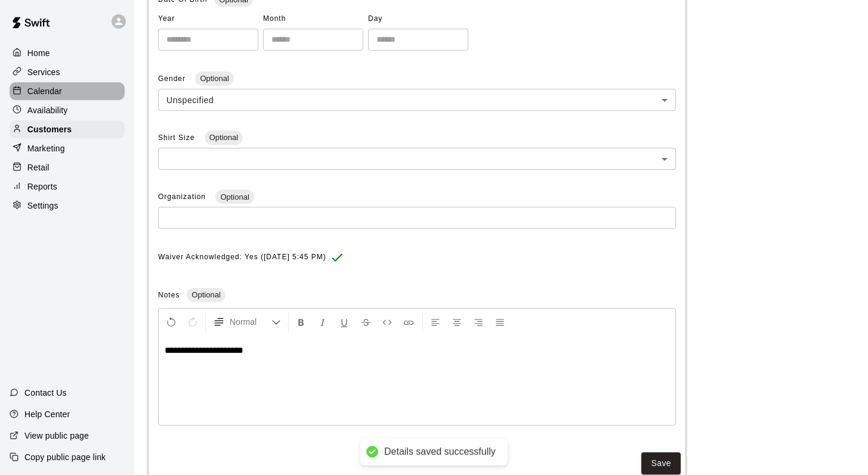
click at [51, 88] on p "Calendar" at bounding box center [44, 91] width 35 height 12
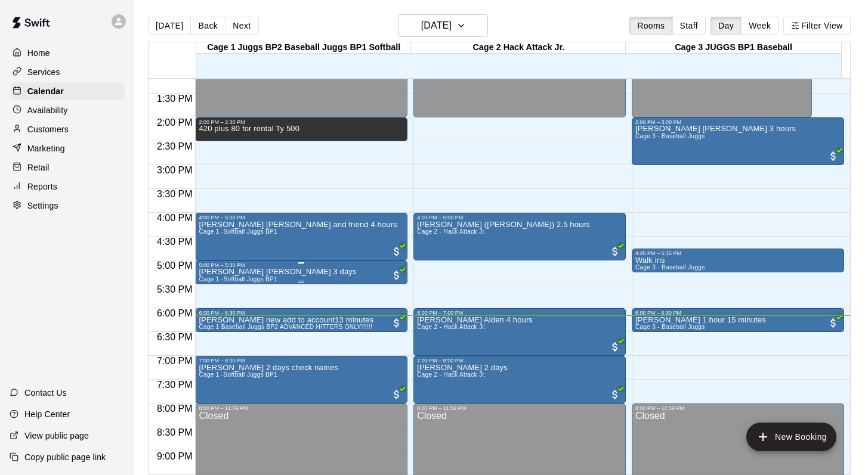
scroll to position [544, 0]
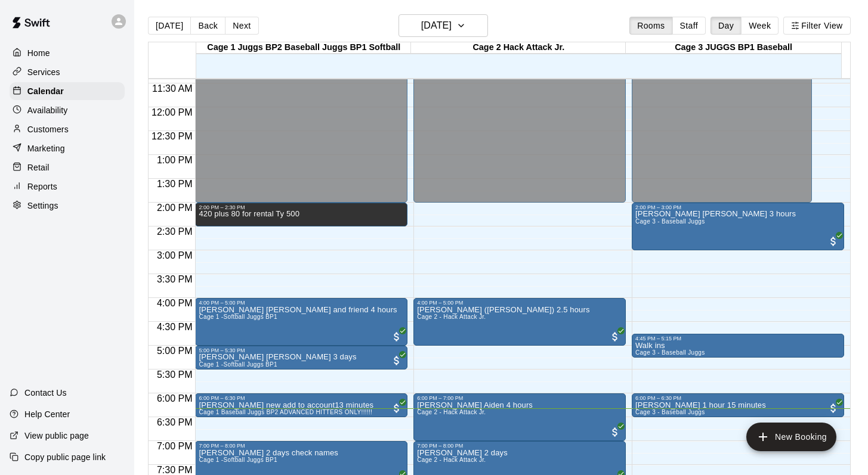
click at [542, 17] on div "[DATE] Back [DATE][DATE] Rooms Staff Day Week Filter View" at bounding box center [499, 27] width 702 height 27
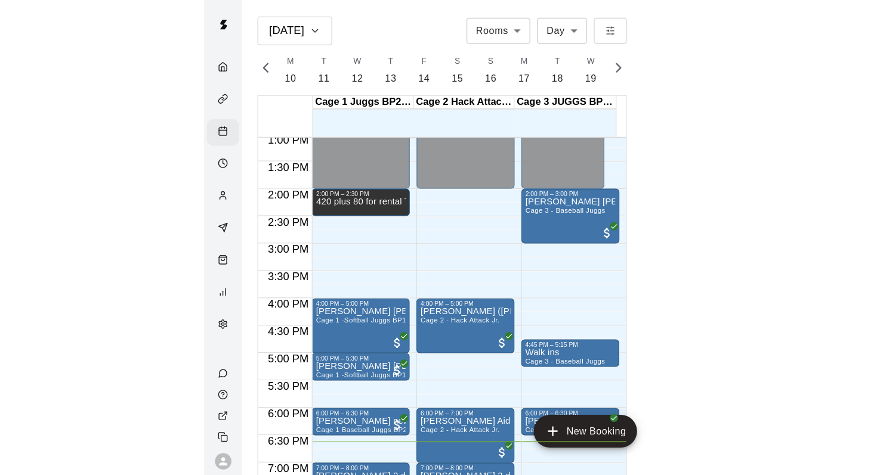
scroll to position [624, 0]
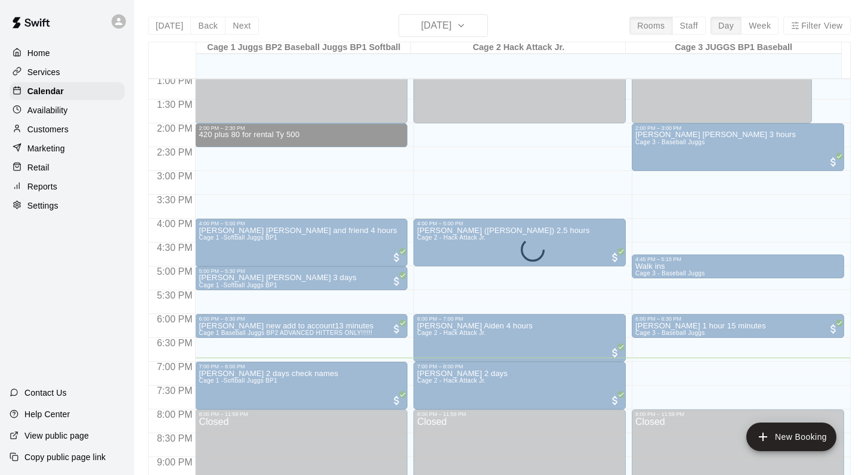
click at [42, 126] on p "Customers" at bounding box center [47, 129] width 41 height 12
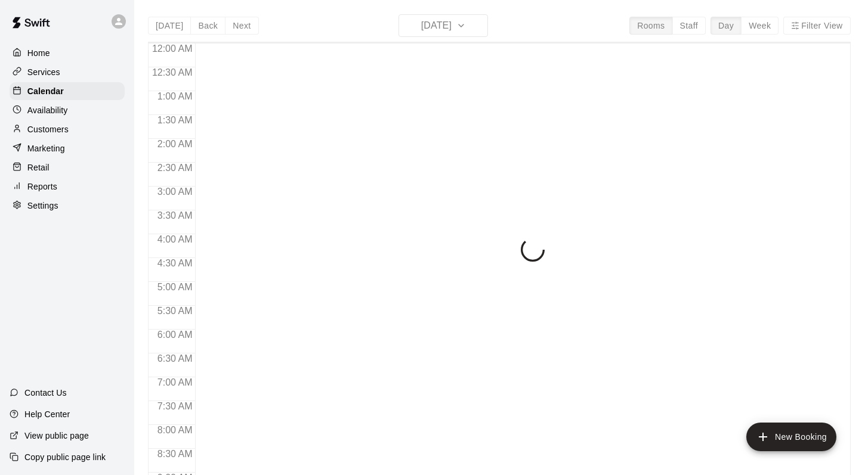
scroll to position [700, 0]
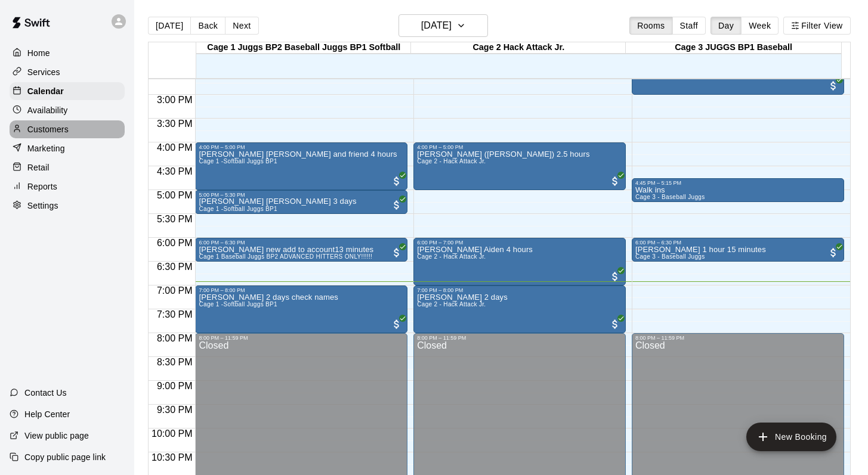
click at [47, 128] on p "Customers" at bounding box center [47, 129] width 41 height 12
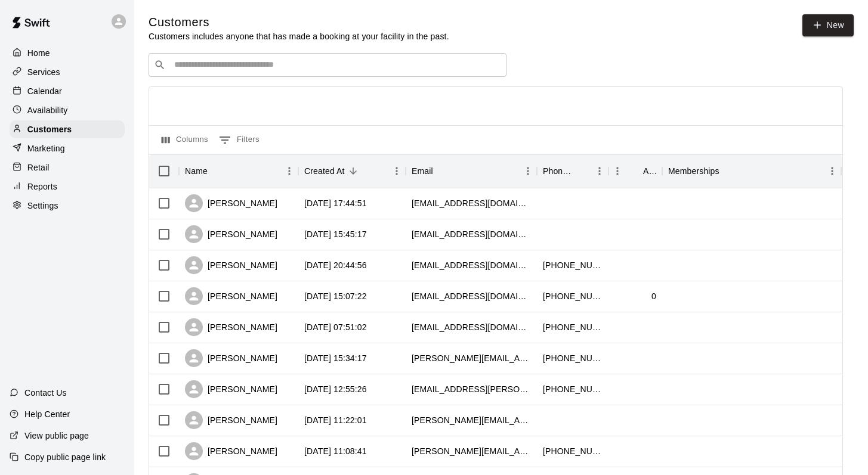
click at [184, 67] on input "Search customers by name or email" at bounding box center [336, 65] width 330 height 12
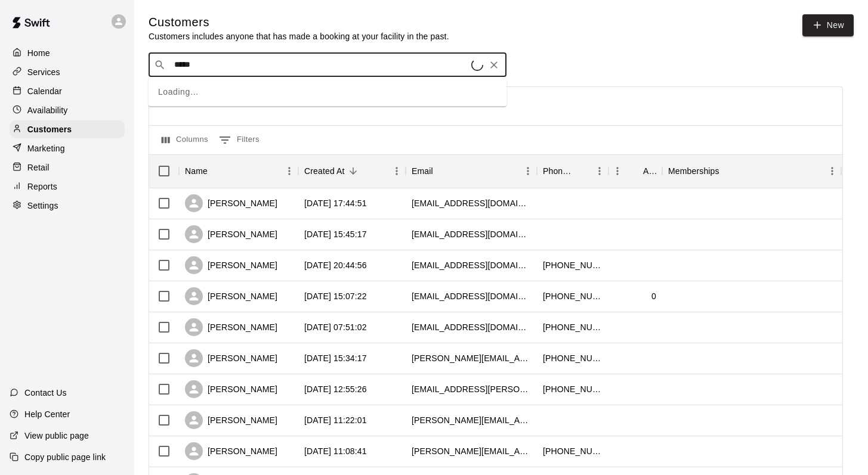
type input "******"
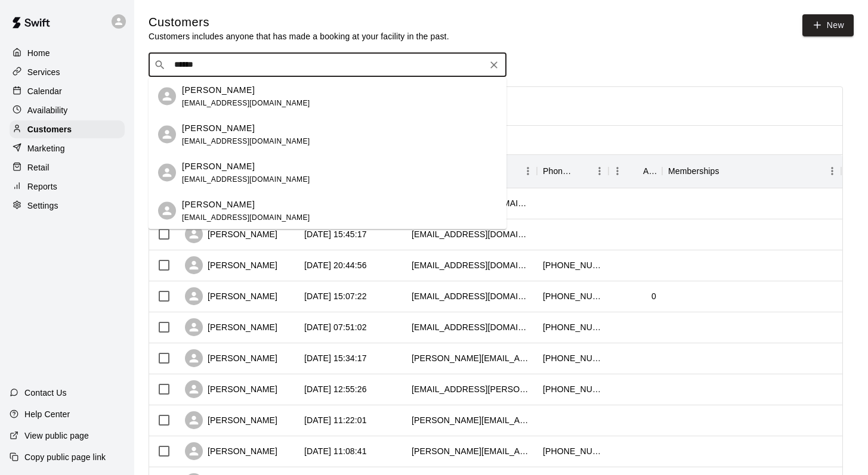
click at [203, 130] on p "GERALD SALIBA" at bounding box center [218, 128] width 73 height 13
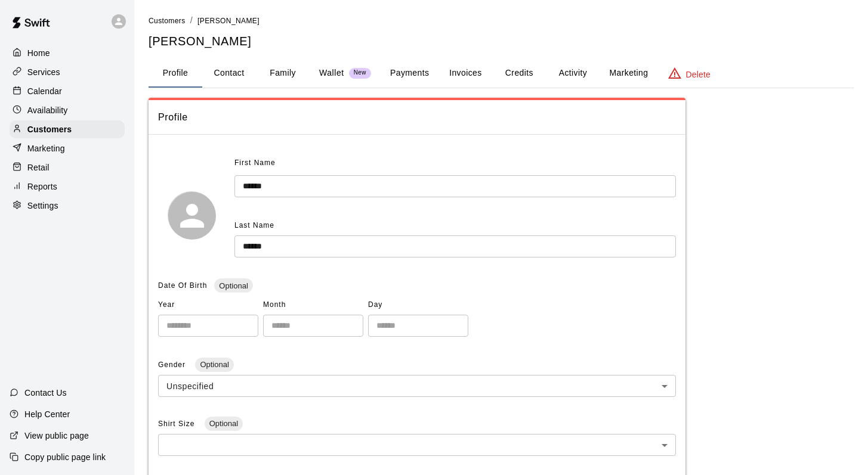
click at [281, 71] on button "Family" at bounding box center [283, 73] width 54 height 29
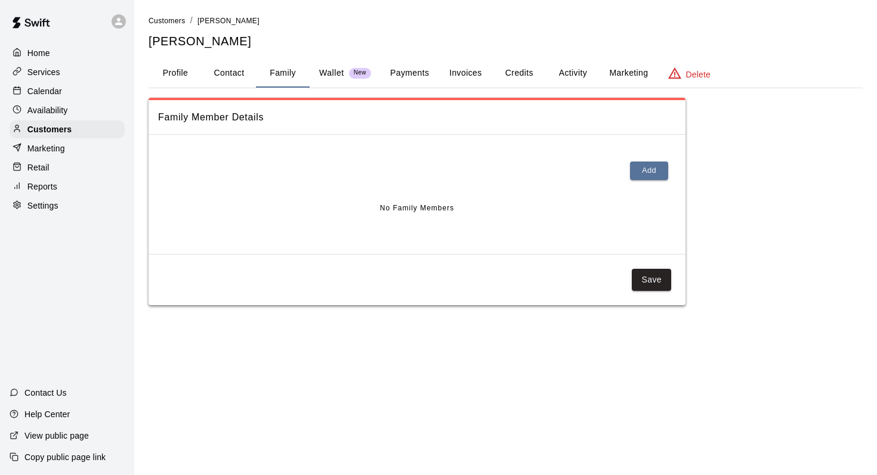
click at [38, 149] on p "Marketing" at bounding box center [46, 149] width 38 height 12
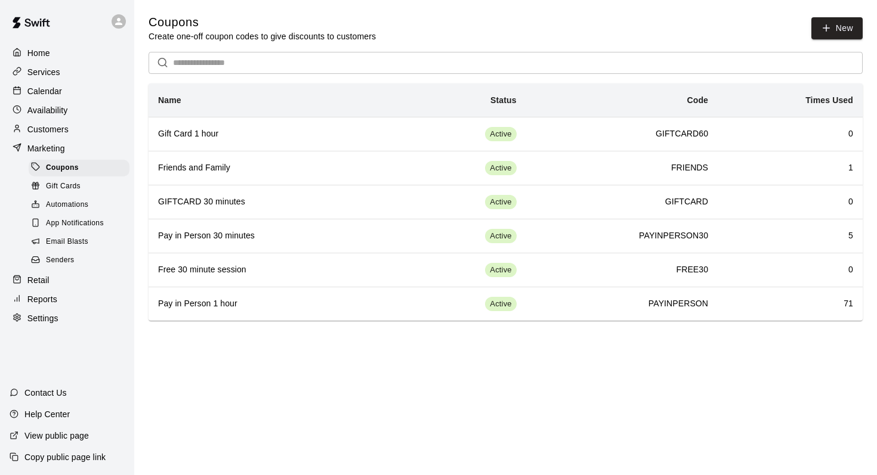
click at [51, 125] on p "Customers" at bounding box center [47, 129] width 41 height 12
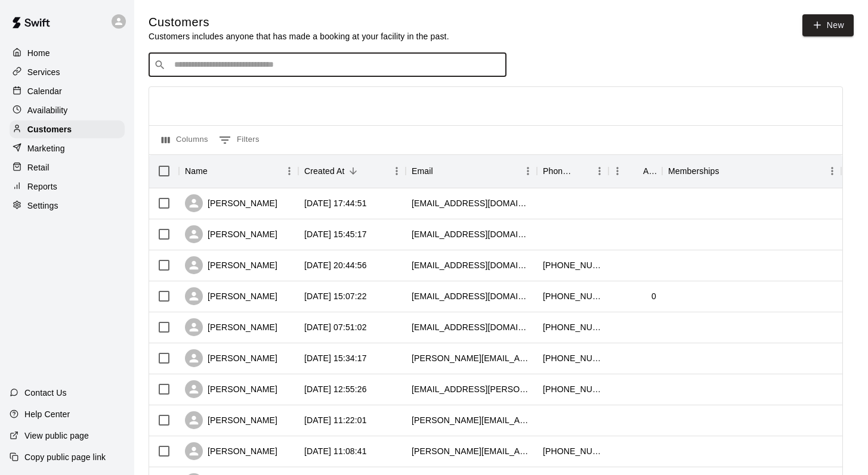
click at [188, 67] on input "Search customers by name or email" at bounding box center [336, 65] width 330 height 12
type input "*****"
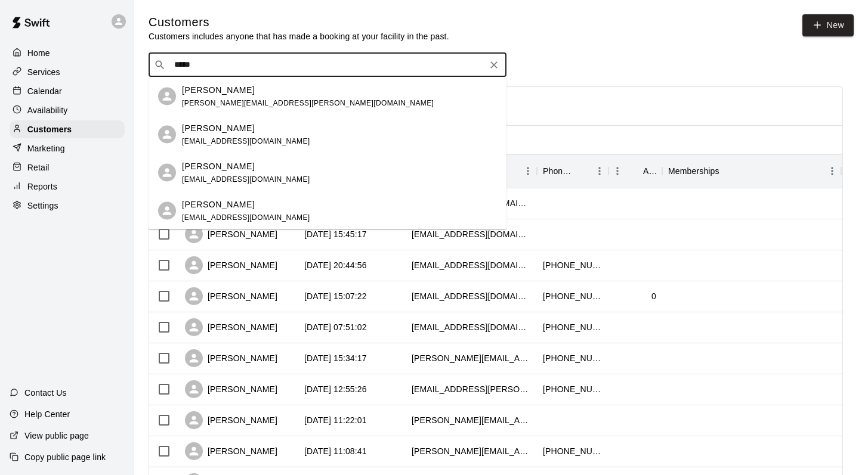
click at [197, 93] on p "Emily Giang" at bounding box center [218, 89] width 73 height 13
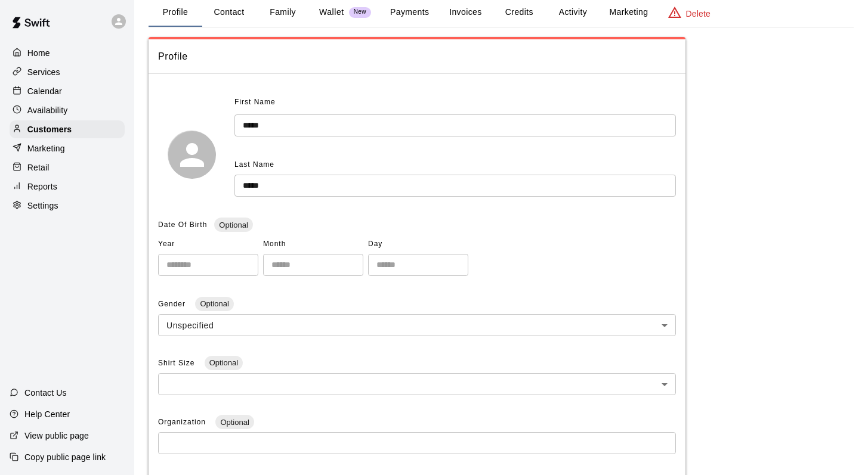
click at [277, 11] on button "Family" at bounding box center [283, 12] width 54 height 29
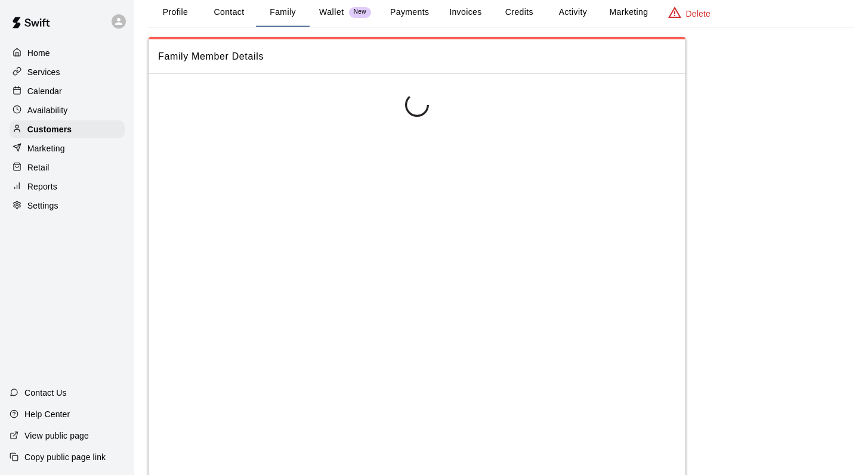
scroll to position [4, 0]
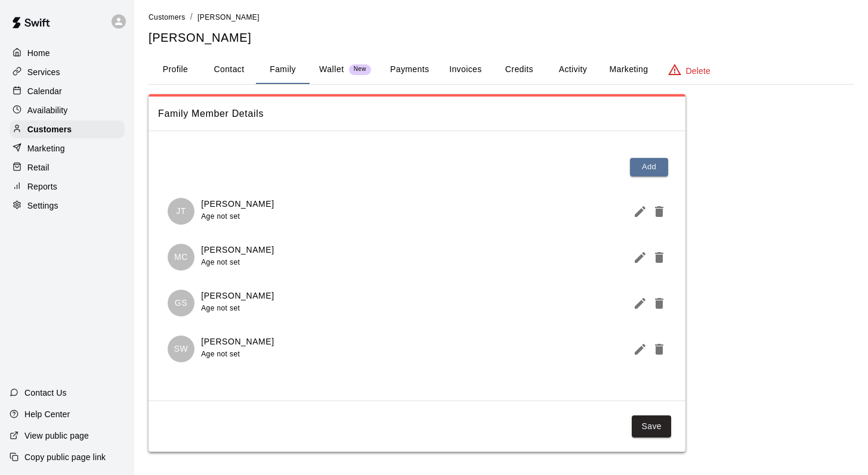
click at [56, 88] on p "Calendar" at bounding box center [44, 91] width 35 height 12
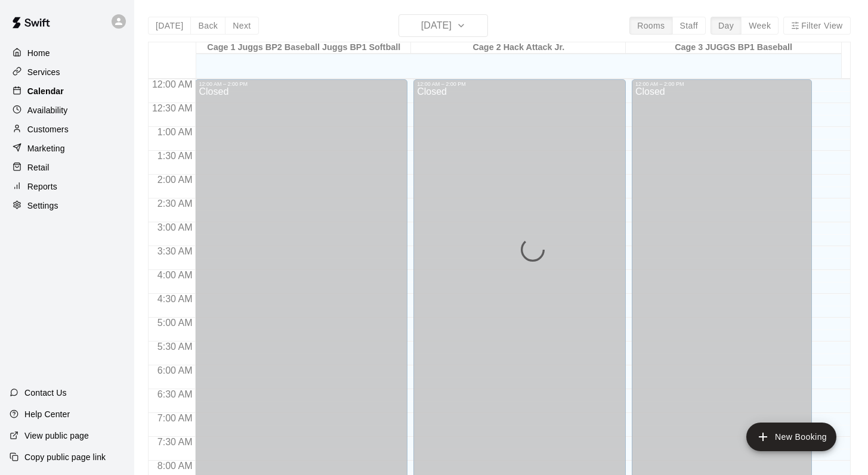
scroll to position [700, 0]
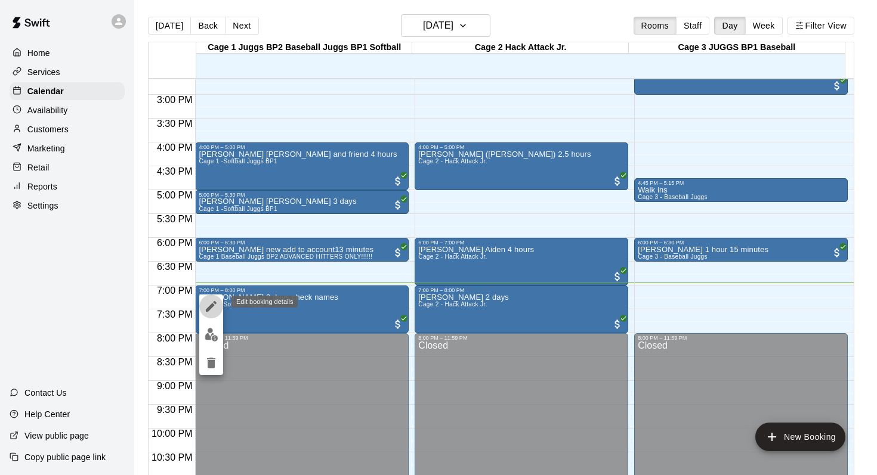
click at [210, 301] on icon "edit" at bounding box center [211, 306] width 14 height 14
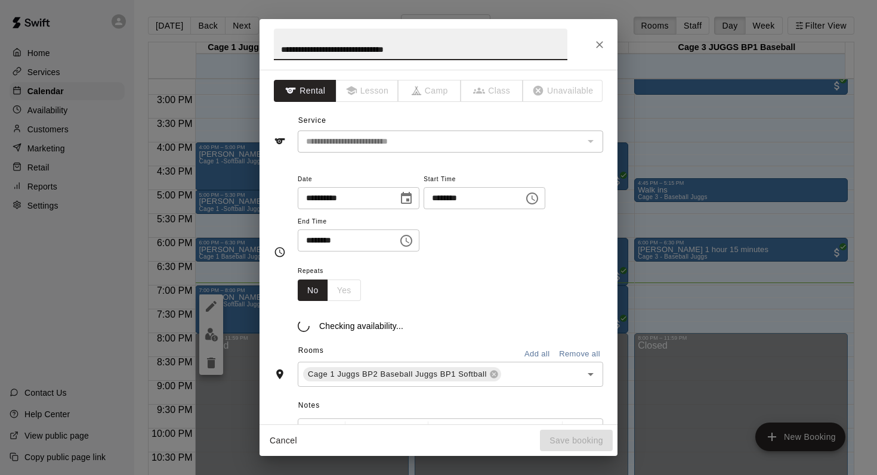
click at [210, 301] on div "**********" at bounding box center [438, 237] width 877 height 475
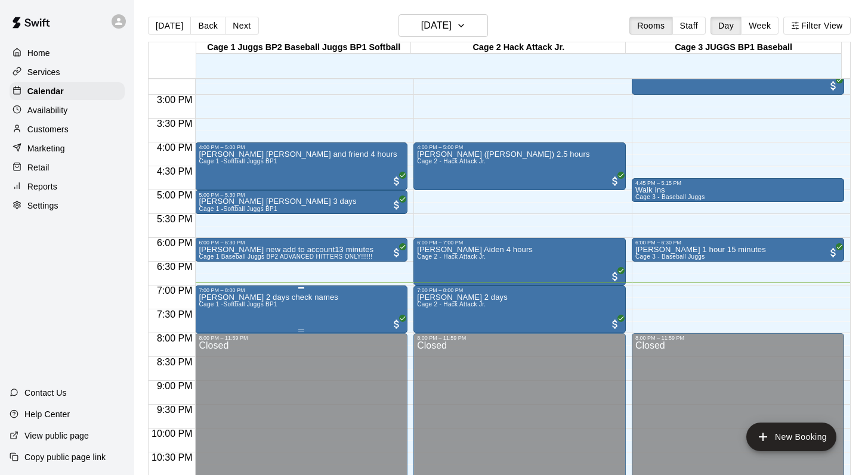
click at [244, 305] on span "Cage 1 -Softball Juggs BP1" at bounding box center [238, 304] width 79 height 7
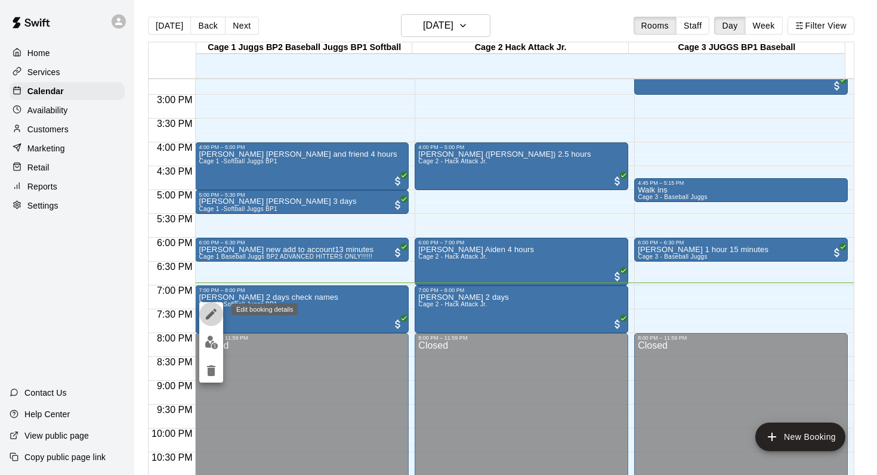
click at [213, 307] on icon "edit" at bounding box center [211, 314] width 14 height 14
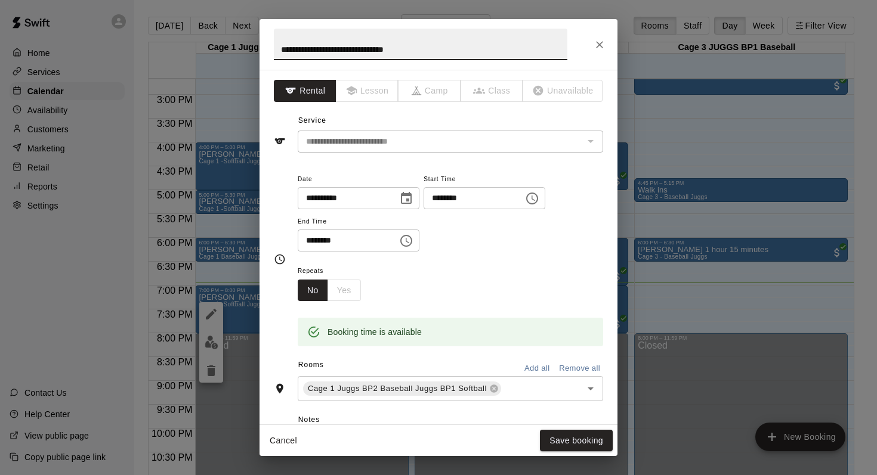
click at [352, 48] on input "**********" at bounding box center [420, 45] width 293 height 32
click at [493, 52] on input "**********" at bounding box center [420, 45] width 293 height 32
type input "**********"
click at [552, 434] on button "Save booking" at bounding box center [576, 441] width 73 height 22
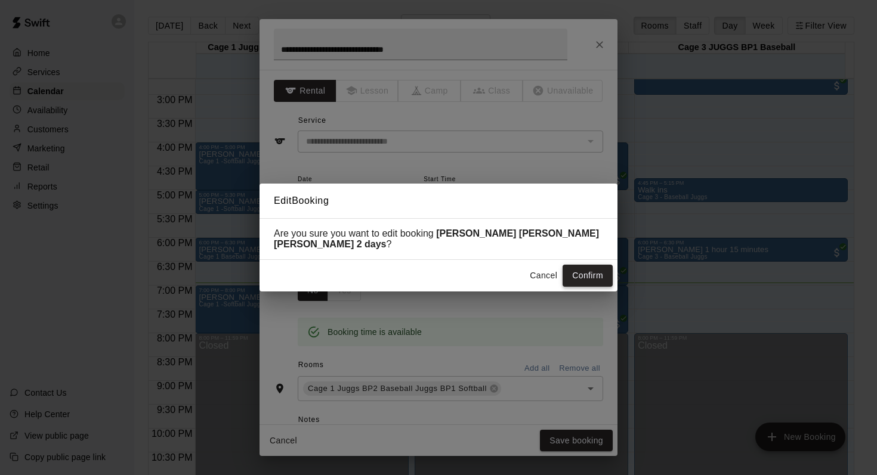
click at [575, 272] on button "Confirm" at bounding box center [587, 276] width 50 height 22
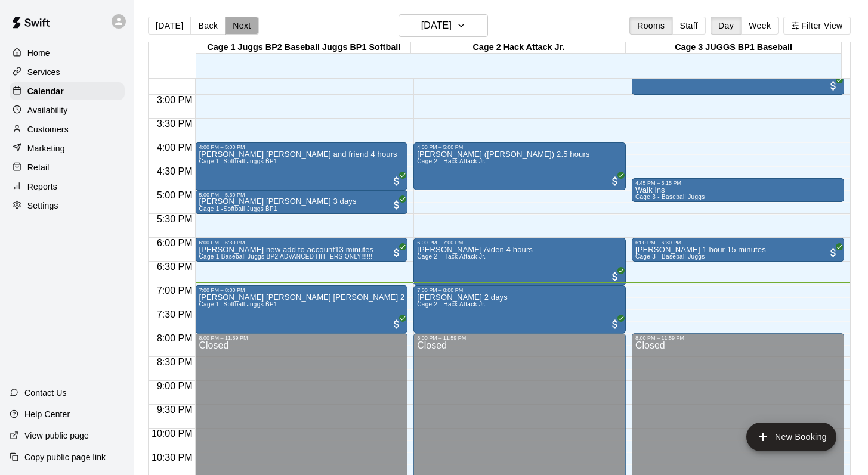
click at [243, 27] on button "Next" at bounding box center [241, 26] width 33 height 18
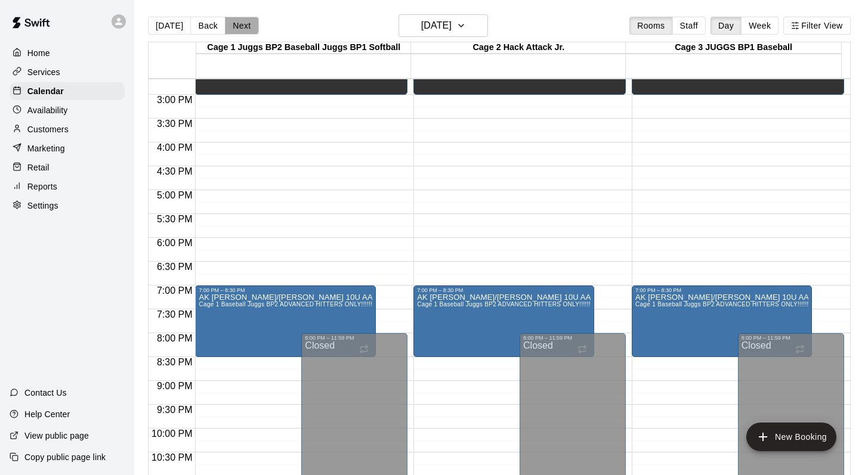
click at [238, 25] on button "Next" at bounding box center [241, 26] width 33 height 18
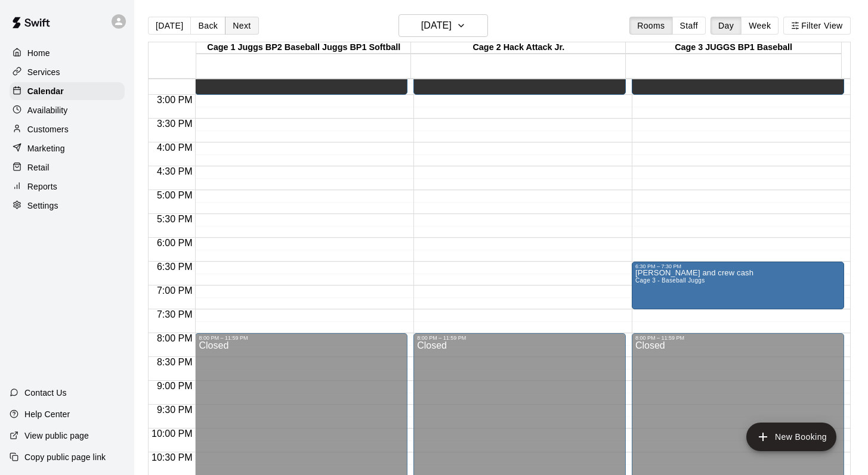
click at [234, 21] on button "Next" at bounding box center [241, 26] width 33 height 18
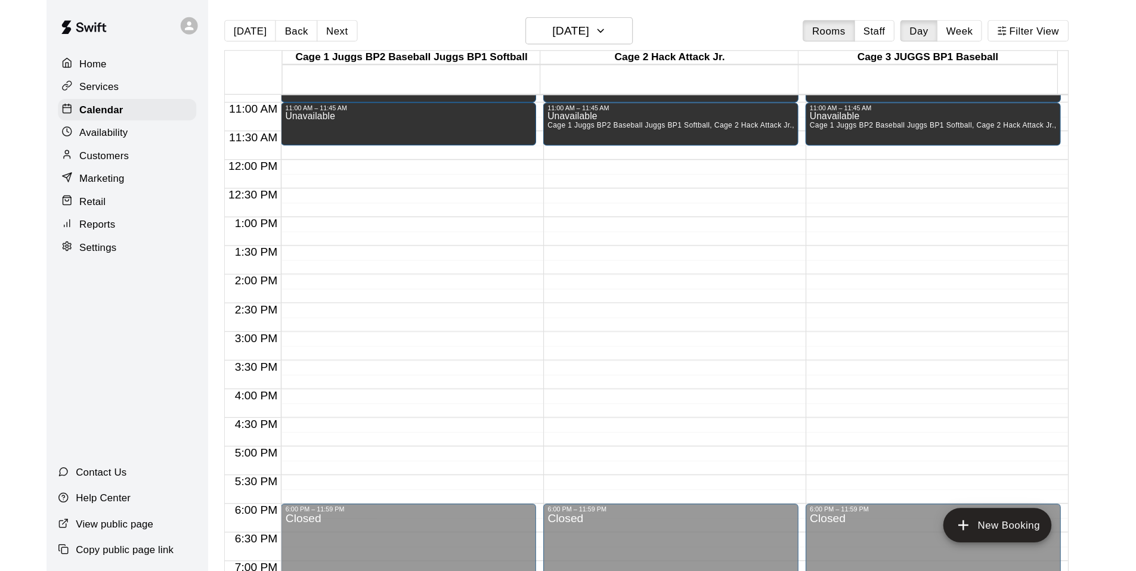
scroll to position [524, 0]
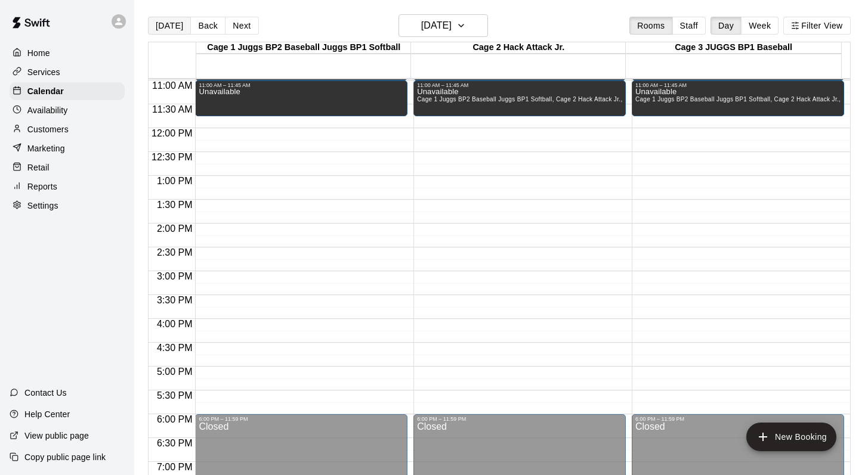
click at [169, 24] on button "[DATE]" at bounding box center [169, 26] width 43 height 18
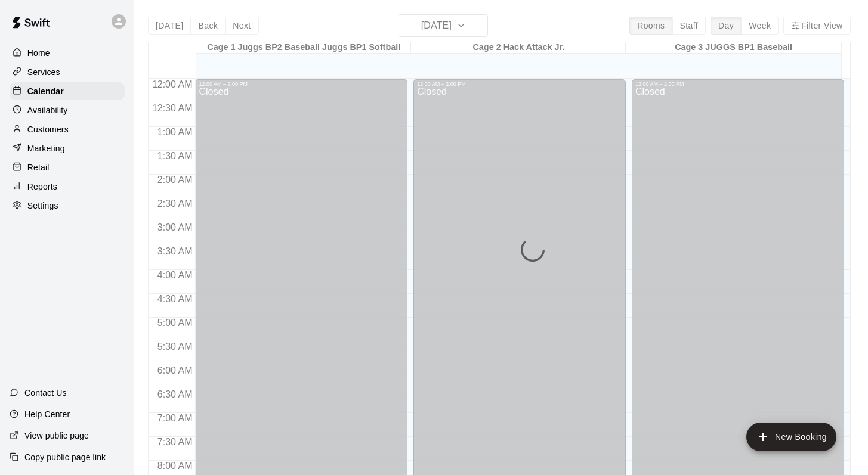
scroll to position [700, 0]
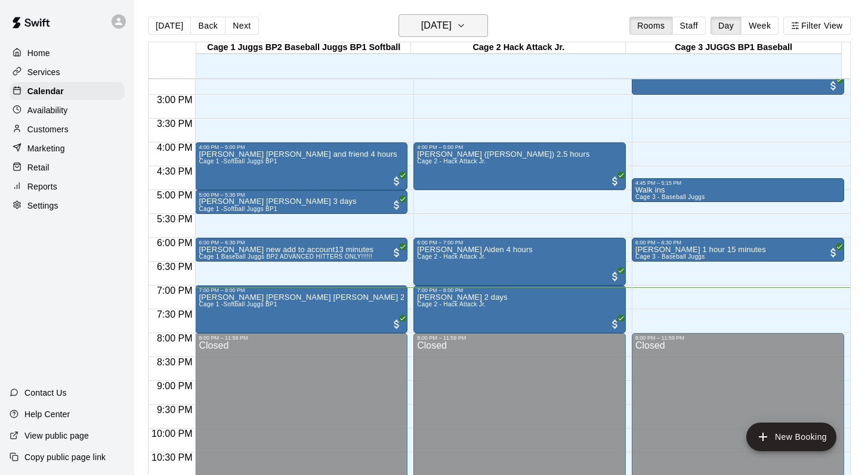
click at [466, 24] on icon "button" at bounding box center [461, 25] width 10 height 14
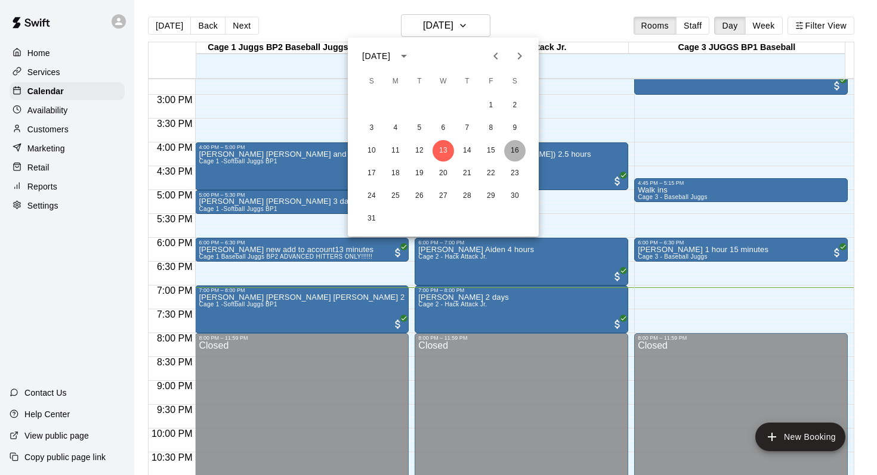
click at [516, 144] on button "16" at bounding box center [514, 150] width 21 height 21
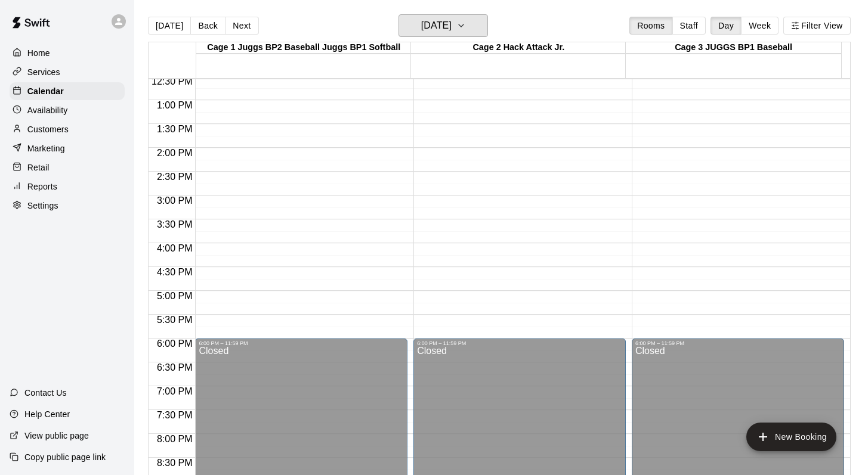
scroll to position [600, 0]
click at [163, 27] on button "[DATE]" at bounding box center [169, 26] width 43 height 18
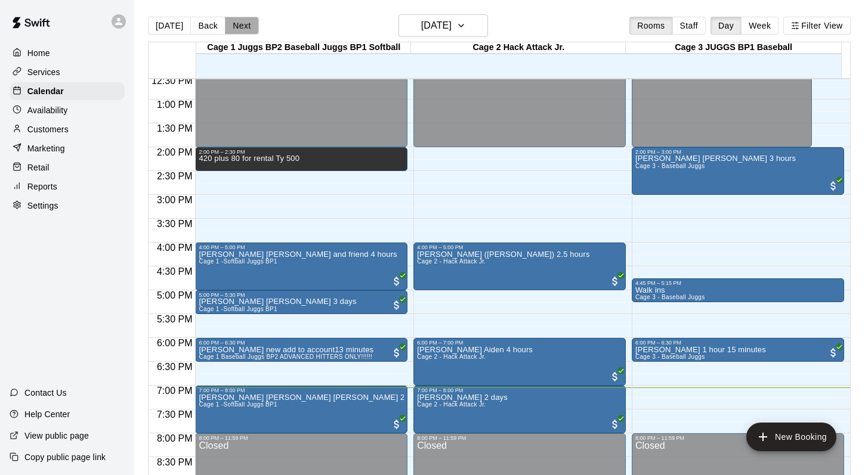
click at [241, 26] on button "Next" at bounding box center [241, 26] width 33 height 18
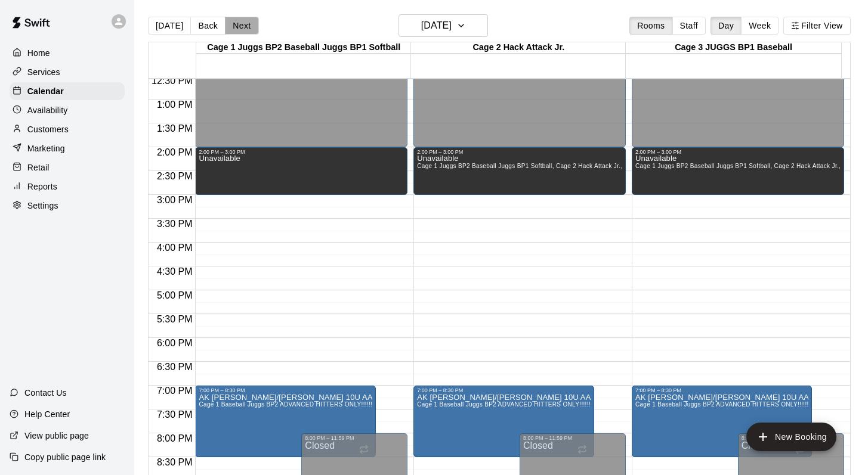
click at [241, 23] on button "Next" at bounding box center [241, 26] width 33 height 18
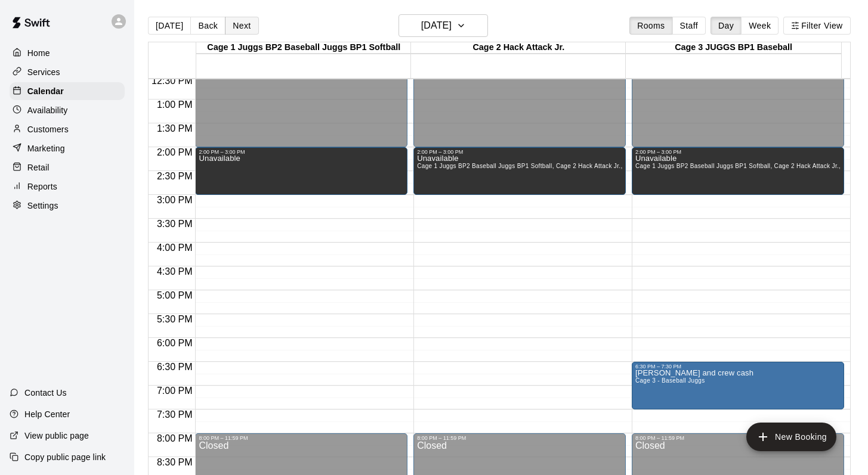
click at [241, 23] on button "Next" at bounding box center [241, 26] width 33 height 18
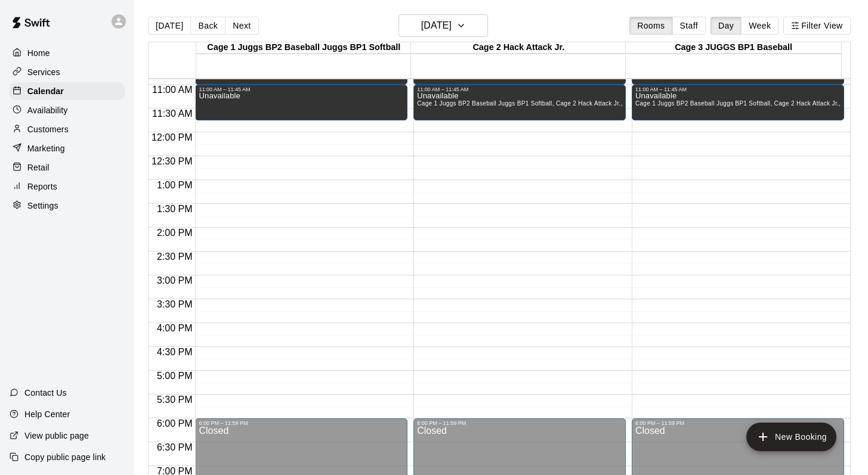
scroll to position [513, 0]
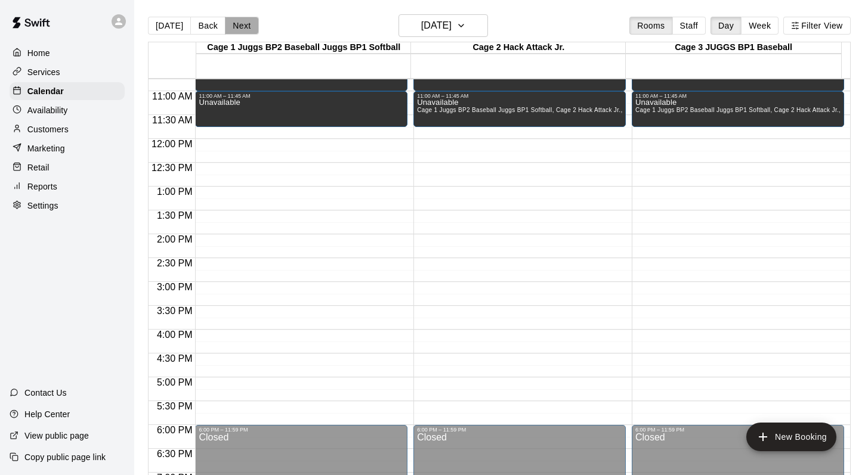
click at [236, 25] on button "Next" at bounding box center [241, 26] width 33 height 18
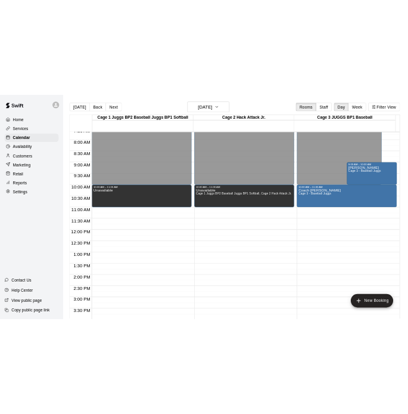
scroll to position [361, 0]
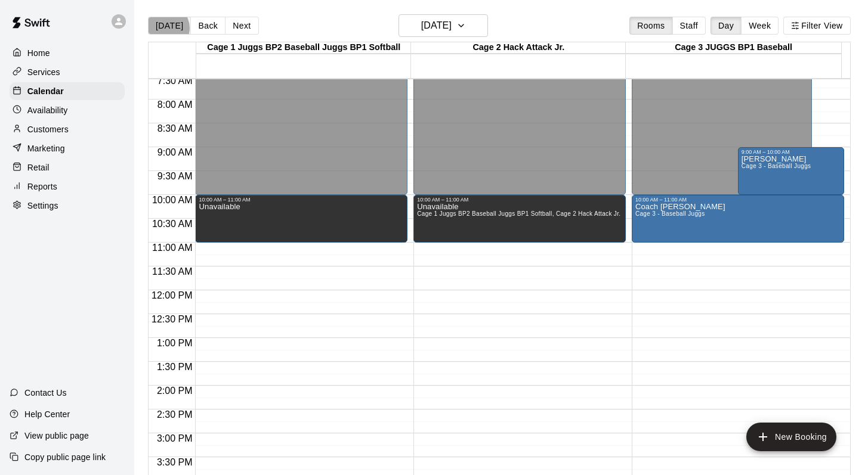
click at [166, 28] on button "[DATE]" at bounding box center [169, 26] width 43 height 18
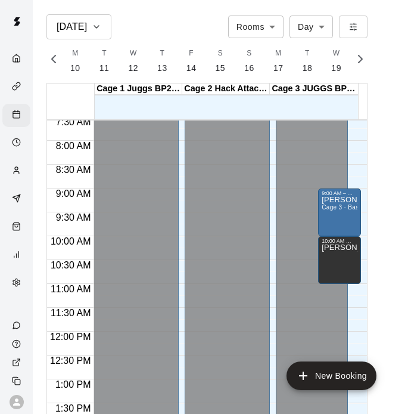
scroll to position [0, 4992]
